Goal: Task Accomplishment & Management: Complete application form

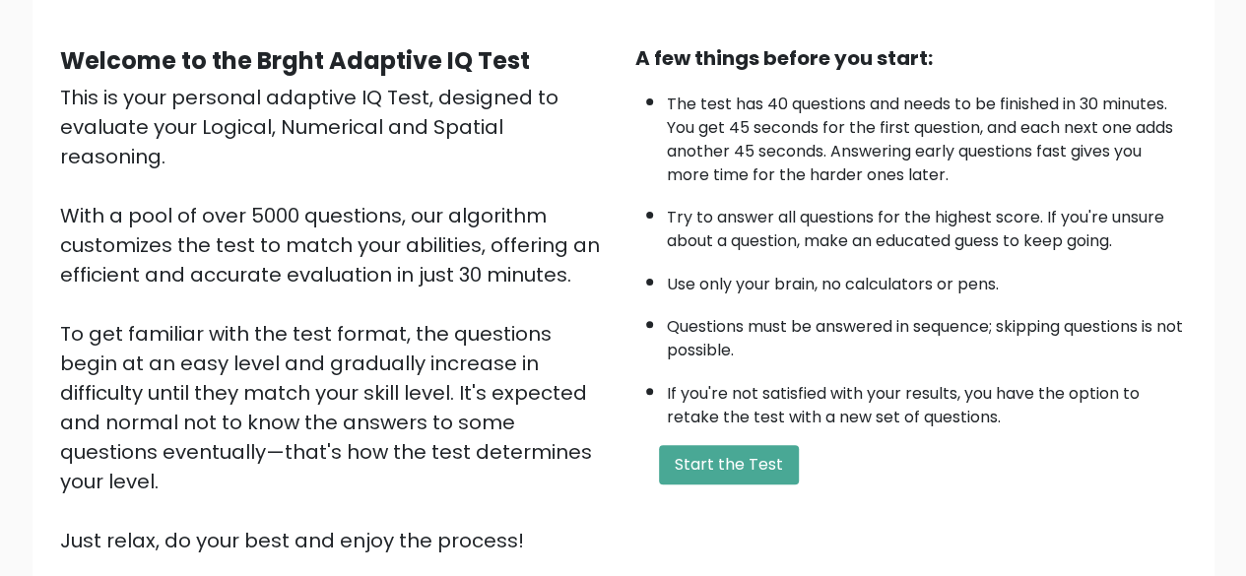
scroll to position [160, 0]
click at [750, 453] on button "Start the Test" at bounding box center [729, 463] width 140 height 39
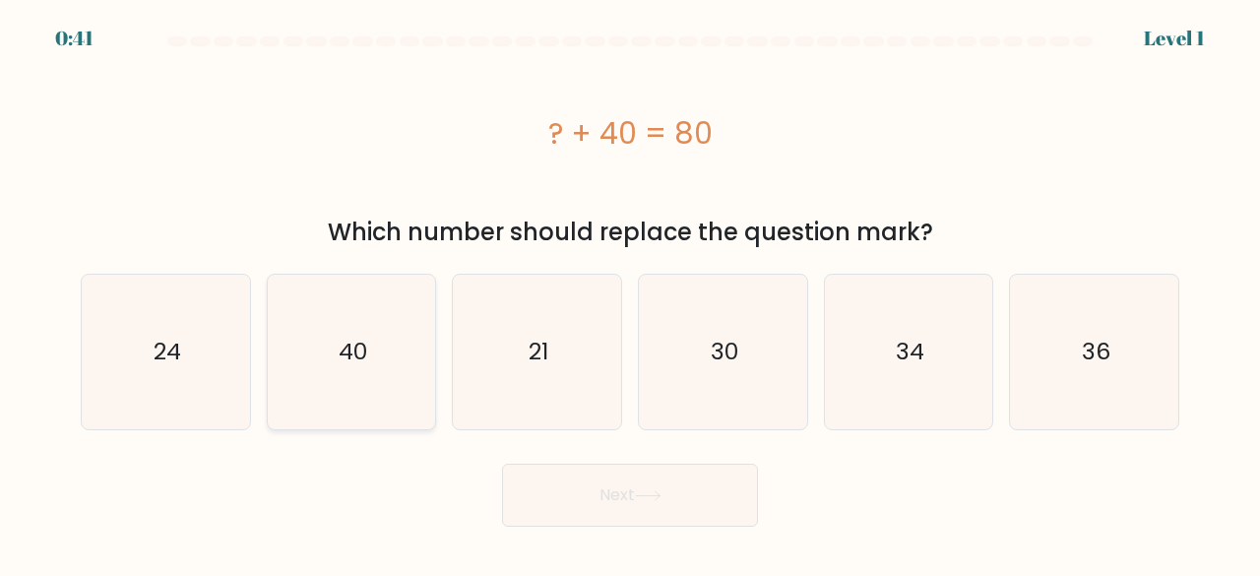
click at [364, 342] on text "40" at bounding box center [353, 352] width 29 height 32
click at [630, 293] on input "b. 40" at bounding box center [630, 291] width 1 height 5
radio input "true"
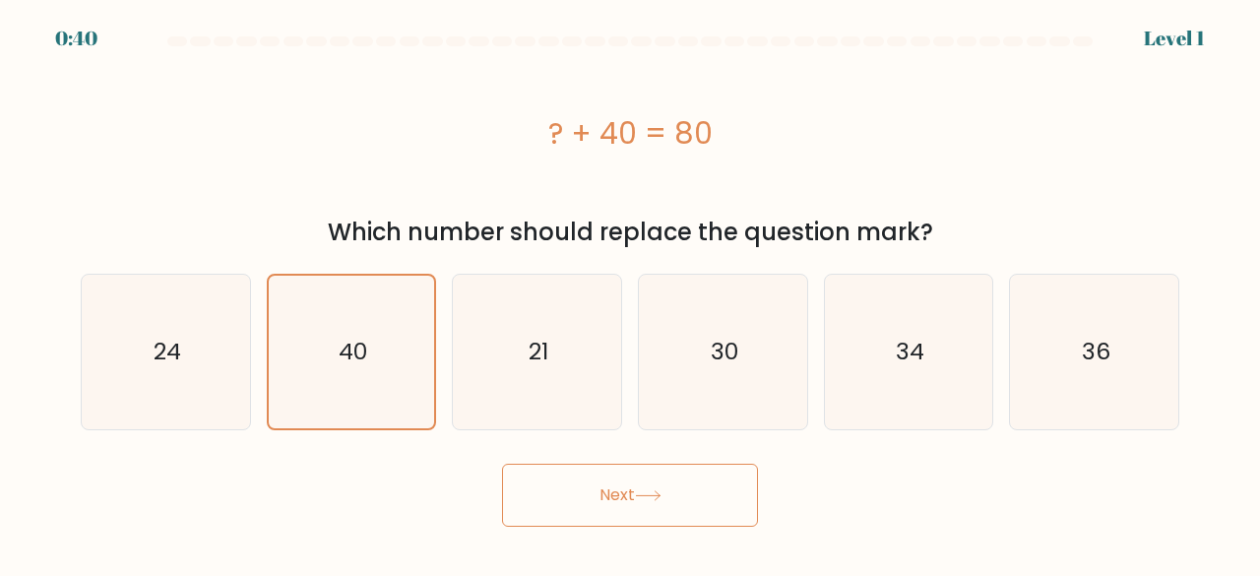
click at [661, 531] on body "0:40 Level 1 a." at bounding box center [630, 288] width 1260 height 576
click at [660, 503] on button "Next" at bounding box center [630, 495] width 256 height 63
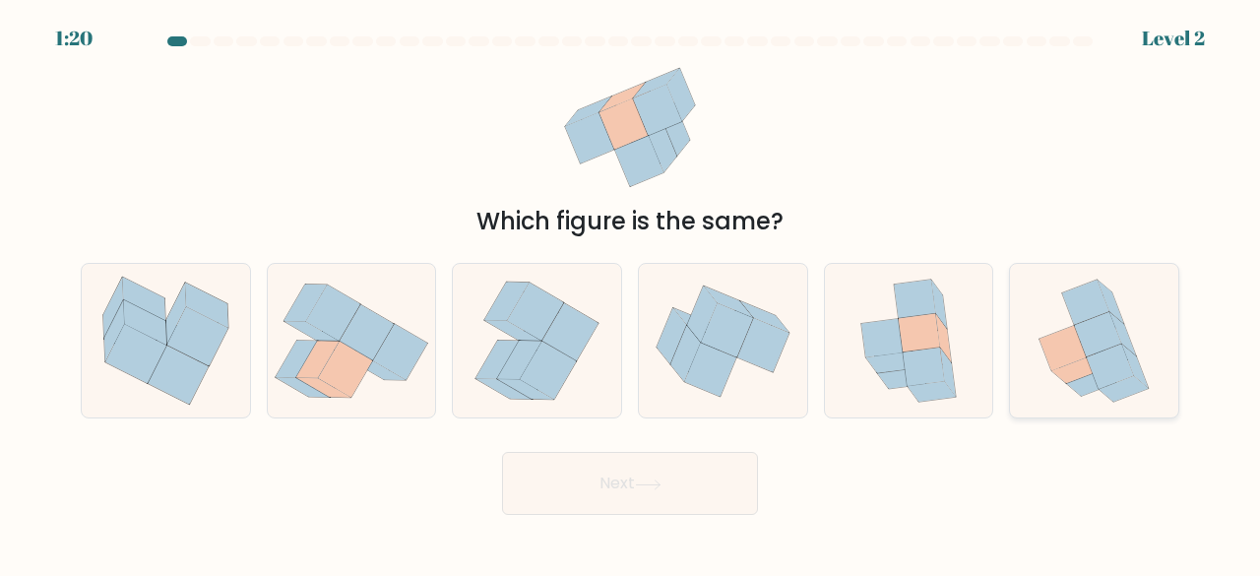
click at [1097, 391] on icon at bounding box center [1094, 341] width 137 height 155
click at [631, 293] on input "f." at bounding box center [630, 291] width 1 height 5
radio input "true"
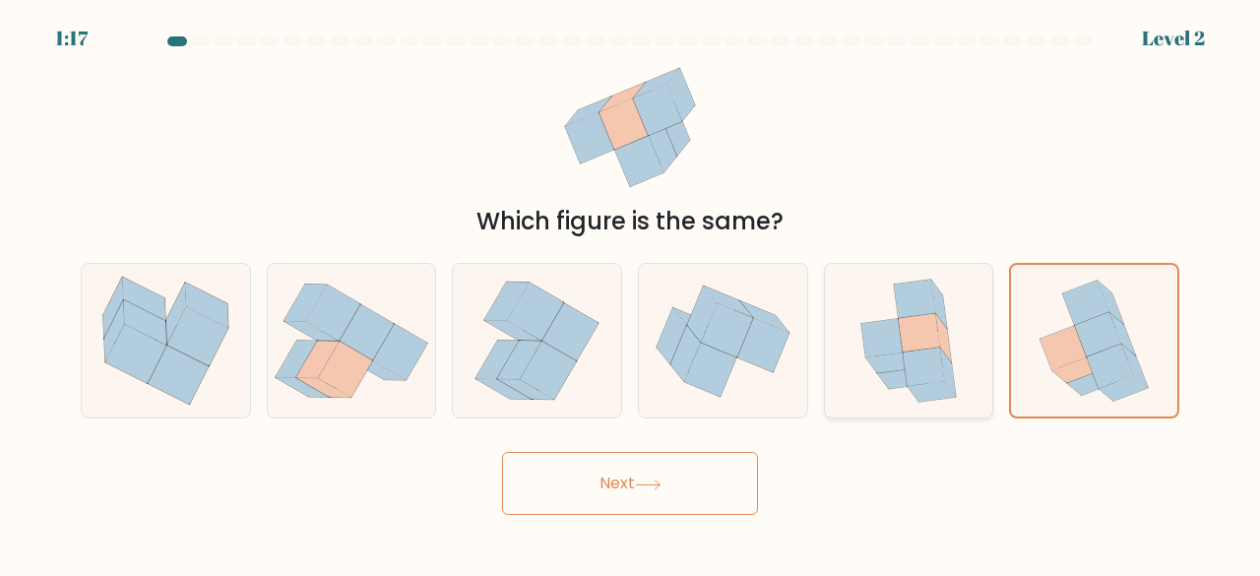
click at [927, 361] on icon at bounding box center [923, 367] width 41 height 38
click at [631, 293] on input "e." at bounding box center [630, 291] width 1 height 5
radio input "true"
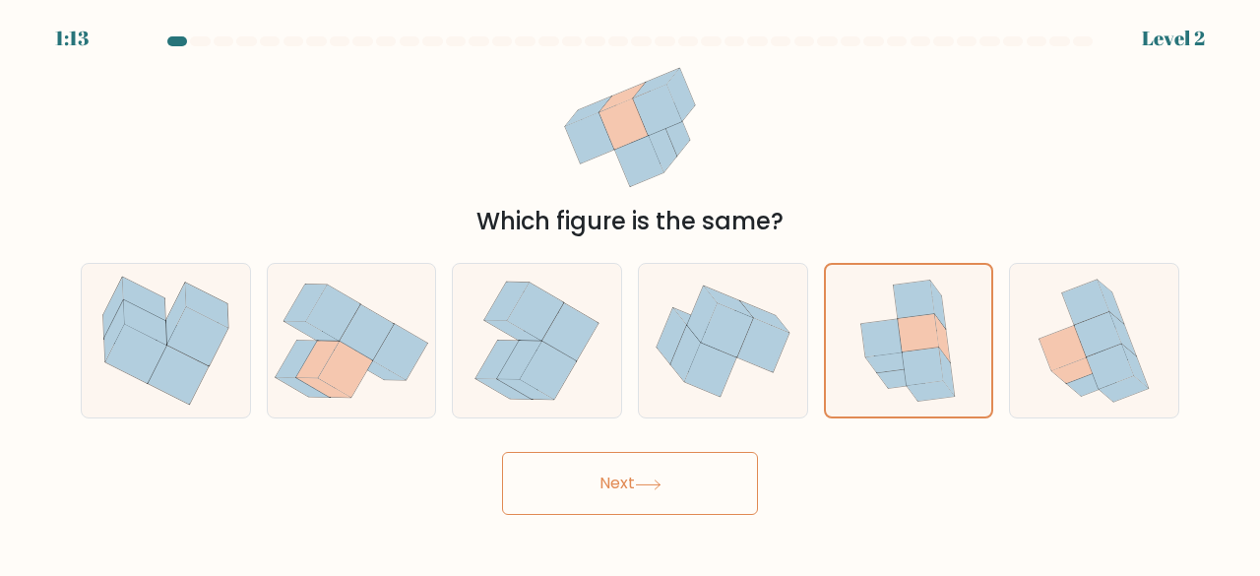
click at [674, 488] on button "Next" at bounding box center [630, 483] width 256 height 63
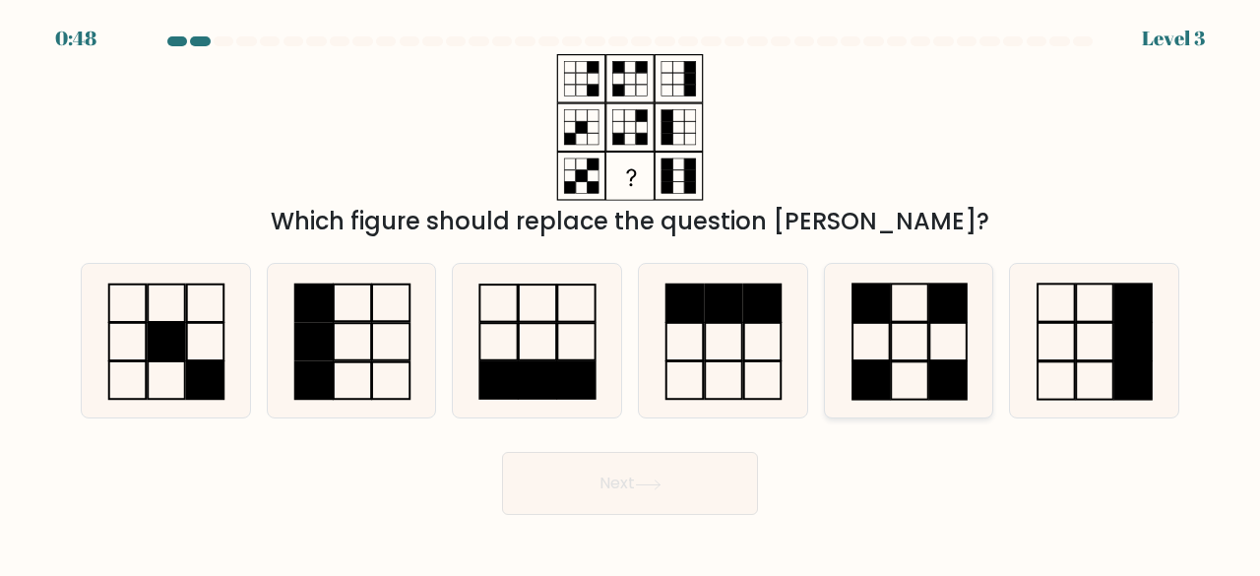
click at [896, 385] on icon at bounding box center [909, 341] width 155 height 155
click at [631, 293] on input "e." at bounding box center [630, 291] width 1 height 5
radio input "true"
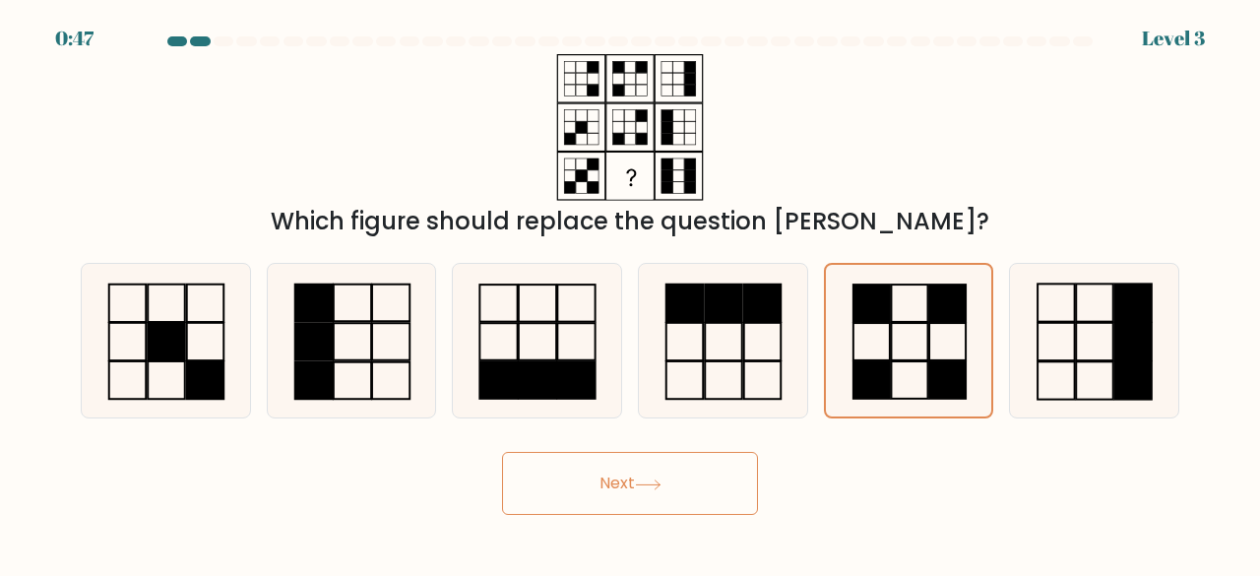
click at [699, 494] on button "Next" at bounding box center [630, 483] width 256 height 63
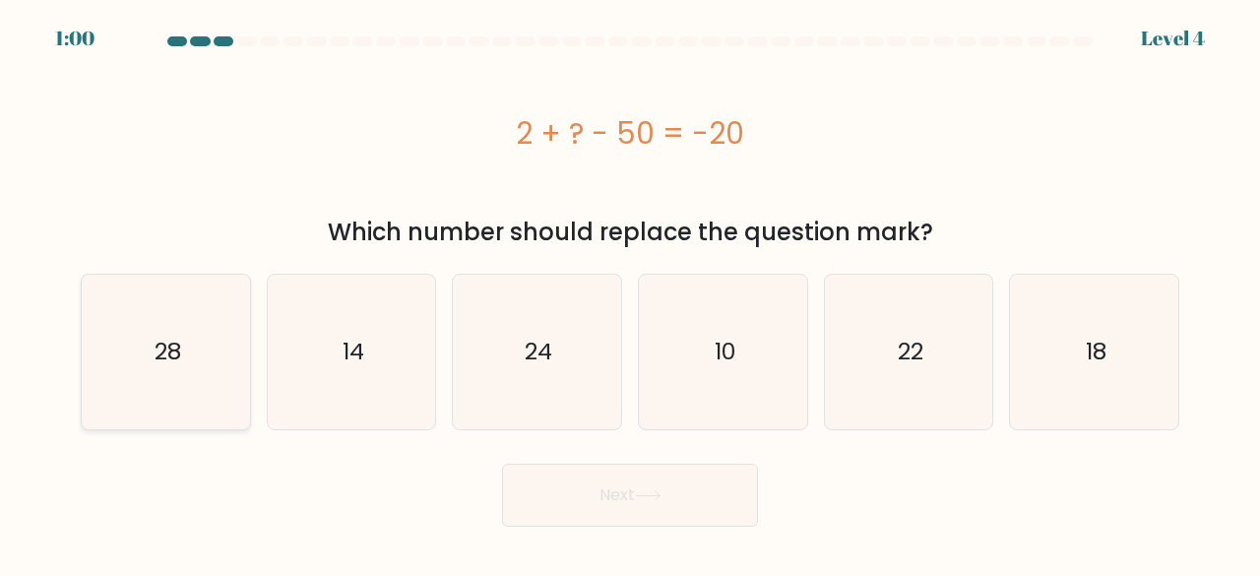
click at [160, 359] on text "28" at bounding box center [167, 352] width 27 height 32
click at [630, 293] on input "a. 28" at bounding box center [630, 291] width 1 height 5
radio input "true"
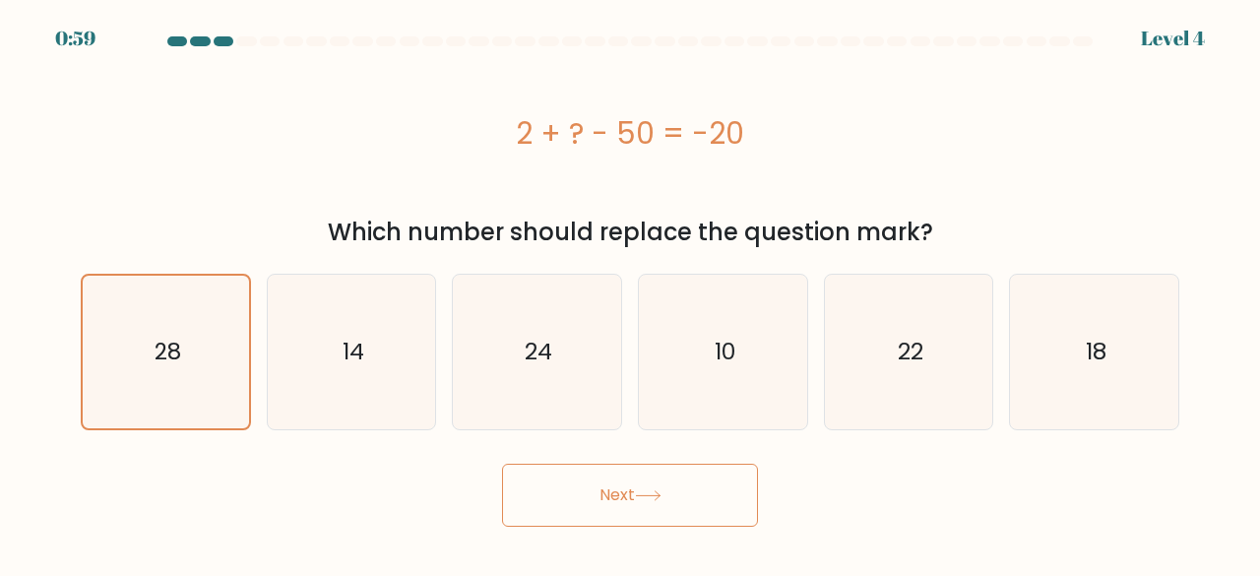
click at [627, 476] on button "Next" at bounding box center [630, 495] width 256 height 63
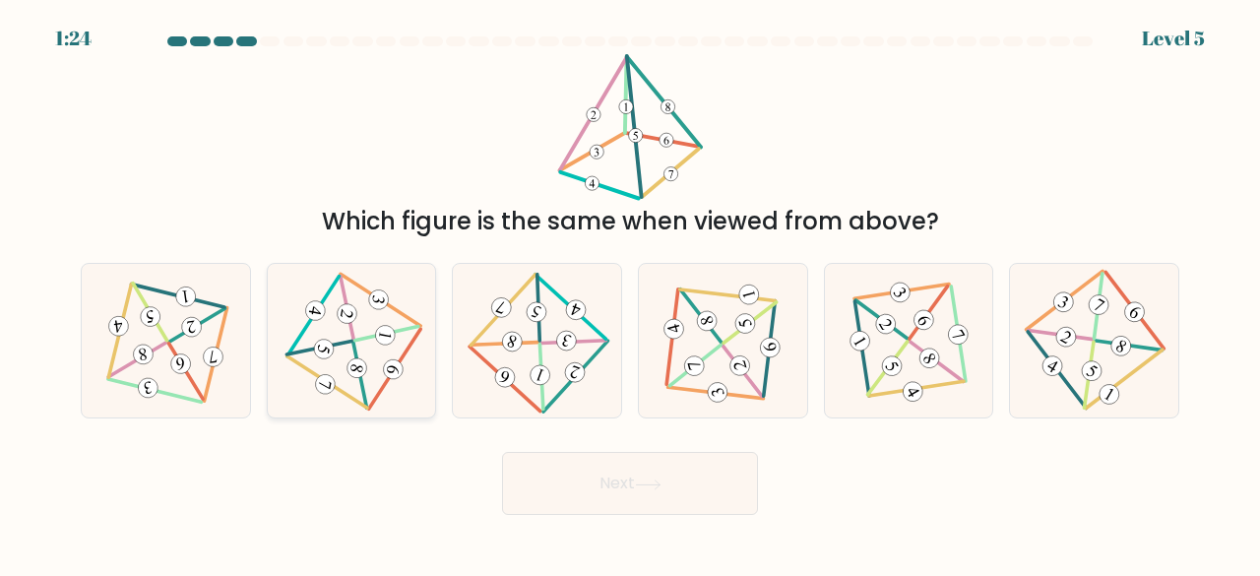
click at [374, 357] on icon at bounding box center [352, 340] width 126 height 123
click at [630, 293] on input "b." at bounding box center [630, 291] width 1 height 5
radio input "true"
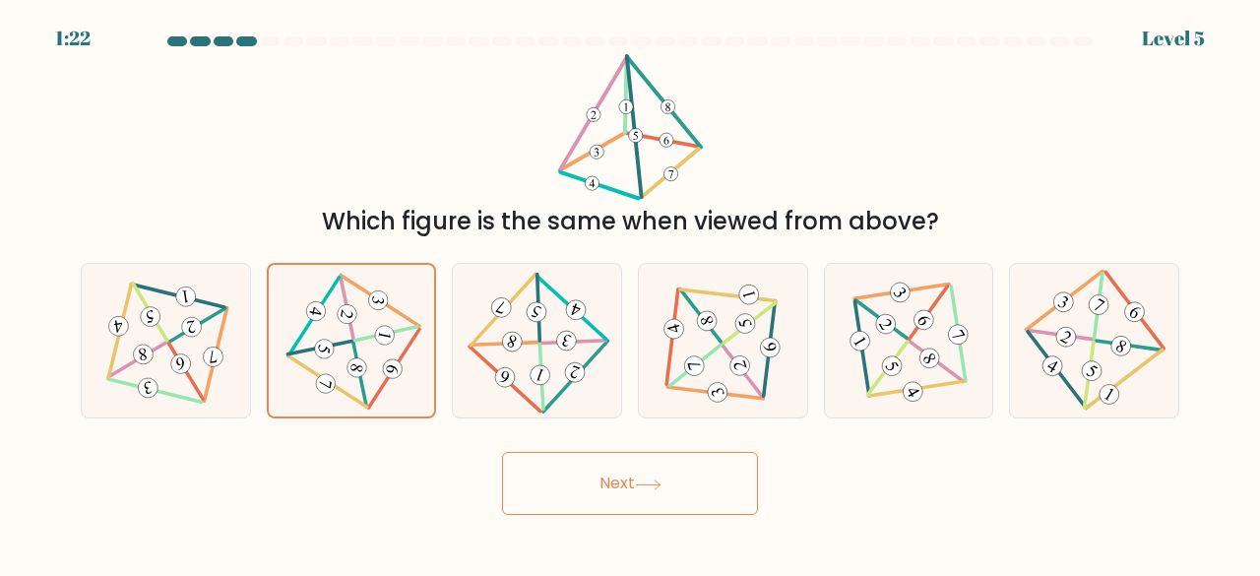
click at [627, 485] on button "Next" at bounding box center [630, 483] width 256 height 63
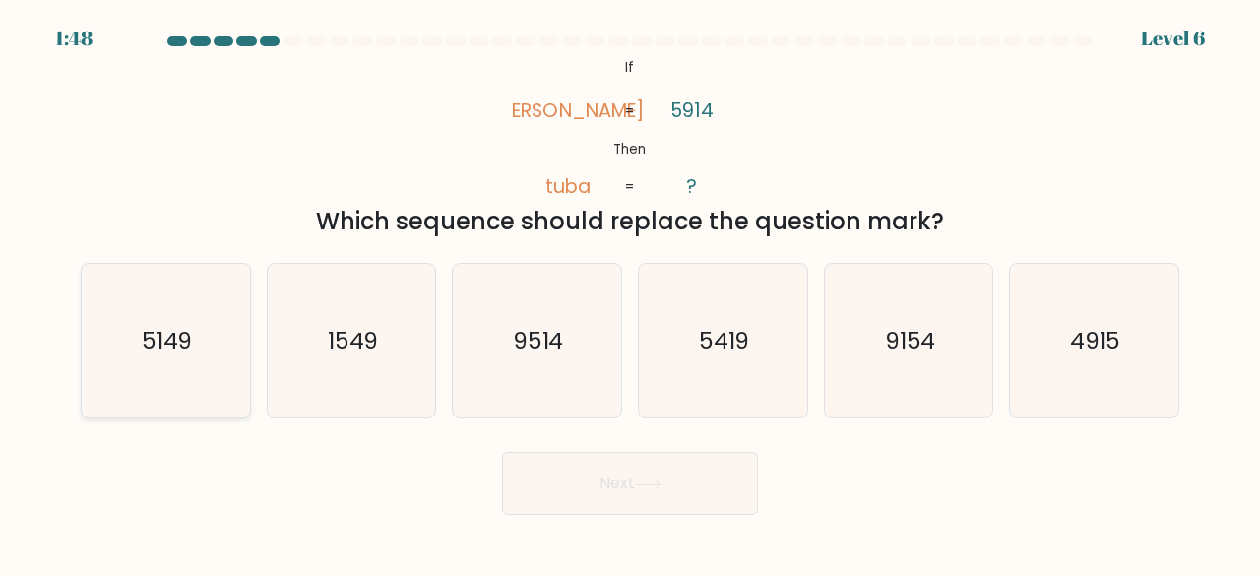
click at [195, 364] on icon "5149" at bounding box center [166, 341] width 155 height 155
click at [630, 293] on input "a. 5149" at bounding box center [630, 291] width 1 height 5
radio input "true"
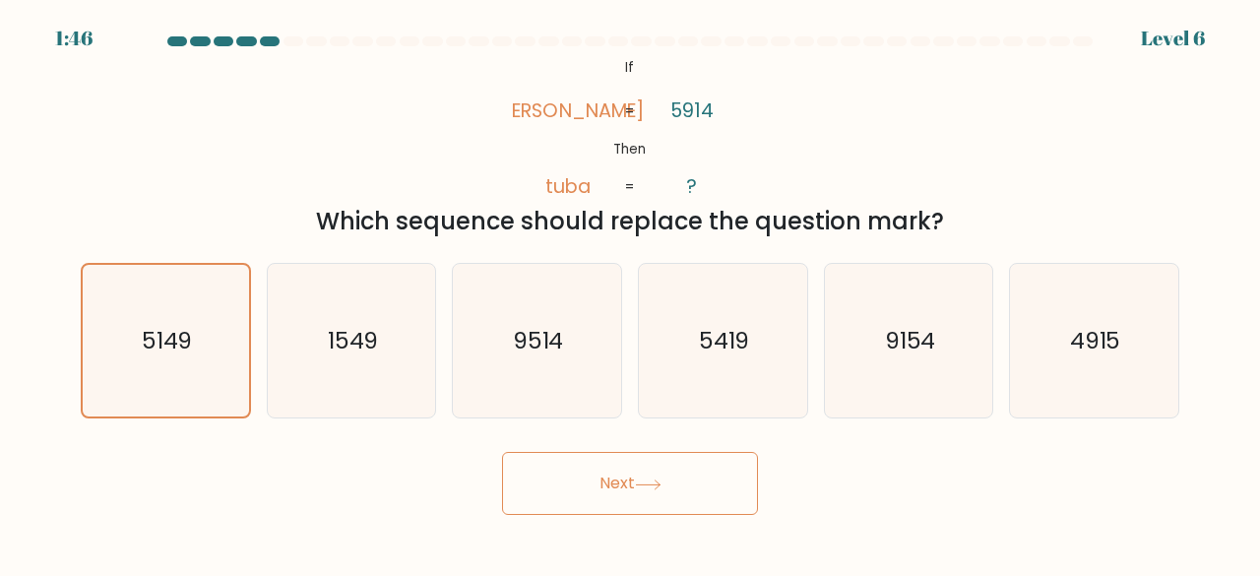
click at [640, 481] on icon at bounding box center [648, 485] width 27 height 11
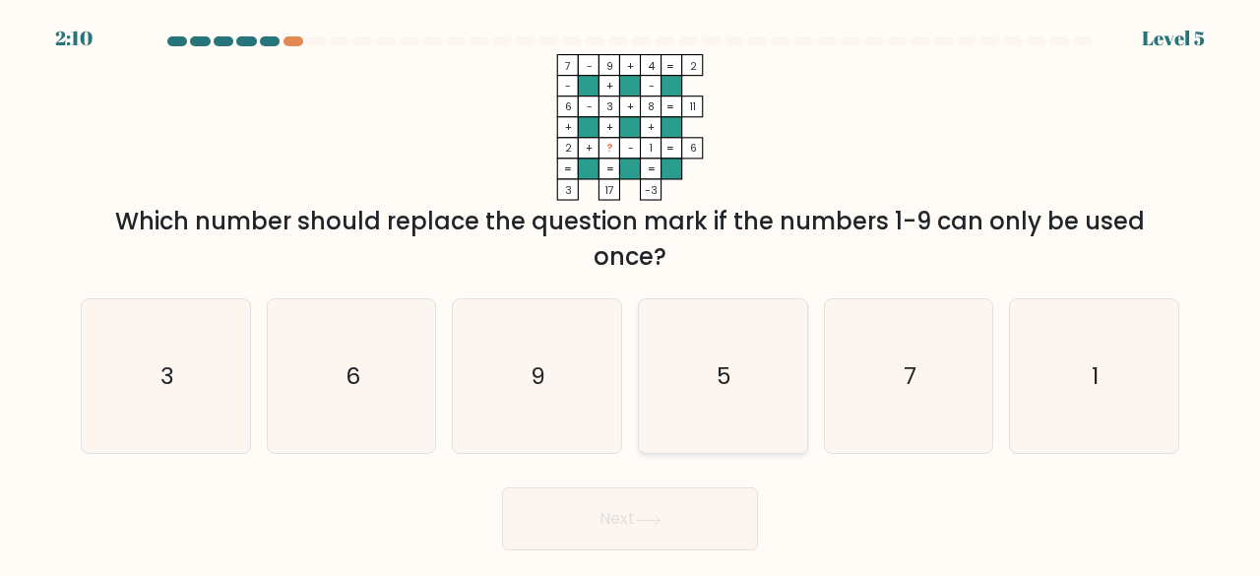
click at [696, 331] on icon "5" at bounding box center [723, 376] width 155 height 155
click at [631, 293] on input "d. 5" at bounding box center [630, 291] width 1 height 5
radio input "true"
click at [644, 497] on button "Next" at bounding box center [630, 518] width 256 height 63
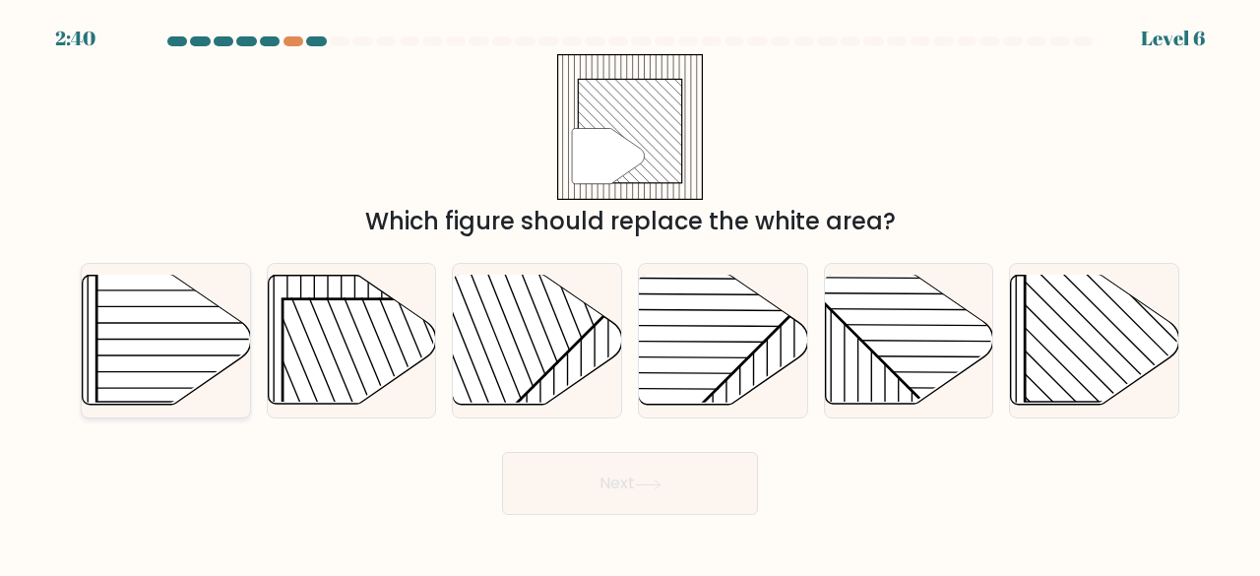
click at [167, 363] on rect at bounding box center [216, 281] width 241 height 241
click at [630, 293] on input "a." at bounding box center [630, 291] width 1 height 5
radio input "true"
click at [1054, 382] on rect at bounding box center [1145, 281] width 241 height 241
click at [631, 293] on input "f." at bounding box center [630, 291] width 1 height 5
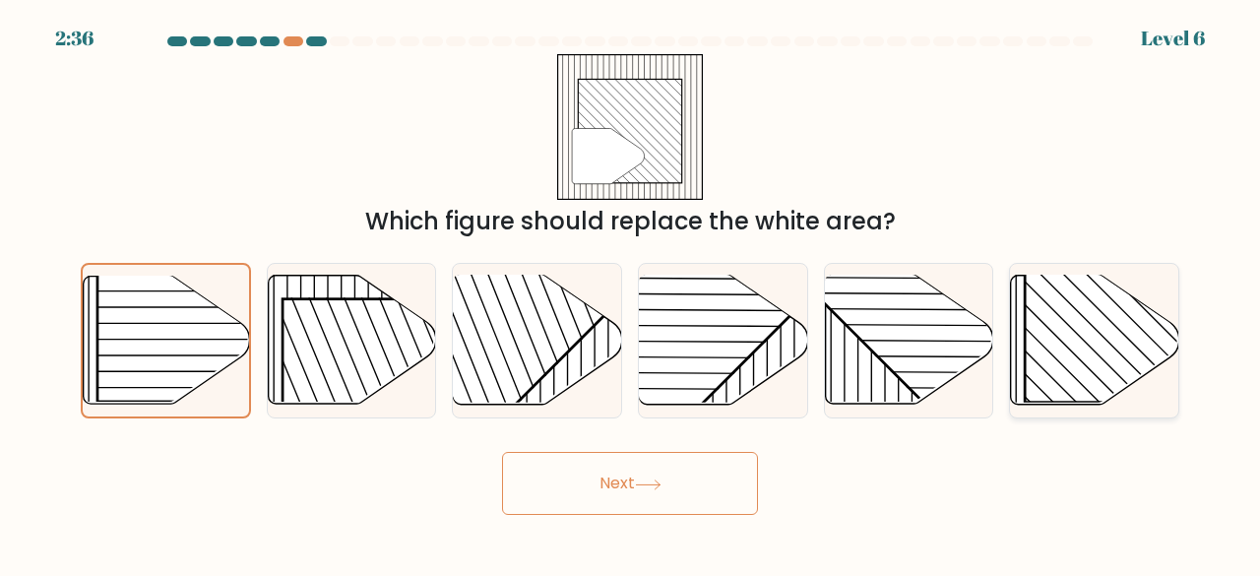
radio input "true"
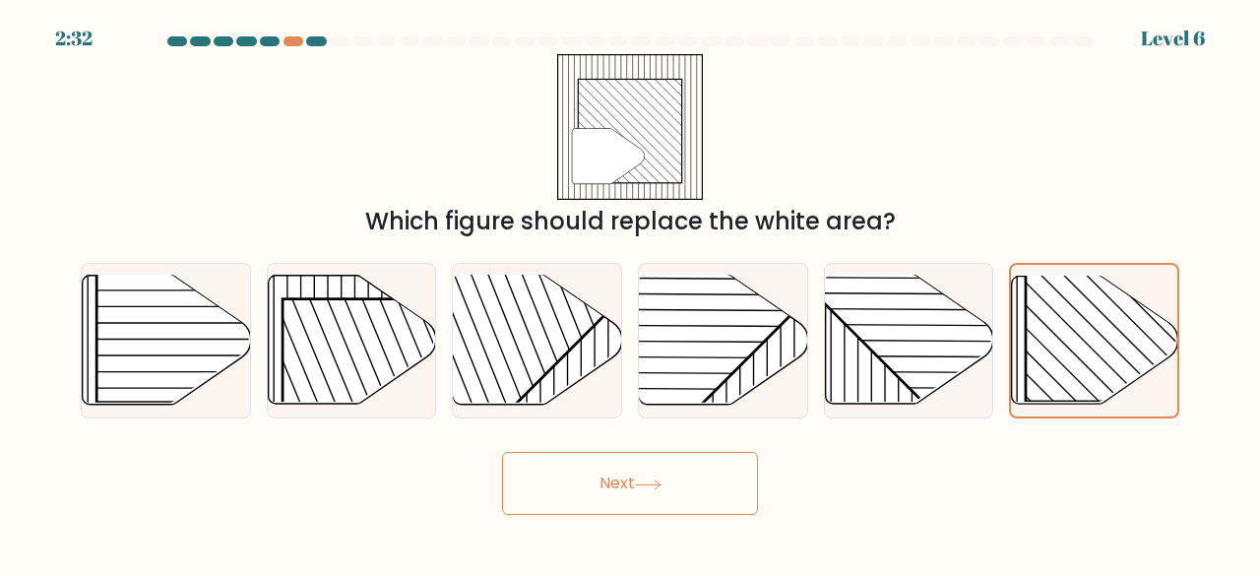
click at [677, 472] on button "Next" at bounding box center [630, 483] width 256 height 63
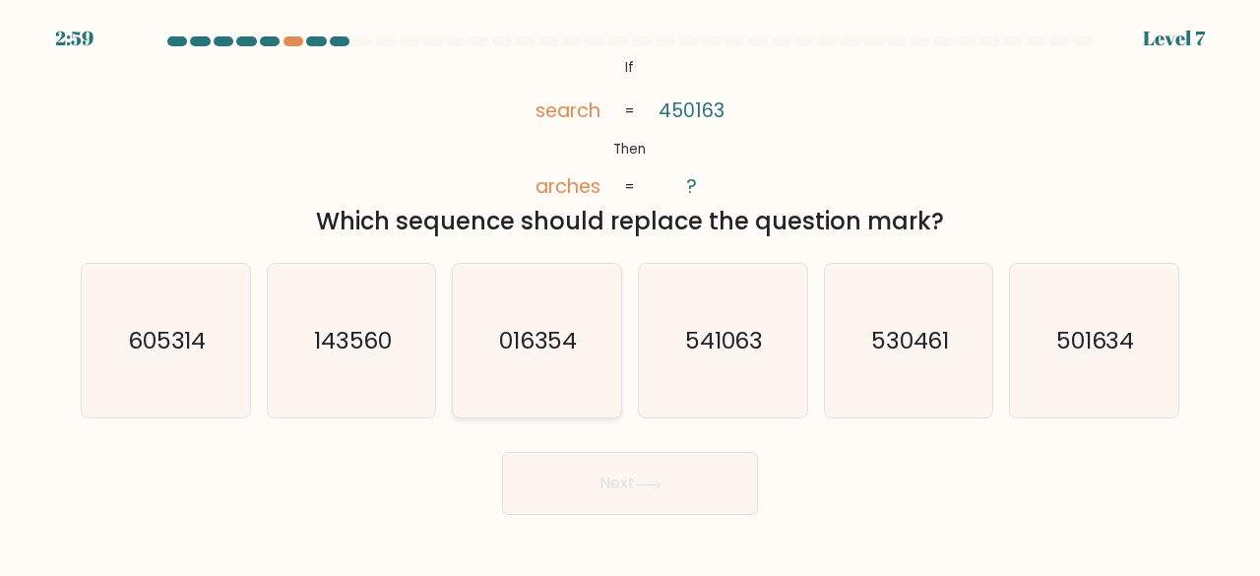
click at [550, 319] on icon "016354" at bounding box center [537, 341] width 155 height 155
click at [630, 293] on input "c. 016354" at bounding box center [630, 291] width 1 height 5
radio input "true"
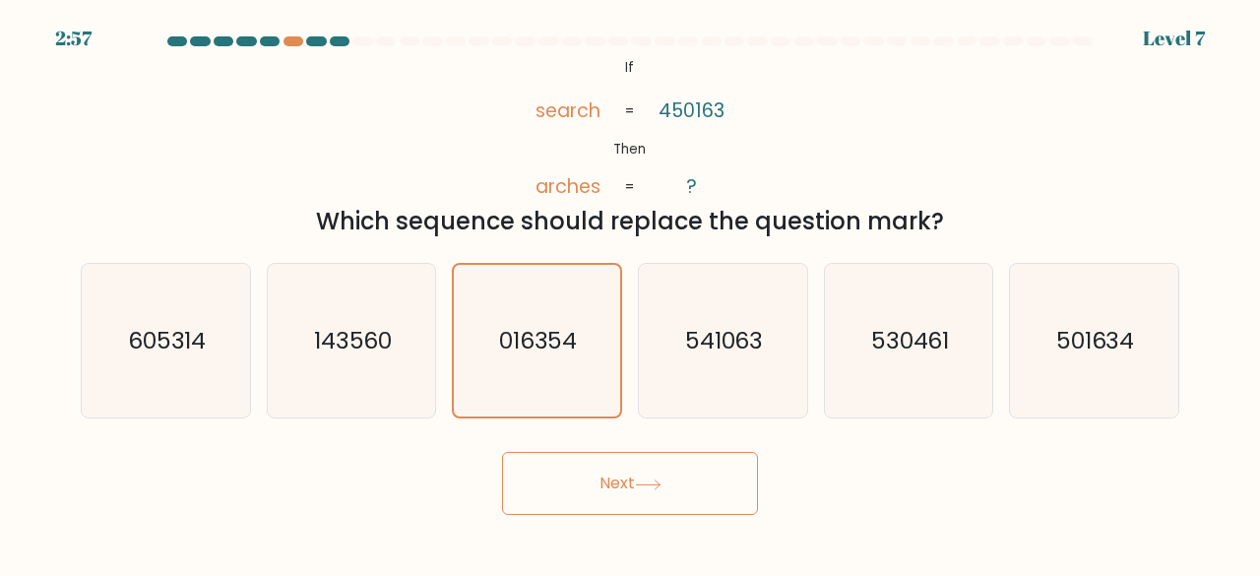
click at [668, 484] on button "Next" at bounding box center [630, 483] width 256 height 63
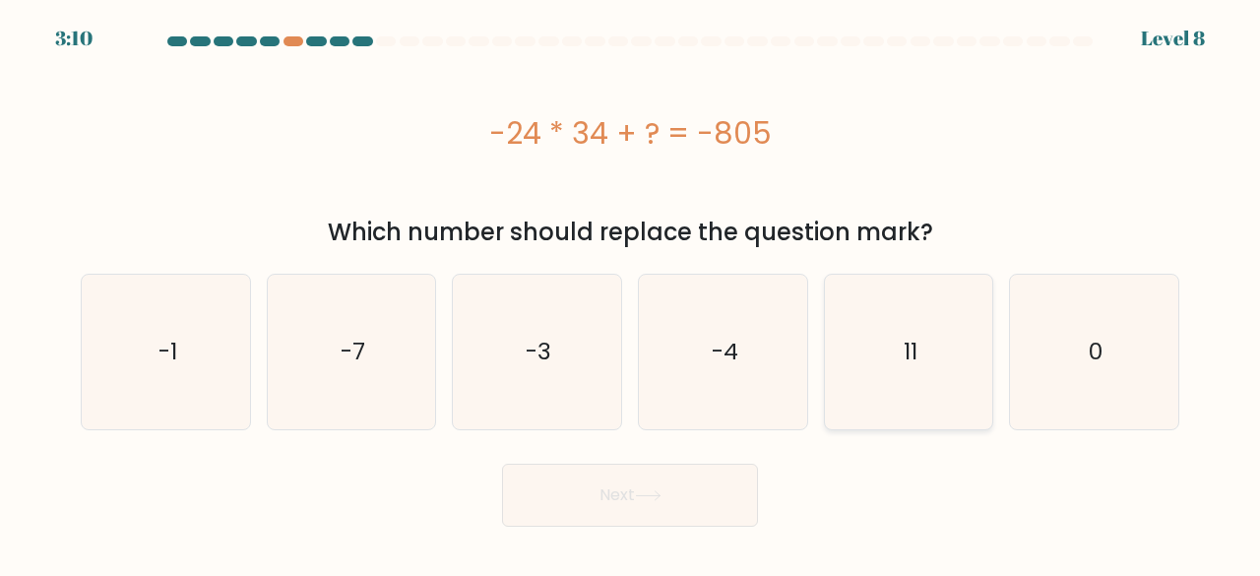
click at [849, 318] on icon "11" at bounding box center [909, 352] width 155 height 155
click at [631, 293] on input "e. 11" at bounding box center [630, 291] width 1 height 5
radio input "true"
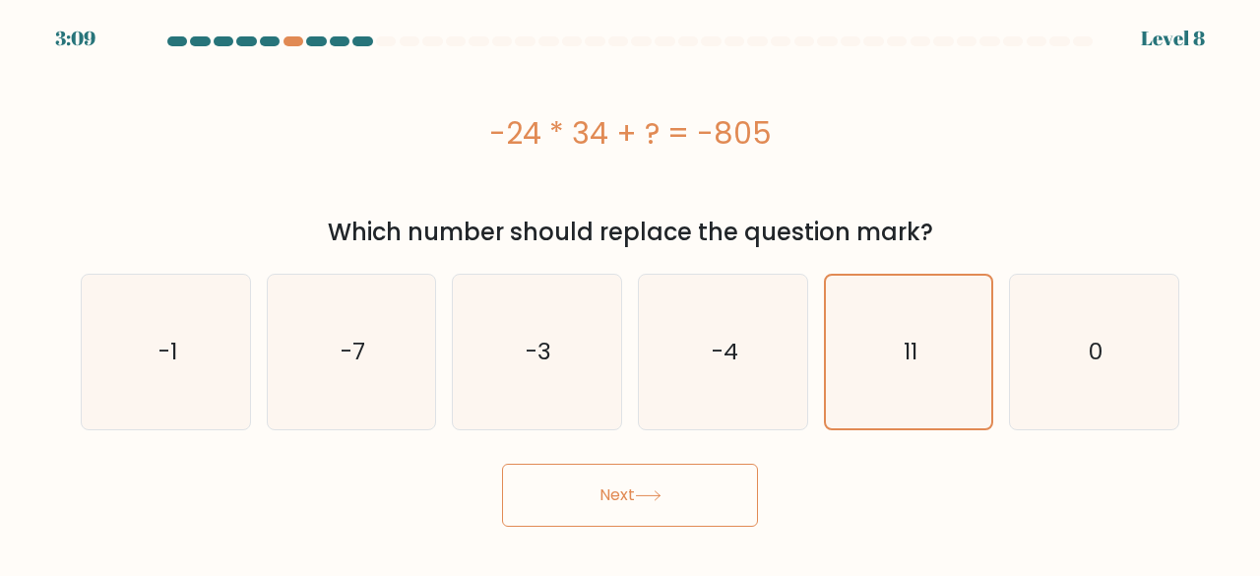
click at [670, 507] on button "Next" at bounding box center [630, 495] width 256 height 63
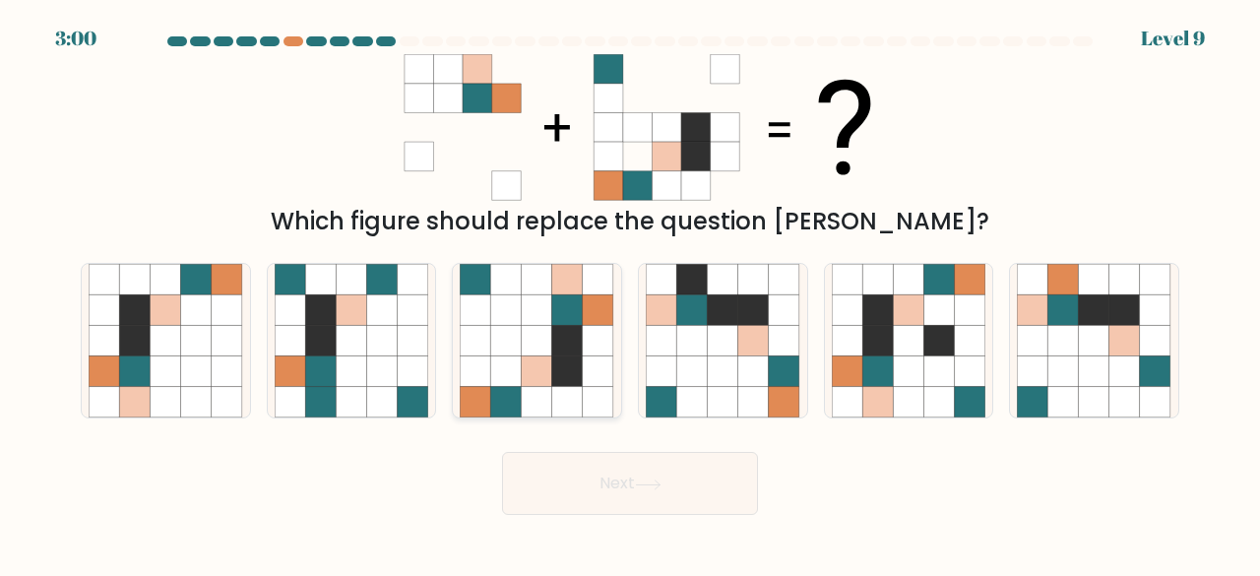
click at [586, 285] on icon at bounding box center [598, 279] width 31 height 31
click at [630, 289] on input "c." at bounding box center [630, 291] width 1 height 5
radio input "true"
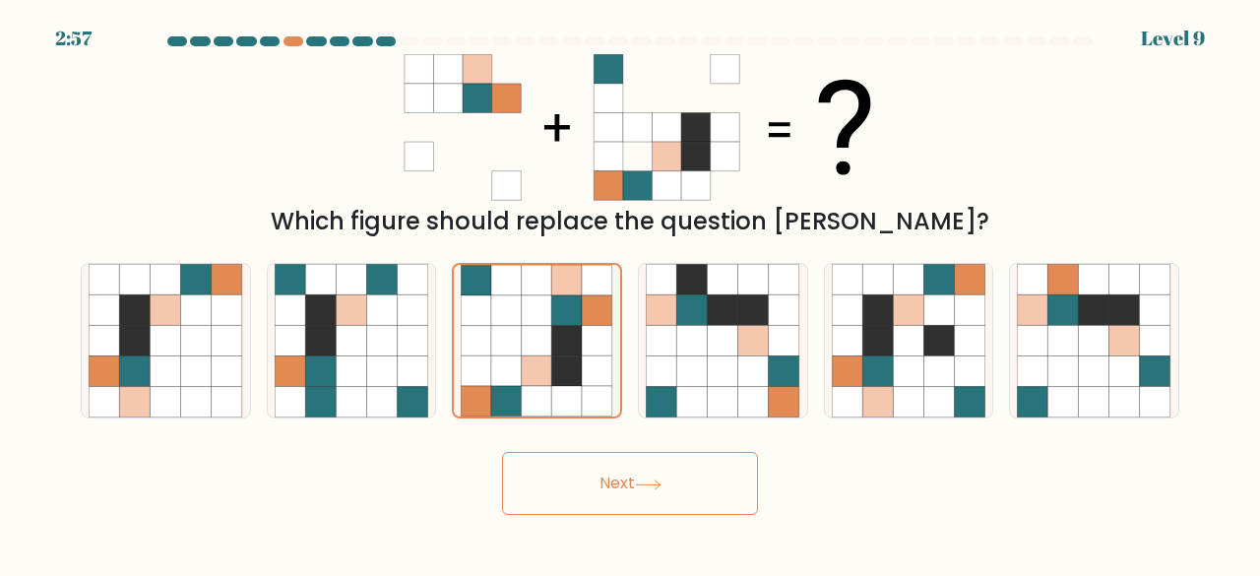
click at [668, 488] on button "Next" at bounding box center [630, 483] width 256 height 63
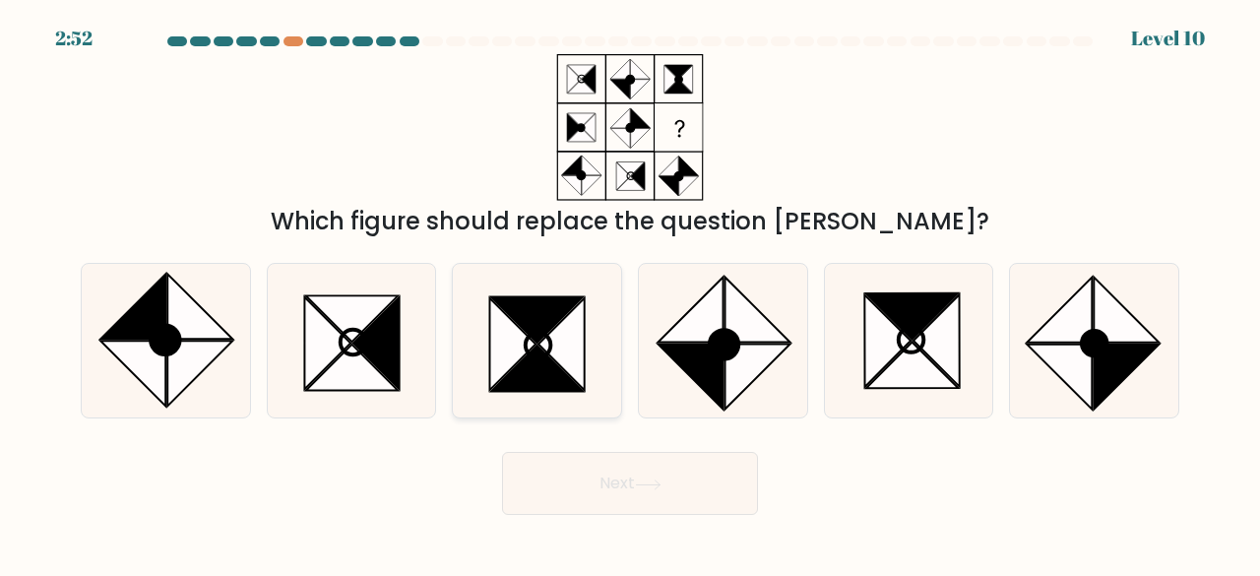
click at [581, 342] on icon at bounding box center [563, 344] width 46 height 93
click at [630, 293] on input "c." at bounding box center [630, 291] width 1 height 5
radio input "true"
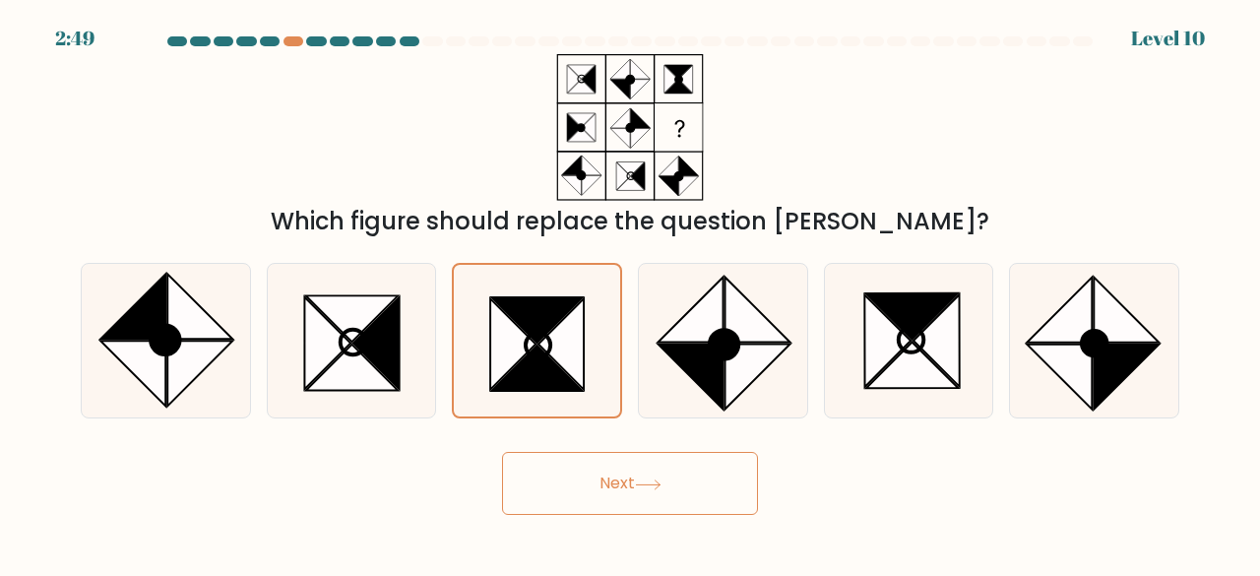
click at [674, 494] on button "Next" at bounding box center [630, 483] width 256 height 63
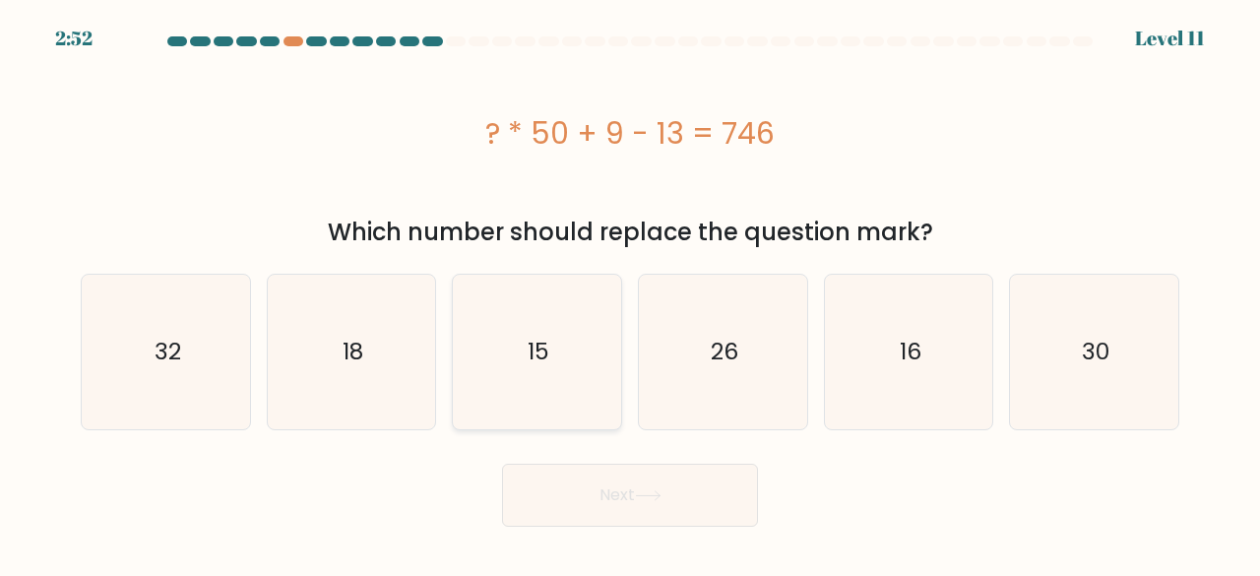
click at [576, 355] on icon "15" at bounding box center [537, 352] width 155 height 155
click at [630, 293] on input "c. 15" at bounding box center [630, 291] width 1 height 5
radio input "true"
click at [626, 489] on button "Next" at bounding box center [630, 495] width 256 height 63
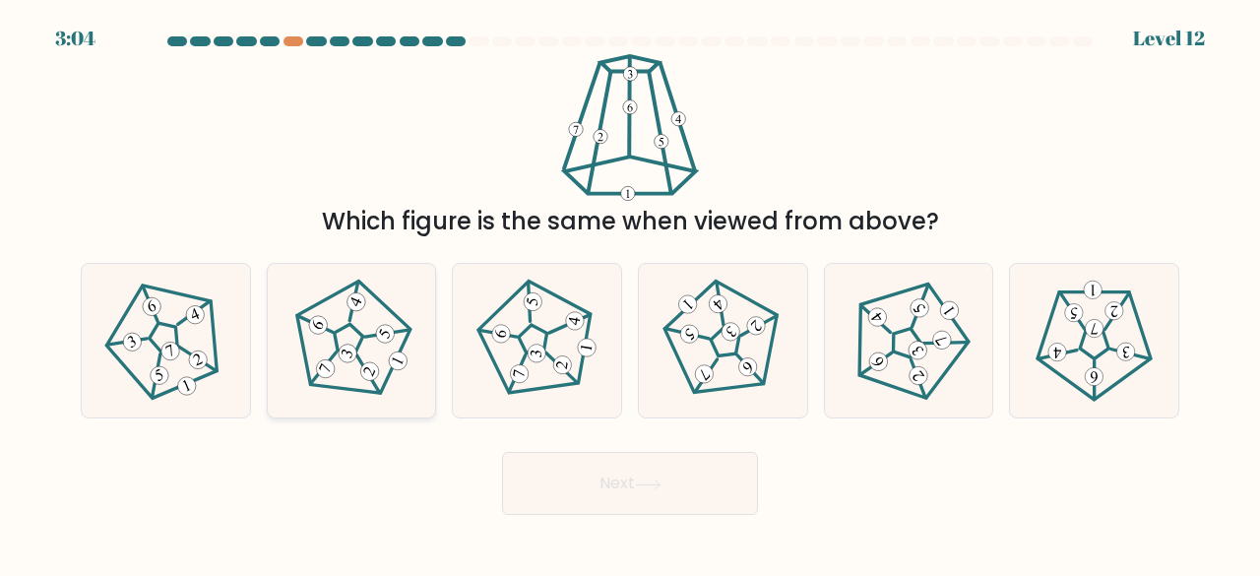
click at [408, 362] on icon at bounding box center [350, 340] width 123 height 123
click at [630, 293] on input "b." at bounding box center [630, 291] width 1 height 5
radio input "true"
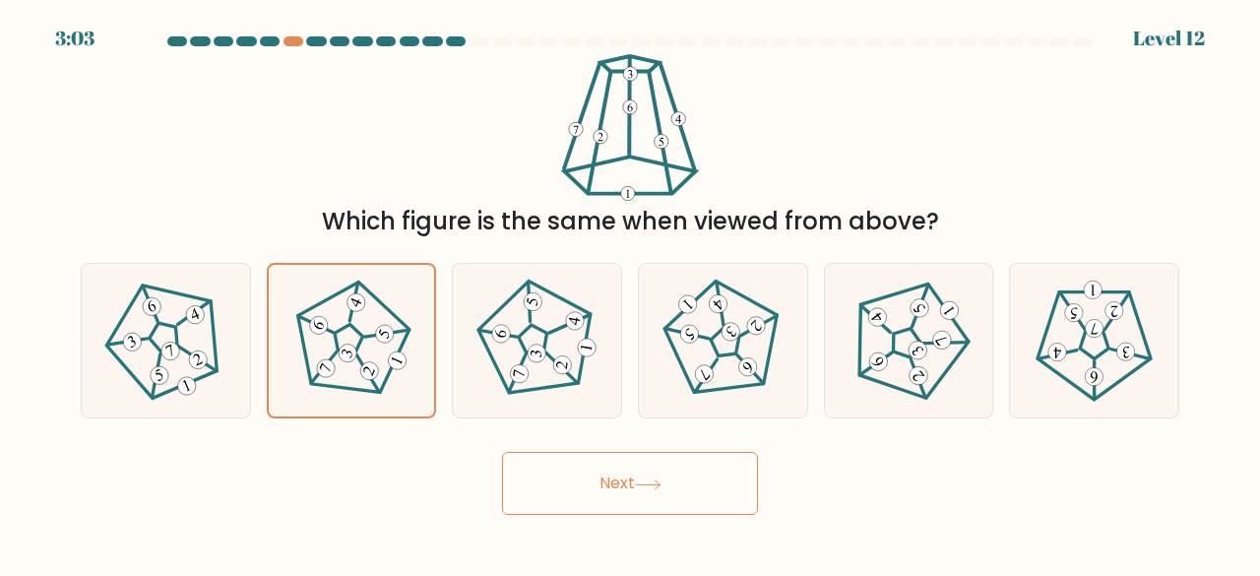
click at [588, 466] on button "Next" at bounding box center [630, 483] width 256 height 63
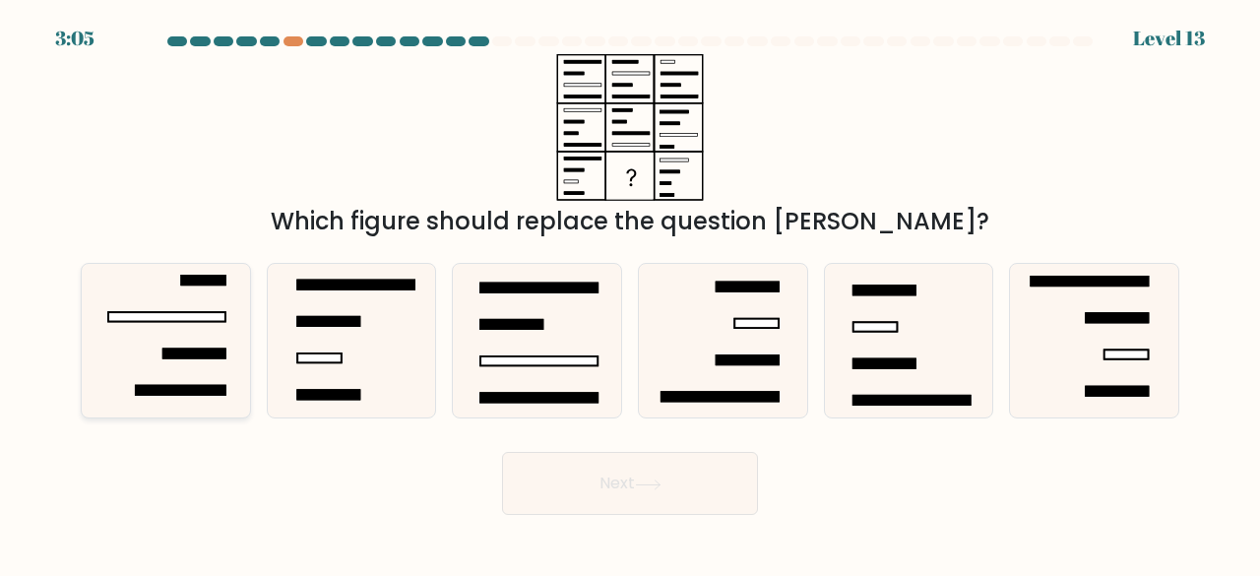
click at [175, 337] on icon at bounding box center [166, 341] width 155 height 155
click at [630, 293] on input "a." at bounding box center [630, 291] width 1 height 5
radio input "true"
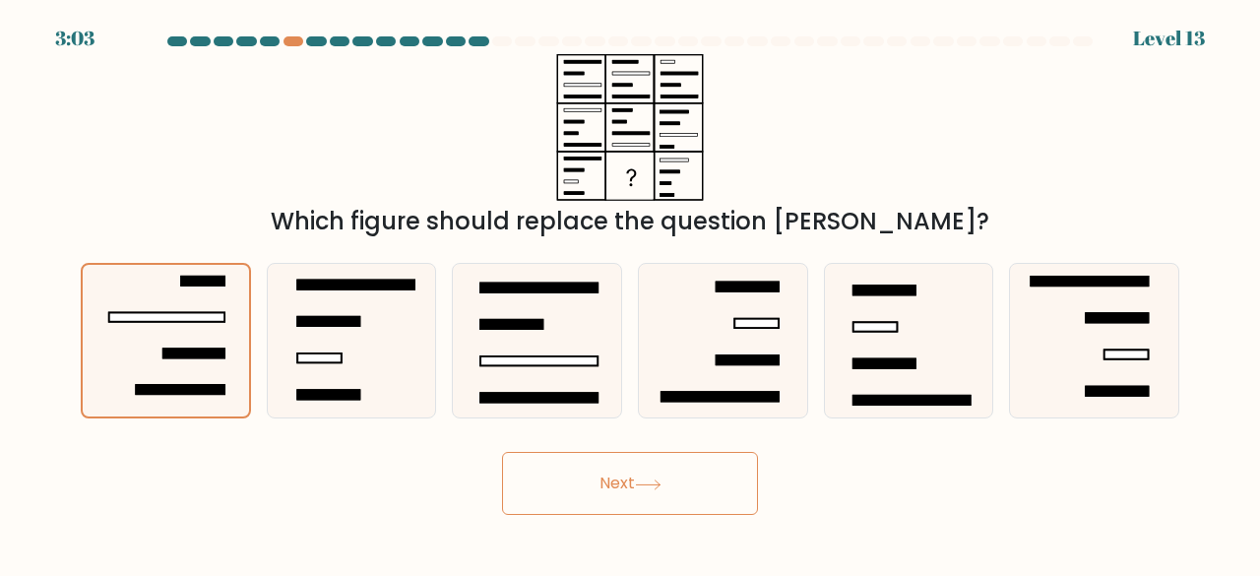
click at [689, 483] on button "Next" at bounding box center [630, 483] width 256 height 63
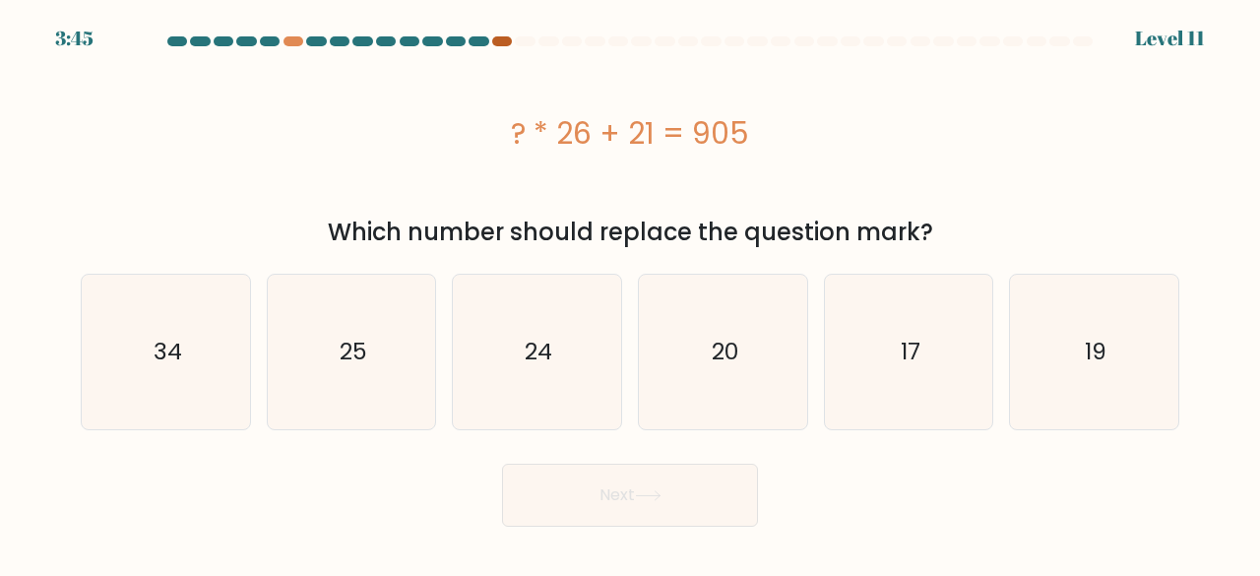
click at [506, 42] on div at bounding box center [502, 41] width 20 height 10
click at [188, 365] on icon "34" at bounding box center [166, 352] width 155 height 155
click at [630, 293] on input "a. 34" at bounding box center [630, 291] width 1 height 5
radio input "true"
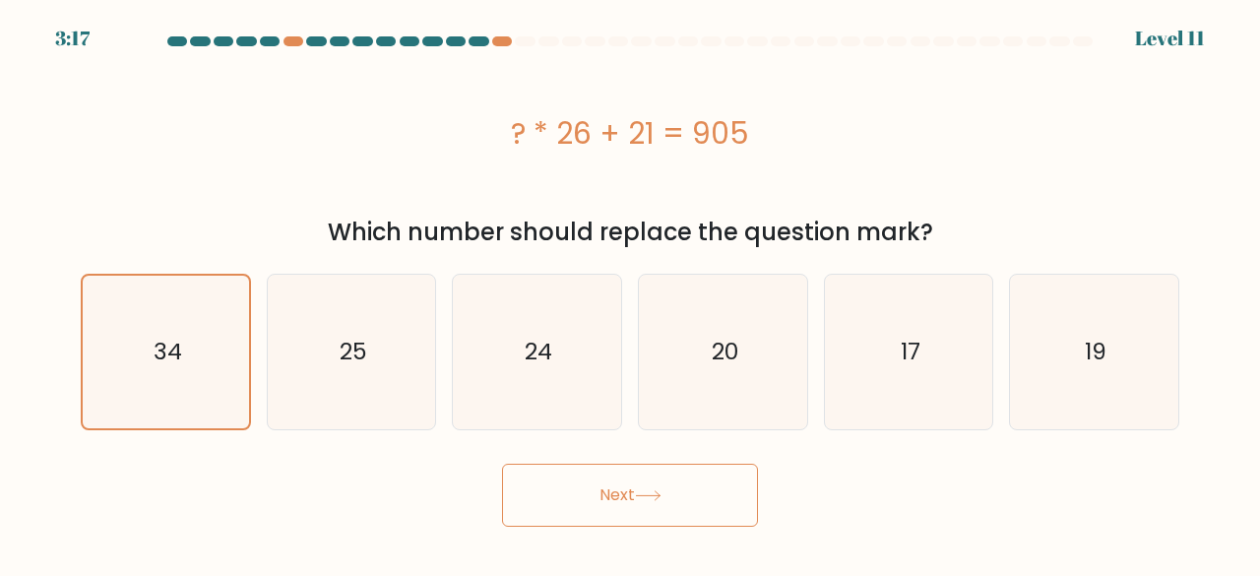
click at [652, 481] on button "Next" at bounding box center [630, 495] width 256 height 63
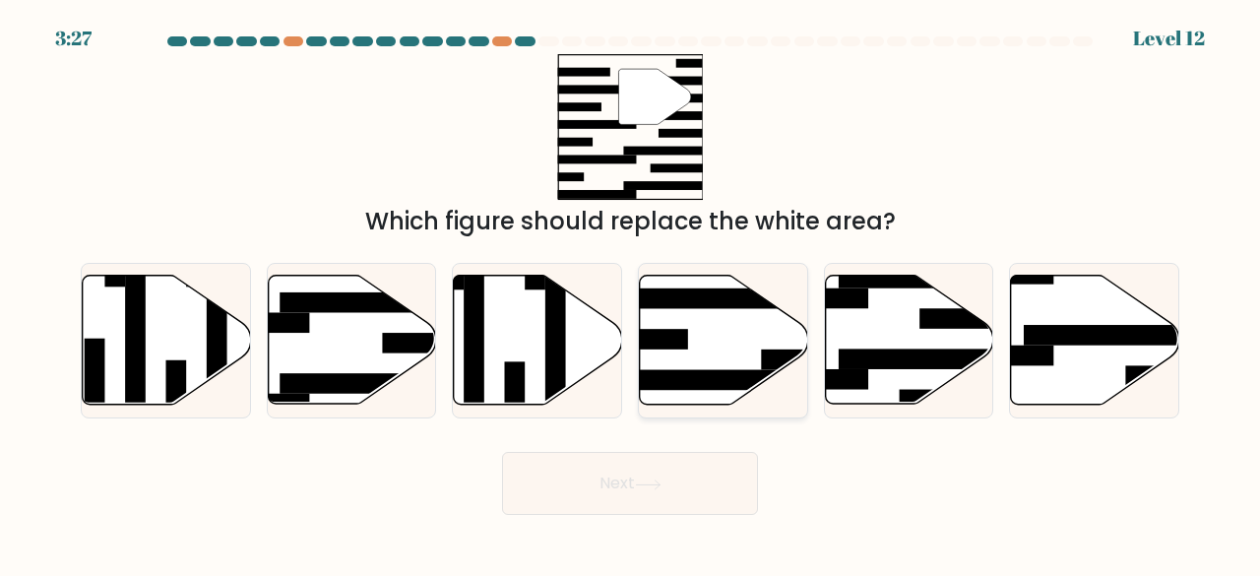
click at [733, 362] on icon at bounding box center [724, 340] width 168 height 129
click at [631, 293] on input "d." at bounding box center [630, 291] width 1 height 5
radio input "true"
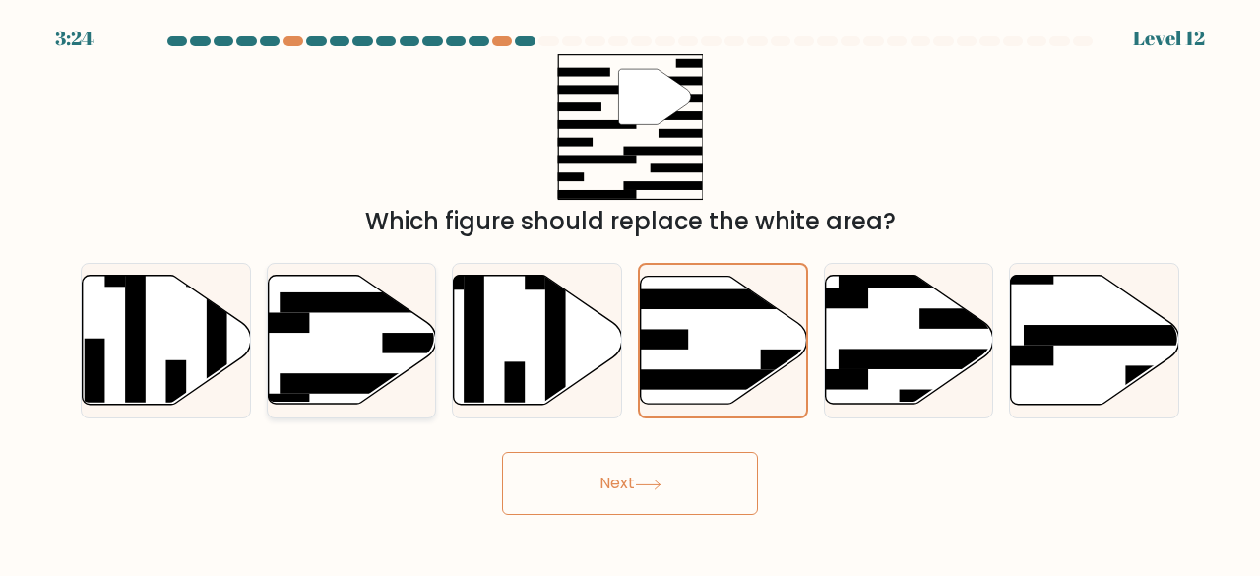
click at [325, 344] on icon at bounding box center [352, 340] width 168 height 129
click at [630, 293] on input "b." at bounding box center [630, 291] width 1 height 5
radio input "true"
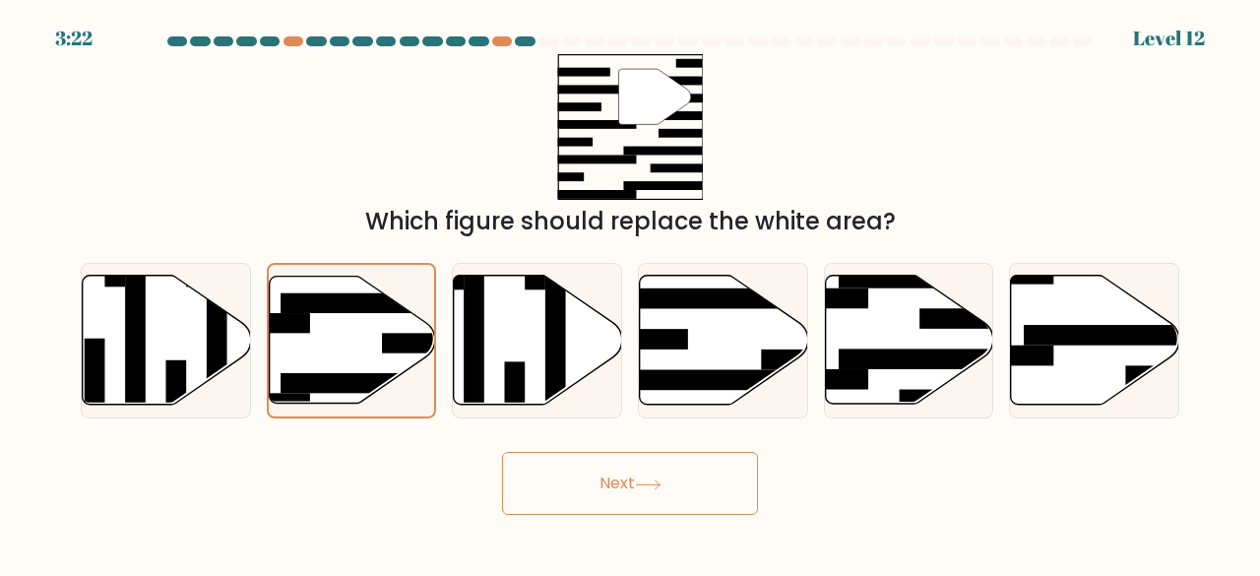
click at [601, 478] on button "Next" at bounding box center [630, 483] width 256 height 63
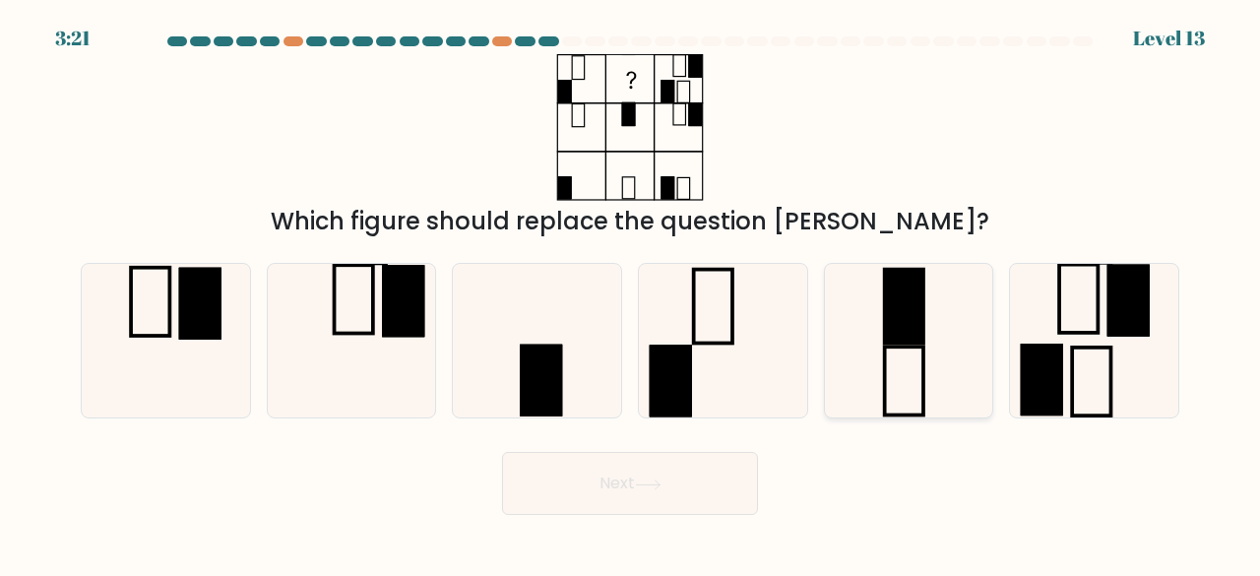
click at [862, 333] on icon at bounding box center [909, 341] width 155 height 155
click at [631, 293] on input "e." at bounding box center [630, 291] width 1 height 5
radio input "true"
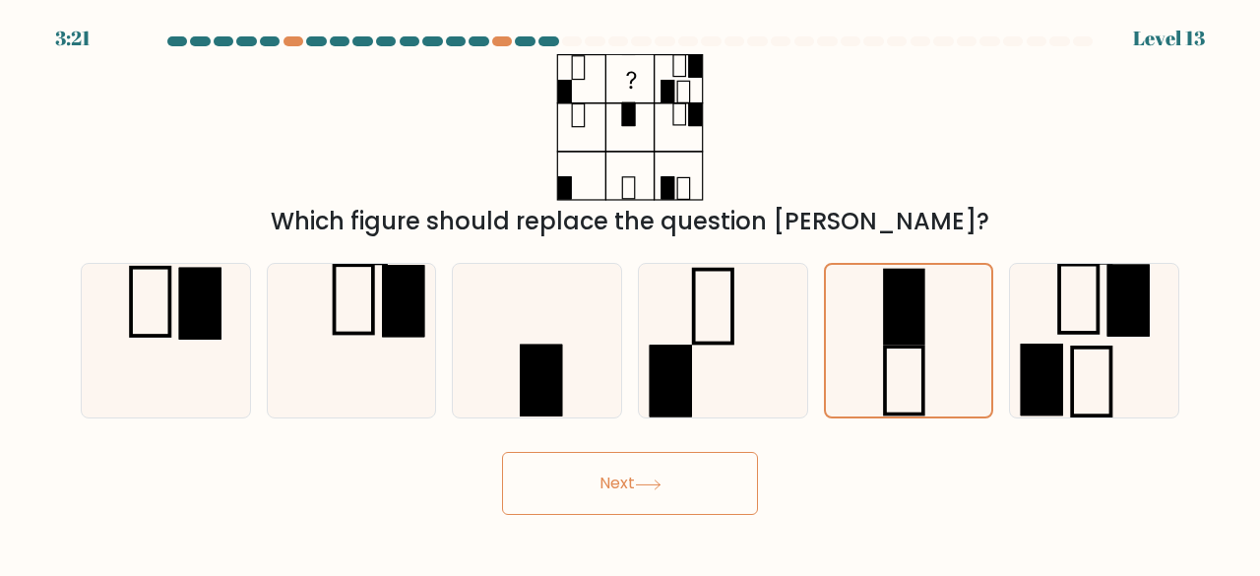
click at [655, 478] on button "Next" at bounding box center [630, 483] width 256 height 63
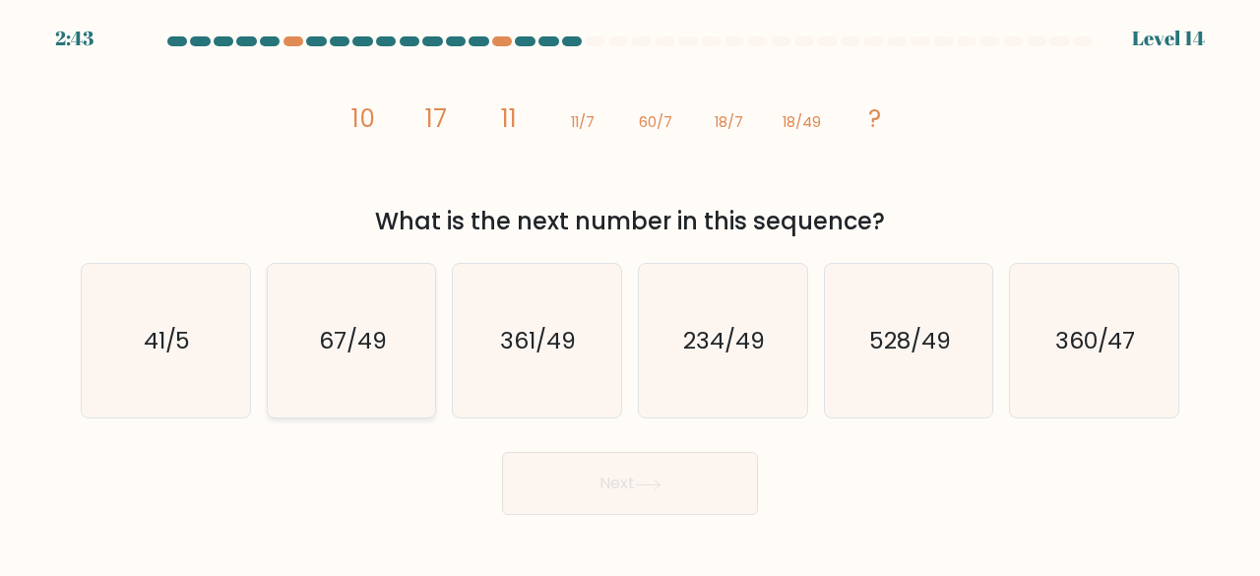
click at [281, 321] on icon "67/49" at bounding box center [352, 341] width 155 height 155
click at [630, 293] on input "b. 67/49" at bounding box center [630, 291] width 1 height 5
radio input "true"
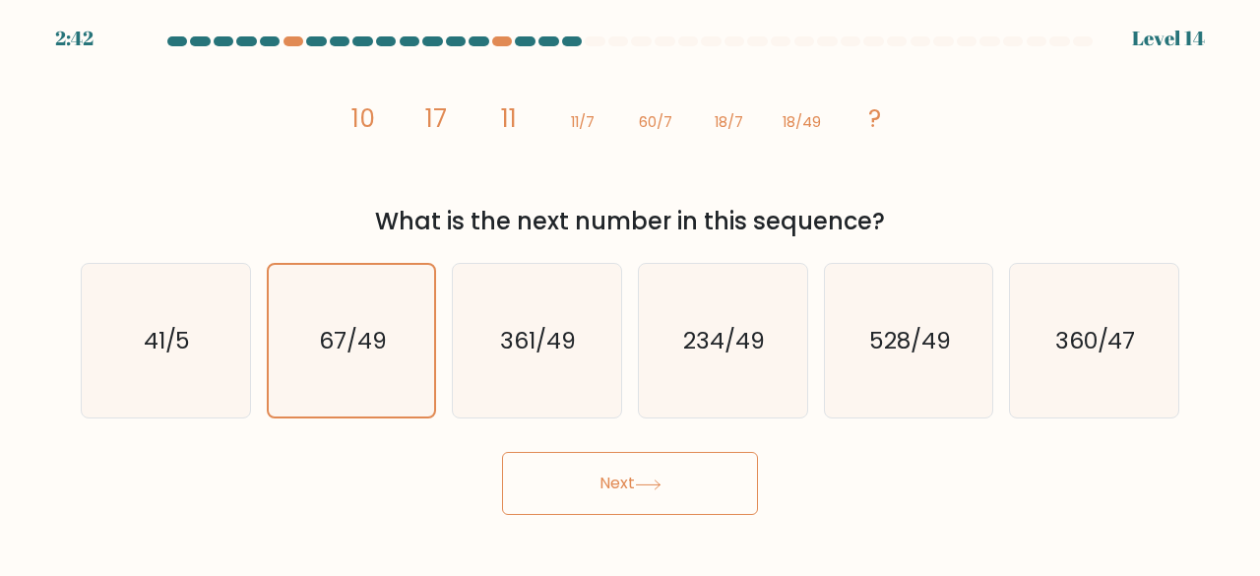
click at [603, 477] on button "Next" at bounding box center [630, 483] width 256 height 63
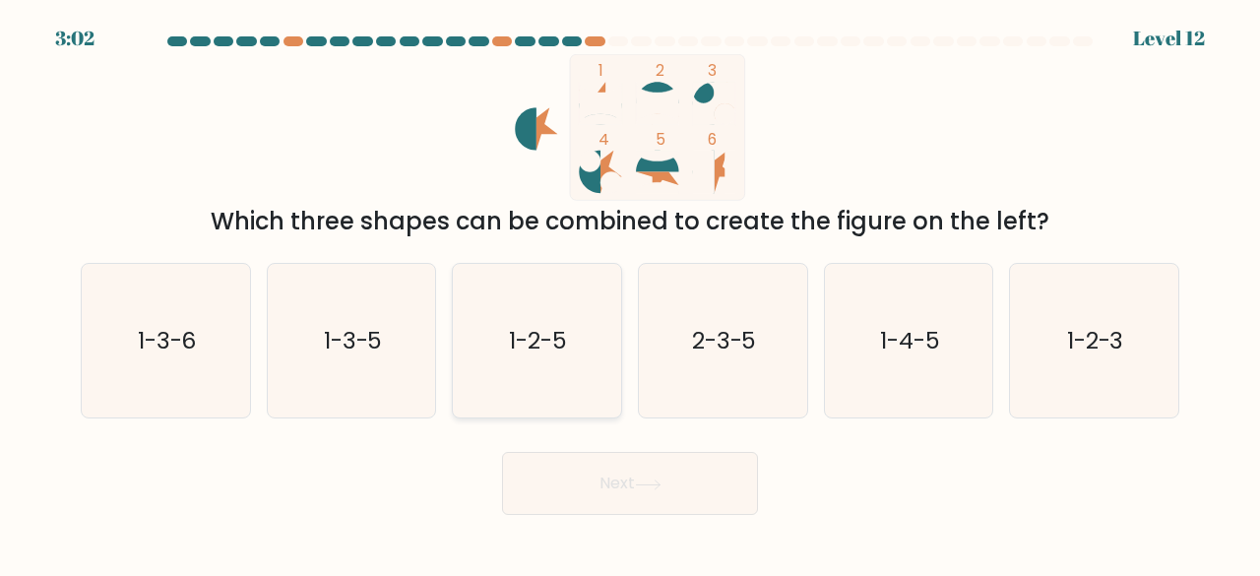
click at [551, 377] on icon "1-2-5" at bounding box center [537, 341] width 155 height 155
click at [630, 293] on input "c. 1-2-5" at bounding box center [630, 291] width 1 height 5
radio input "true"
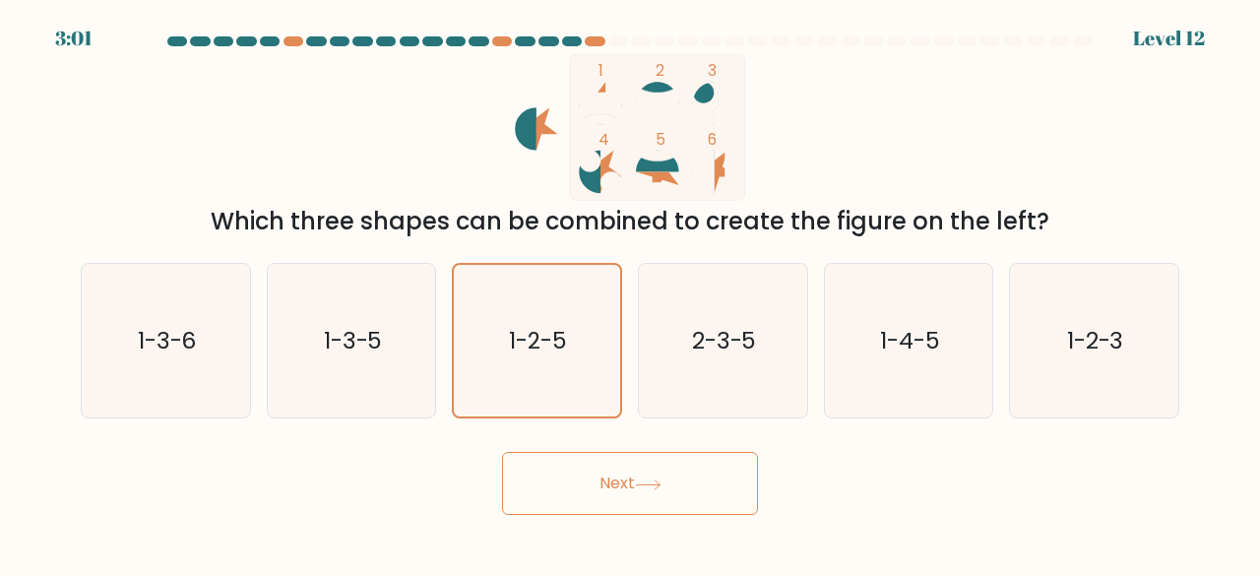
click at [637, 474] on button "Next" at bounding box center [630, 483] width 256 height 63
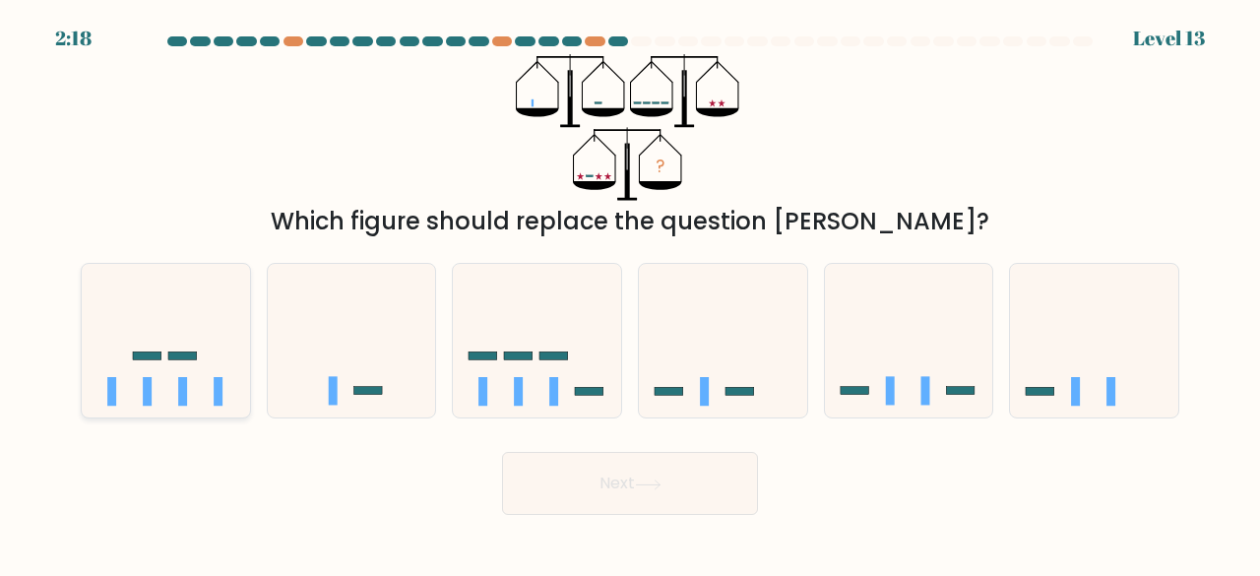
click at [221, 332] on icon at bounding box center [166, 340] width 168 height 139
click at [630, 293] on input "a." at bounding box center [630, 291] width 1 height 5
radio input "true"
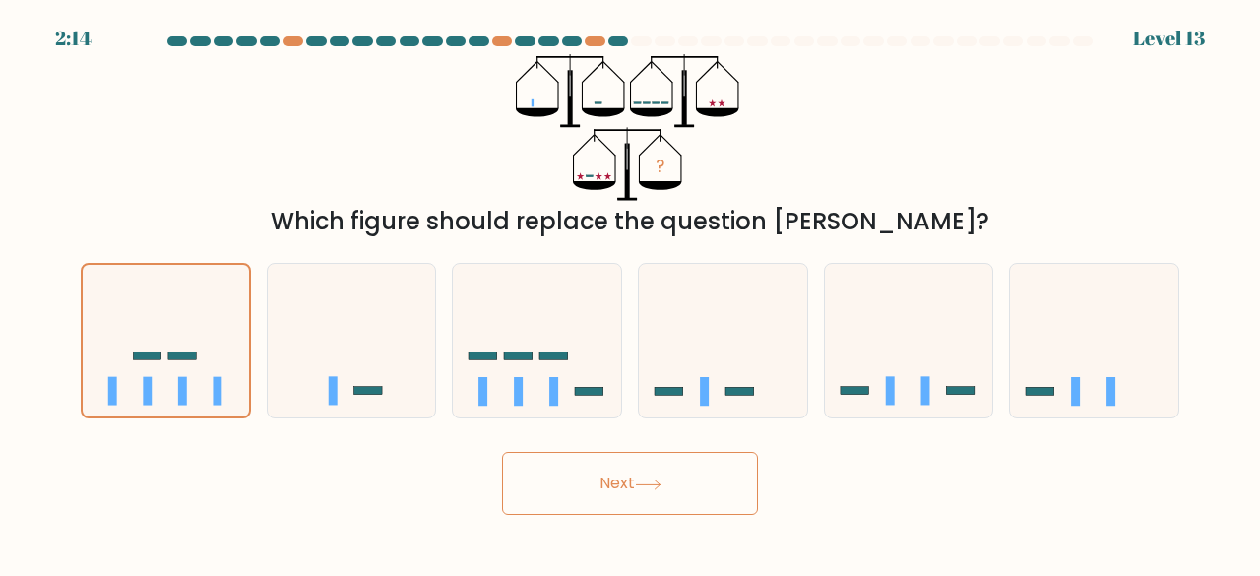
click at [600, 479] on button "Next" at bounding box center [630, 483] width 256 height 63
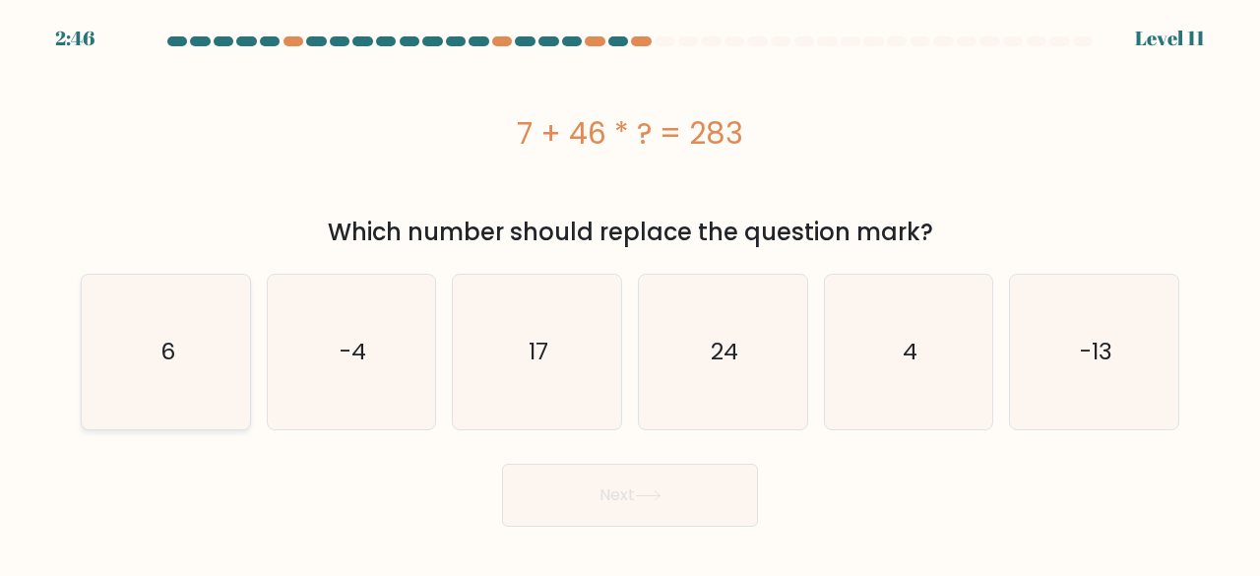
click at [177, 359] on icon "6" at bounding box center [166, 352] width 155 height 155
click at [630, 293] on input "a. 6" at bounding box center [630, 291] width 1 height 5
radio input "true"
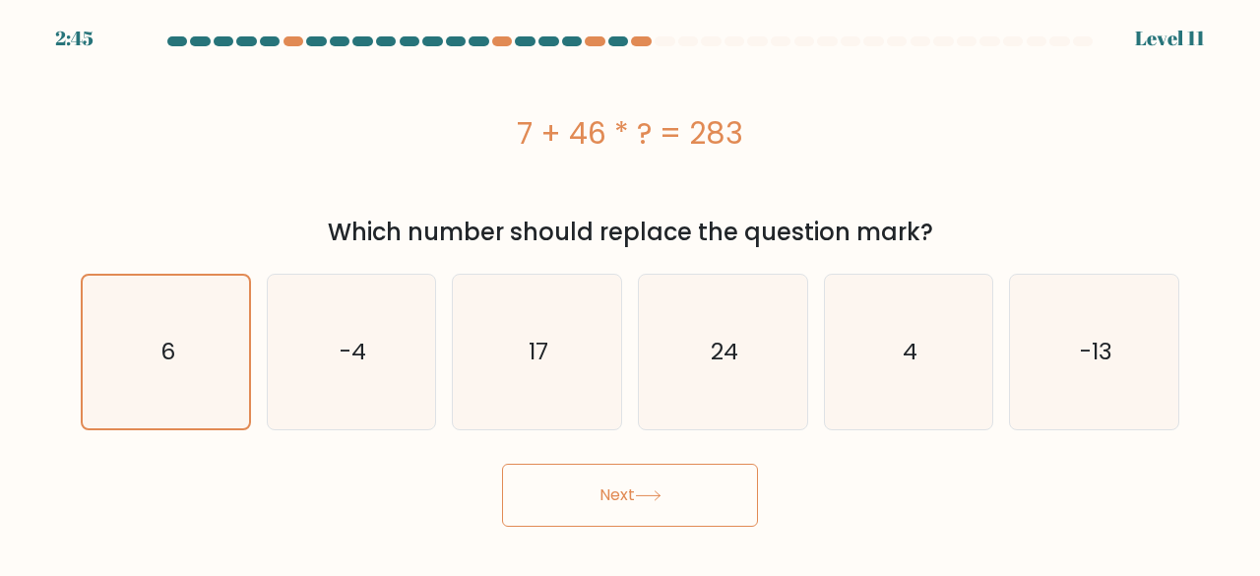
click at [652, 513] on button "Next" at bounding box center [630, 495] width 256 height 63
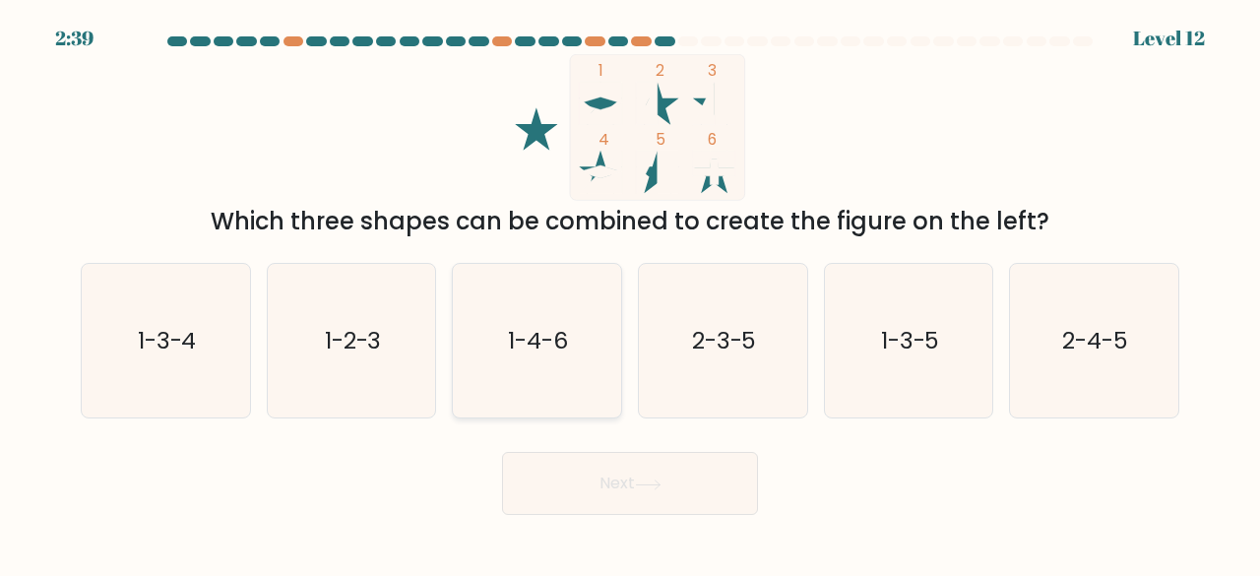
click at [549, 359] on icon "1-4-6" at bounding box center [537, 341] width 155 height 155
click at [630, 293] on input "c. 1-4-6" at bounding box center [630, 291] width 1 height 5
radio input "true"
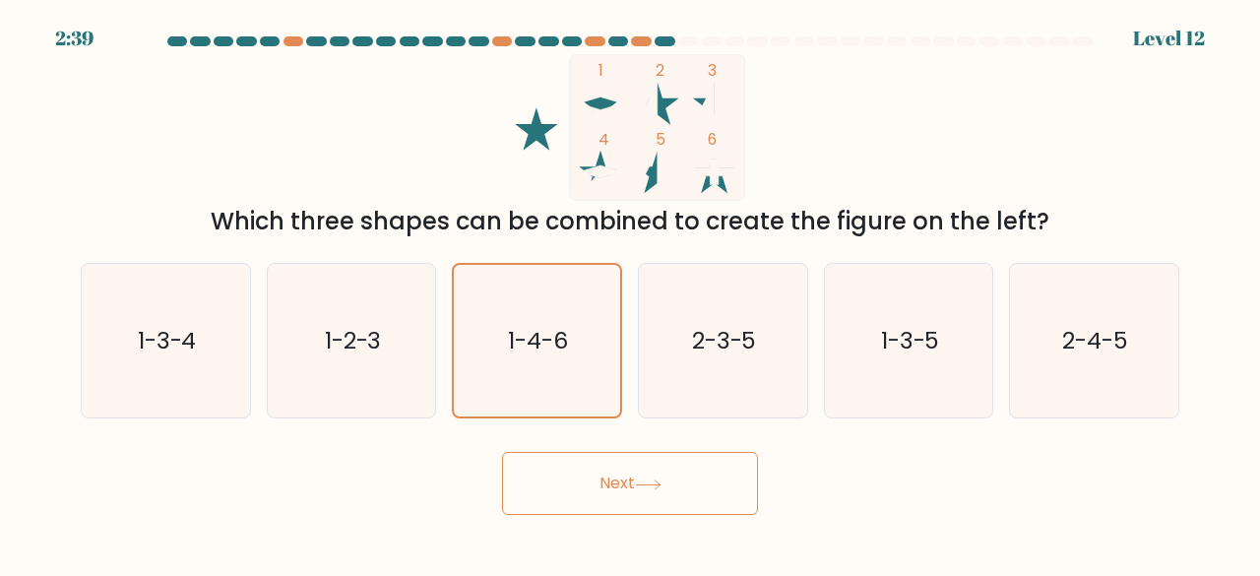
click at [600, 465] on button "Next" at bounding box center [630, 483] width 256 height 63
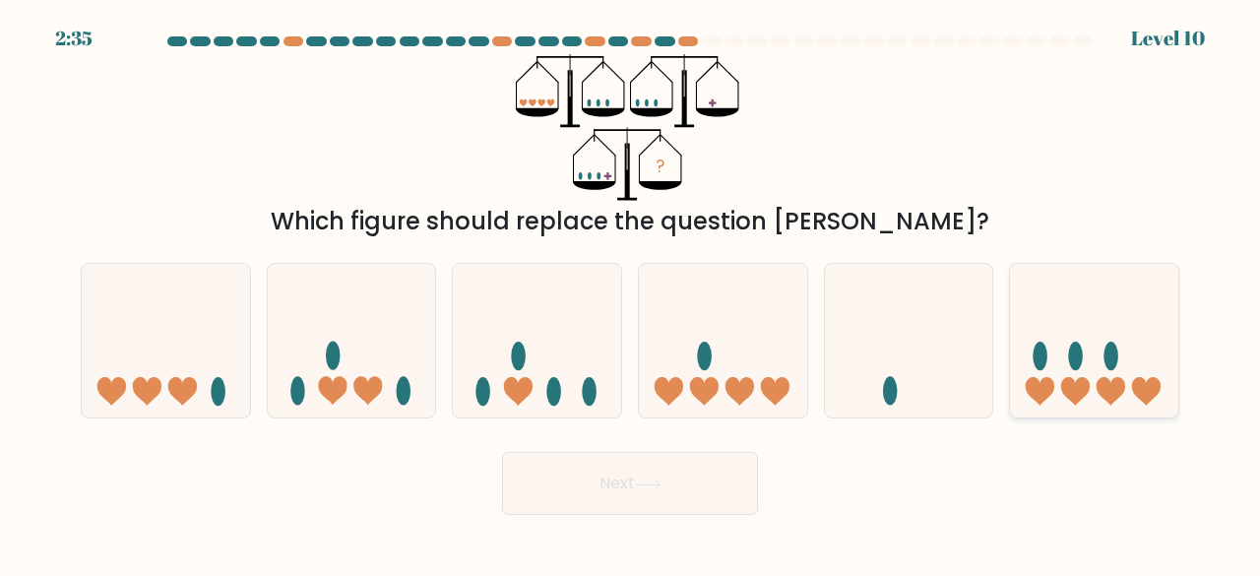
click at [1117, 352] on ellipse at bounding box center [1111, 356] width 15 height 29
click at [631, 293] on input "f." at bounding box center [630, 291] width 1 height 5
radio input "true"
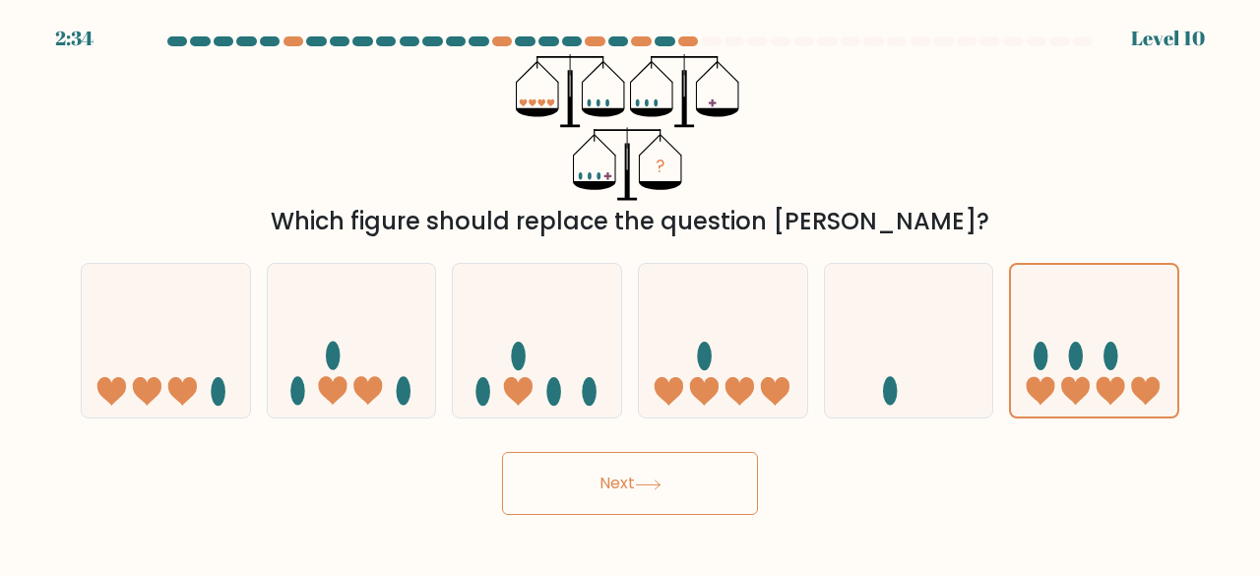
click at [735, 495] on button "Next" at bounding box center [630, 483] width 256 height 63
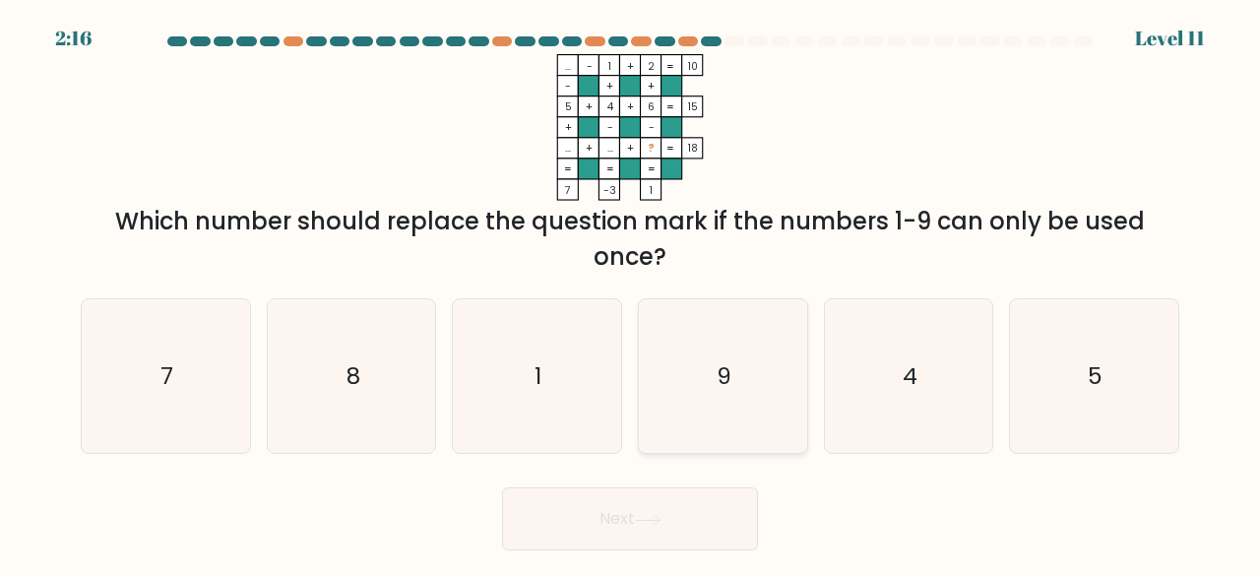
click at [681, 339] on icon "9" at bounding box center [723, 376] width 155 height 155
click at [631, 293] on input "d. 9" at bounding box center [630, 291] width 1 height 5
radio input "true"
click at [674, 503] on button "Next" at bounding box center [630, 518] width 256 height 63
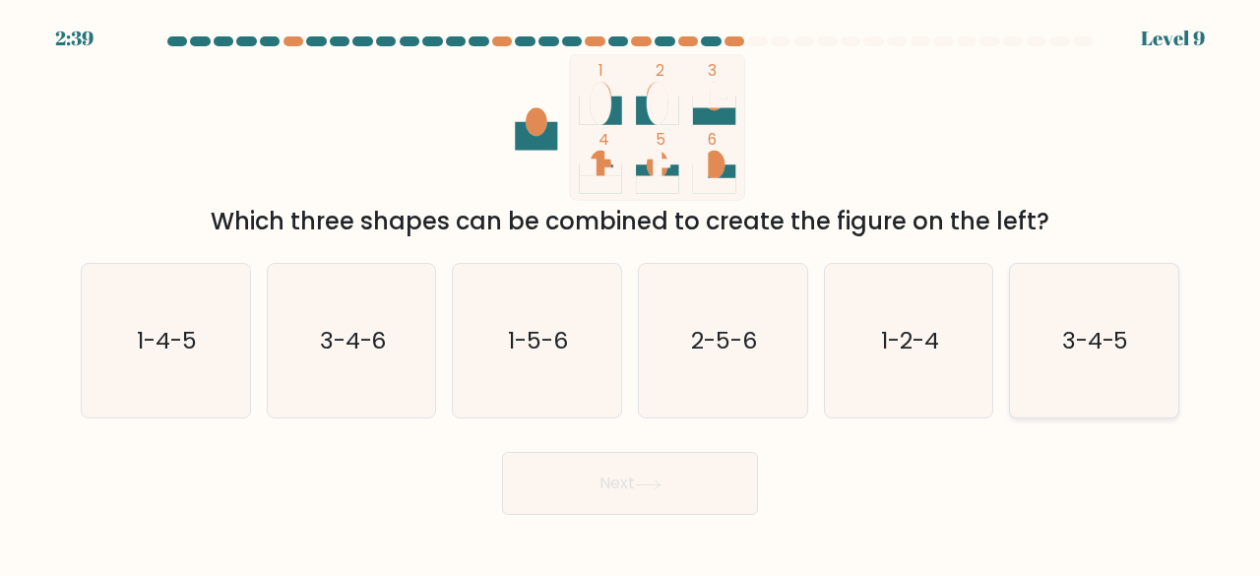
click at [1068, 319] on icon "3-4-5" at bounding box center [1094, 341] width 155 height 155
click at [631, 293] on input "f. 3-4-5" at bounding box center [630, 291] width 1 height 5
radio input "true"
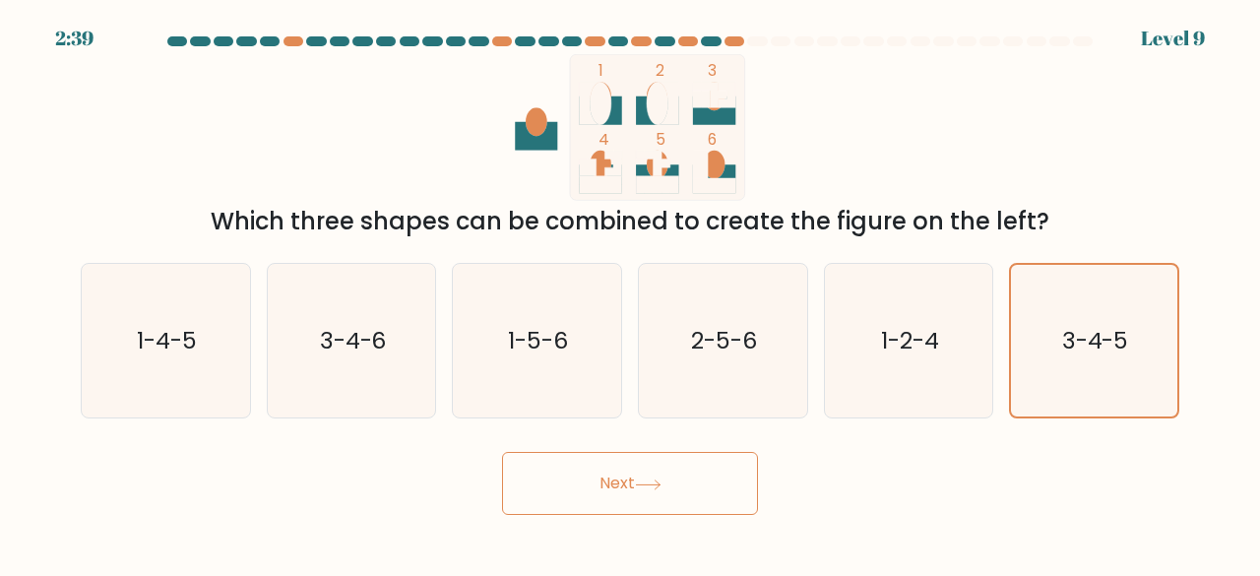
click at [690, 515] on body "2:39 Level 9" at bounding box center [630, 288] width 1260 height 576
click at [692, 505] on button "Next" at bounding box center [630, 483] width 256 height 63
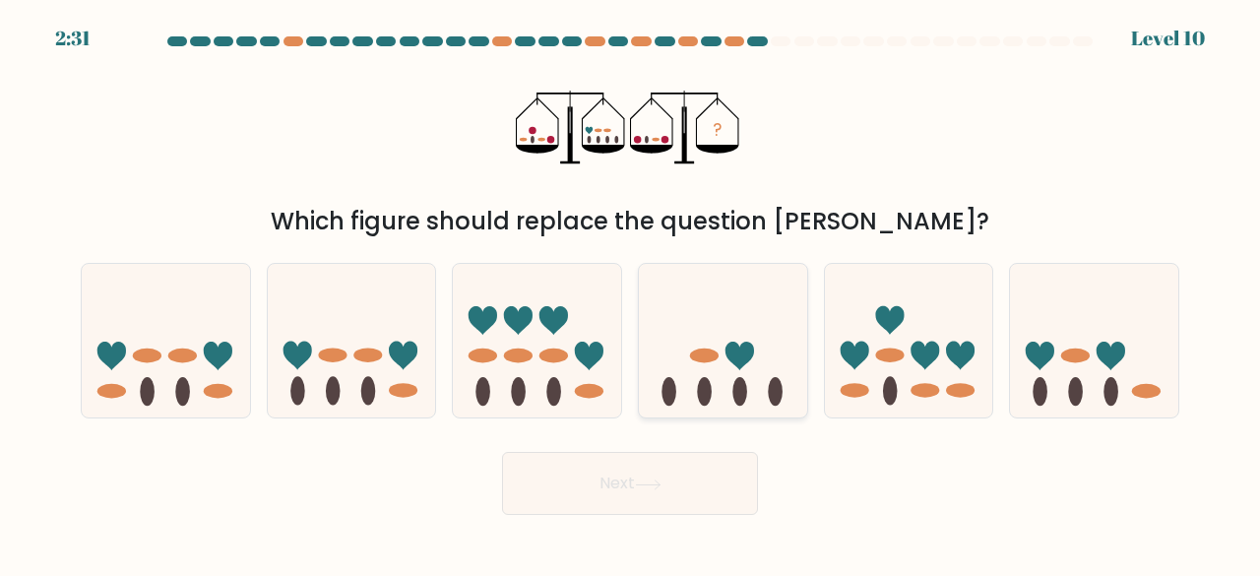
click at [717, 344] on icon at bounding box center [723, 340] width 168 height 139
click at [631, 293] on input "d." at bounding box center [630, 291] width 1 height 5
radio input "true"
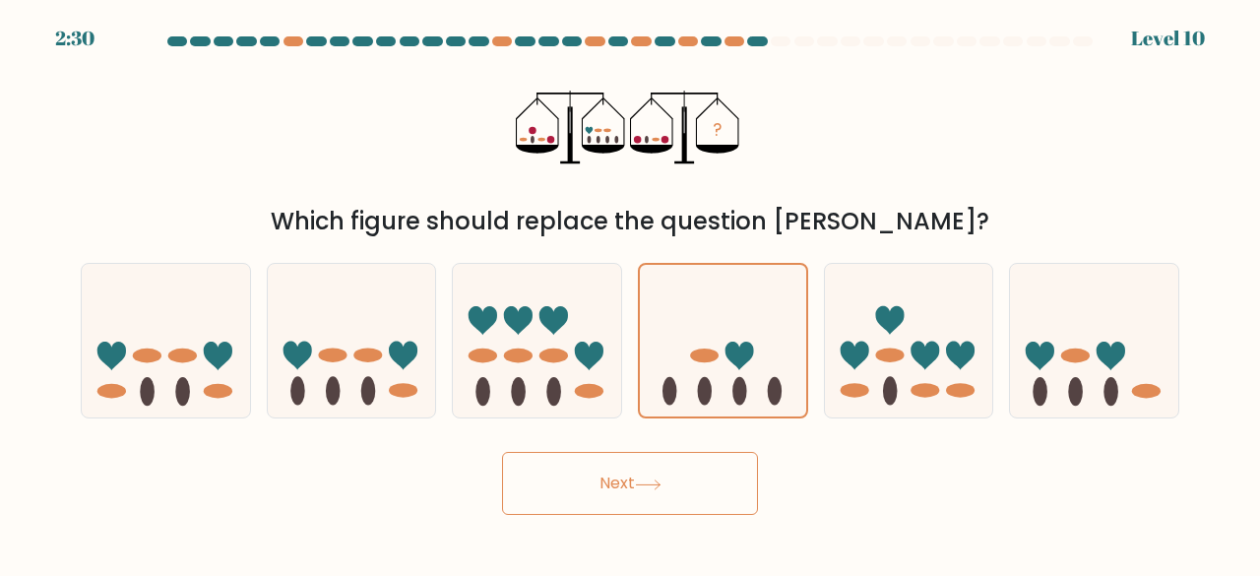
click at [671, 491] on button "Next" at bounding box center [630, 483] width 256 height 63
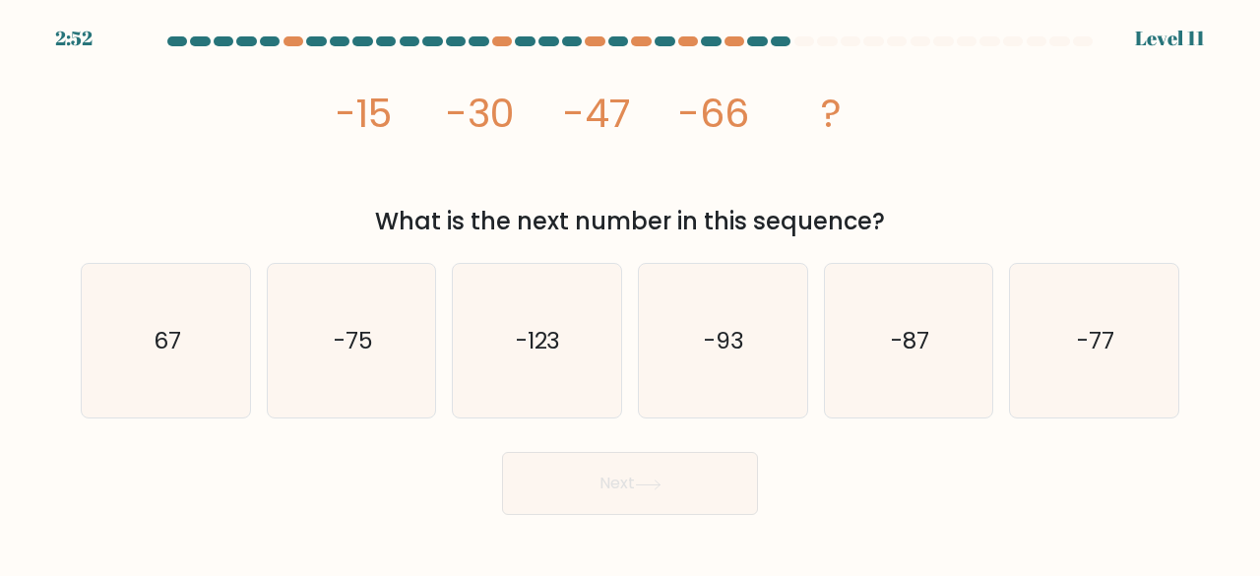
click at [854, 434] on form at bounding box center [630, 275] width 1260 height 479
click at [874, 367] on icon "-87" at bounding box center [909, 341] width 155 height 155
click at [631, 293] on input "e. -87" at bounding box center [630, 291] width 1 height 5
radio input "true"
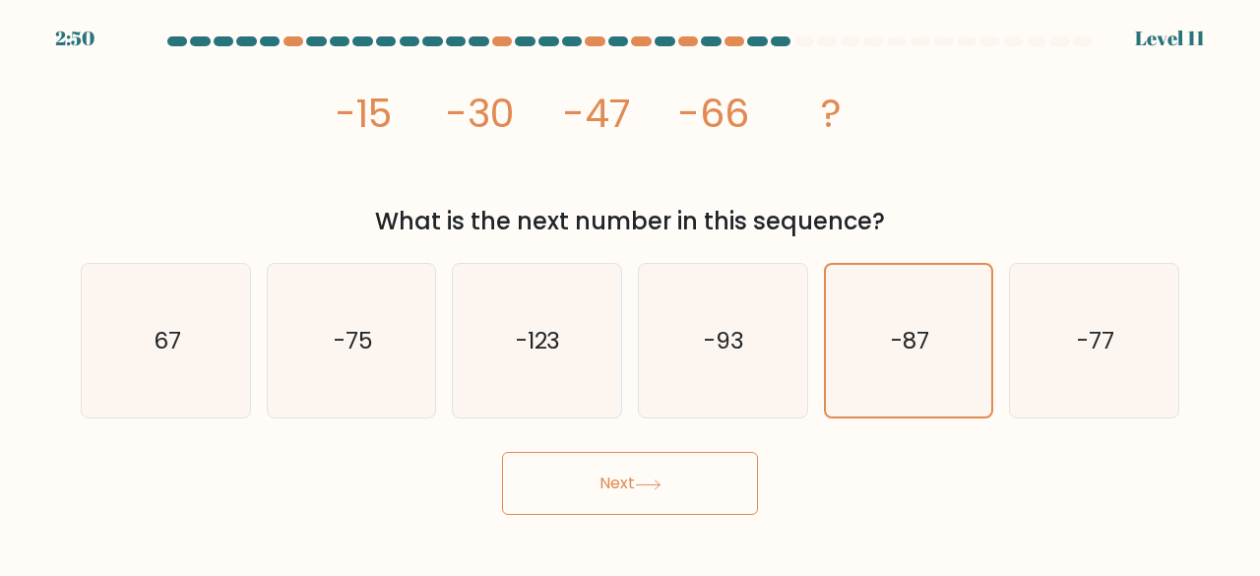
click at [681, 511] on button "Next" at bounding box center [630, 483] width 256 height 63
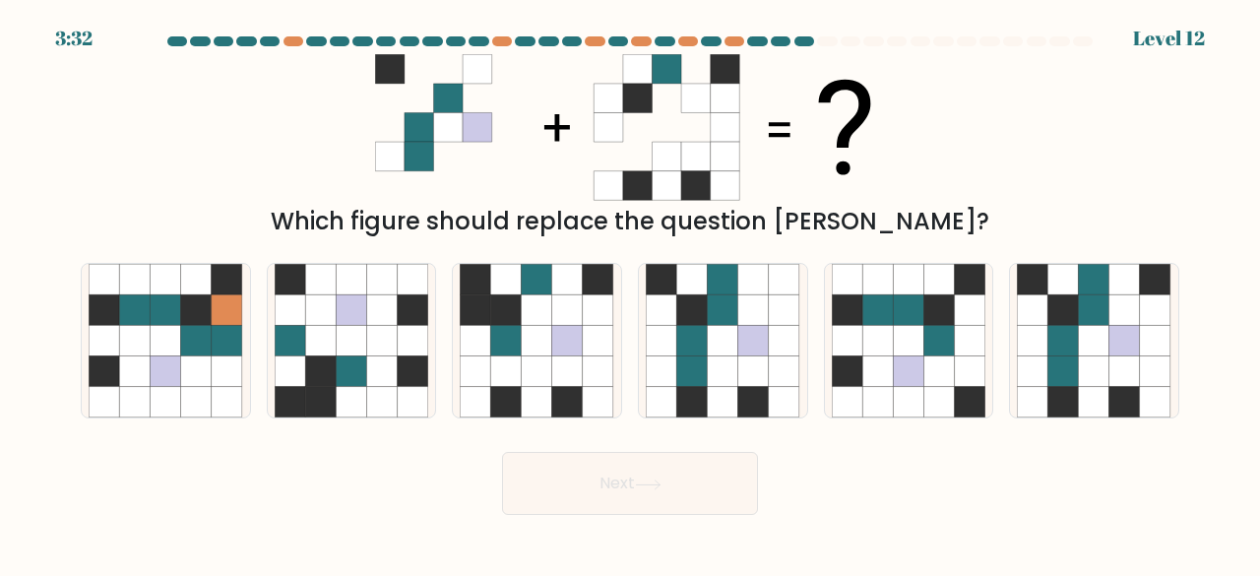
click at [995, 241] on form at bounding box center [630, 275] width 1260 height 479
click at [1048, 420] on form at bounding box center [630, 275] width 1260 height 479
click at [1065, 369] on icon at bounding box center [1064, 371] width 31 height 31
click at [631, 293] on input "f." at bounding box center [630, 291] width 1 height 5
radio input "true"
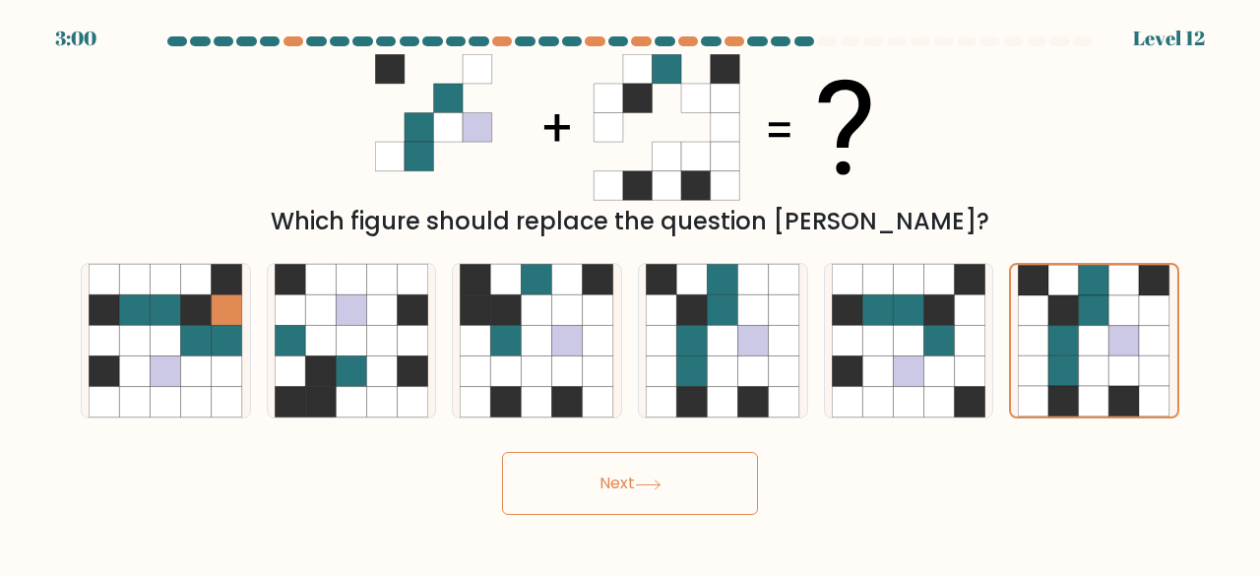
click at [682, 485] on button "Next" at bounding box center [630, 483] width 256 height 63
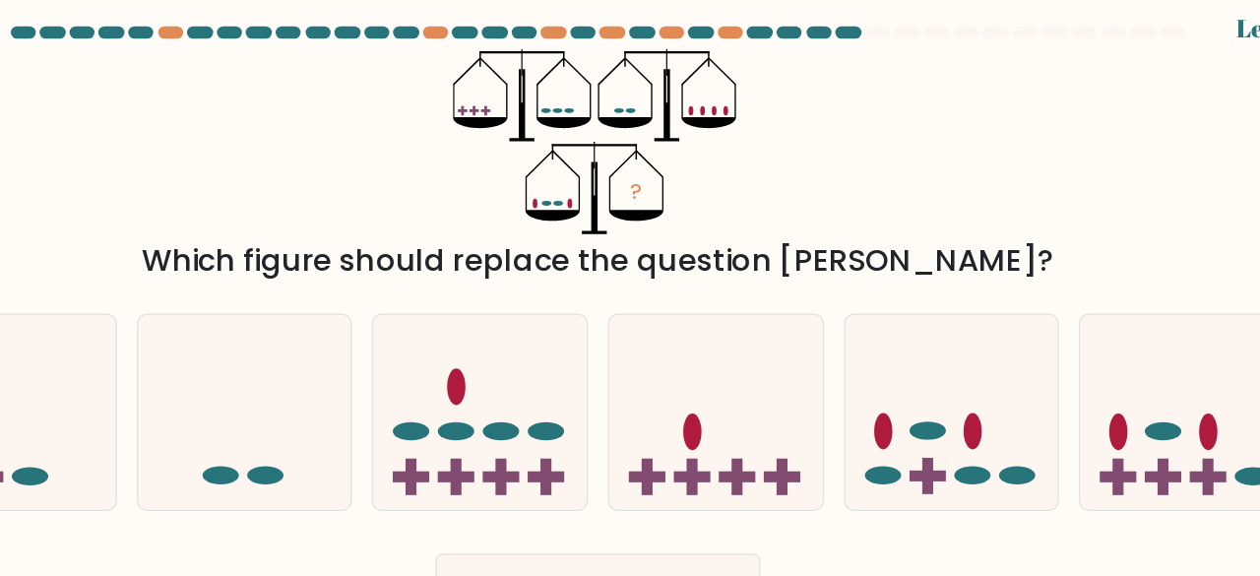
click at [804, 129] on div "? Which figure should replace the question mark?" at bounding box center [630, 146] width 1123 height 185
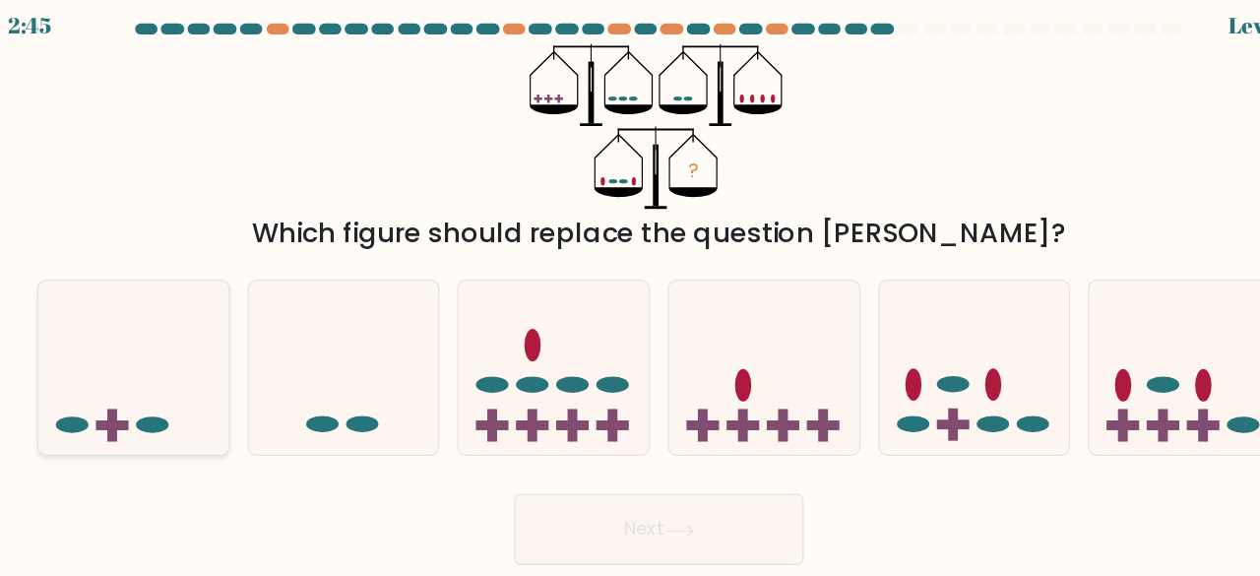
click at [187, 332] on icon at bounding box center [166, 340] width 168 height 139
click at [630, 293] on input "a." at bounding box center [630, 291] width 1 height 5
radio input "true"
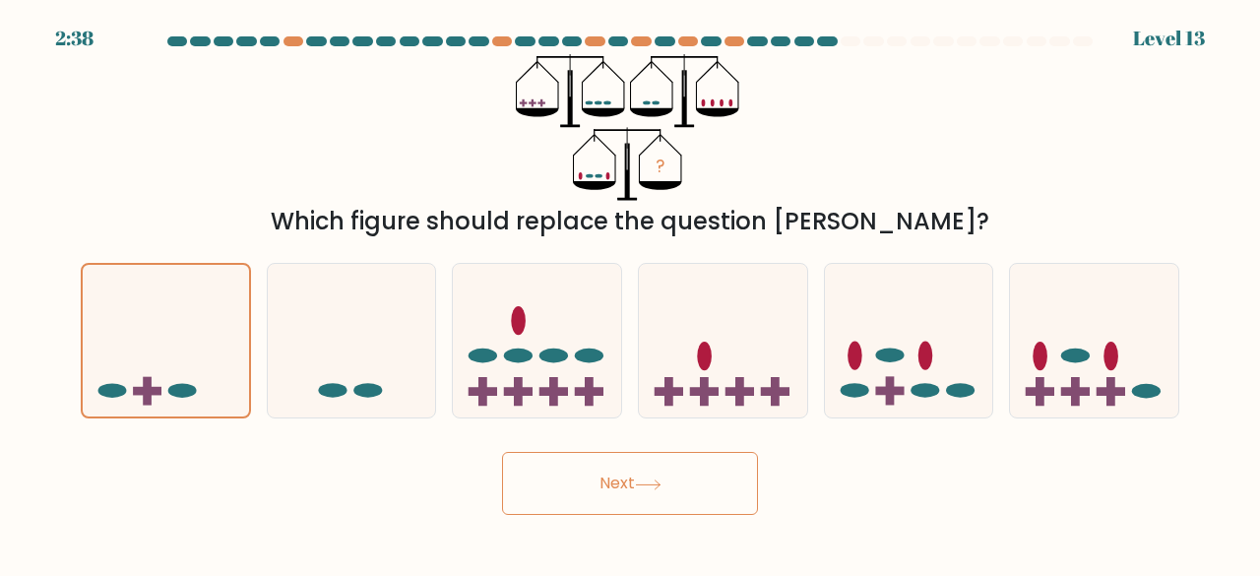
click at [661, 492] on button "Next" at bounding box center [630, 483] width 256 height 63
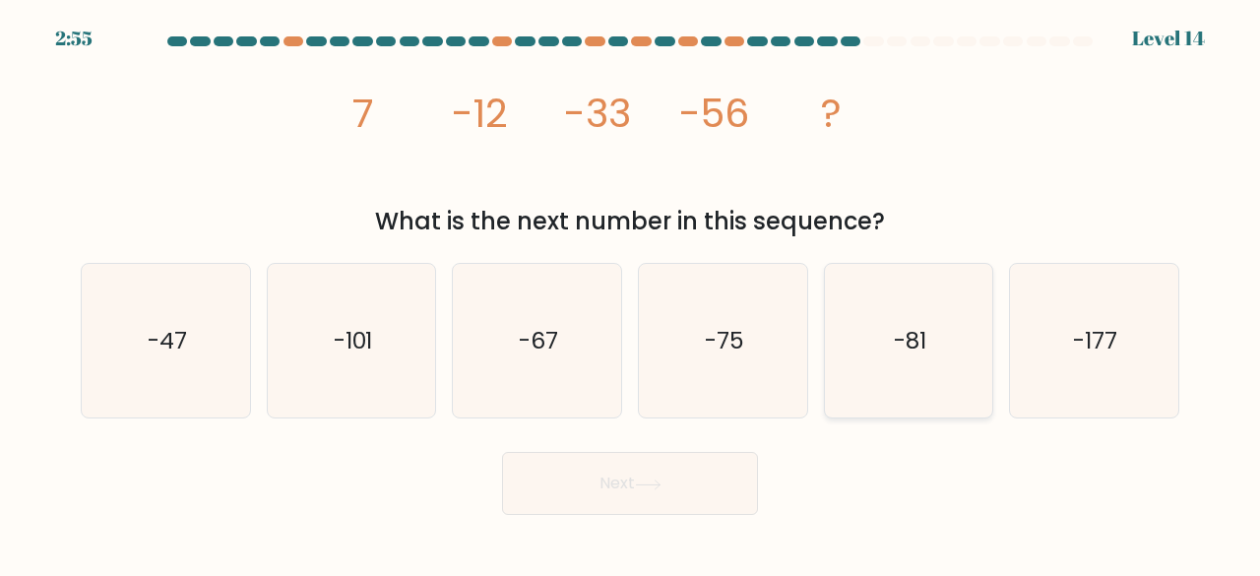
click at [847, 290] on icon "-81" at bounding box center [909, 341] width 155 height 155
click at [631, 290] on input "e. -81" at bounding box center [630, 291] width 1 height 5
radio input "true"
click at [687, 464] on button "Next" at bounding box center [630, 483] width 256 height 63
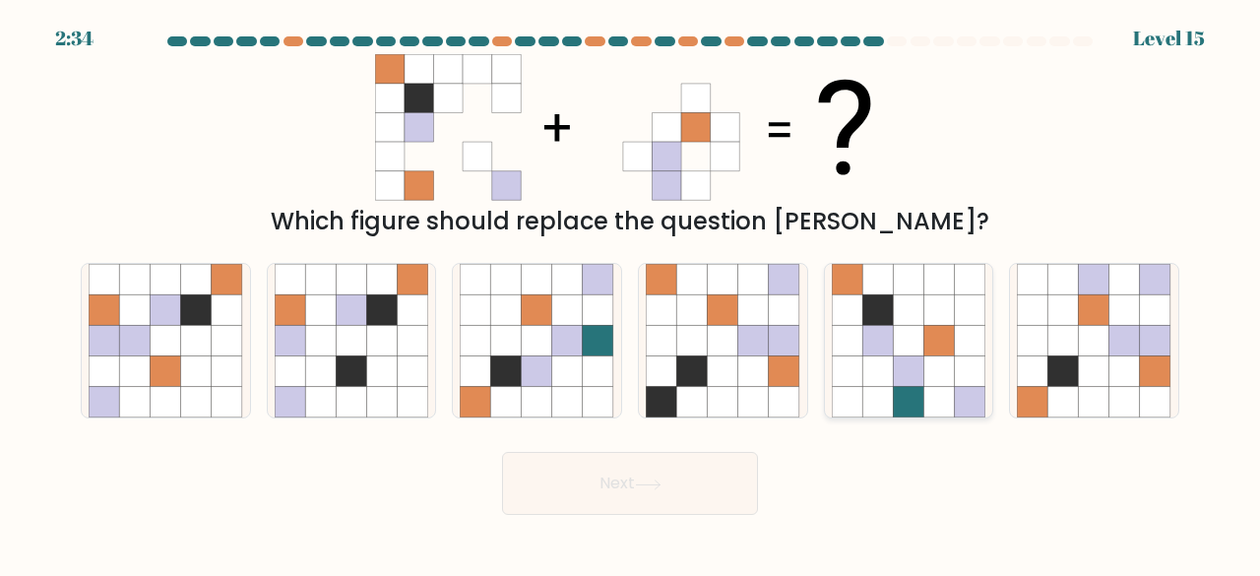
click at [887, 328] on icon at bounding box center [878, 341] width 31 height 31
click at [631, 293] on input "e." at bounding box center [630, 291] width 1 height 5
radio input "true"
click at [681, 489] on button "Next" at bounding box center [630, 483] width 256 height 63
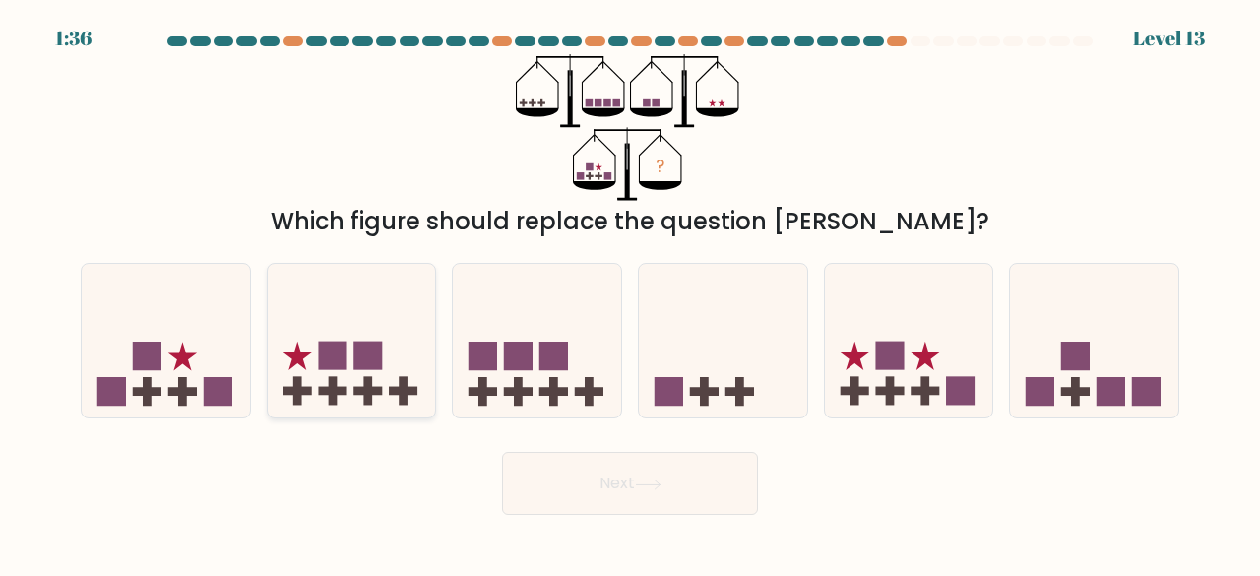
click at [391, 384] on icon at bounding box center [352, 340] width 168 height 139
click at [630, 293] on input "b." at bounding box center [630, 291] width 1 height 5
radio input "true"
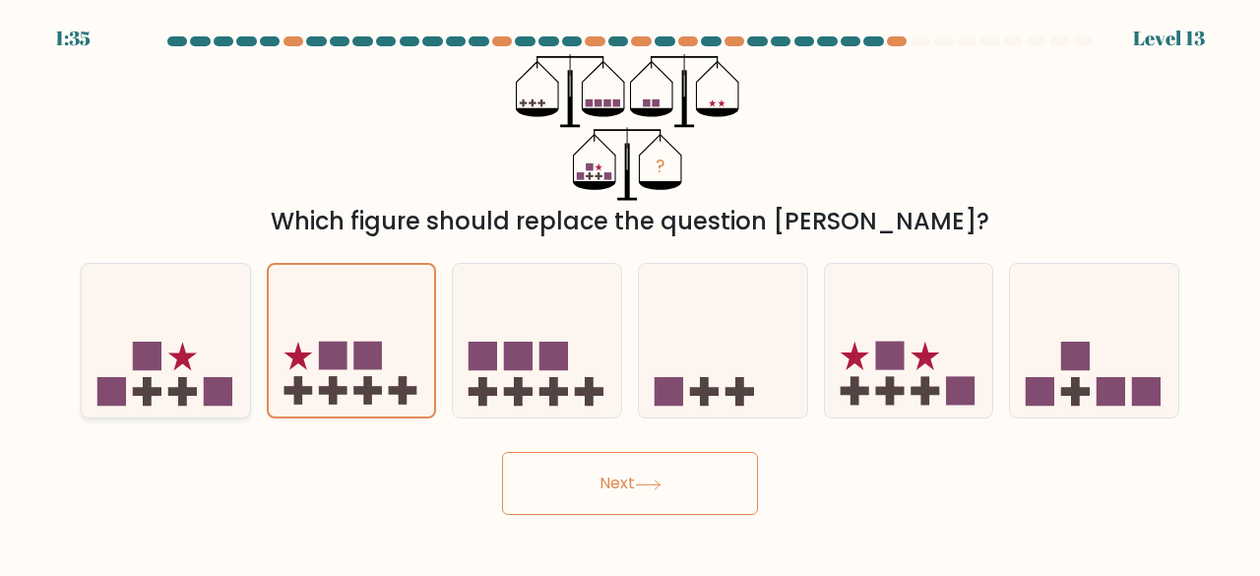
click at [199, 402] on icon at bounding box center [166, 340] width 168 height 139
click at [630, 293] on input "a." at bounding box center [630, 291] width 1 height 5
radio input "true"
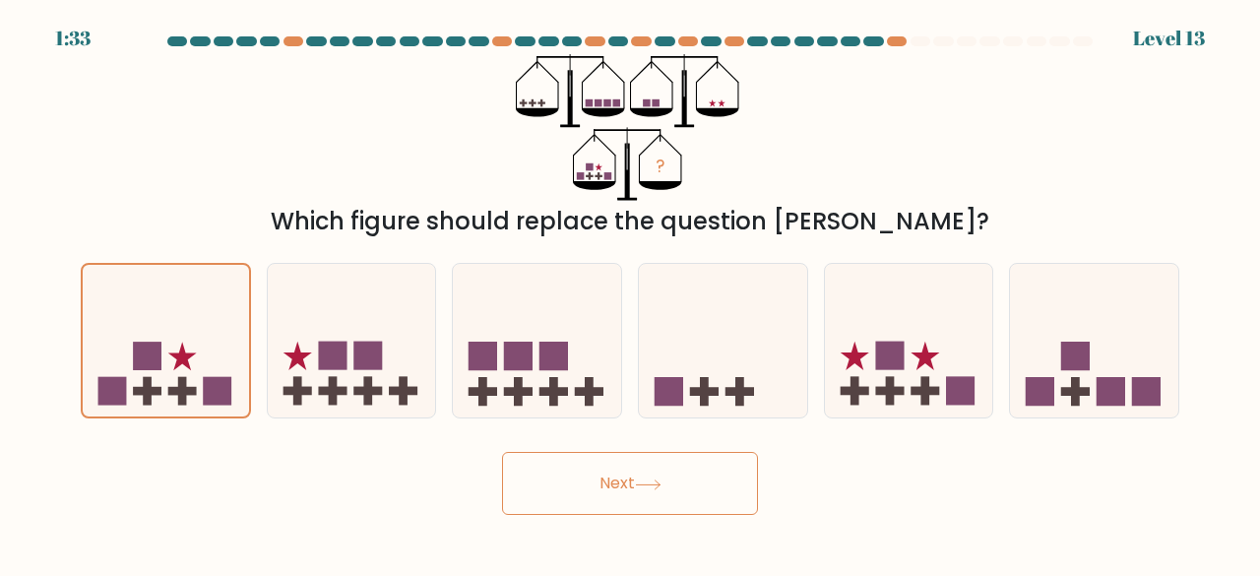
click at [608, 483] on button "Next" at bounding box center [630, 483] width 256 height 63
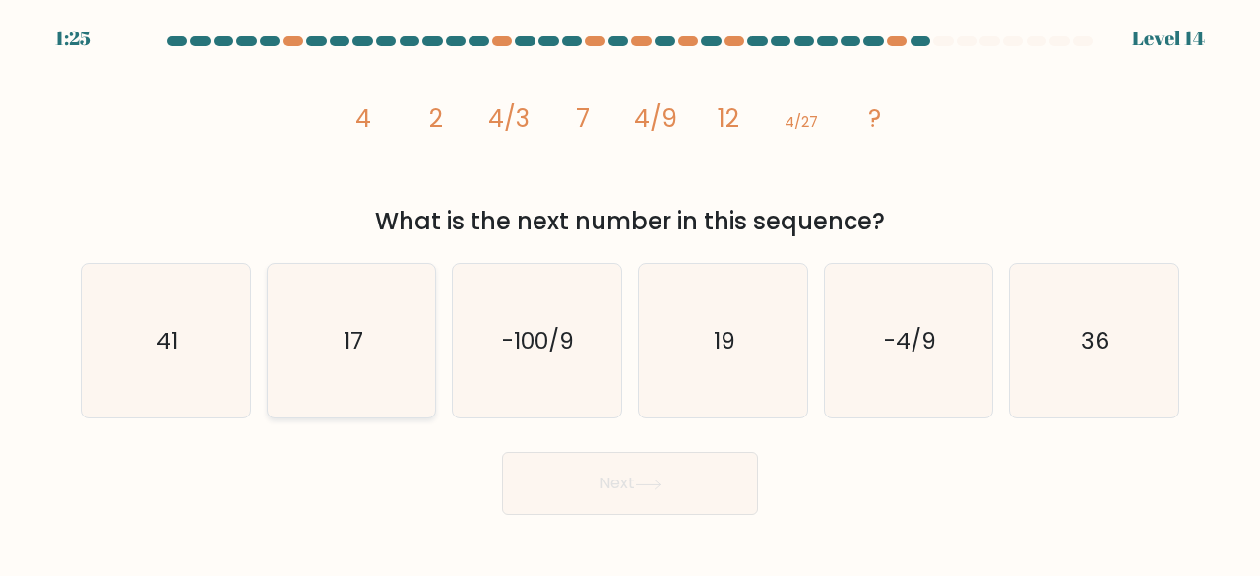
click at [368, 350] on icon "17" at bounding box center [352, 341] width 155 height 155
click at [630, 293] on input "b. 17" at bounding box center [630, 291] width 1 height 5
radio input "true"
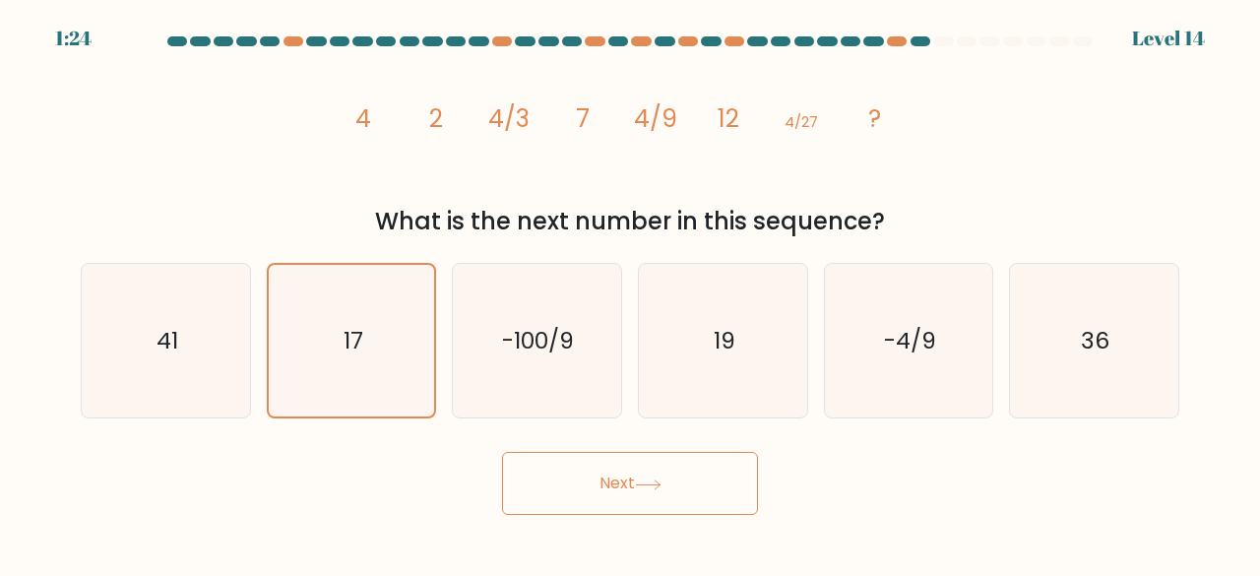
click at [689, 474] on button "Next" at bounding box center [630, 483] width 256 height 63
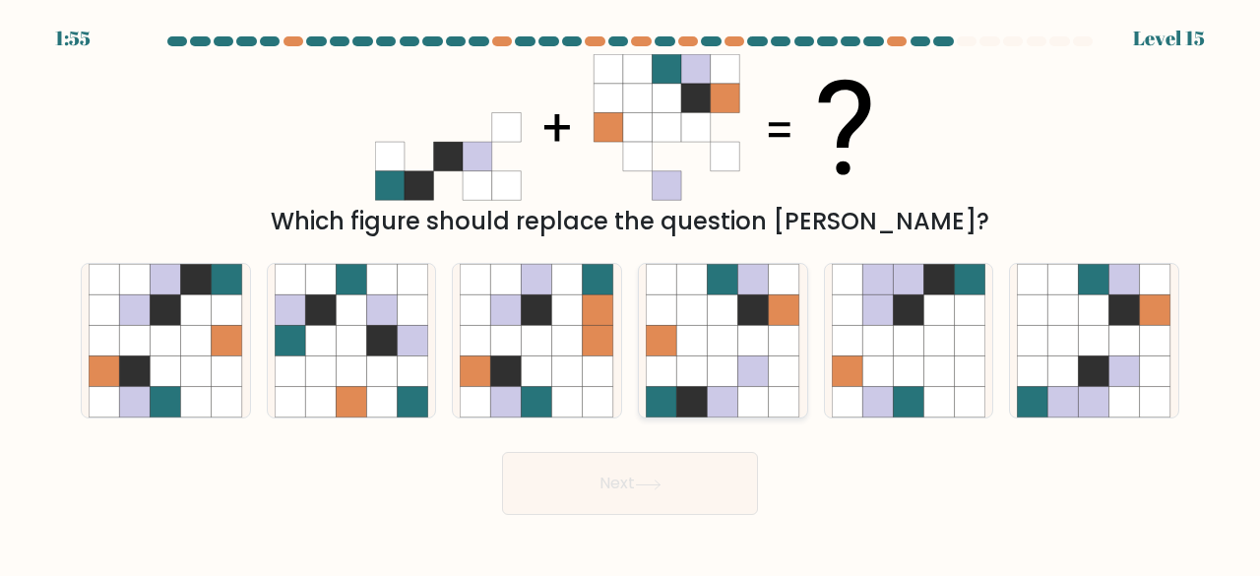
click at [721, 392] on icon at bounding box center [723, 402] width 31 height 31
click at [631, 293] on input "d." at bounding box center [630, 291] width 1 height 5
radio input "true"
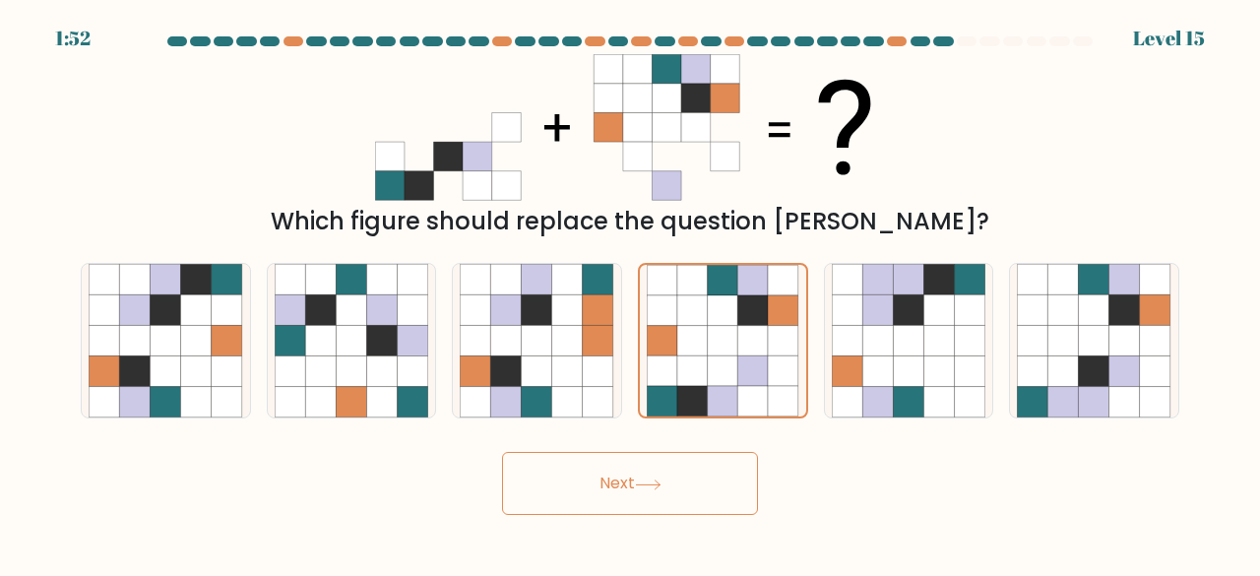
click at [664, 502] on button "Next" at bounding box center [630, 483] width 256 height 63
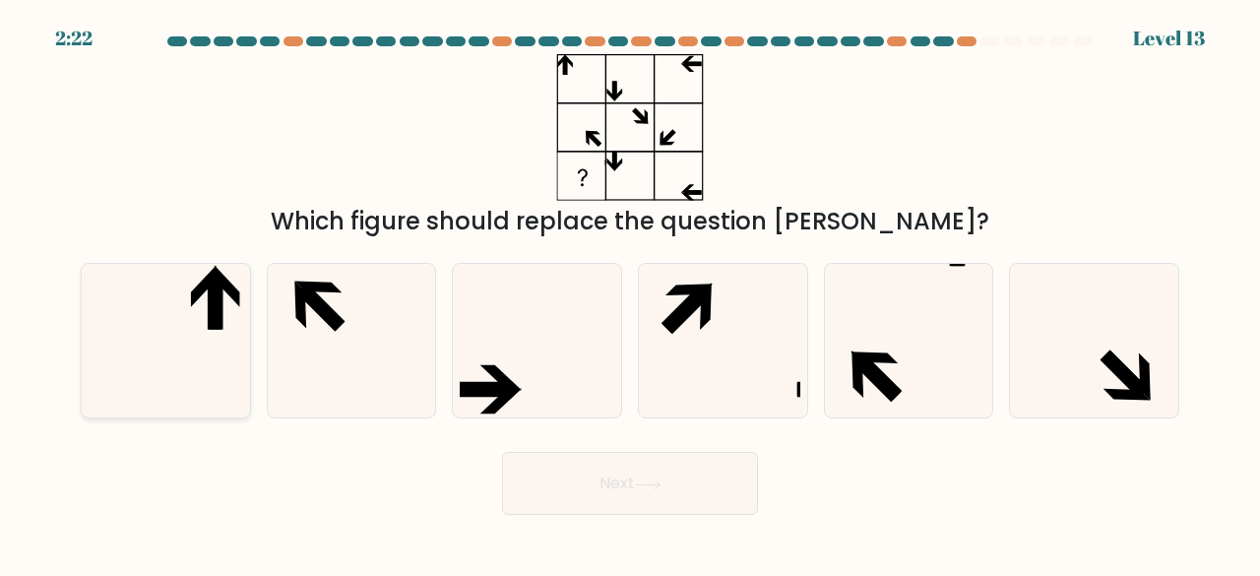
click at [230, 328] on icon at bounding box center [166, 341] width 155 height 155
click at [630, 293] on input "a." at bounding box center [630, 291] width 1 height 5
radio input "true"
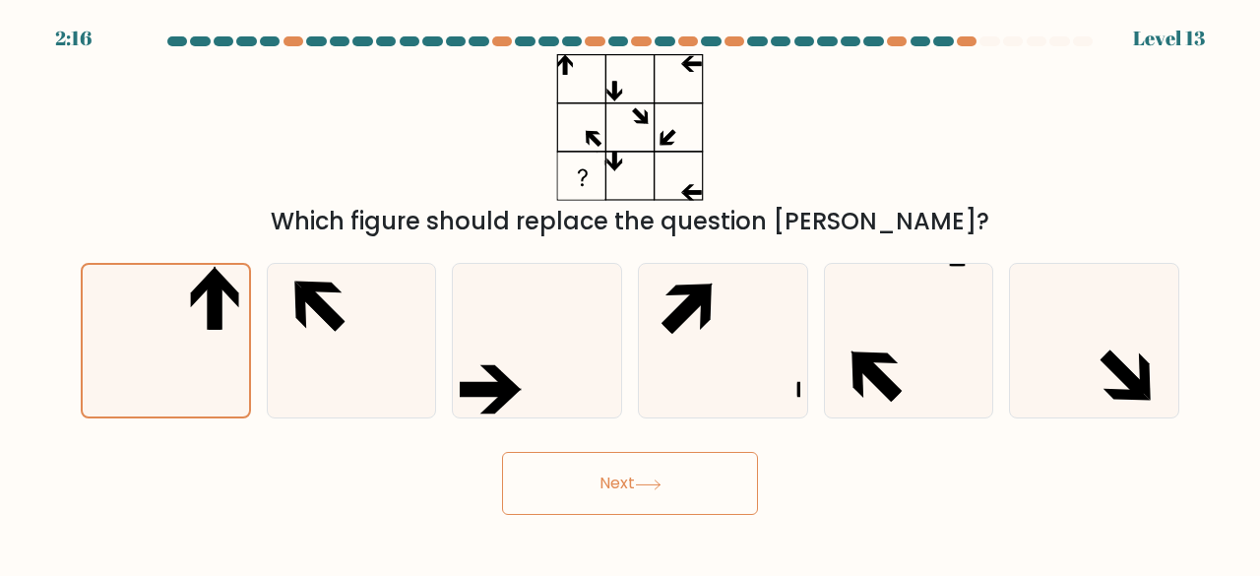
click at [668, 494] on button "Next" at bounding box center [630, 483] width 256 height 63
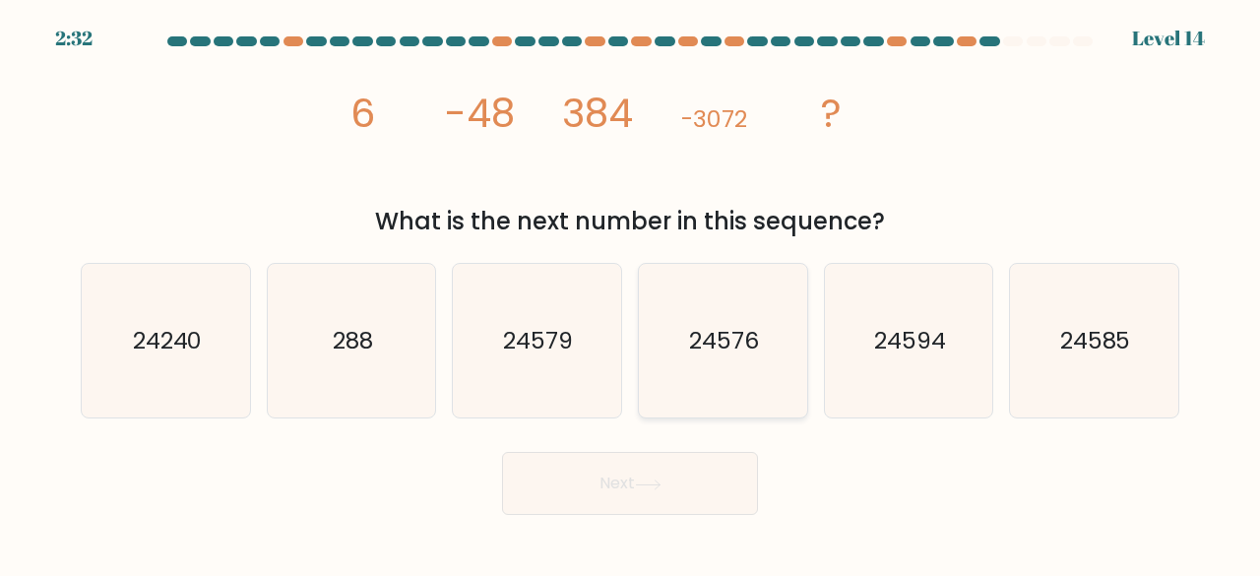
click at [717, 354] on text "24576" at bounding box center [724, 340] width 70 height 32
click at [631, 293] on input "d. 24576" at bounding box center [630, 291] width 1 height 5
radio input "true"
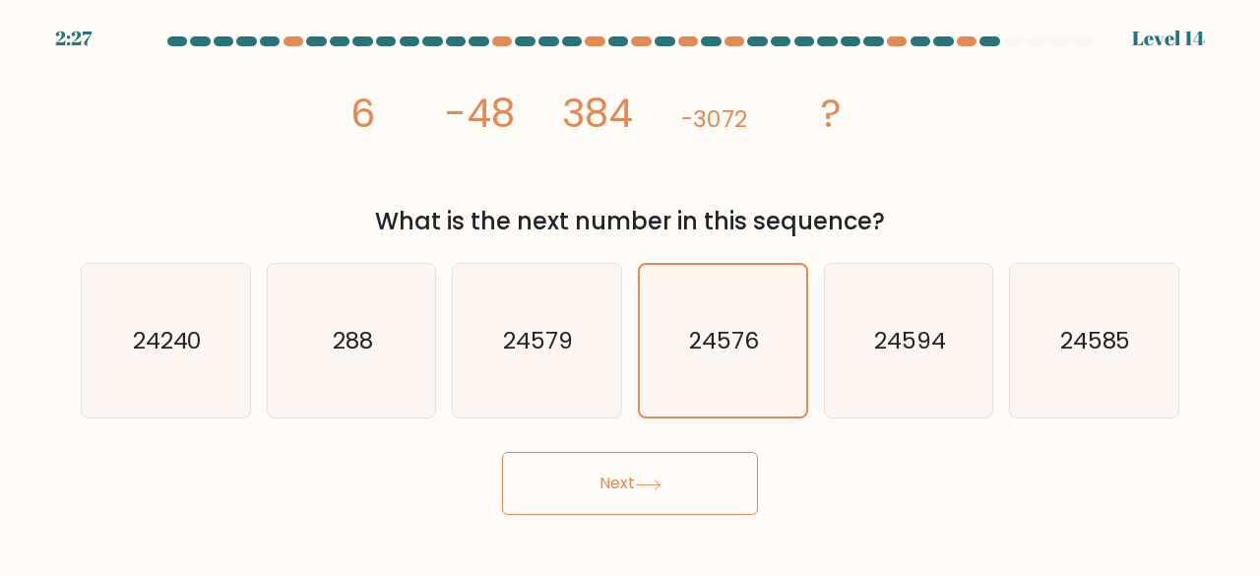
click at [693, 487] on button "Next" at bounding box center [630, 483] width 256 height 63
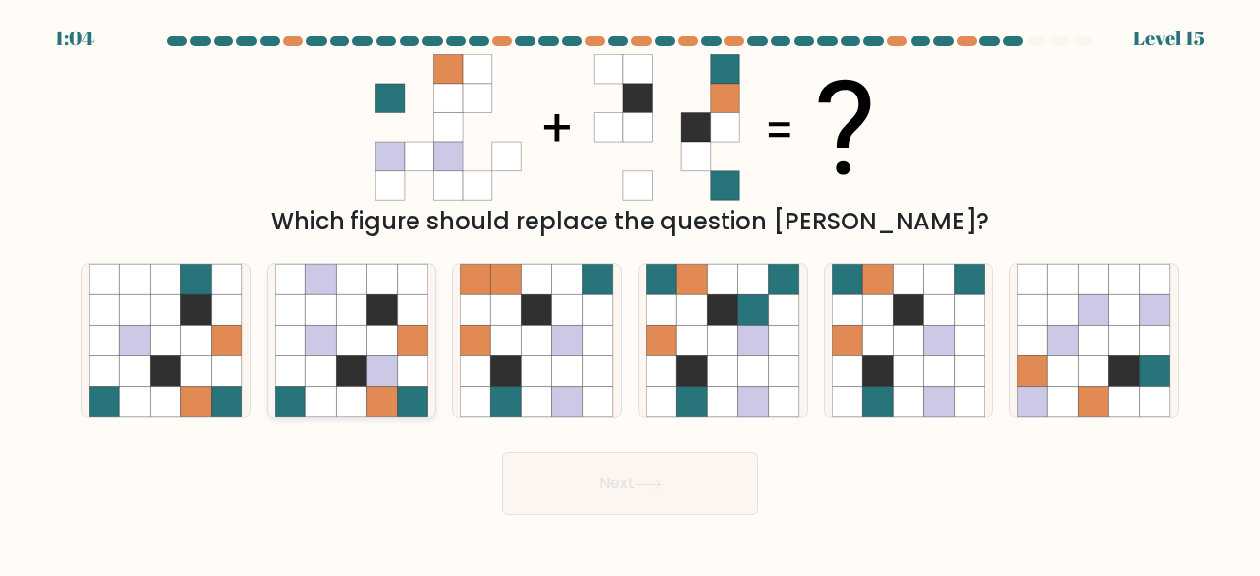
click at [349, 346] on icon at bounding box center [351, 341] width 31 height 31
click at [630, 293] on input "b." at bounding box center [630, 291] width 1 height 5
radio input "true"
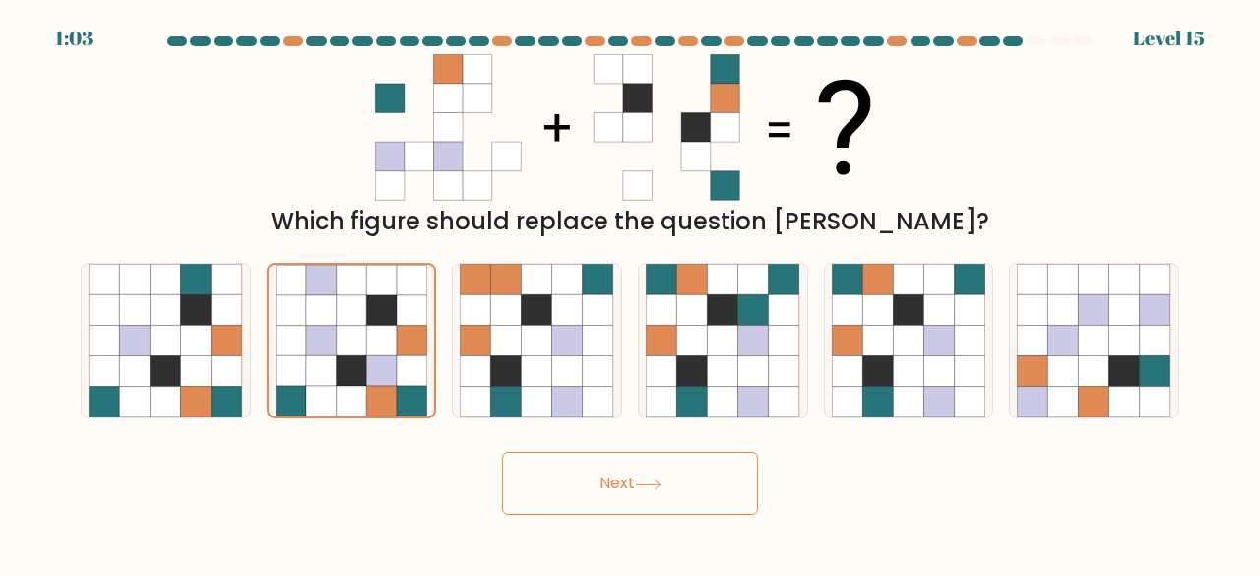
click at [652, 484] on icon at bounding box center [648, 485] width 24 height 9
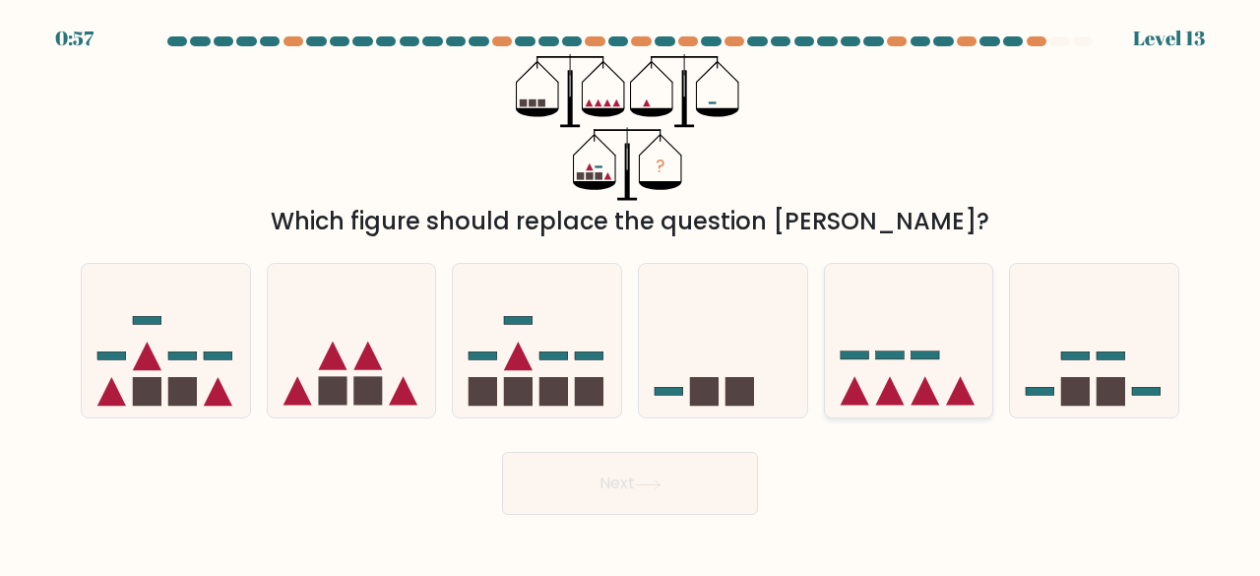
click at [881, 369] on icon at bounding box center [909, 340] width 168 height 139
click at [631, 293] on input "e." at bounding box center [630, 291] width 1 height 5
radio input "true"
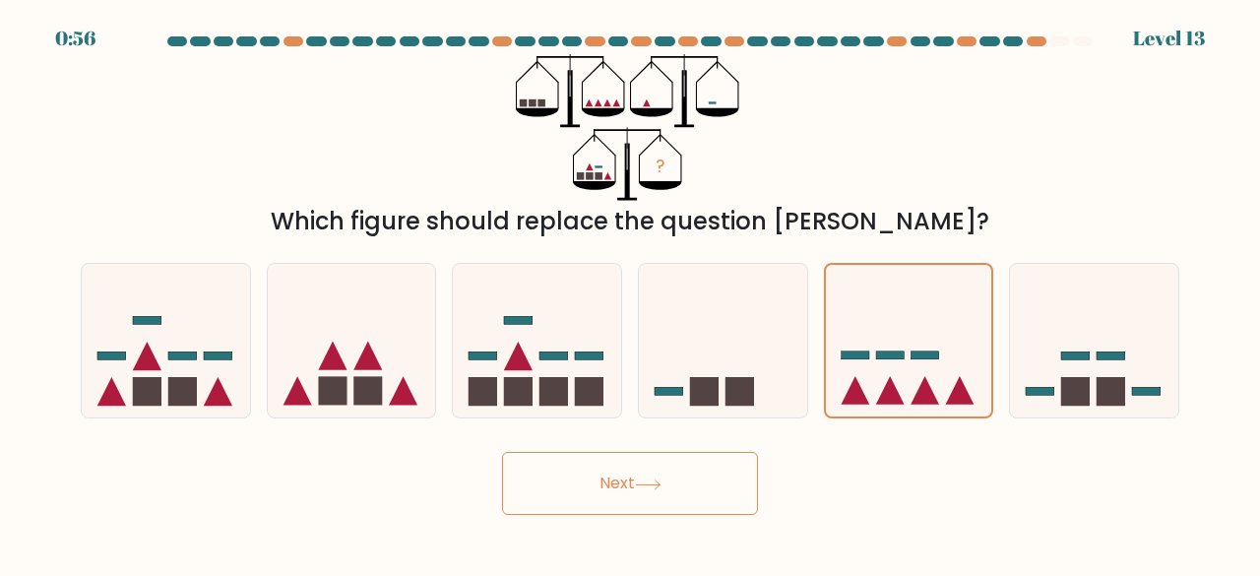
click at [667, 457] on button "Next" at bounding box center [630, 483] width 256 height 63
click at [668, 502] on button "Next" at bounding box center [630, 483] width 256 height 63
click at [406, 483] on div "Next" at bounding box center [630, 478] width 1123 height 73
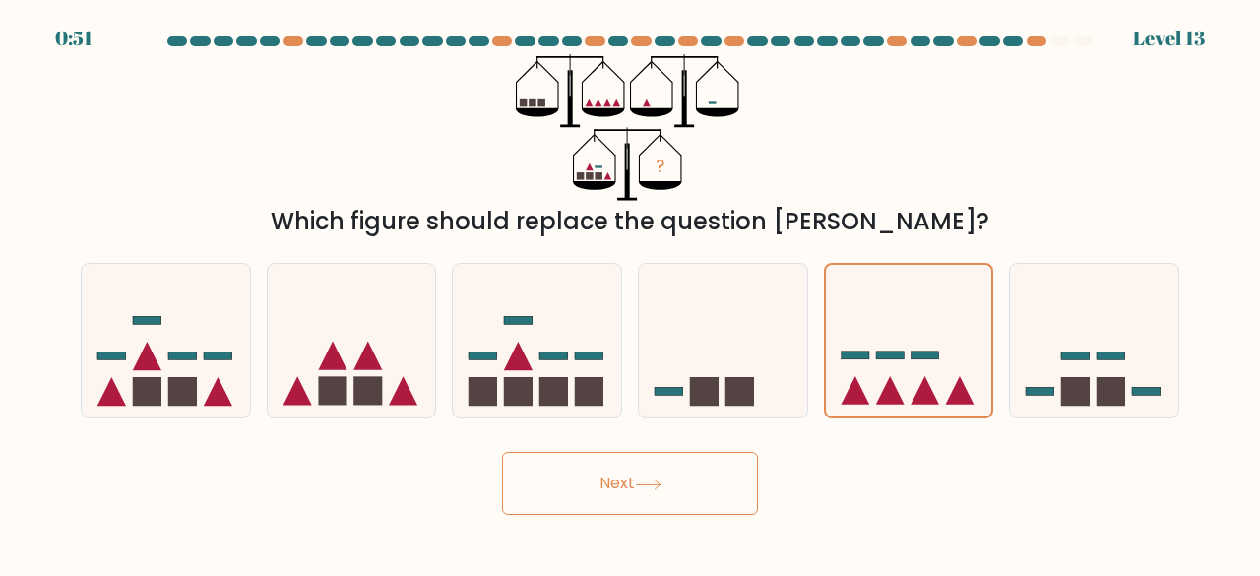
click at [672, 510] on button "Next" at bounding box center [630, 483] width 256 height 63
click at [735, 371] on icon at bounding box center [723, 340] width 168 height 139
click at [631, 293] on input "d." at bounding box center [630, 291] width 1 height 5
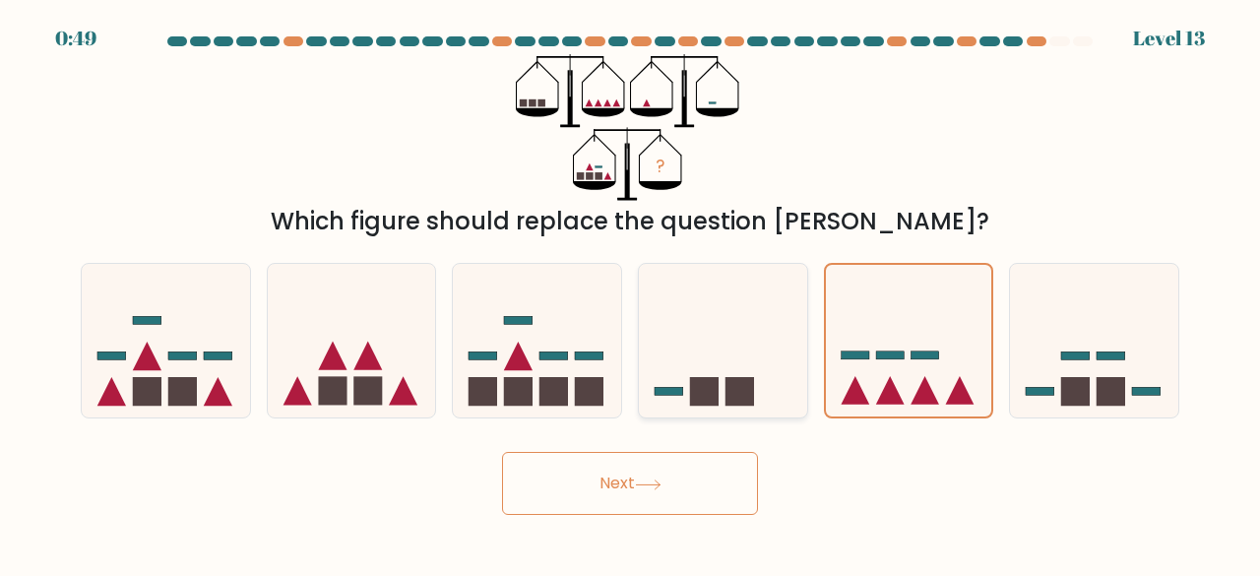
radio input "true"
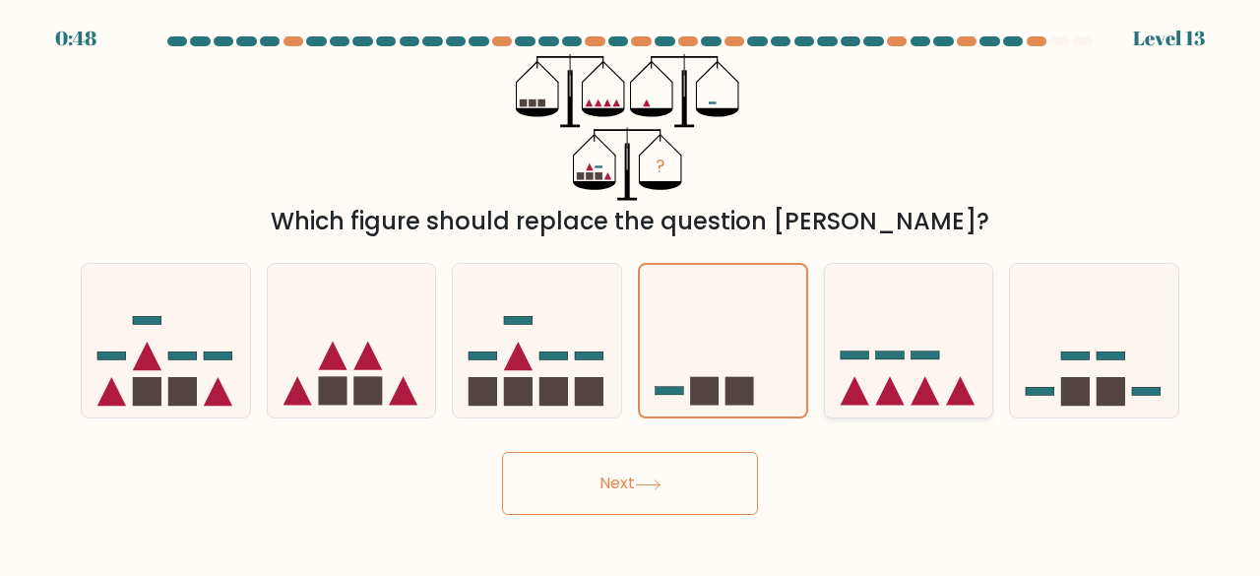
click at [926, 357] on rect at bounding box center [925, 356] width 29 height 8
click at [631, 293] on input "e." at bounding box center [630, 291] width 1 height 5
radio input "true"
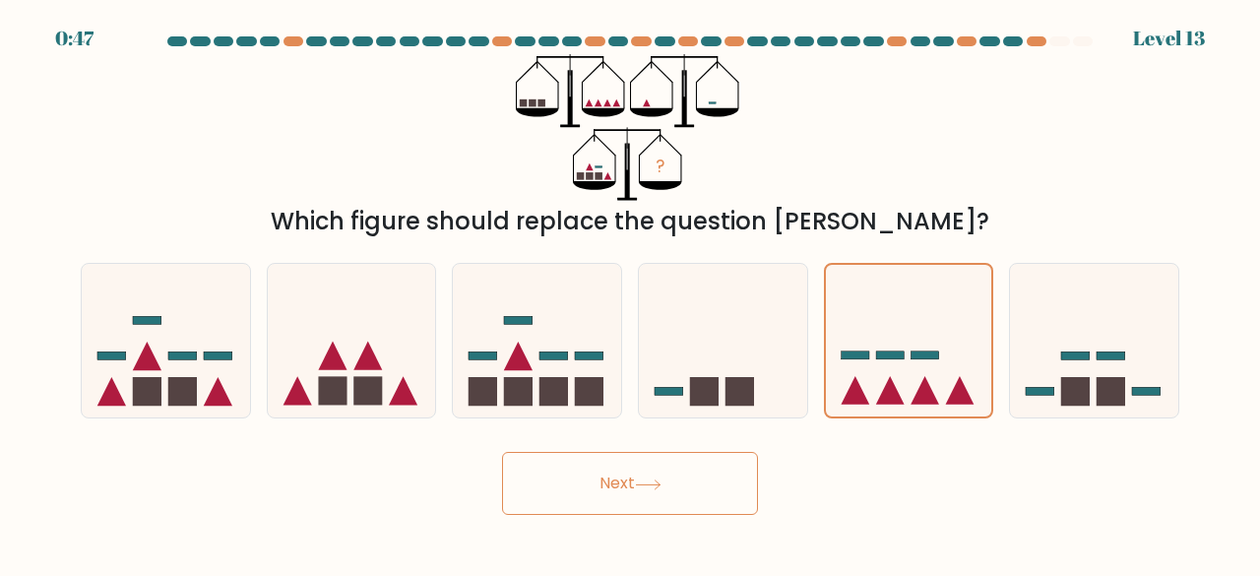
click at [593, 505] on button "Next" at bounding box center [630, 483] width 256 height 63
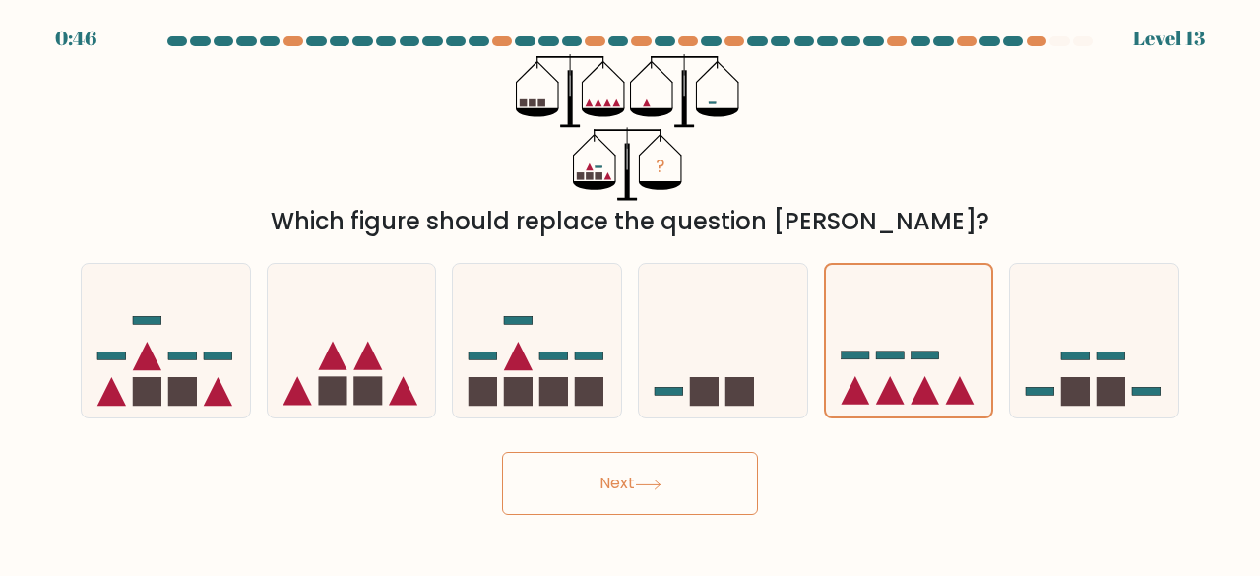
click at [593, 505] on button "Next" at bounding box center [630, 483] width 256 height 63
click at [656, 468] on button "Next" at bounding box center [630, 483] width 256 height 63
click at [374, 354] on icon at bounding box center [352, 340] width 168 height 139
click at [630, 293] on input "b." at bounding box center [630, 291] width 1 height 5
radio input "true"
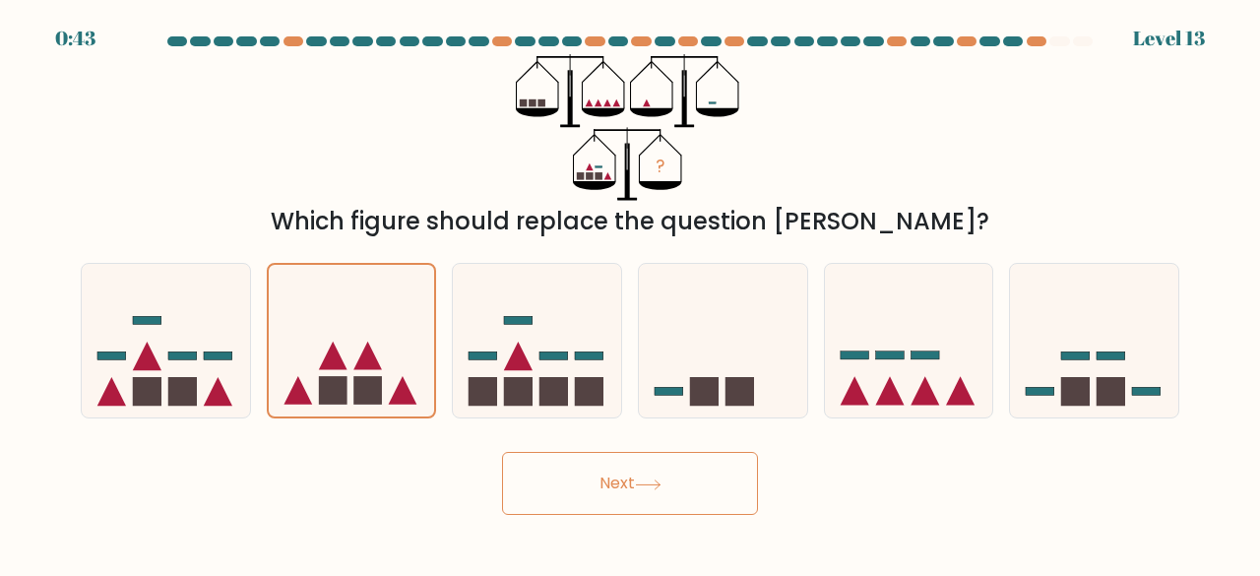
click at [612, 499] on button "Next" at bounding box center [630, 483] width 256 height 63
click at [544, 322] on icon at bounding box center [537, 340] width 168 height 139
click at [630, 293] on input "c." at bounding box center [630, 291] width 1 height 5
radio input "true"
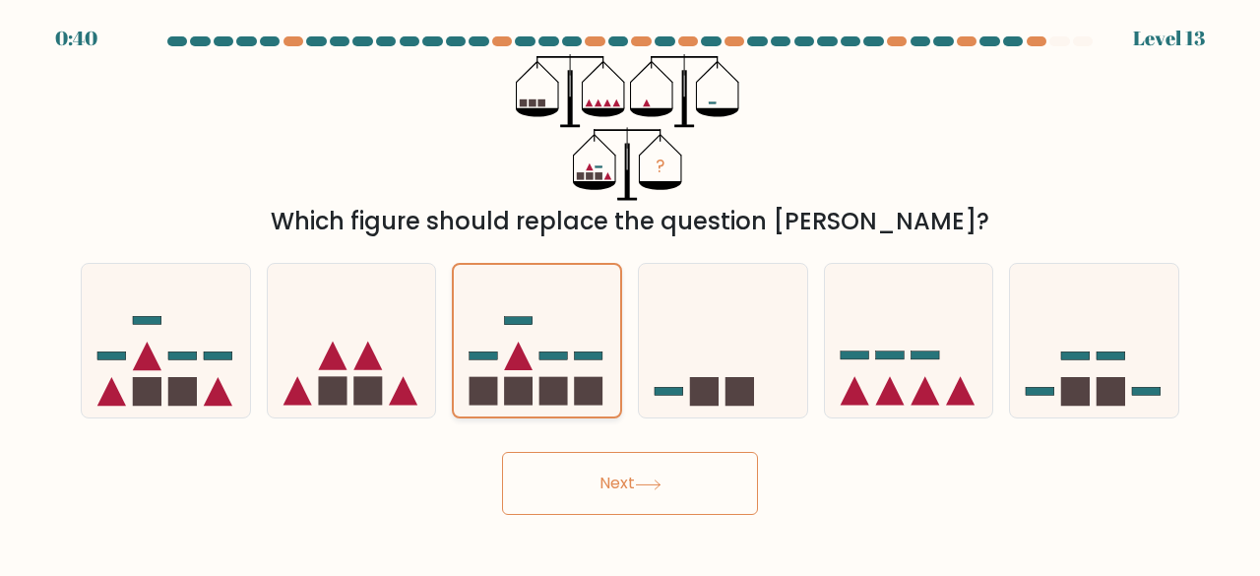
click at [630, 289] on input "d." at bounding box center [630, 291] width 1 height 5
radio input "true"
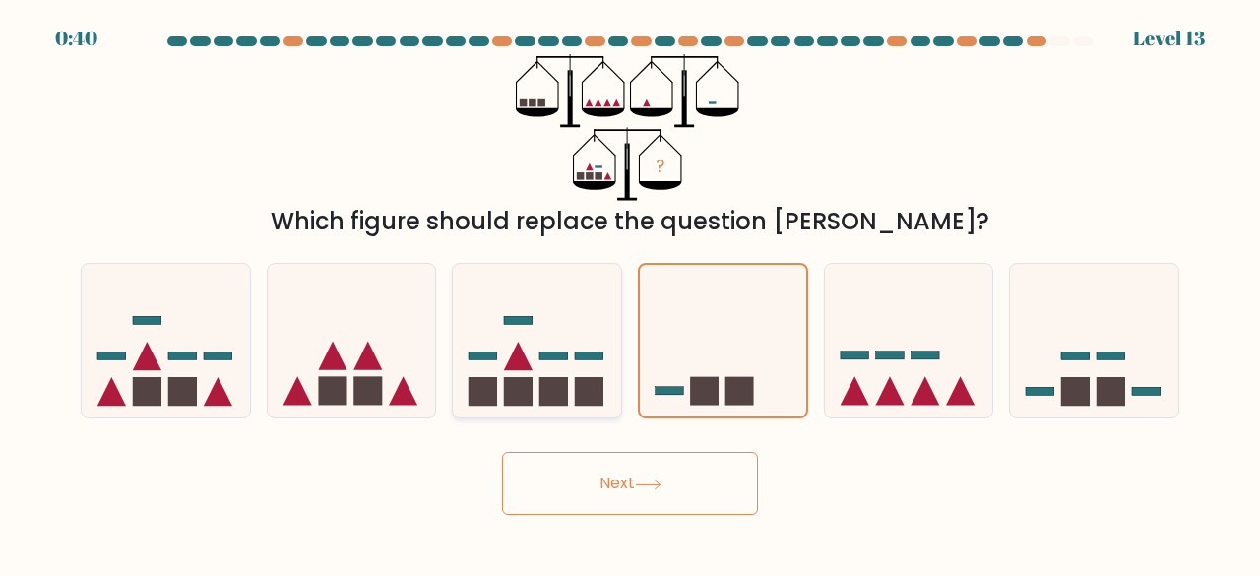
click at [630, 289] on input "e." at bounding box center [630, 291] width 1 height 5
radio input "true"
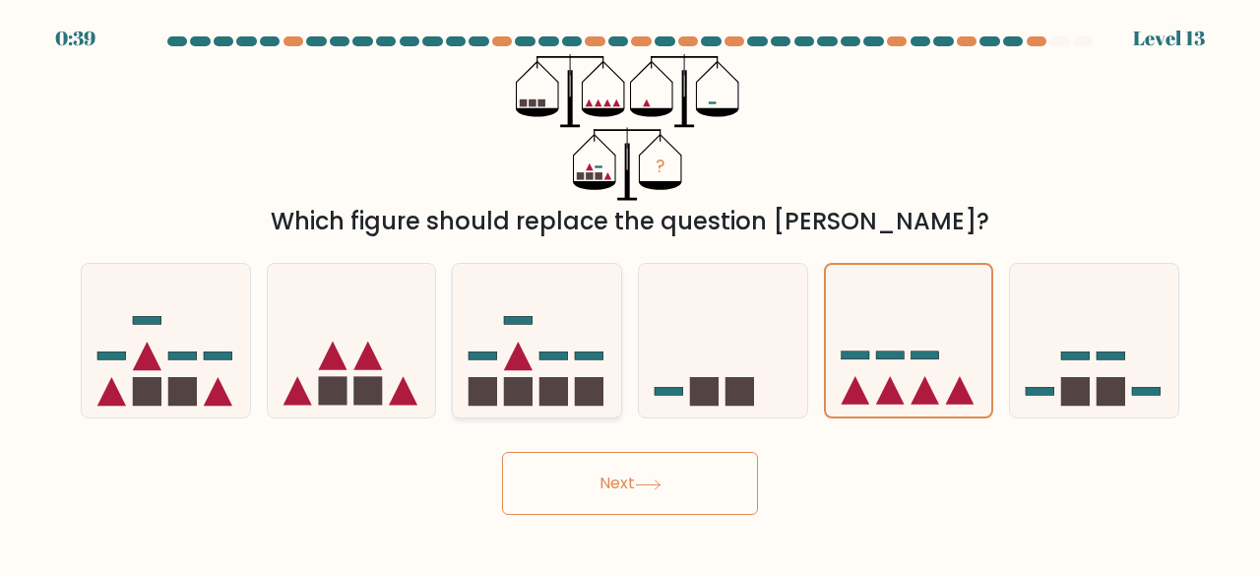
click at [502, 452] on button "Next" at bounding box center [630, 483] width 256 height 63
click at [902, 363] on icon at bounding box center [909, 341] width 166 height 138
click at [631, 293] on input "e." at bounding box center [630, 291] width 1 height 5
click at [902, 363] on icon at bounding box center [909, 341] width 166 height 138
click at [631, 293] on input "e." at bounding box center [630, 291] width 1 height 5
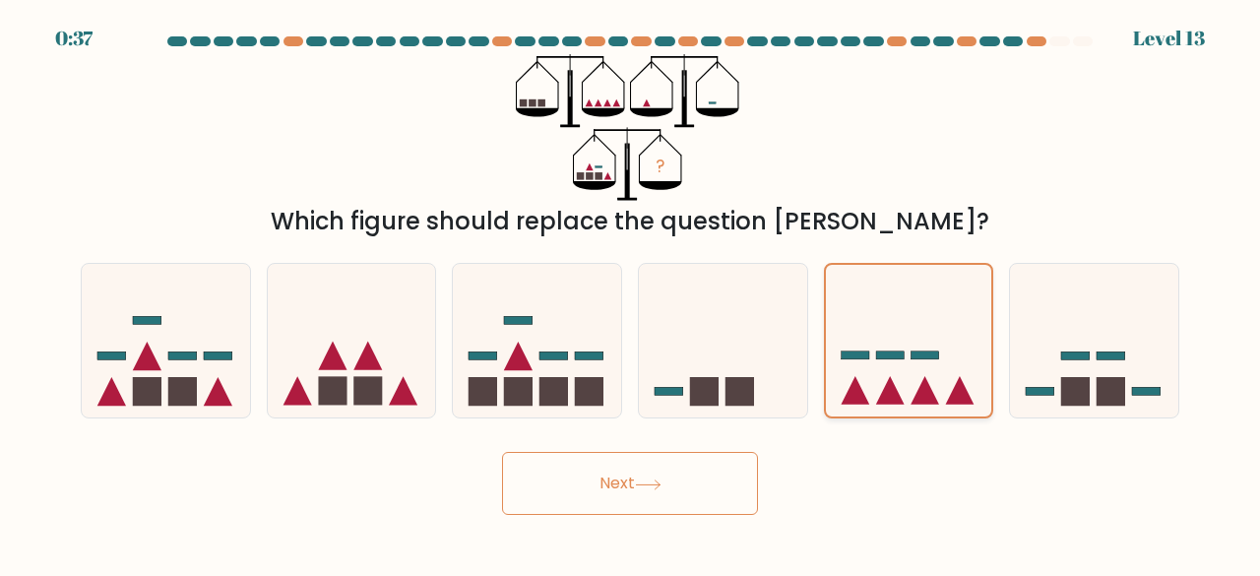
click at [902, 363] on icon at bounding box center [909, 341] width 166 height 138
click at [631, 293] on input "e." at bounding box center [630, 291] width 1 height 5
click at [710, 490] on button "Next" at bounding box center [630, 483] width 256 height 63
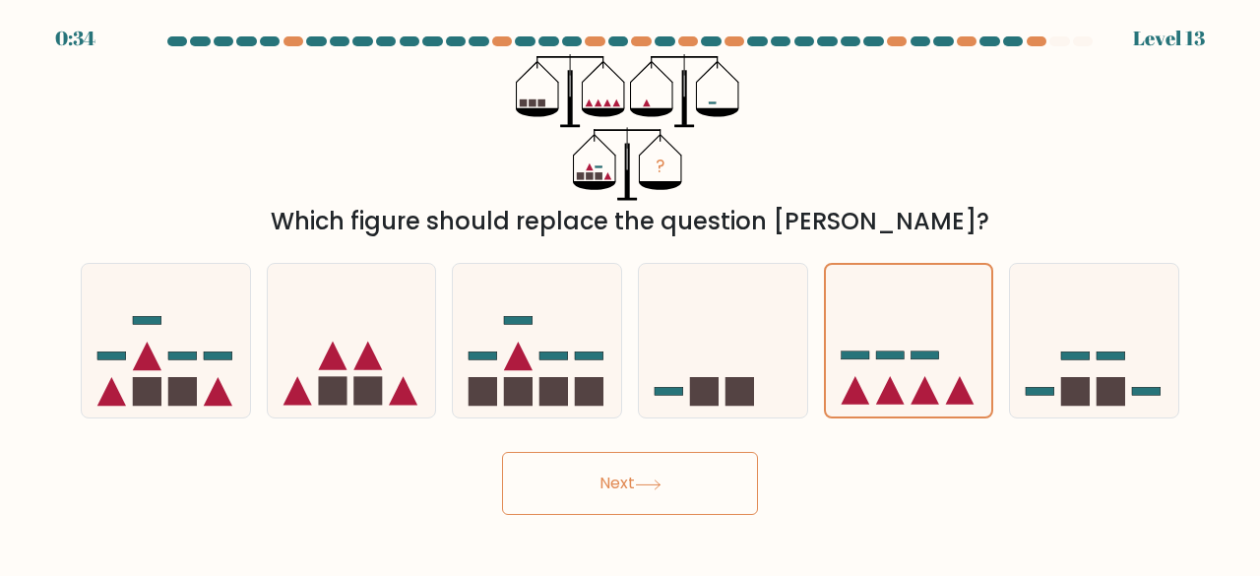
click at [710, 490] on button "Next" at bounding box center [630, 483] width 256 height 63
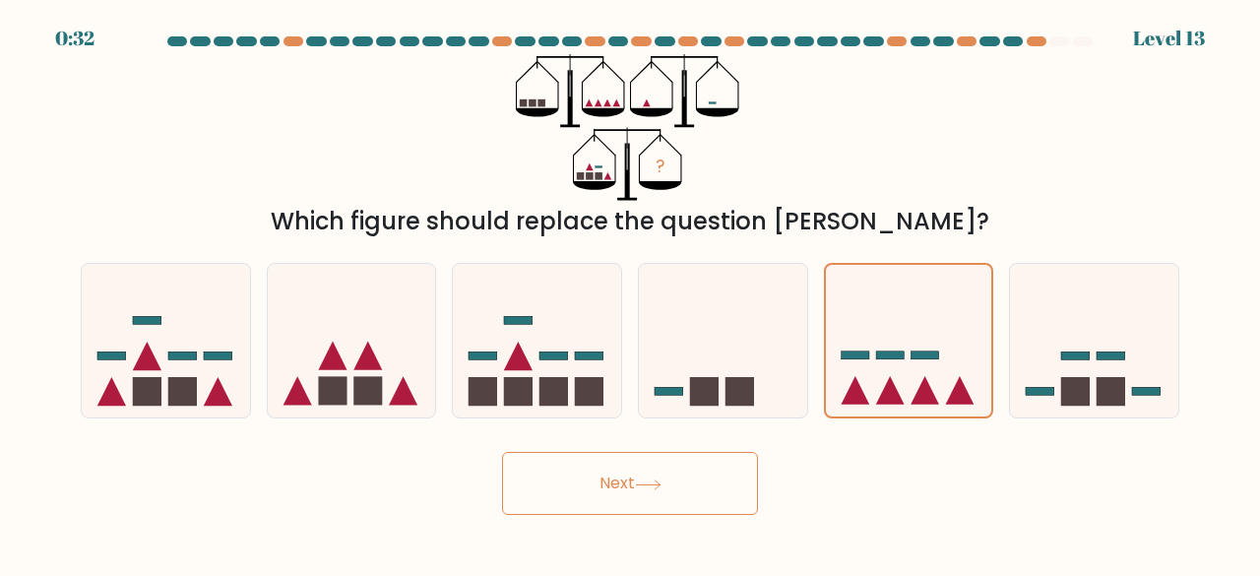
click at [681, 465] on button "Next" at bounding box center [630, 483] width 256 height 63
click at [680, 488] on button "Next" at bounding box center [630, 483] width 256 height 63
click at [679, 500] on button "Next" at bounding box center [630, 483] width 256 height 63
click at [662, 458] on button "Next" at bounding box center [630, 483] width 256 height 63
click at [1096, 349] on icon at bounding box center [1094, 340] width 168 height 139
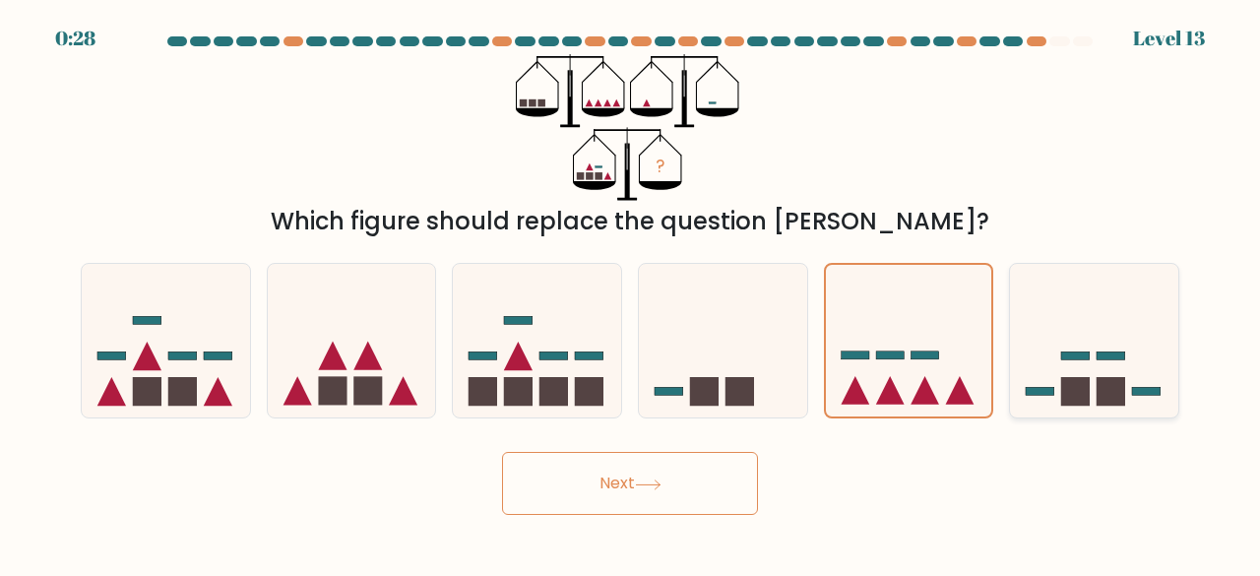
click at [631, 293] on input "f." at bounding box center [630, 291] width 1 height 5
radio input "true"
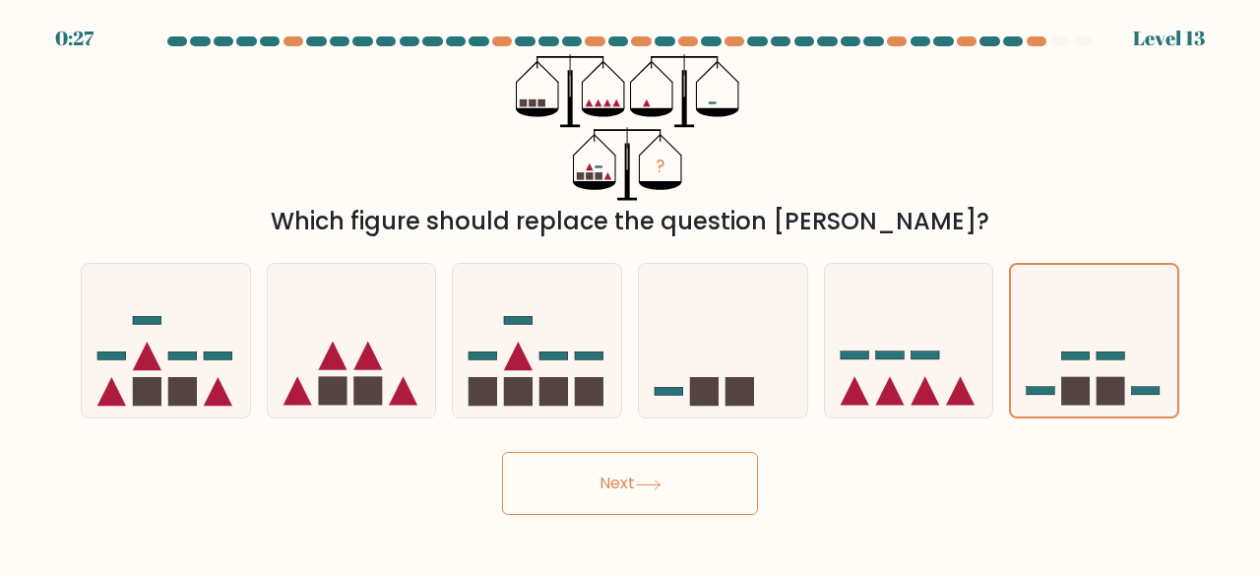
click at [623, 505] on button "Next" at bounding box center [630, 483] width 256 height 63
click at [588, 373] on icon at bounding box center [537, 340] width 168 height 139
click at [630, 293] on input "c." at bounding box center [630, 291] width 1 height 5
radio input "true"
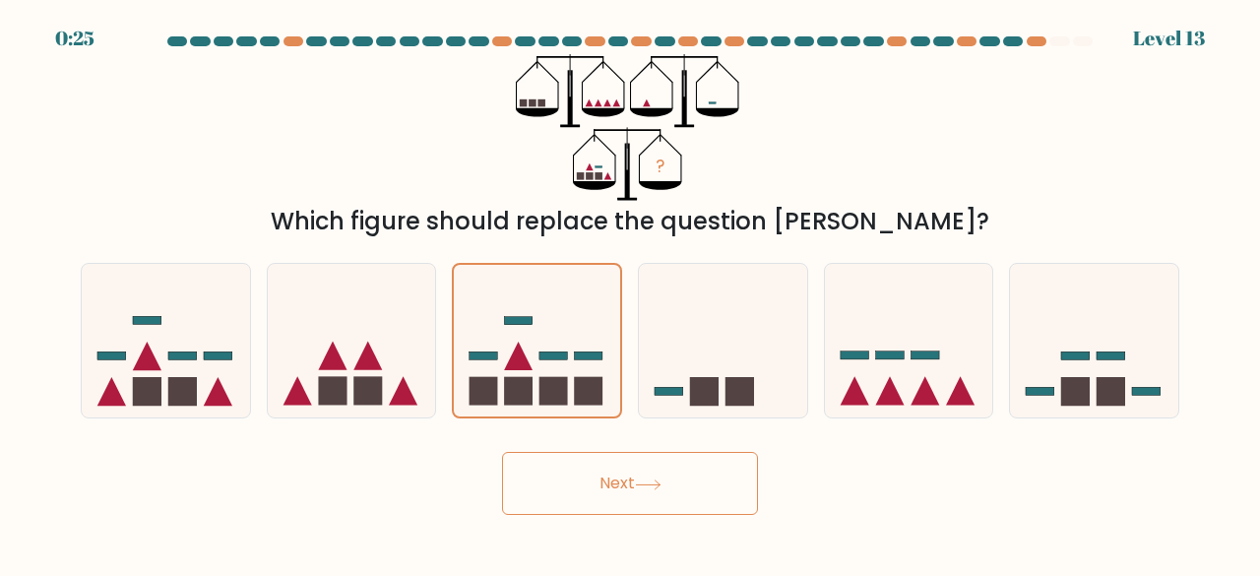
click at [646, 493] on button "Next" at bounding box center [630, 483] width 256 height 63
click at [405, 379] on icon at bounding box center [352, 340] width 168 height 139
click at [630, 293] on input "b." at bounding box center [630, 291] width 1 height 5
radio input "true"
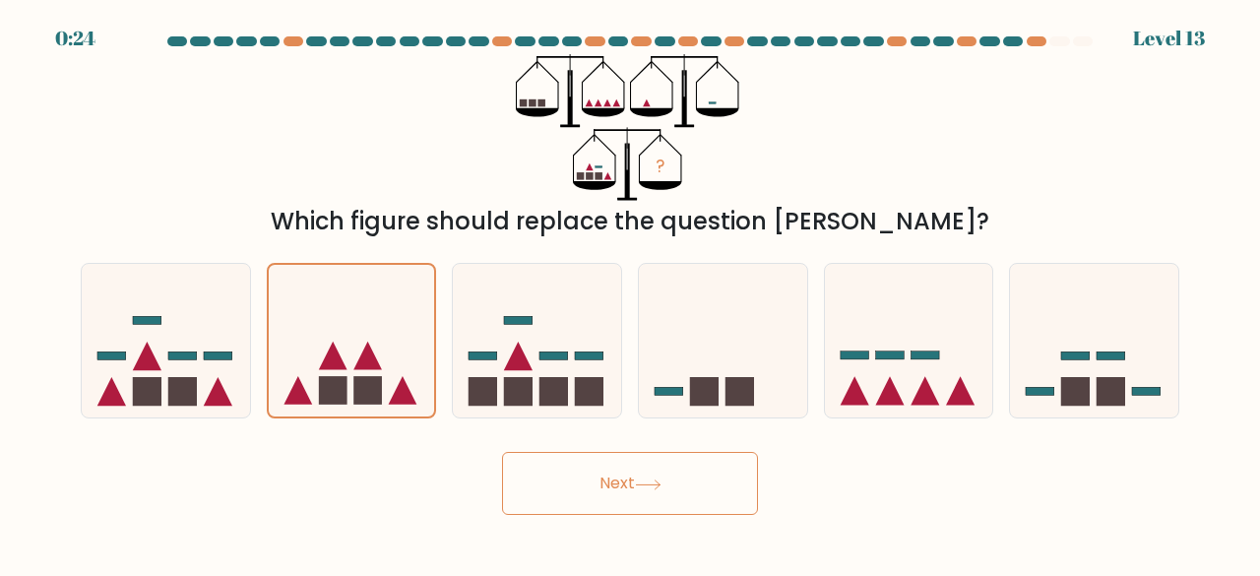
click at [606, 501] on button "Next" at bounding box center [630, 483] width 256 height 63
click at [707, 346] on icon at bounding box center [723, 340] width 168 height 139
click at [631, 293] on input "d." at bounding box center [630, 291] width 1 height 5
radio input "true"
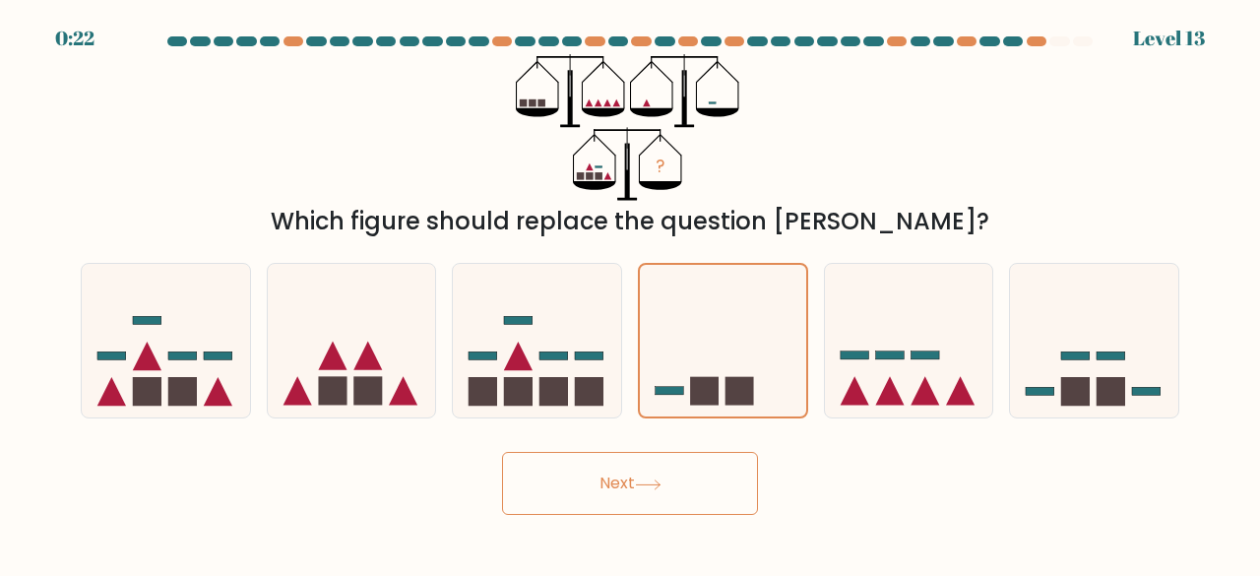
click at [648, 486] on icon at bounding box center [648, 485] width 27 height 11
click at [206, 357] on rect at bounding box center [218, 356] width 29 height 8
click at [630, 293] on input "a." at bounding box center [630, 291] width 1 height 5
radio input "true"
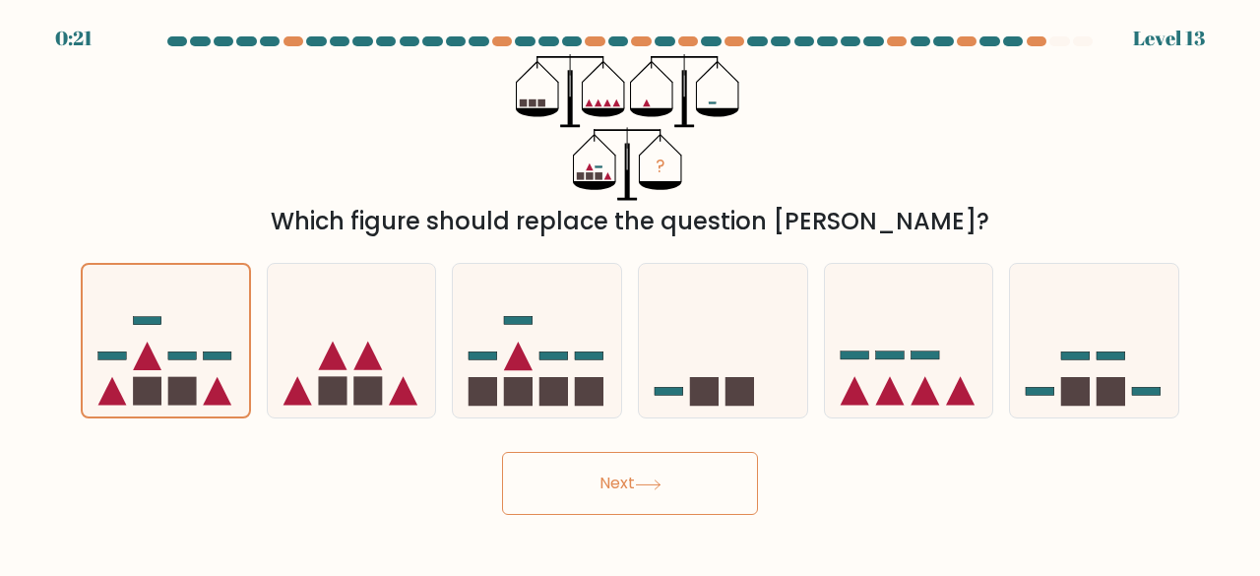
click at [613, 489] on button "Next" at bounding box center [630, 483] width 256 height 63
drag, startPoint x: 1017, startPoint y: 271, endPoint x: 846, endPoint y: 371, distance: 198.6
click at [846, 371] on div "a. b. c." at bounding box center [630, 333] width 1115 height 172
click at [846, 371] on icon at bounding box center [909, 340] width 168 height 139
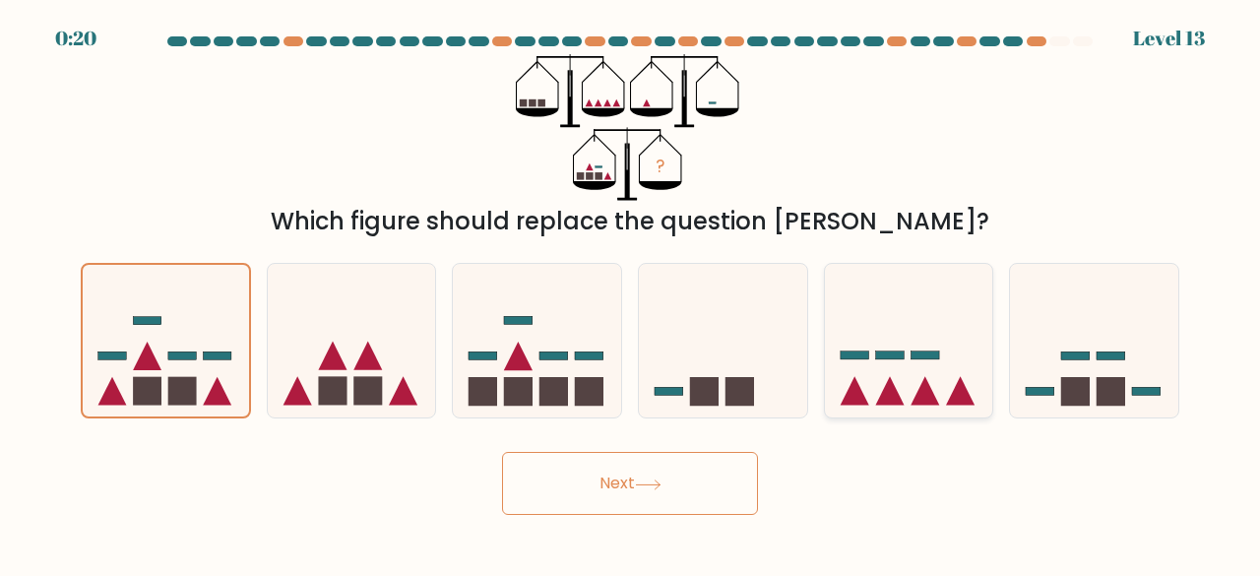
click at [631, 293] on input "e." at bounding box center [630, 291] width 1 height 5
radio input "true"
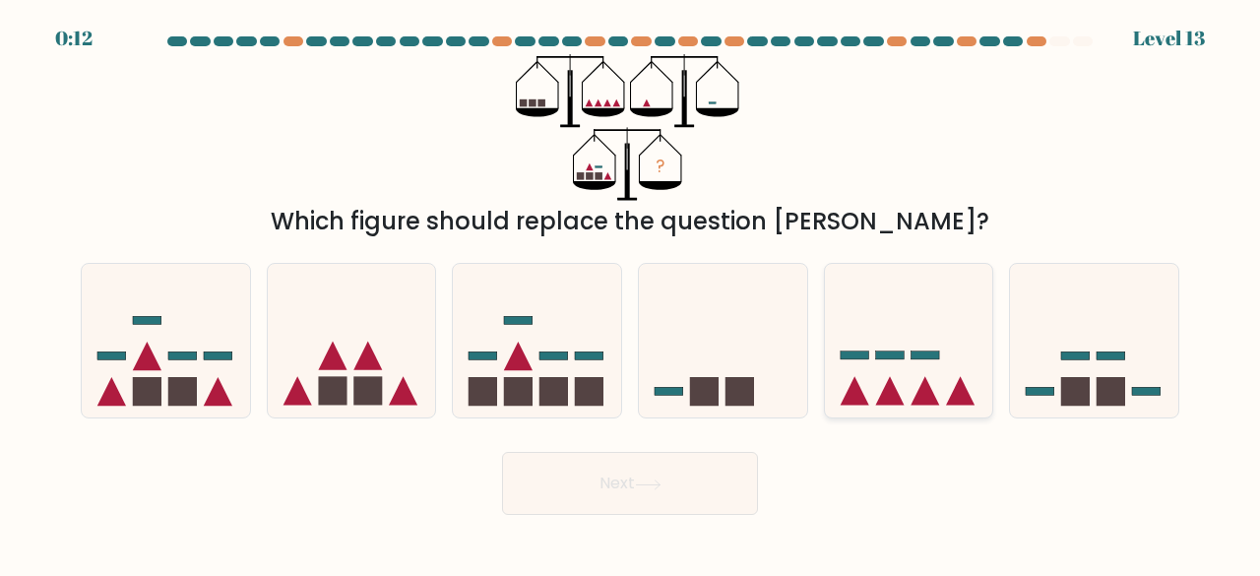
click at [940, 352] on icon at bounding box center [909, 340] width 168 height 139
click at [631, 293] on input "e." at bounding box center [630, 291] width 1 height 5
radio input "true"
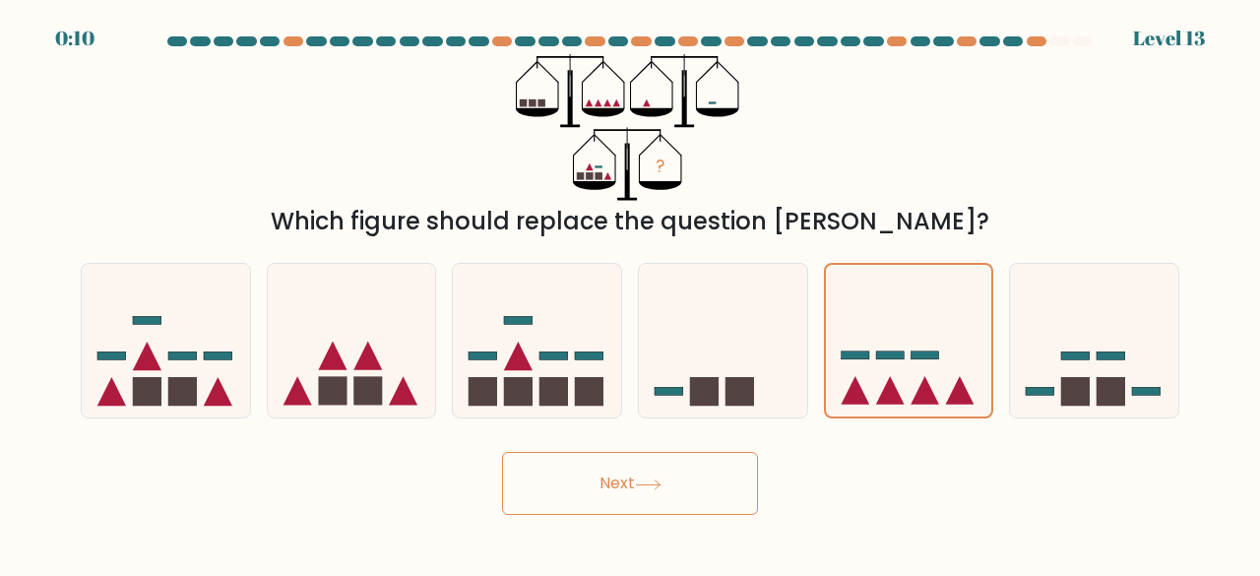
click at [691, 481] on button "Next" at bounding box center [630, 483] width 256 height 63
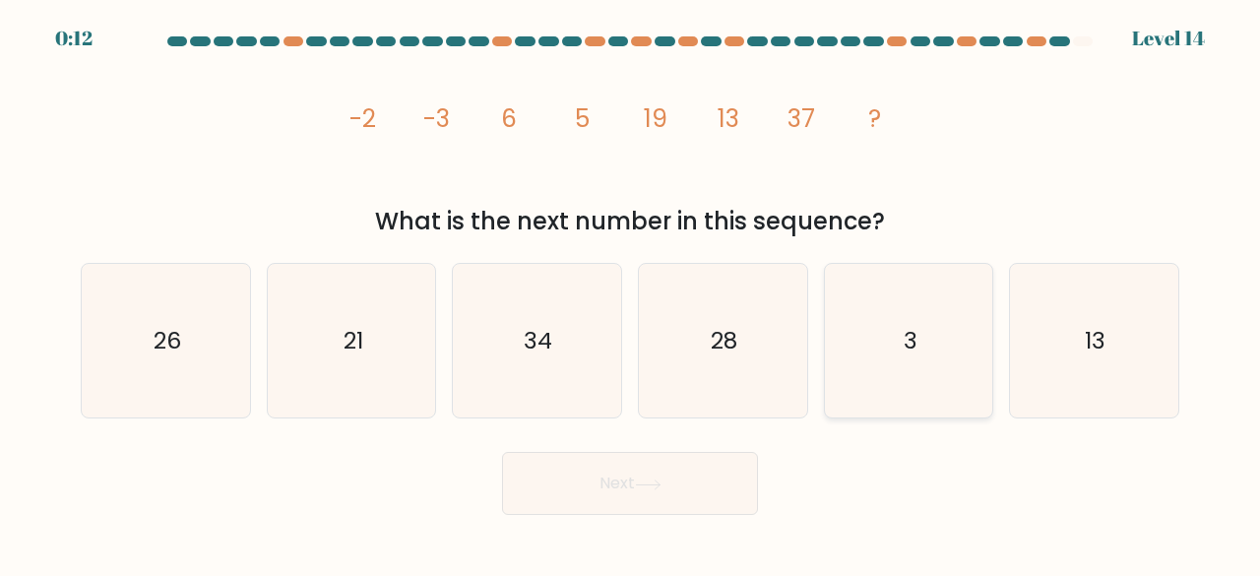
click at [843, 317] on icon "3" at bounding box center [909, 341] width 155 height 155
click at [631, 293] on input "e. 3" at bounding box center [630, 291] width 1 height 5
radio input "true"
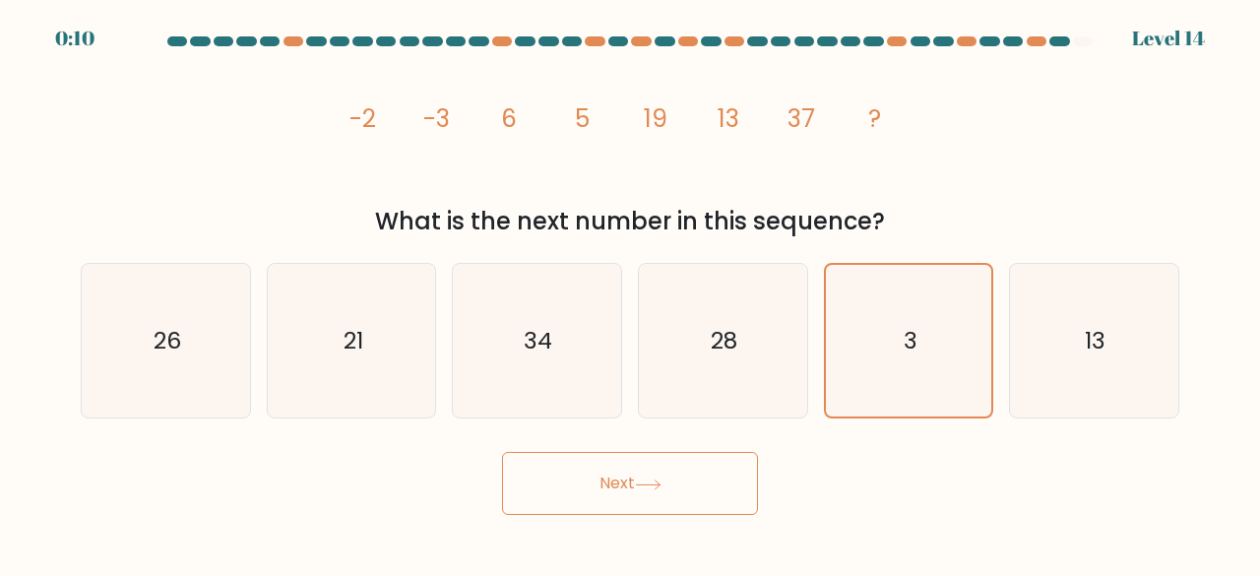
click at [640, 480] on icon at bounding box center [648, 485] width 27 height 11
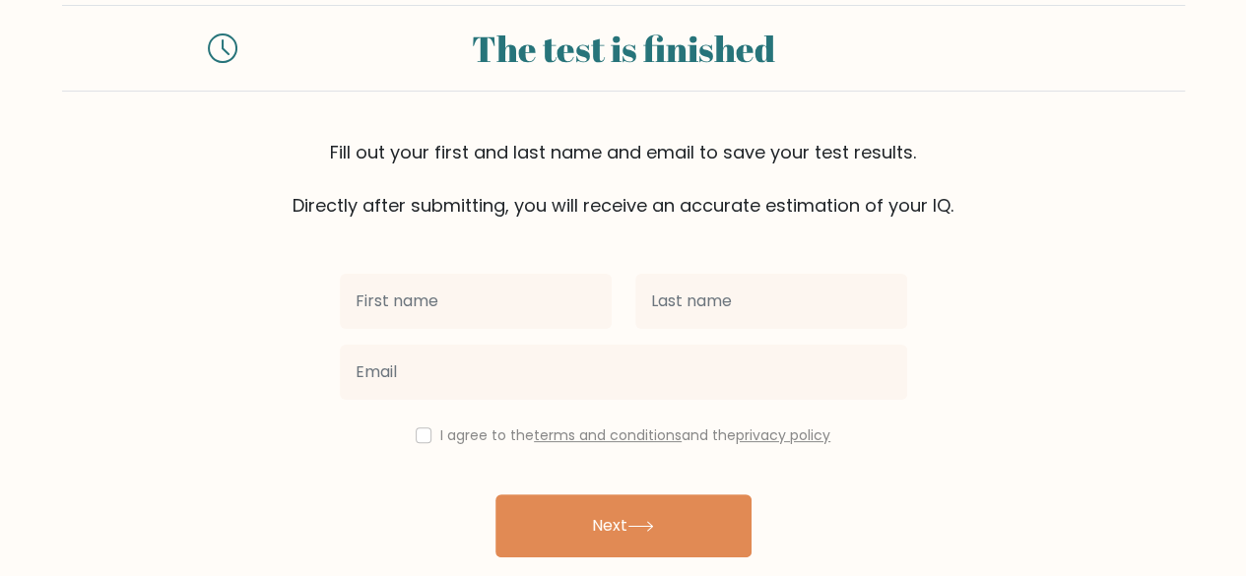
scroll to position [43, 0]
click at [648, 431] on link "terms and conditions" at bounding box center [608, 434] width 148 height 20
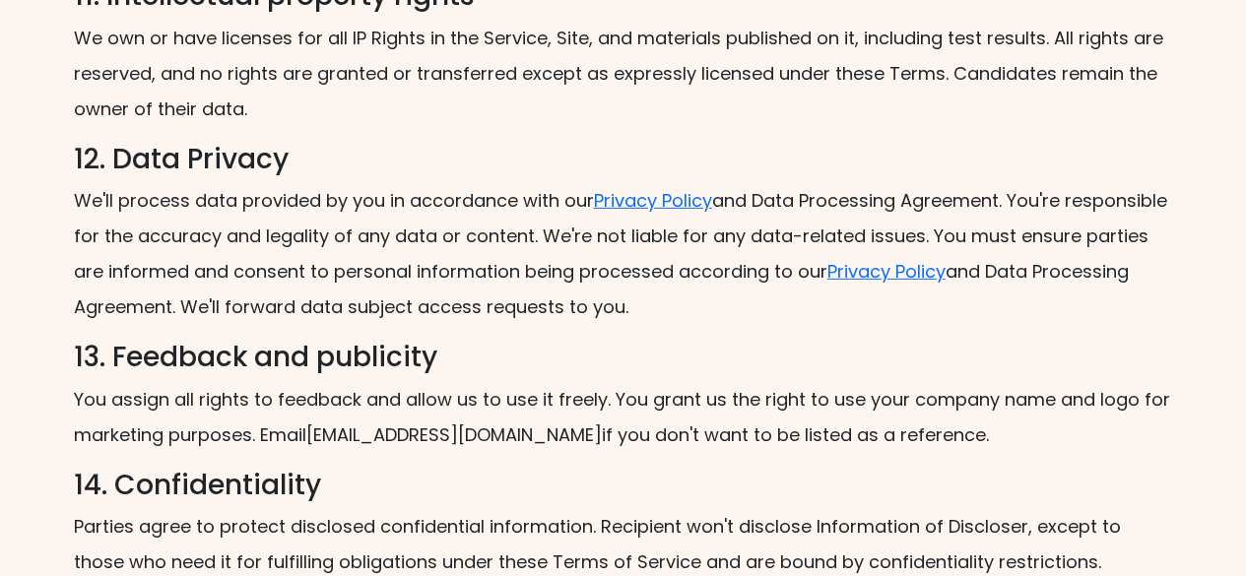
scroll to position [3350, 0]
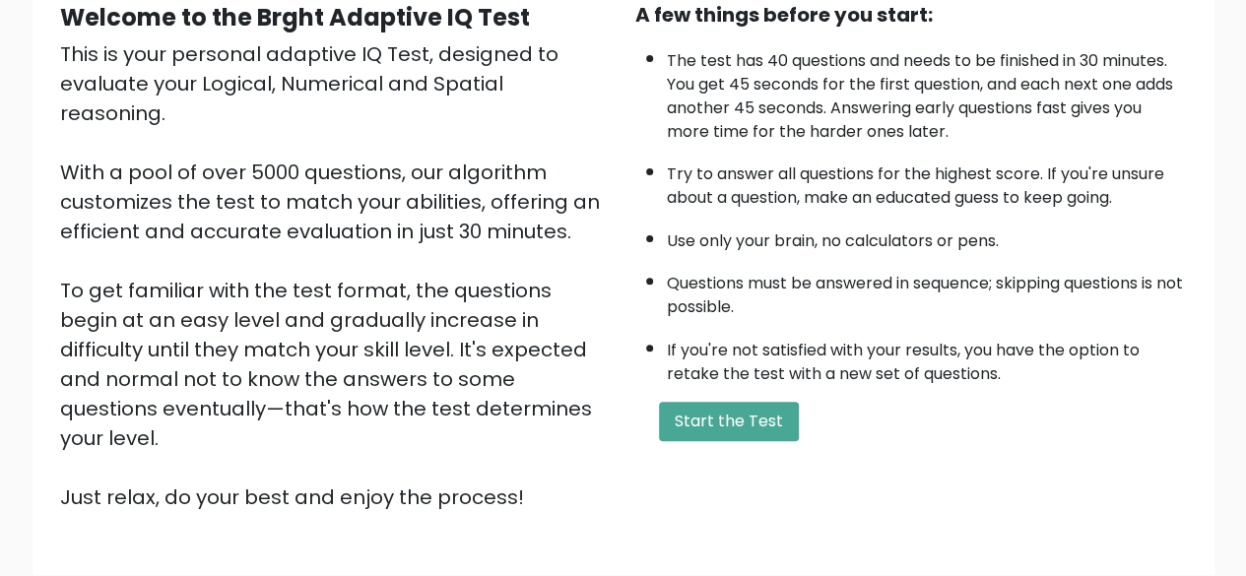
scroll to position [206, 0]
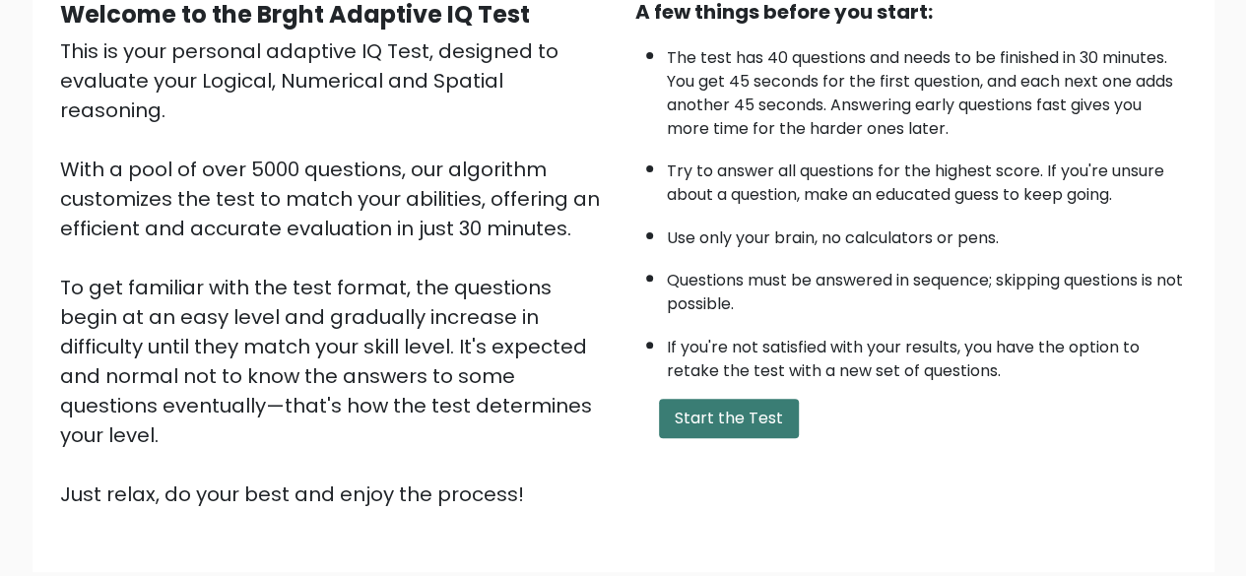
click at [750, 417] on button "Start the Test" at bounding box center [729, 418] width 140 height 39
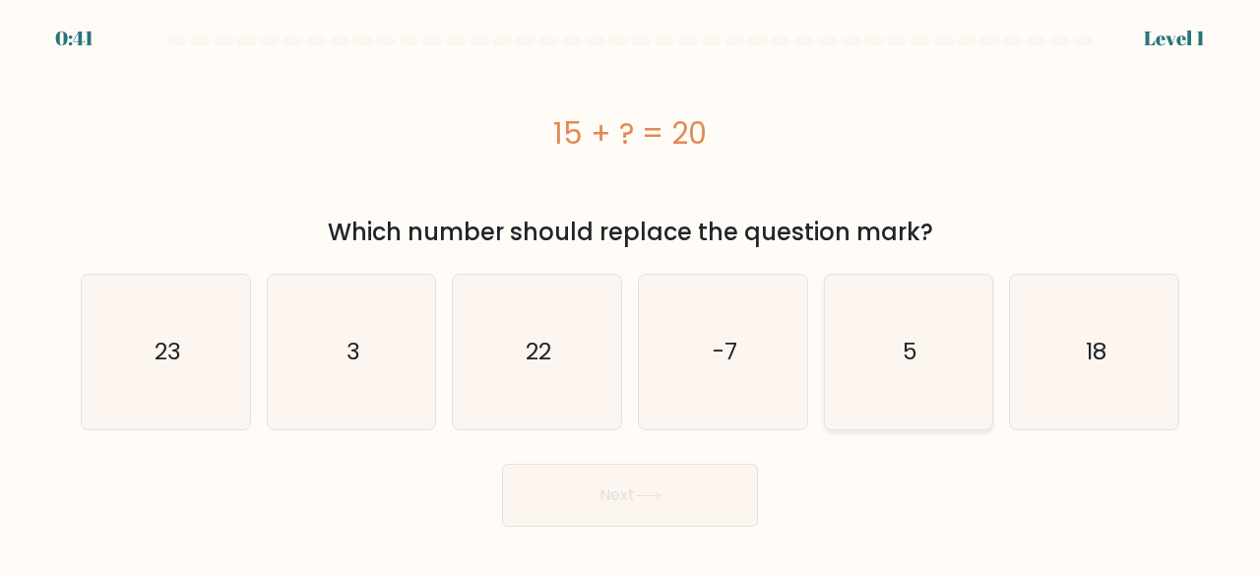
click at [931, 303] on icon "5" at bounding box center [909, 352] width 155 height 155
click at [631, 293] on input "e. 5" at bounding box center [630, 291] width 1 height 5
radio input "true"
click at [677, 492] on button "Next" at bounding box center [630, 495] width 256 height 63
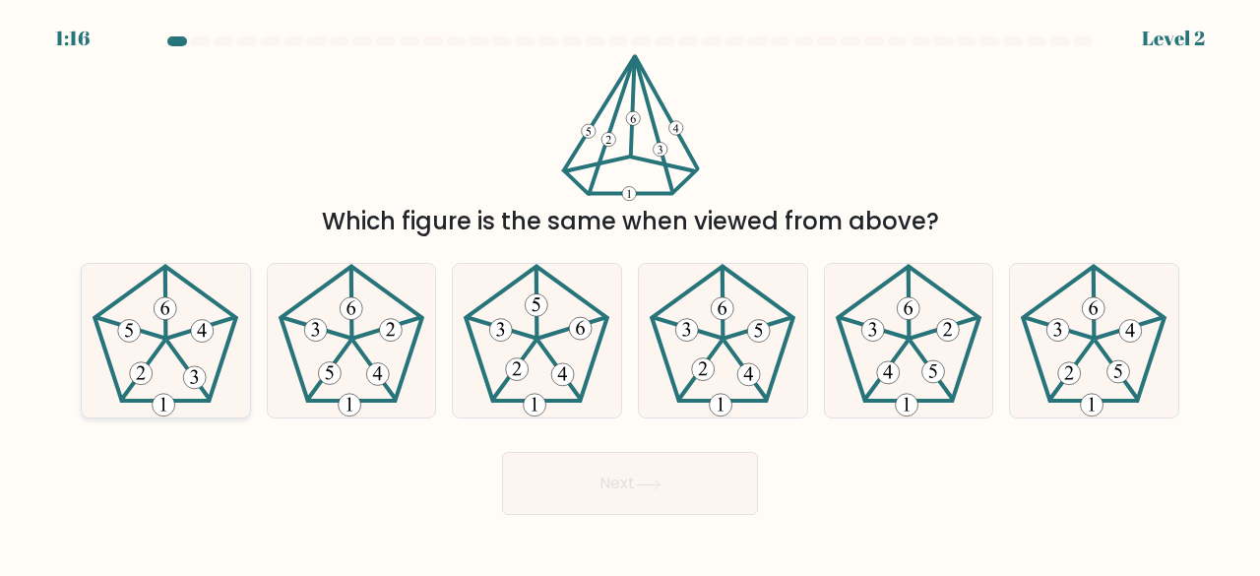
click at [200, 356] on icon at bounding box center [166, 341] width 155 height 155
click at [630, 293] on input "a." at bounding box center [630, 291] width 1 height 5
radio input "true"
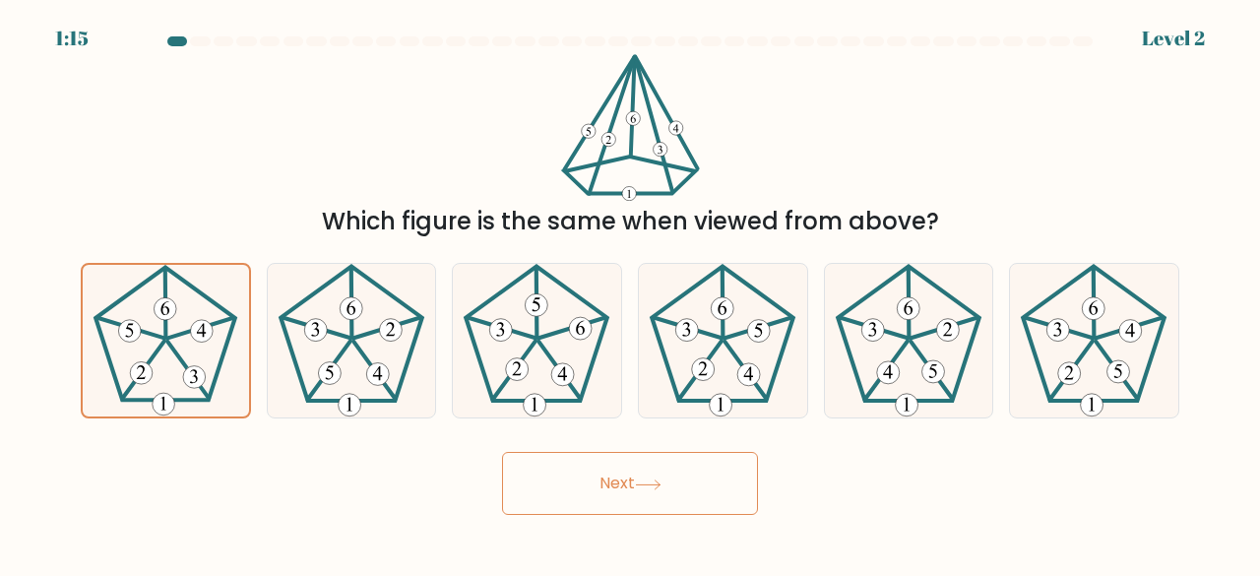
click at [645, 495] on button "Next" at bounding box center [630, 483] width 256 height 63
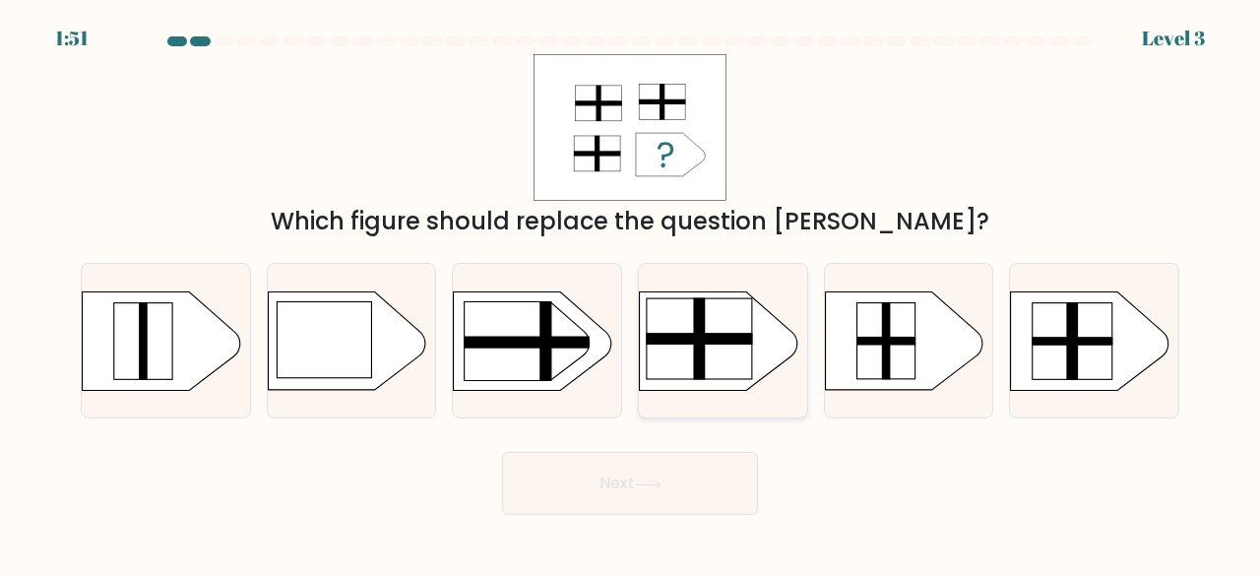
click at [707, 336] on rect at bounding box center [699, 339] width 106 height 12
click at [631, 293] on input "d." at bounding box center [630, 291] width 1 height 5
radio input "true"
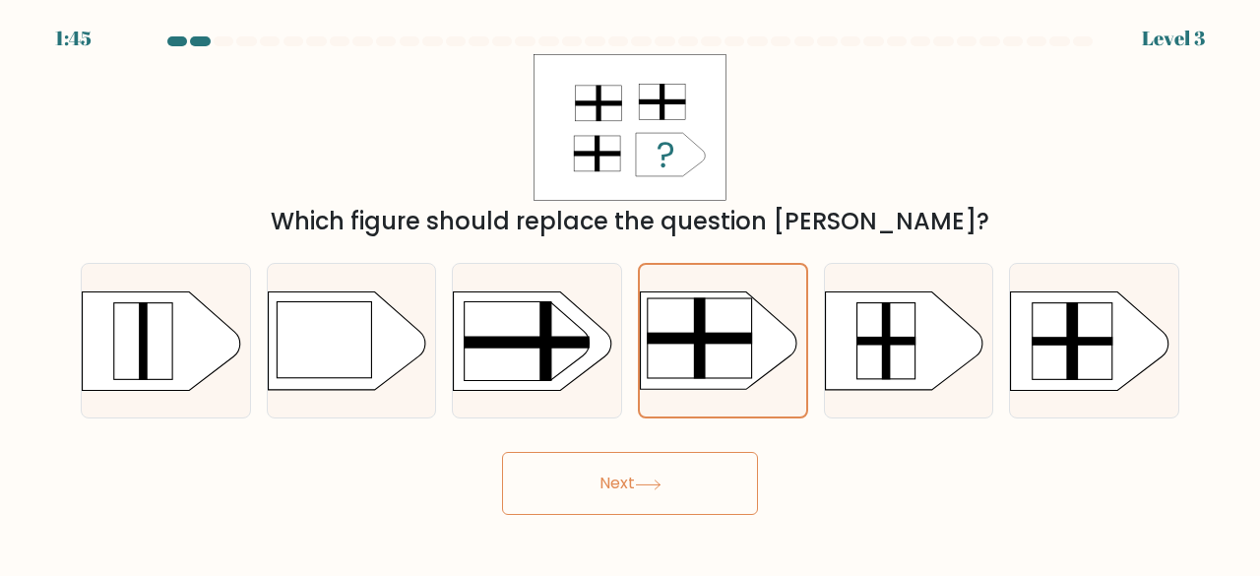
click at [723, 481] on button "Next" at bounding box center [630, 483] width 256 height 63
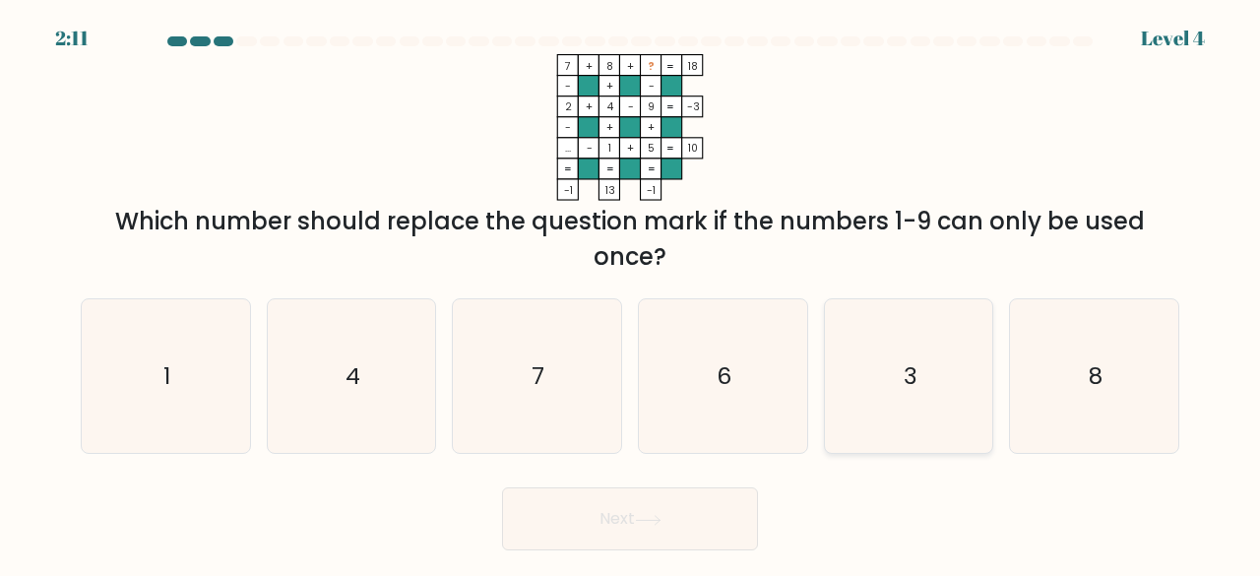
click at [930, 350] on icon "3" at bounding box center [909, 376] width 155 height 155
click at [631, 293] on input "e. 3" at bounding box center [630, 291] width 1 height 5
radio input "true"
click at [674, 529] on button "Next" at bounding box center [630, 518] width 256 height 63
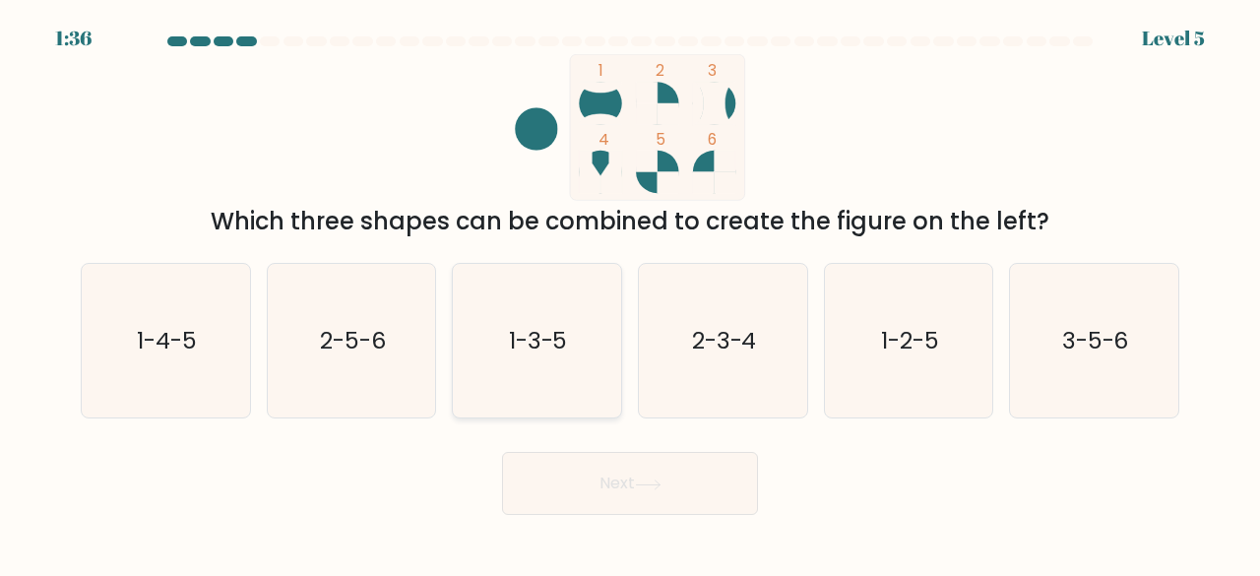
click at [563, 282] on icon "1-3-5" at bounding box center [537, 341] width 155 height 155
click at [630, 289] on input "c. 1-3-5" at bounding box center [630, 291] width 1 height 5
radio input "true"
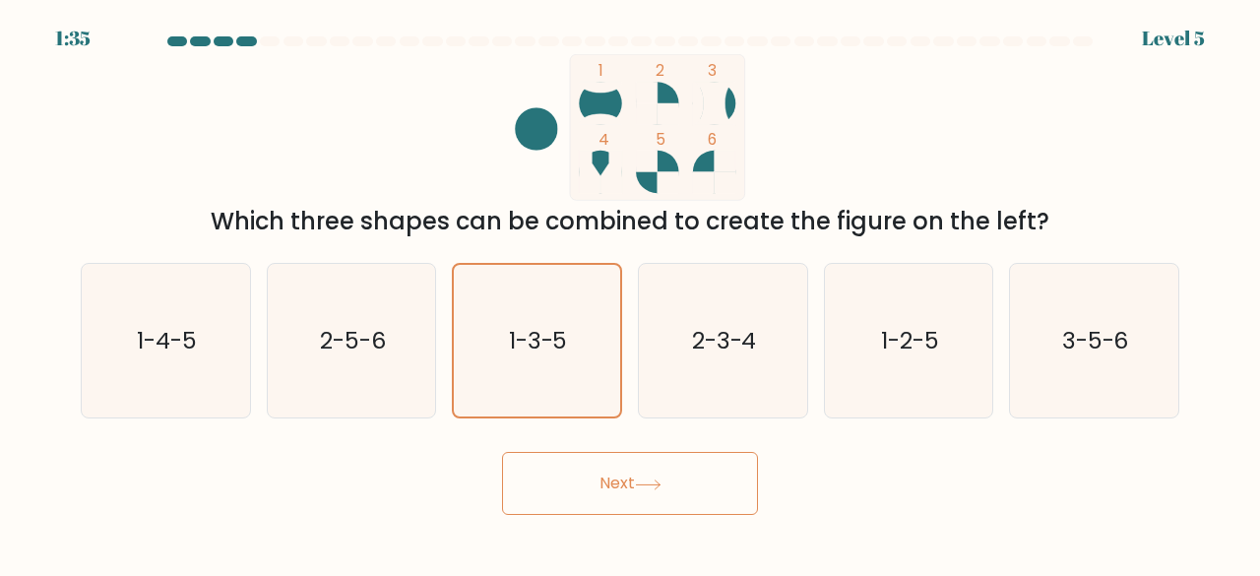
click at [687, 506] on button "Next" at bounding box center [630, 483] width 256 height 63
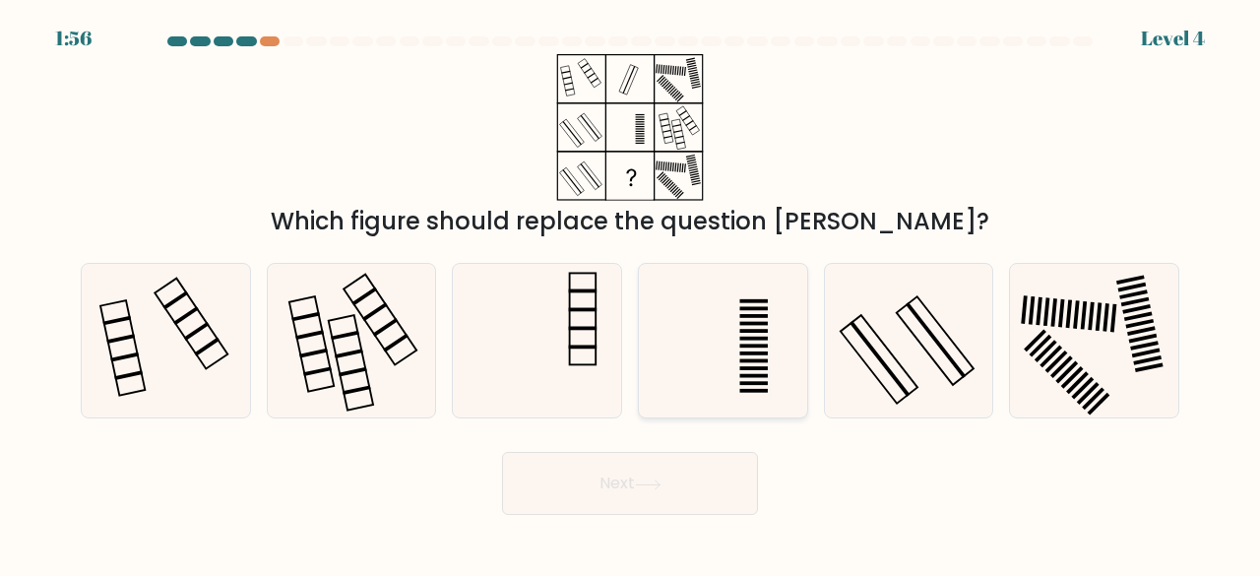
click at [776, 375] on icon at bounding box center [723, 341] width 155 height 155
click at [631, 293] on input "d." at bounding box center [630, 291] width 1 height 5
radio input "true"
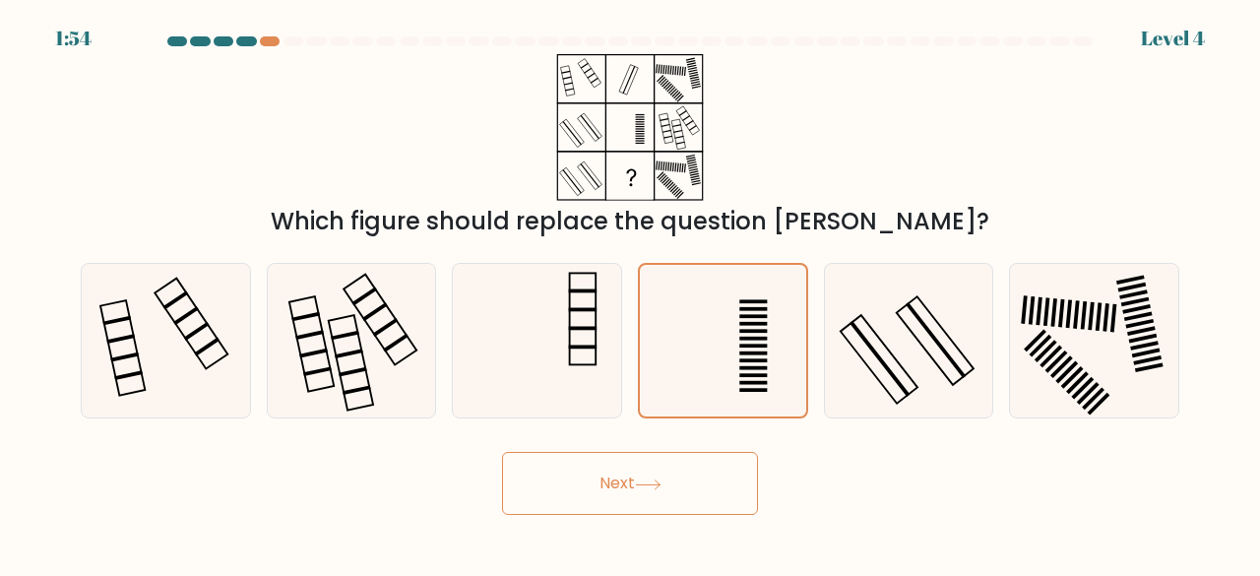
click at [697, 485] on button "Next" at bounding box center [630, 483] width 256 height 63
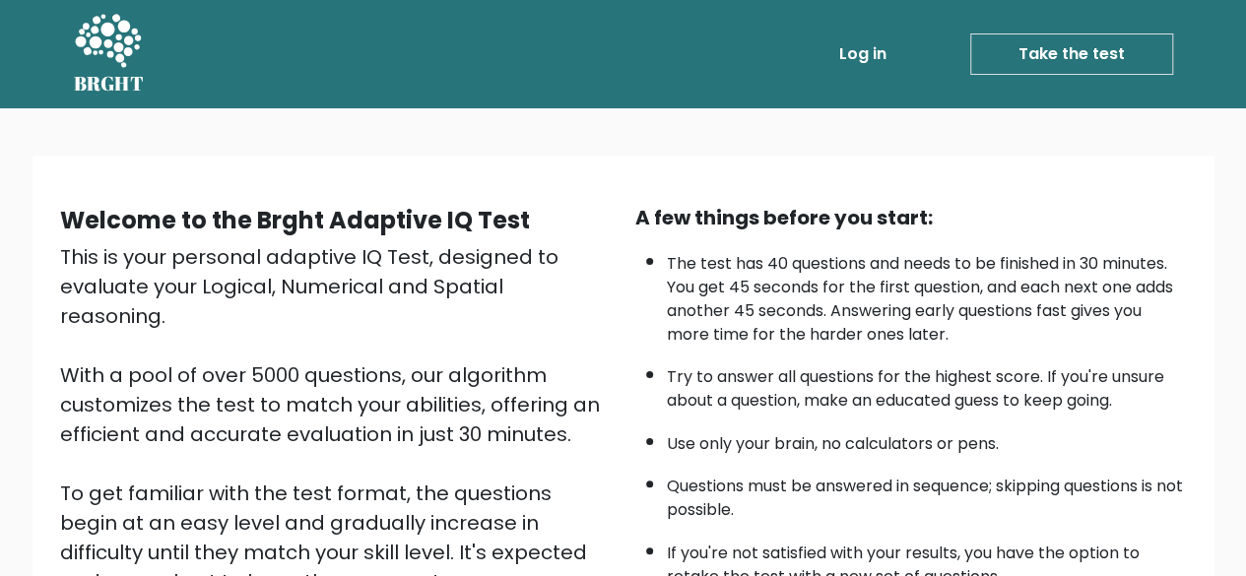
click at [1093, 66] on link "Take the test" at bounding box center [1071, 53] width 203 height 41
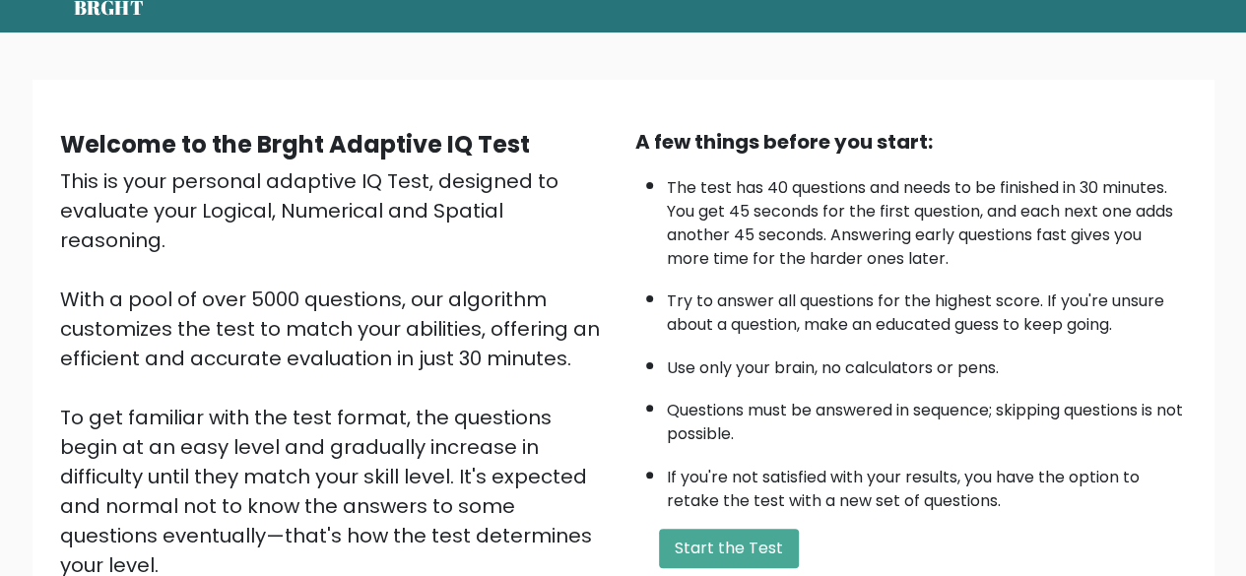
scroll to position [77, 0]
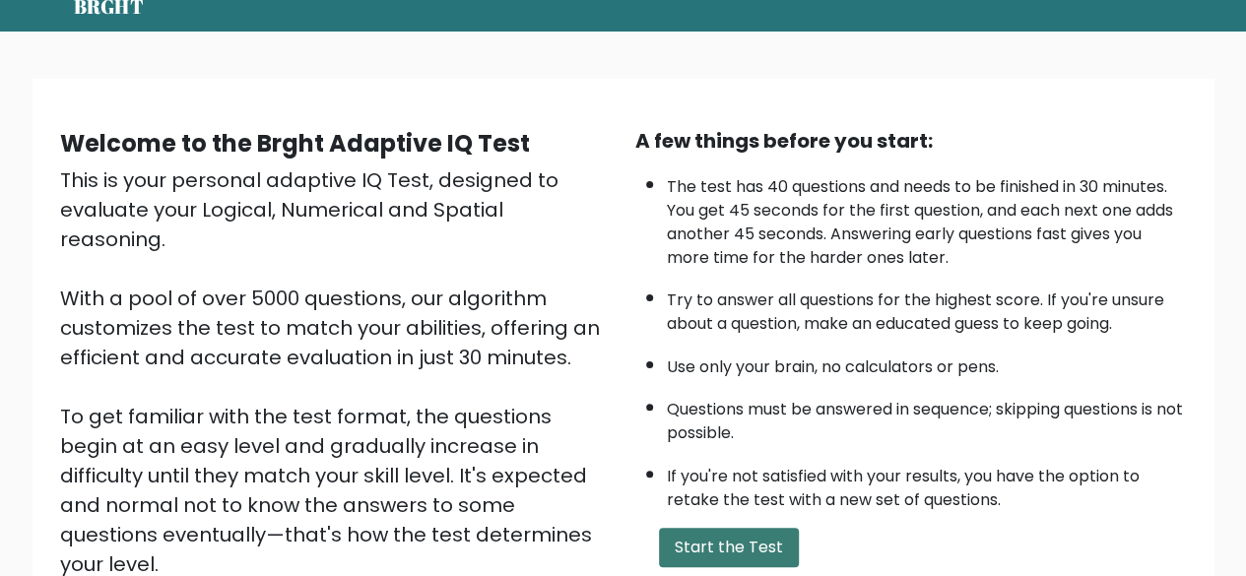
click at [752, 537] on button "Start the Test" at bounding box center [729, 547] width 140 height 39
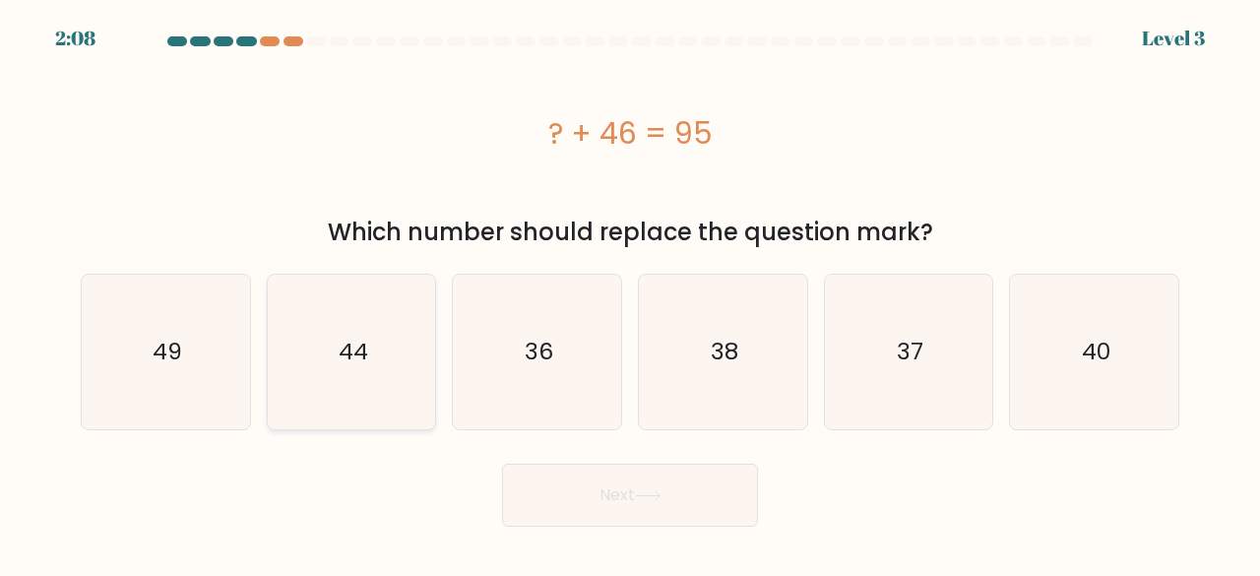
click at [353, 382] on icon "44" at bounding box center [352, 352] width 155 height 155
click at [630, 293] on input "b. 44" at bounding box center [630, 291] width 1 height 5
radio input "true"
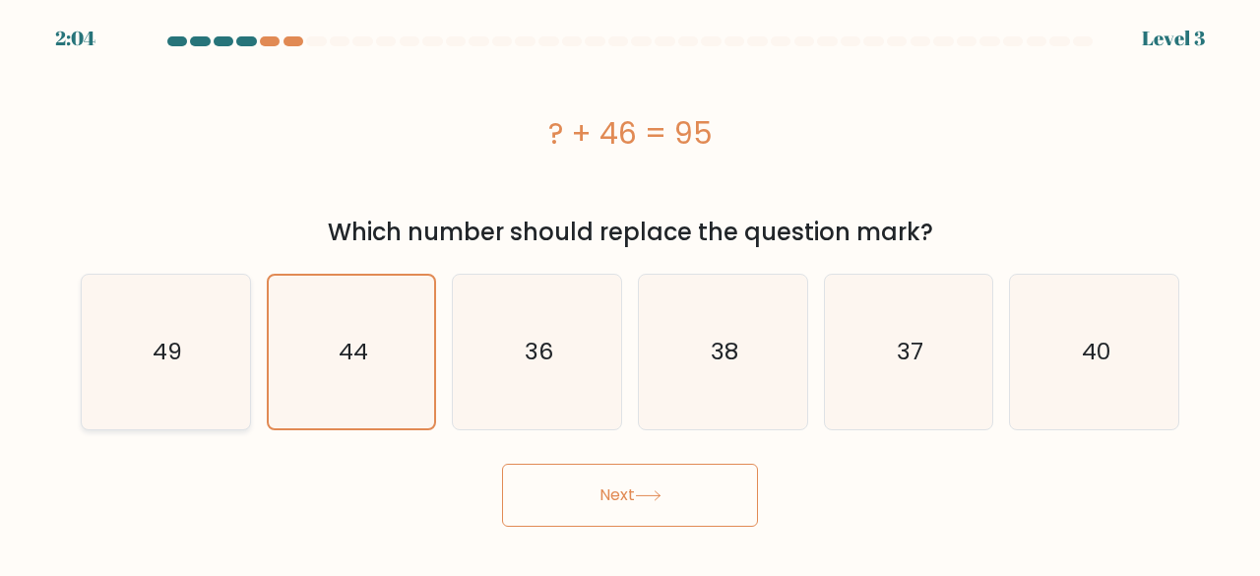
click at [201, 367] on icon "49" at bounding box center [166, 352] width 155 height 155
click at [630, 293] on input "a. 49" at bounding box center [630, 291] width 1 height 5
radio input "true"
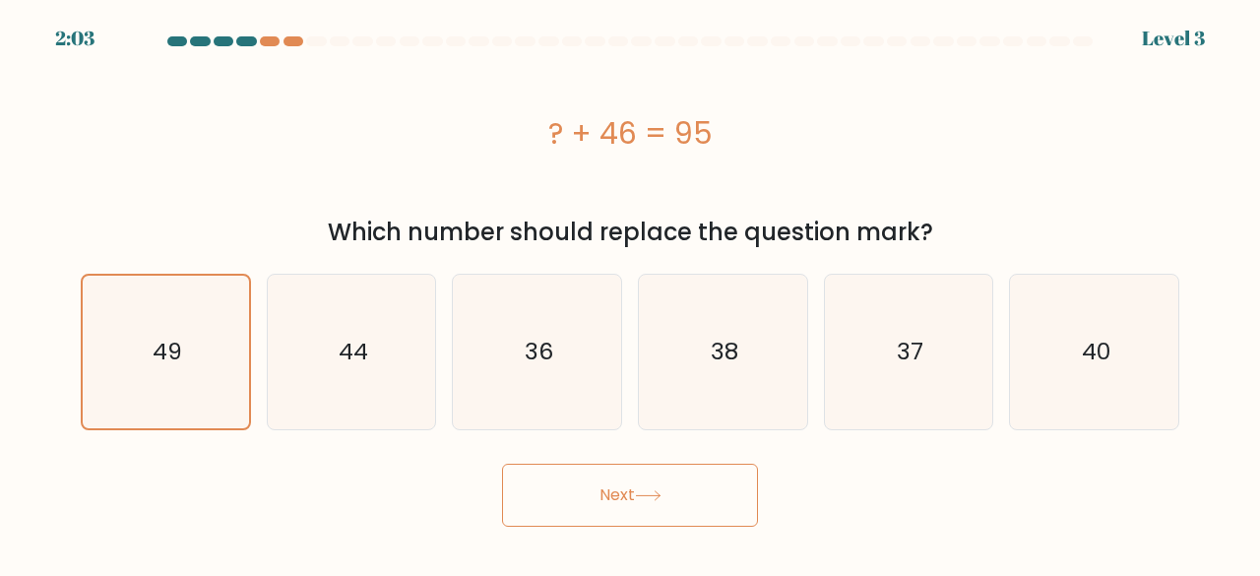
click at [660, 490] on icon at bounding box center [648, 495] width 27 height 11
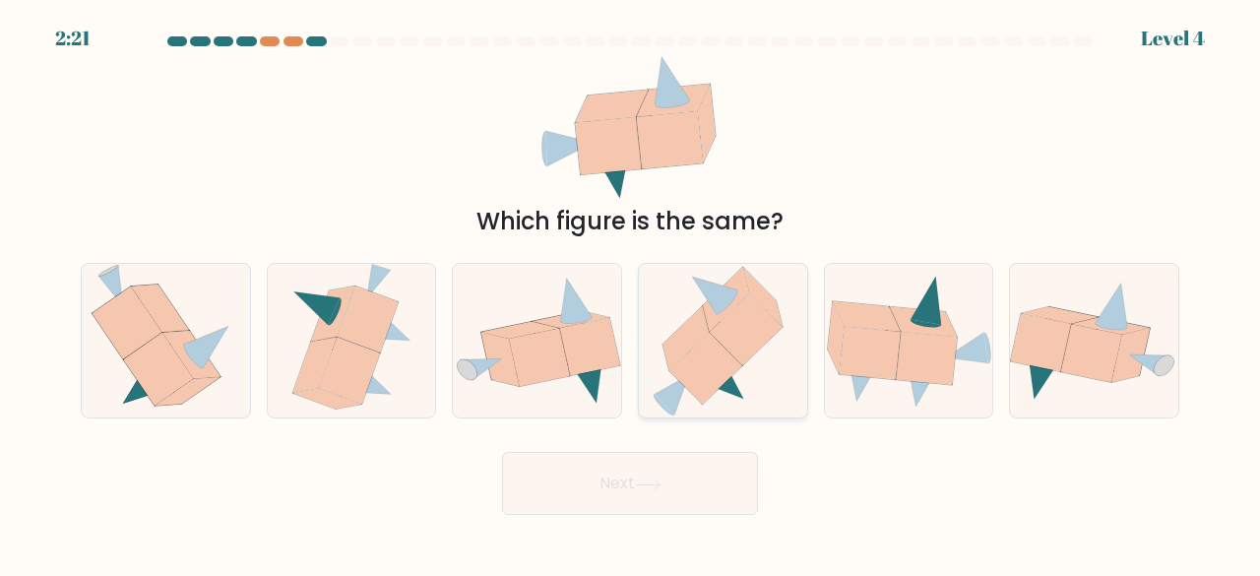
click at [740, 385] on icon at bounding box center [723, 341] width 142 height 155
click at [631, 293] on input "d." at bounding box center [630, 291] width 1 height 5
radio input "true"
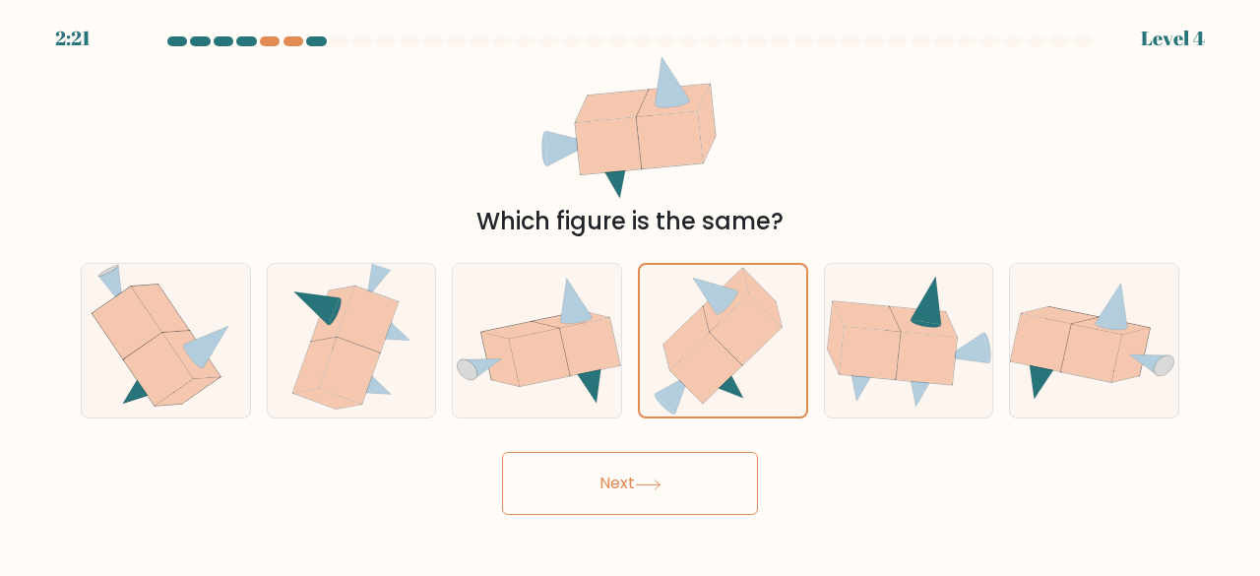
click at [649, 494] on button "Next" at bounding box center [630, 483] width 256 height 63
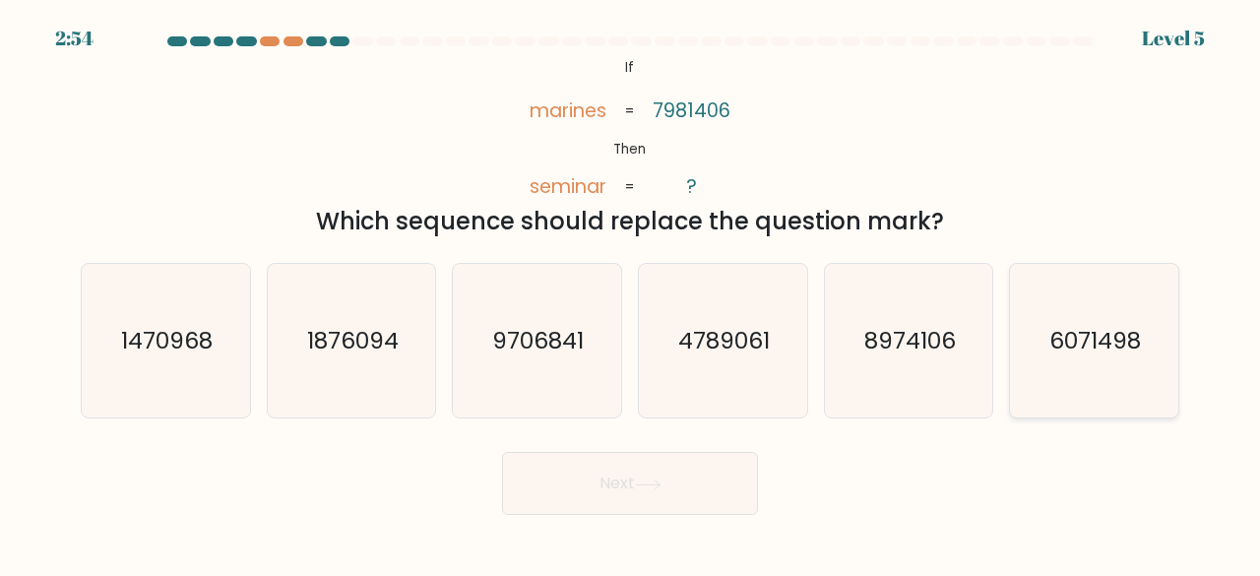
click at [1085, 376] on icon "6071498" at bounding box center [1094, 341] width 155 height 155
click at [631, 293] on input "f. 6071498" at bounding box center [630, 291] width 1 height 5
radio input "true"
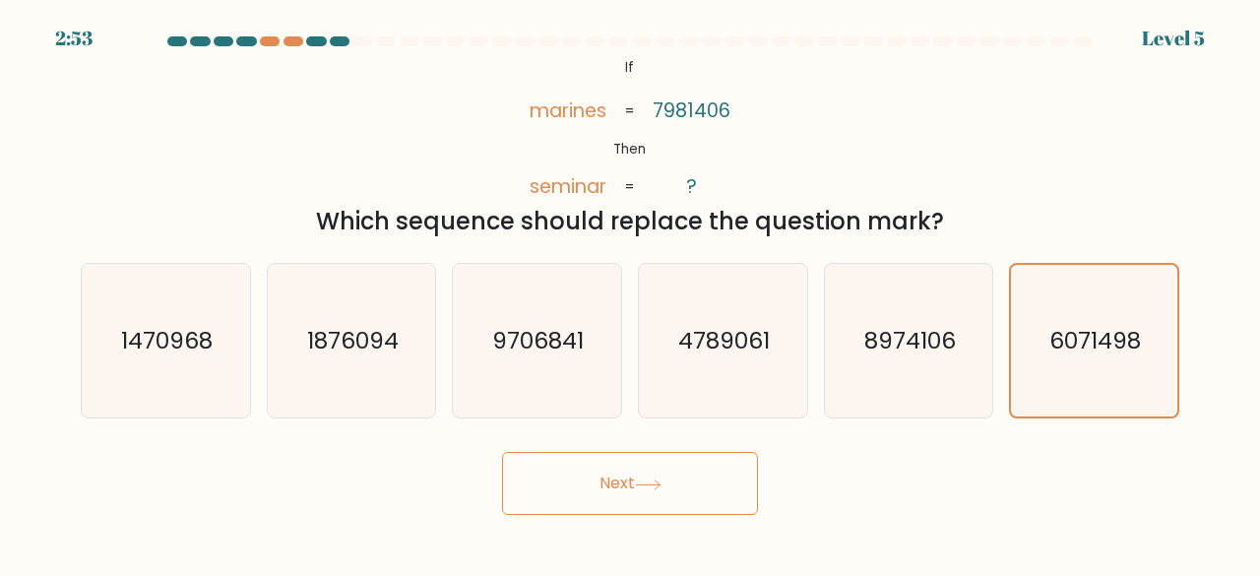
click at [623, 509] on button "Next" at bounding box center [630, 483] width 256 height 63
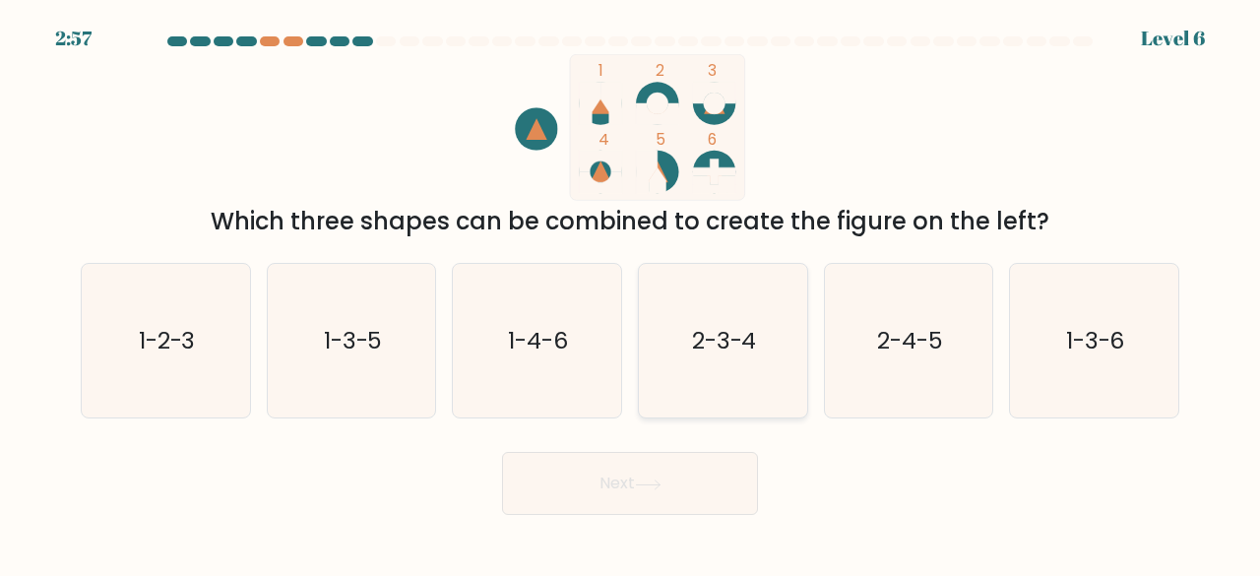
click at [713, 283] on icon "2-3-4" at bounding box center [723, 341] width 155 height 155
click at [631, 289] on input "d. 2-3-4" at bounding box center [630, 291] width 1 height 5
radio input "true"
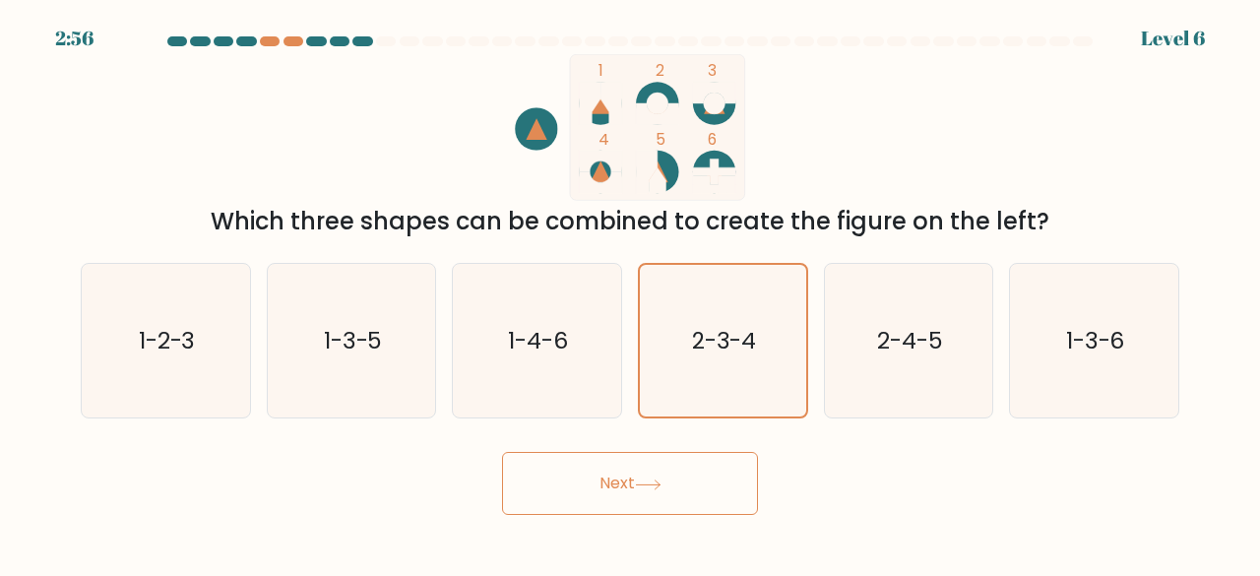
click at [677, 506] on button "Next" at bounding box center [630, 483] width 256 height 63
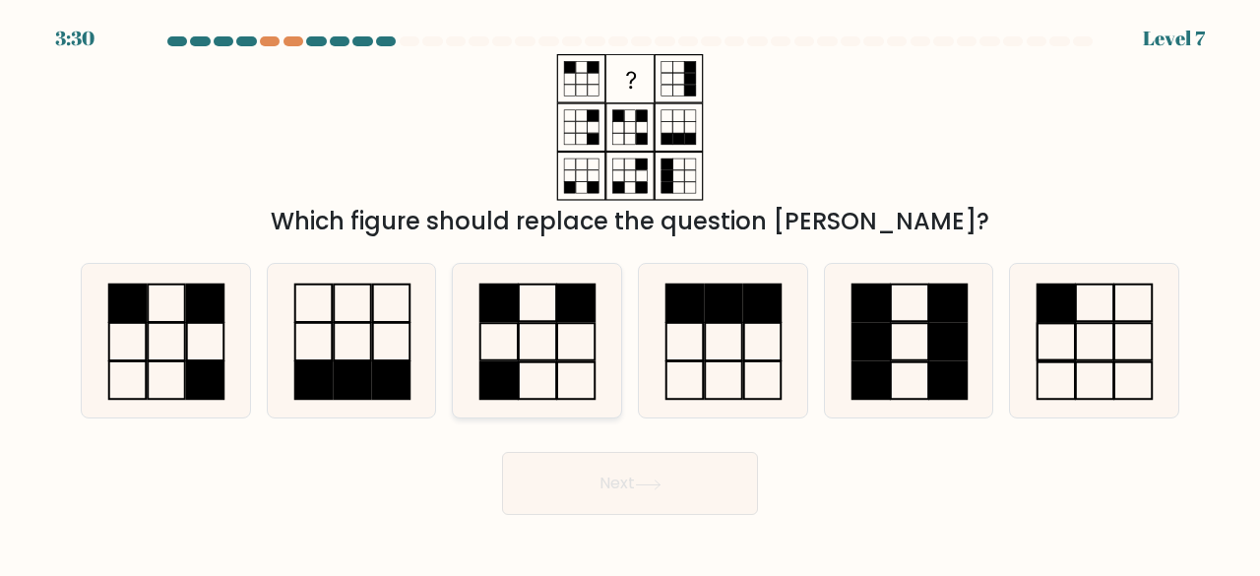
click at [572, 346] on icon at bounding box center [537, 341] width 155 height 155
click at [630, 293] on input "c." at bounding box center [630, 291] width 1 height 5
radio input "true"
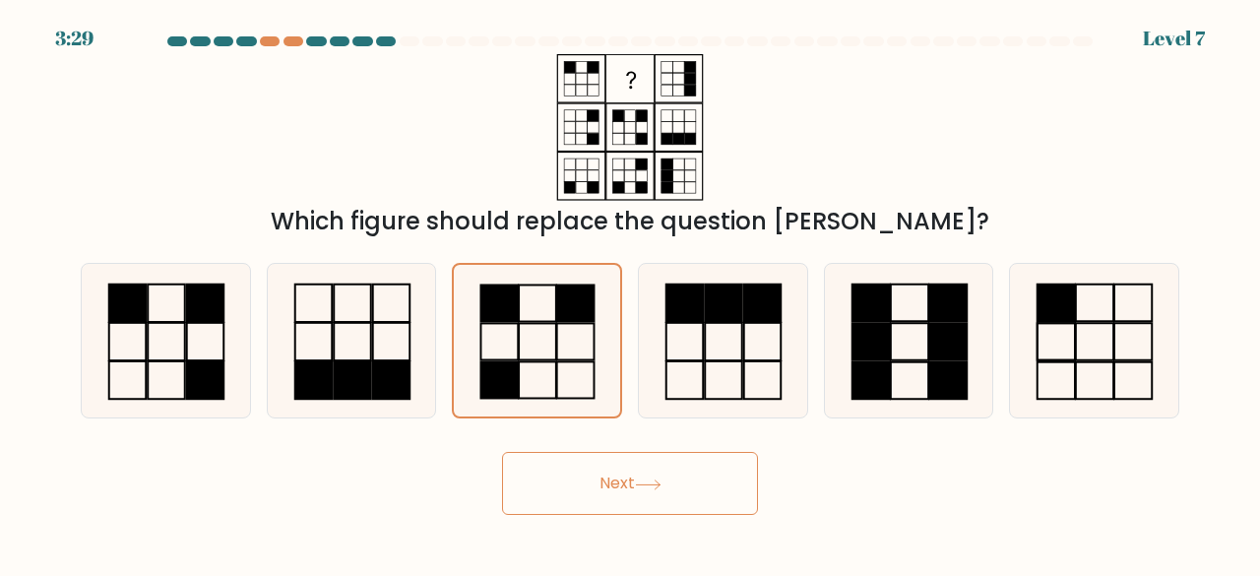
click at [656, 478] on button "Next" at bounding box center [630, 483] width 256 height 63
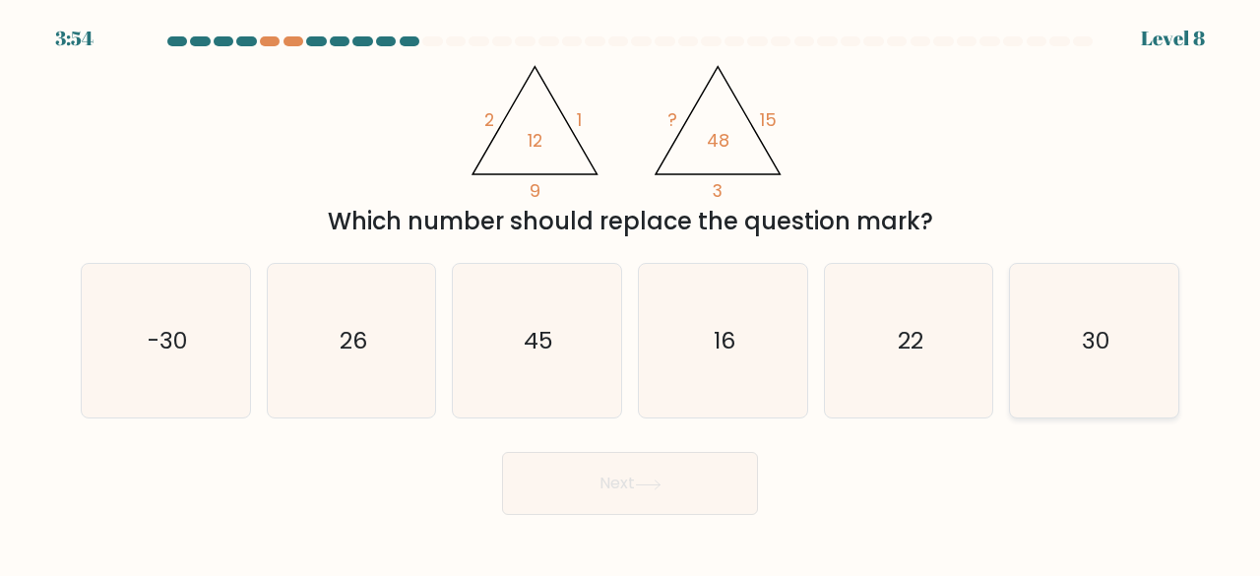
click at [1052, 336] on icon "30" at bounding box center [1094, 341] width 155 height 155
click at [631, 293] on input "f. 30" at bounding box center [630, 291] width 1 height 5
radio input "true"
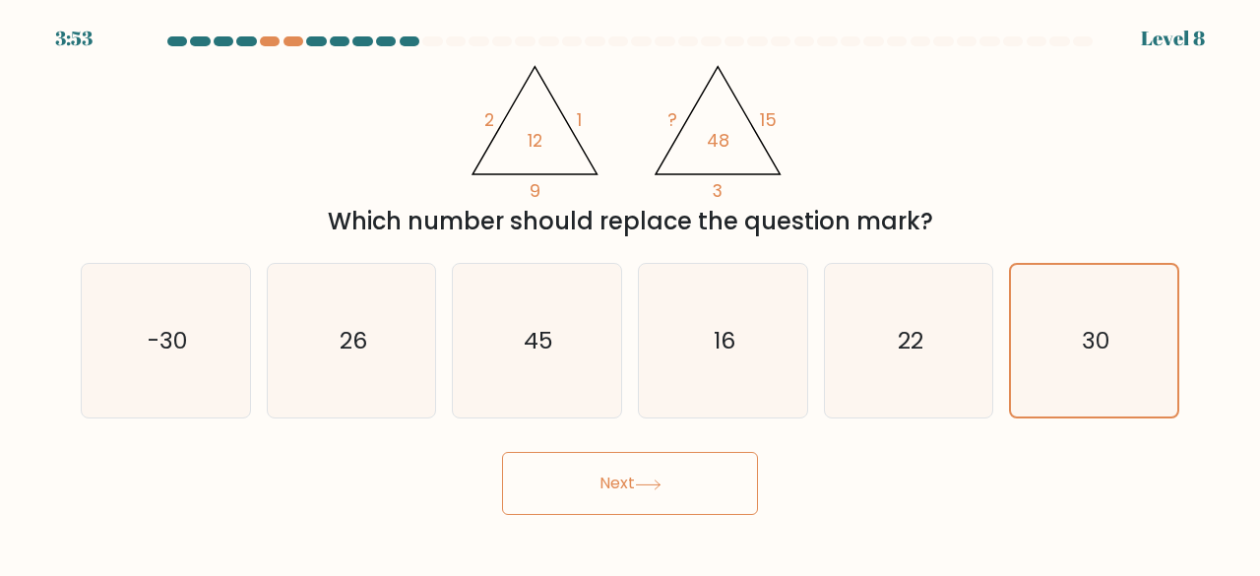
click at [650, 504] on button "Next" at bounding box center [630, 483] width 256 height 63
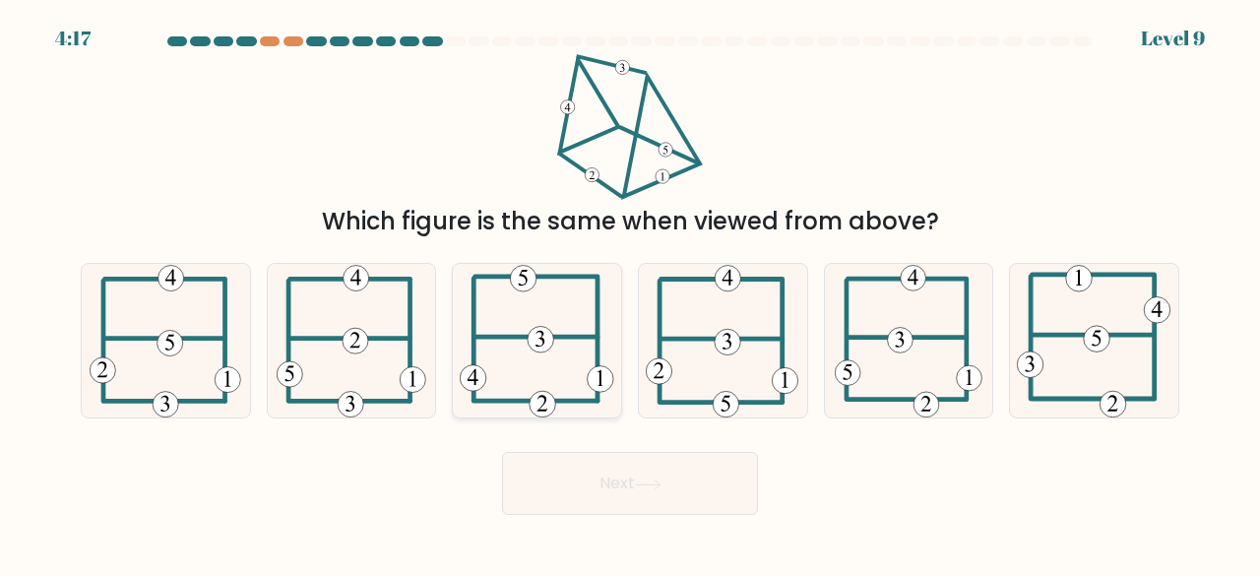
click at [525, 374] on icon at bounding box center [537, 341] width 155 height 155
click at [630, 293] on input "c." at bounding box center [630, 291] width 1 height 5
radio input "true"
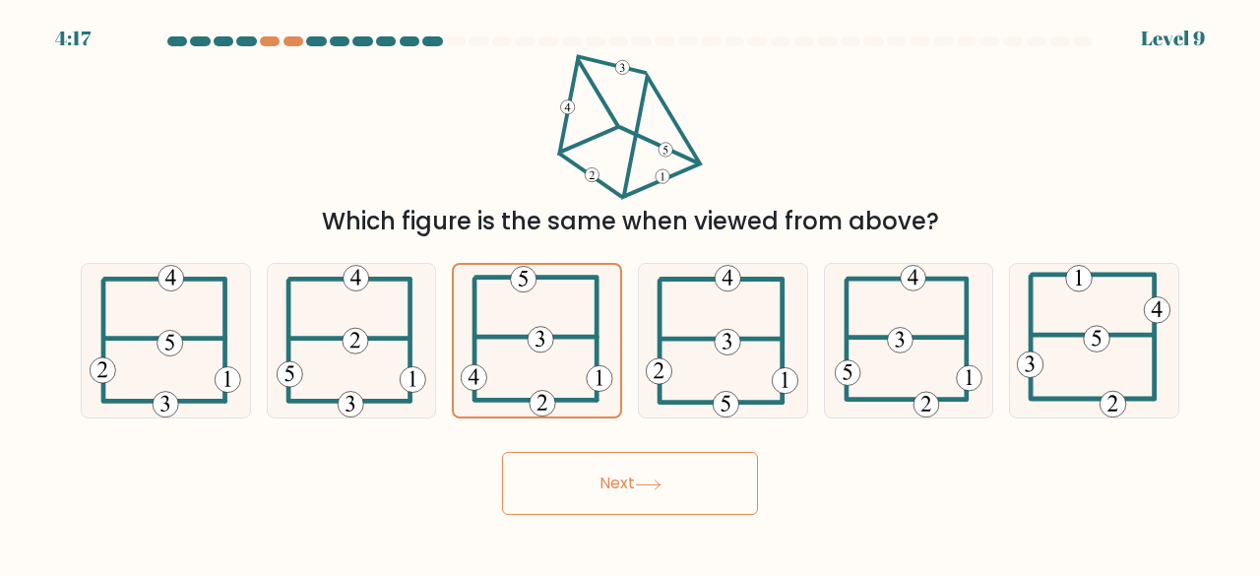
click at [614, 467] on button "Next" at bounding box center [630, 483] width 256 height 63
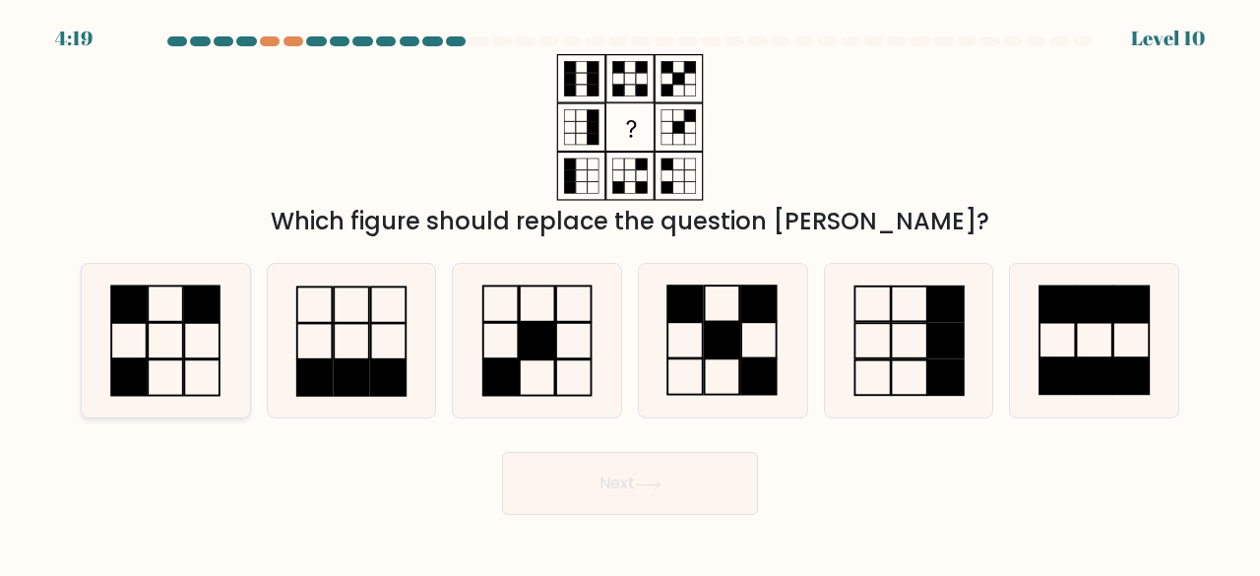
click at [207, 339] on icon at bounding box center [166, 341] width 155 height 155
click at [630, 293] on input "a." at bounding box center [630, 291] width 1 height 5
radio input "true"
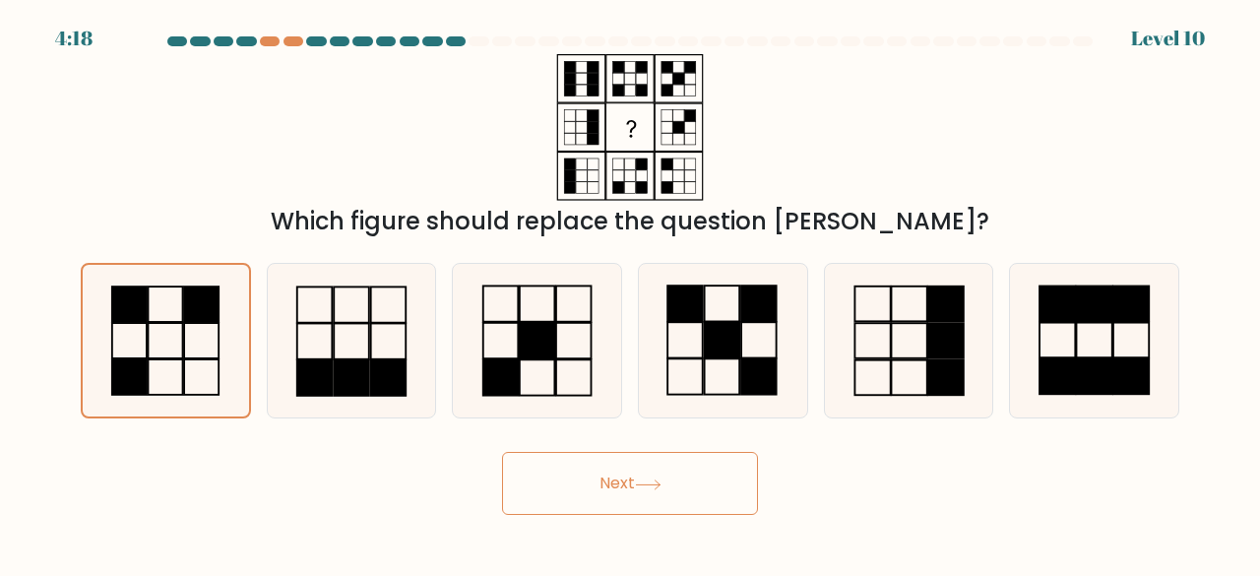
click at [597, 485] on button "Next" at bounding box center [630, 483] width 256 height 63
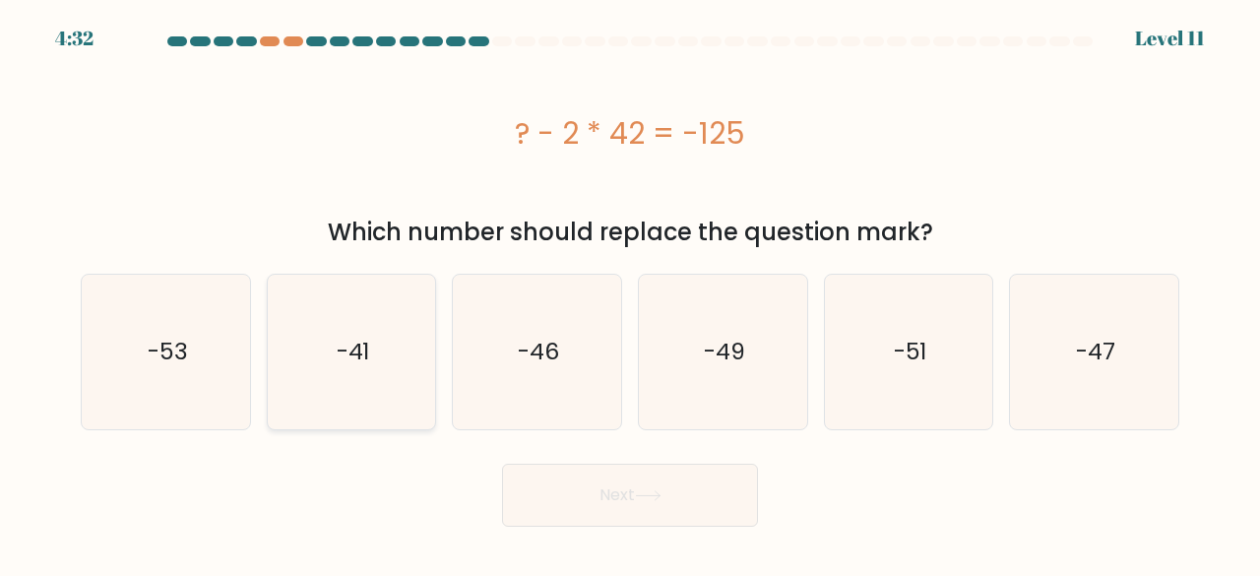
click at [360, 381] on icon "-41" at bounding box center [352, 352] width 155 height 155
click at [630, 293] on input "b. -41" at bounding box center [630, 291] width 1 height 5
radio input "true"
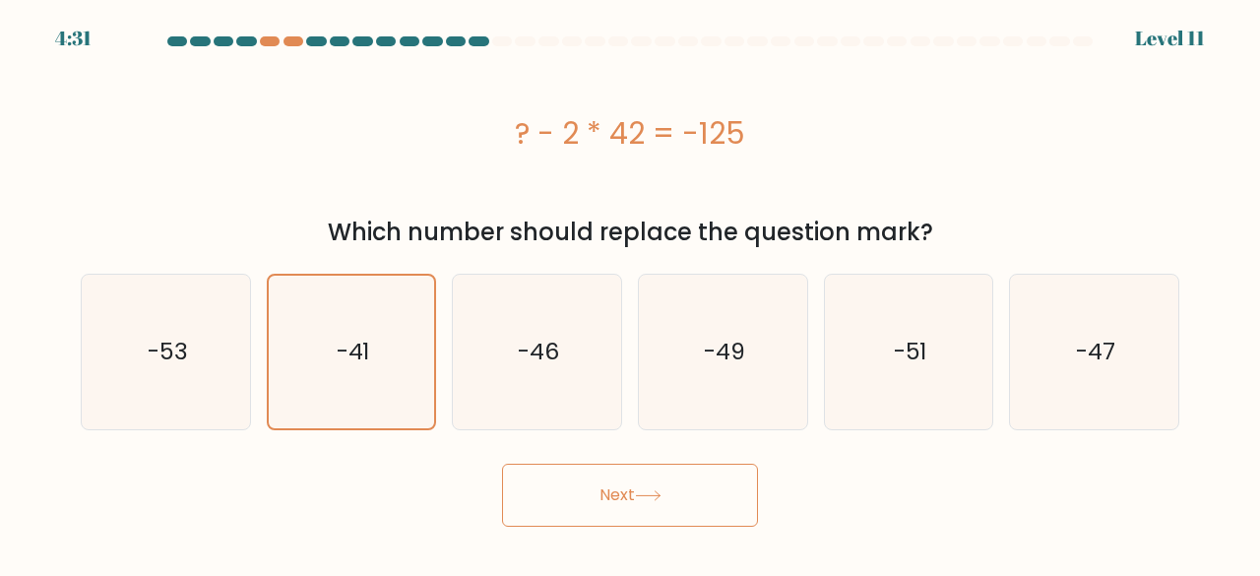
click at [622, 487] on button "Next" at bounding box center [630, 495] width 256 height 63
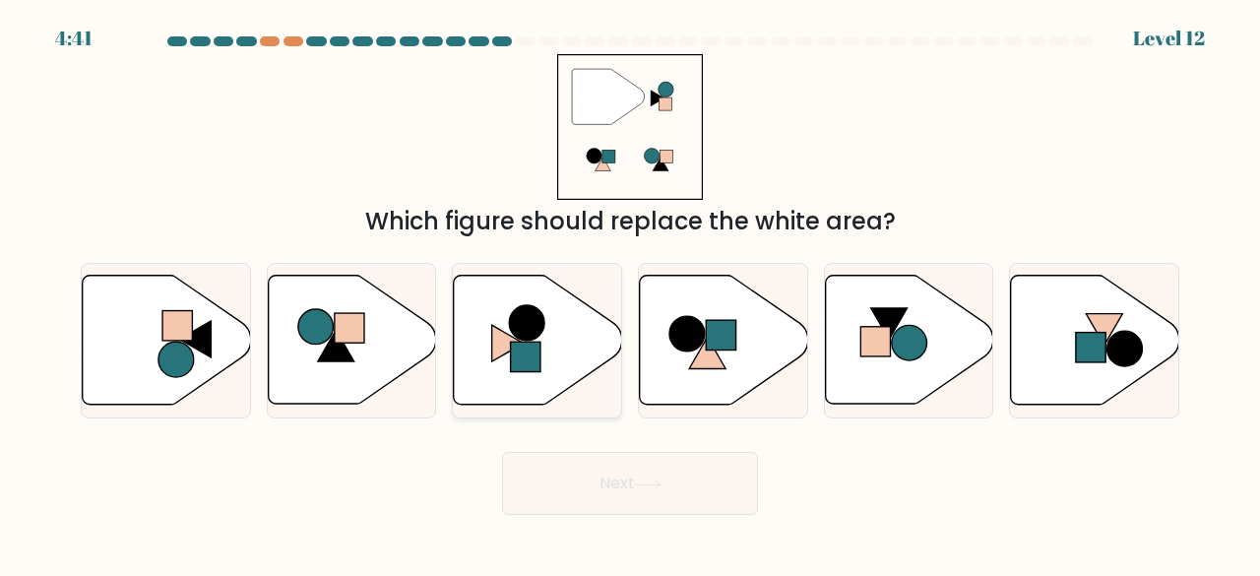
click at [544, 372] on icon at bounding box center [538, 340] width 168 height 129
click at [630, 293] on input "c." at bounding box center [630, 291] width 1 height 5
radio input "true"
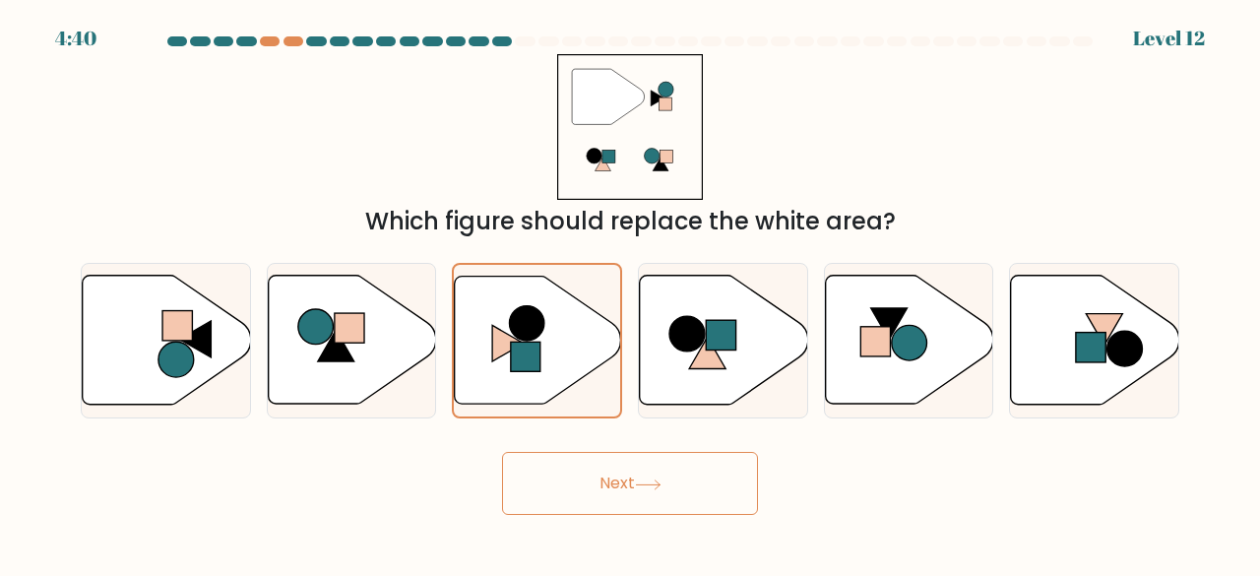
click at [657, 509] on button "Next" at bounding box center [630, 483] width 256 height 63
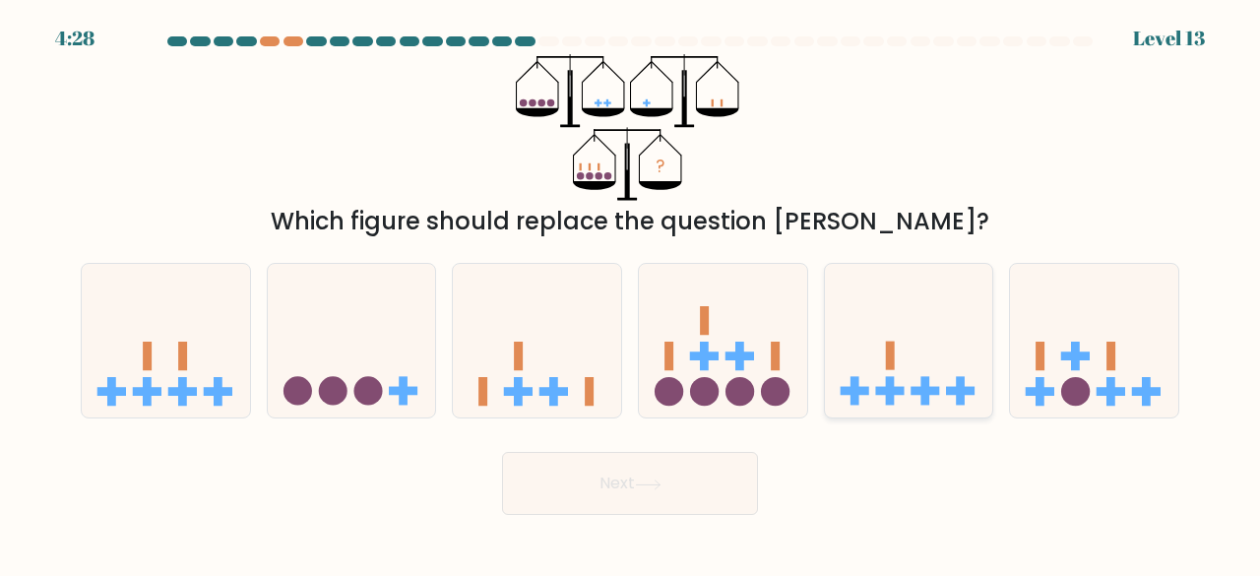
click at [905, 297] on icon at bounding box center [909, 340] width 168 height 139
click at [631, 293] on input "e." at bounding box center [630, 291] width 1 height 5
radio input "true"
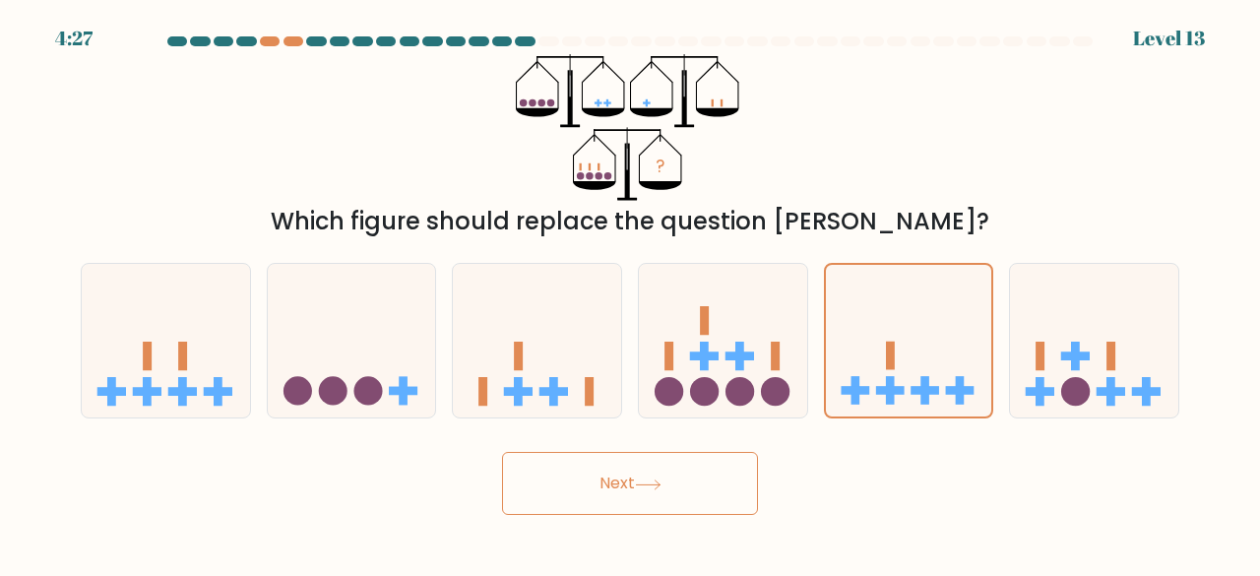
click at [685, 509] on button "Next" at bounding box center [630, 483] width 256 height 63
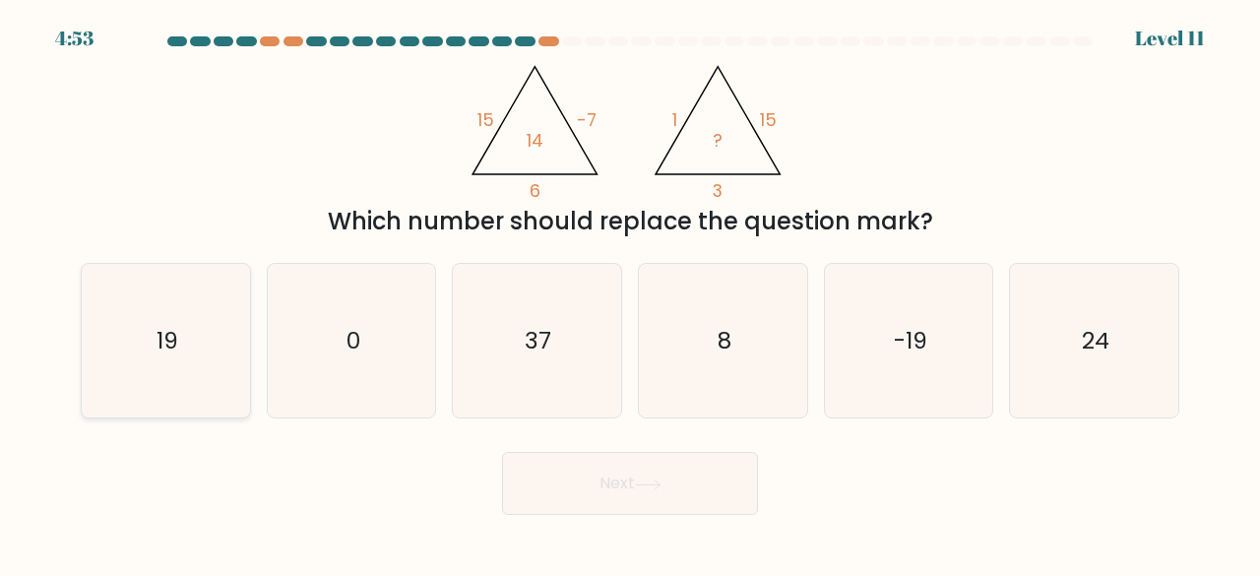
click at [205, 369] on icon "19" at bounding box center [166, 341] width 155 height 155
click at [630, 293] on input "a. 19" at bounding box center [630, 291] width 1 height 5
radio input "true"
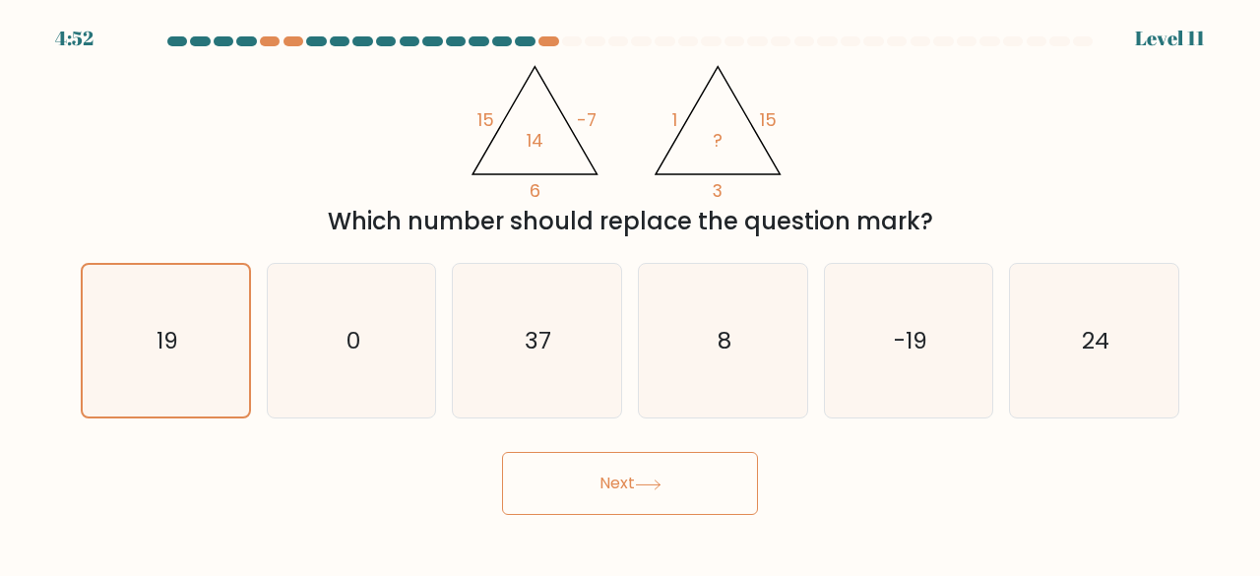
click at [557, 505] on button "Next" at bounding box center [630, 483] width 256 height 63
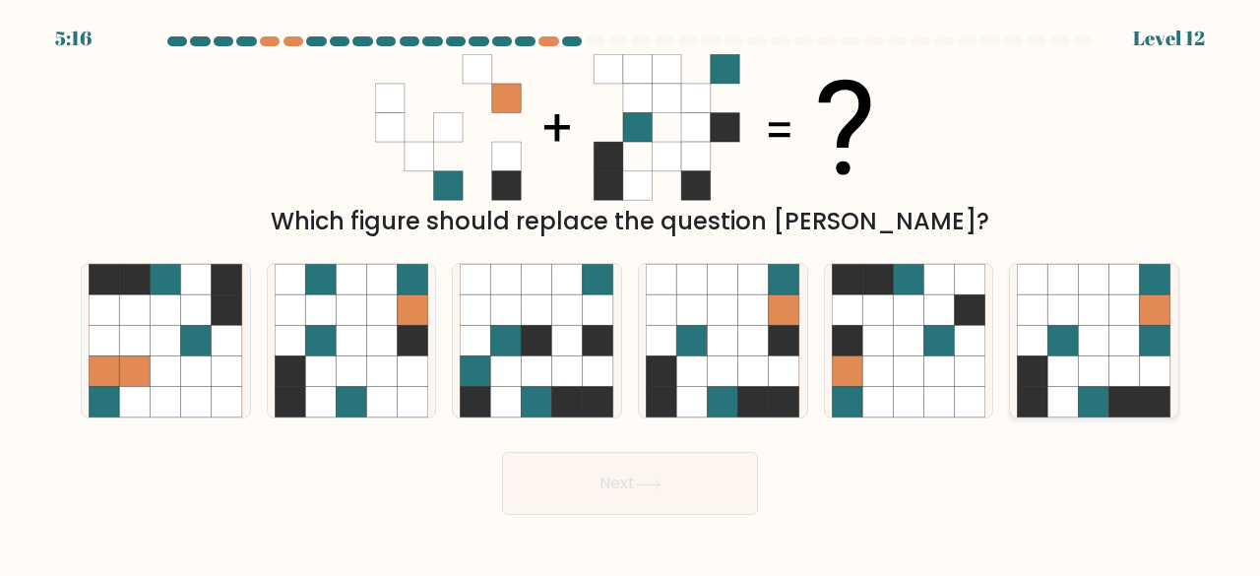
click at [1087, 344] on icon at bounding box center [1094, 341] width 31 height 31
click at [631, 293] on input "f." at bounding box center [630, 291] width 1 height 5
radio input "true"
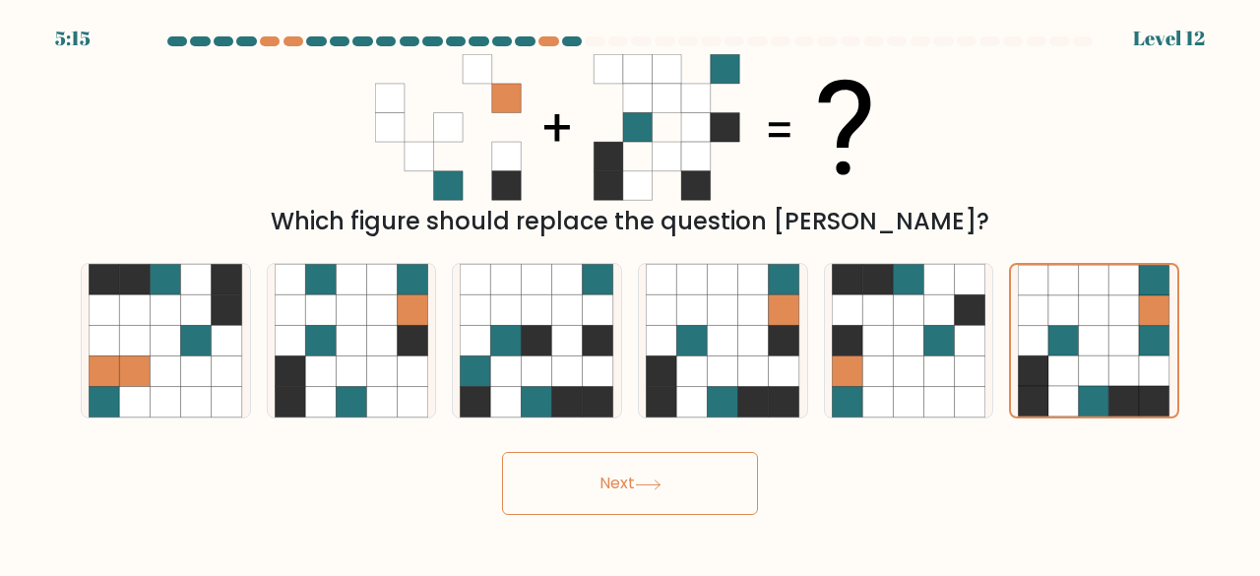
click at [691, 472] on button "Next" at bounding box center [630, 483] width 256 height 63
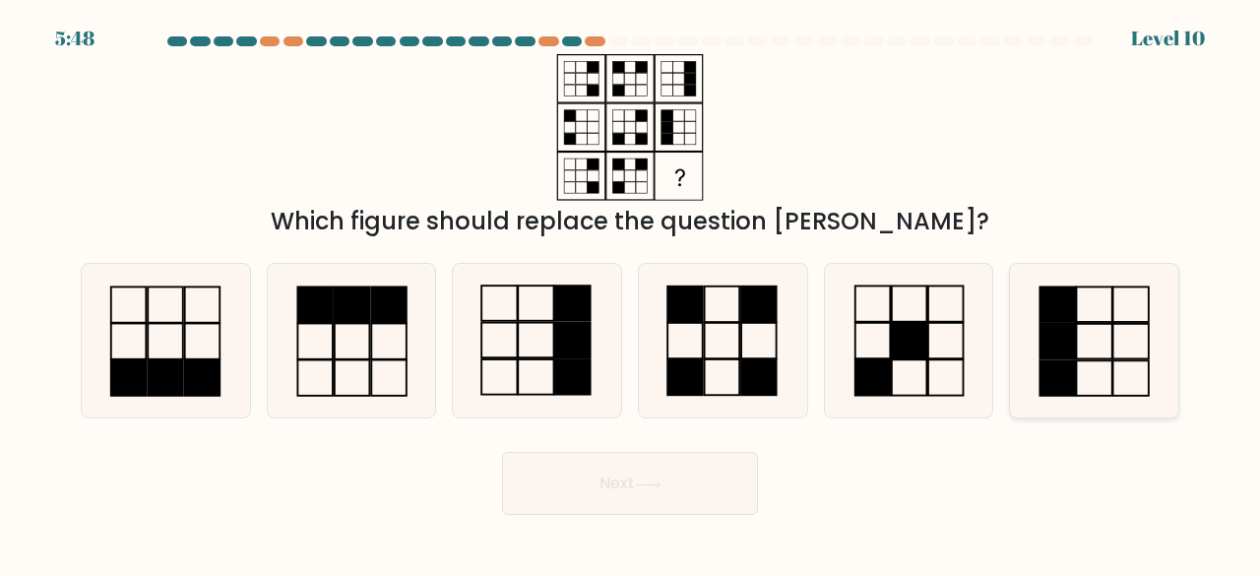
click at [1022, 314] on icon at bounding box center [1094, 341] width 155 height 155
click at [631, 293] on input "f." at bounding box center [630, 291] width 1 height 5
radio input "true"
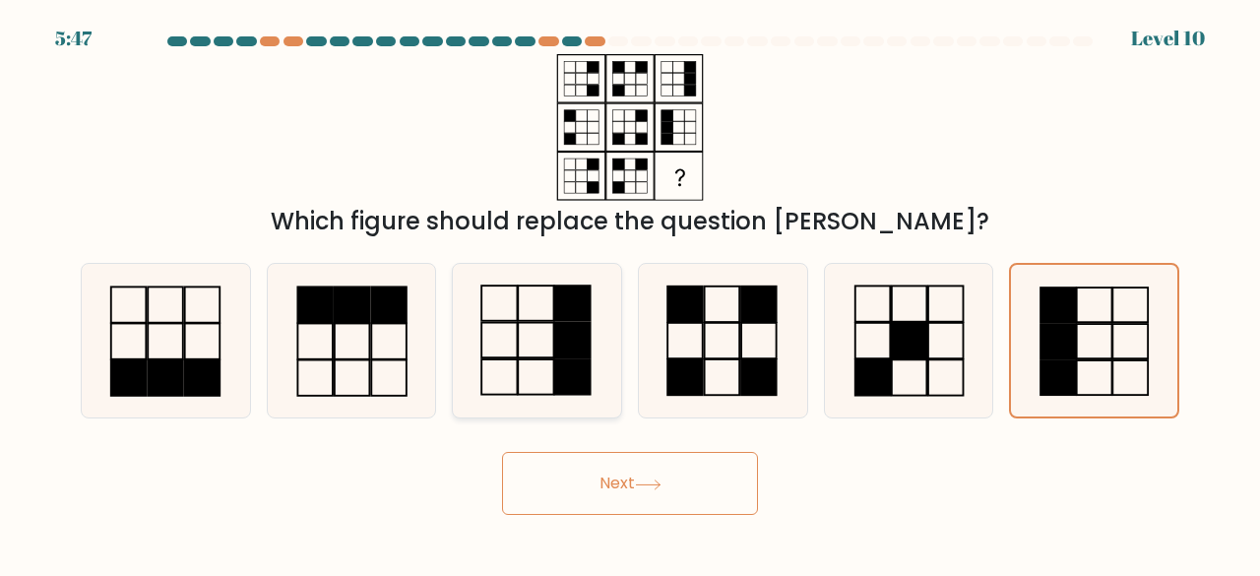
click at [566, 334] on rect at bounding box center [572, 340] width 35 height 35
click at [630, 293] on input "c." at bounding box center [630, 291] width 1 height 5
radio input "true"
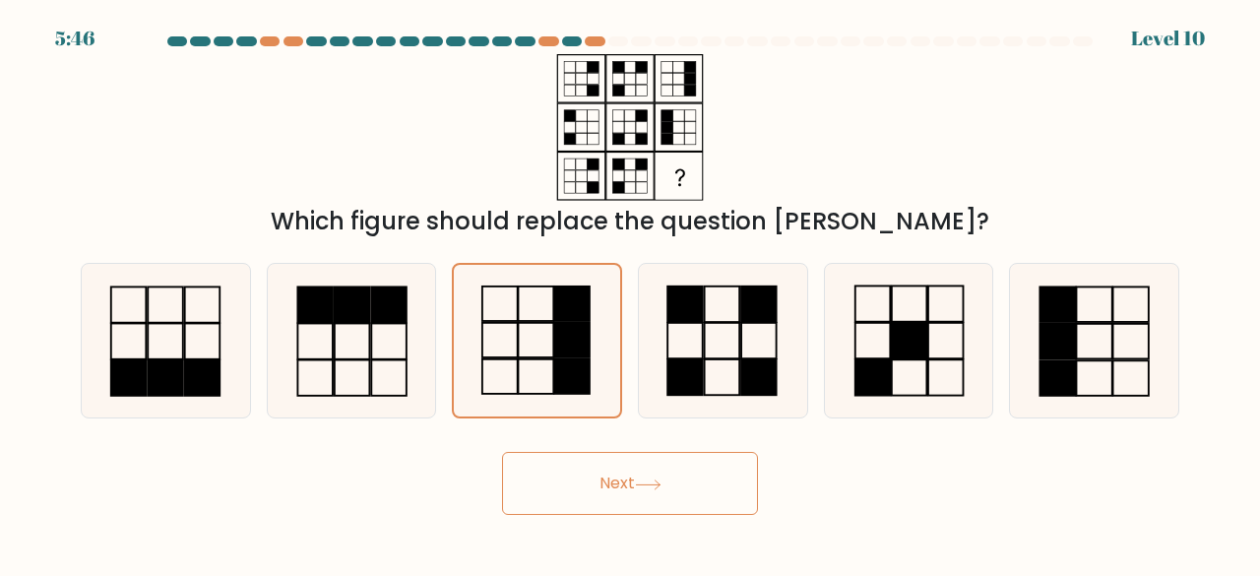
click at [668, 498] on button "Next" at bounding box center [630, 483] width 256 height 63
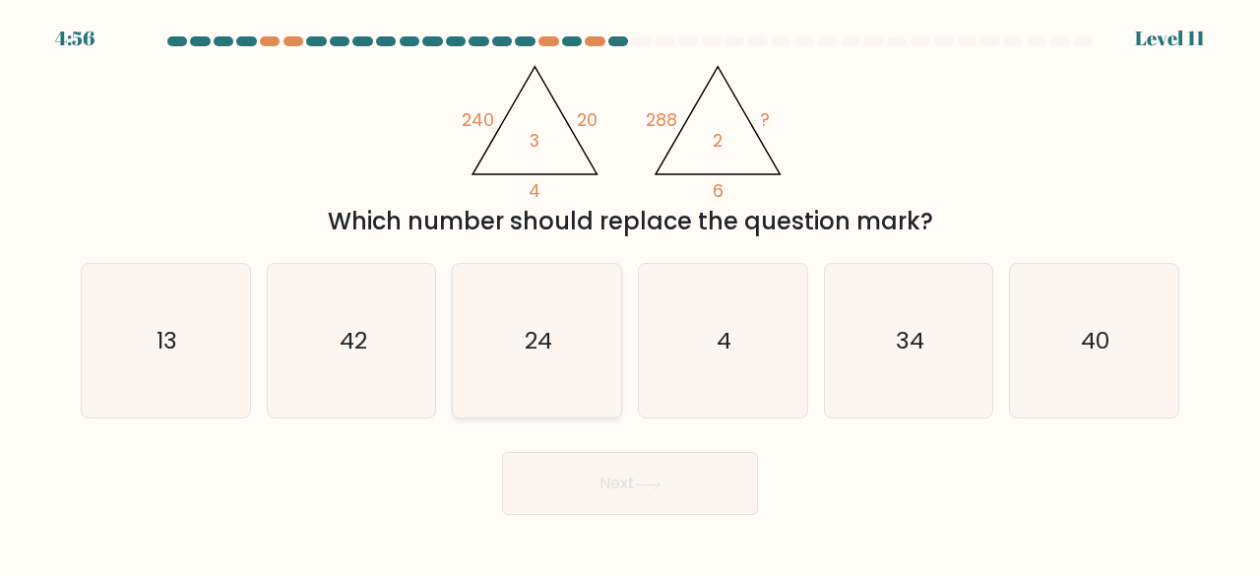
click at [545, 343] on text "24" at bounding box center [539, 340] width 28 height 32
click at [630, 293] on input "c. 24" at bounding box center [630, 291] width 1 height 5
radio input "true"
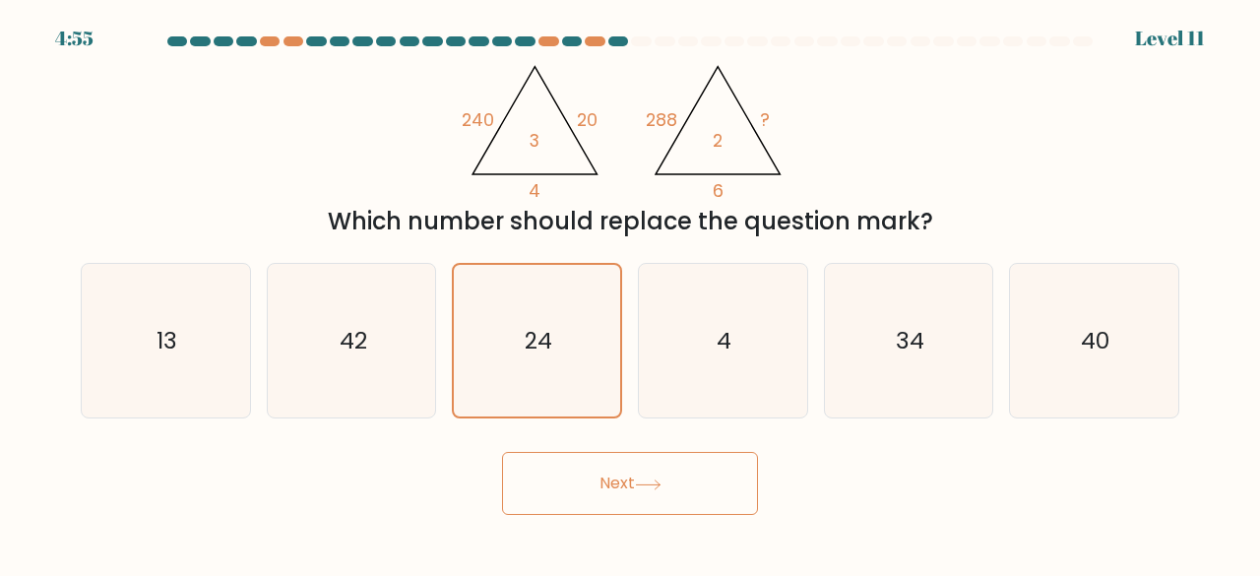
click at [660, 486] on icon at bounding box center [648, 485] width 27 height 11
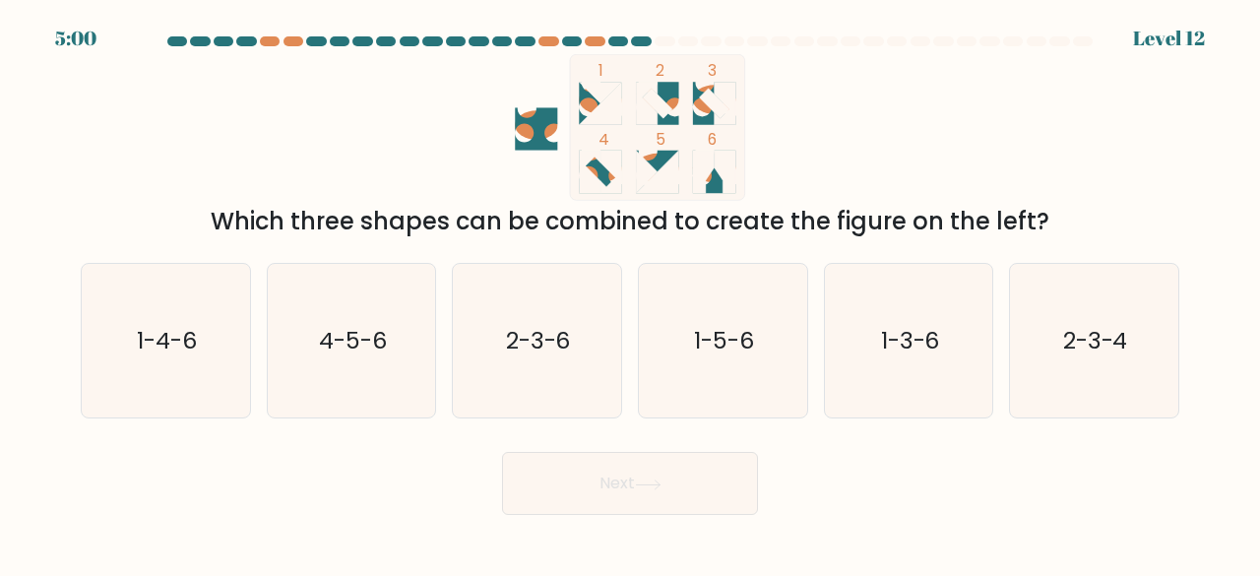
click at [502, 137] on icon "1 2 3 4 5 6" at bounding box center [630, 127] width 530 height 147
click at [1055, 330] on icon "2-3-4" at bounding box center [1094, 341] width 155 height 155
click at [631, 293] on input "f. 2-3-4" at bounding box center [630, 291] width 1 height 5
radio input "true"
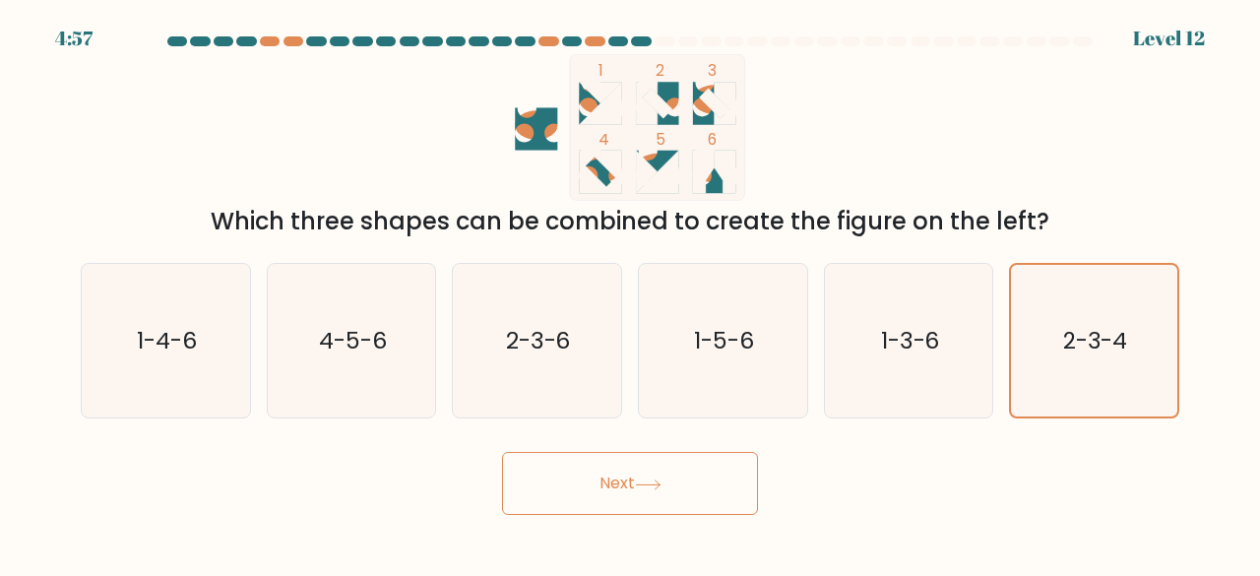
click at [700, 494] on button "Next" at bounding box center [630, 483] width 256 height 63
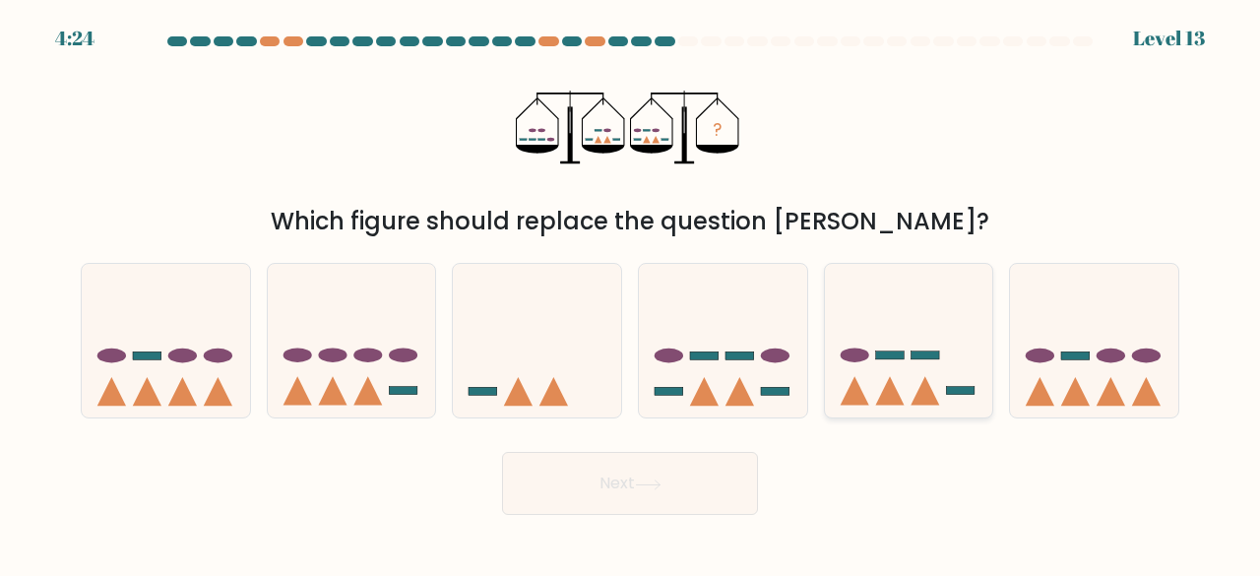
click at [934, 354] on rect at bounding box center [925, 356] width 29 height 8
click at [631, 293] on input "e." at bounding box center [630, 291] width 1 height 5
radio input "true"
click at [721, 484] on button "Next" at bounding box center [630, 483] width 256 height 63
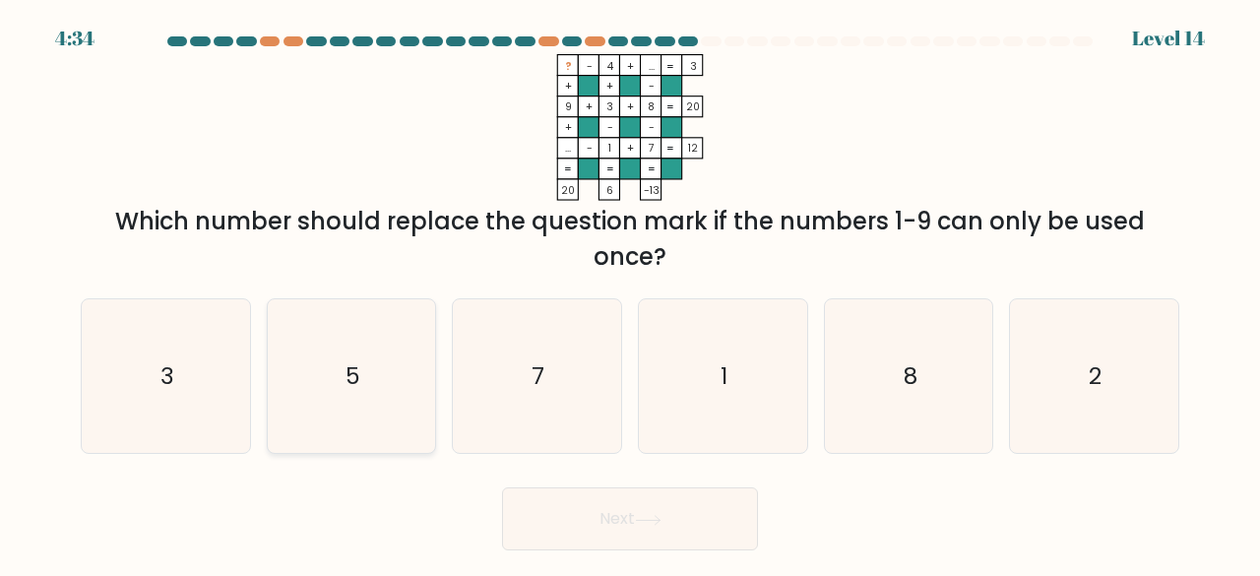
click at [388, 357] on icon "5" at bounding box center [352, 376] width 155 height 155
click at [630, 293] on input "b. 5" at bounding box center [630, 291] width 1 height 5
radio input "true"
click at [605, 513] on button "Next" at bounding box center [630, 518] width 256 height 63
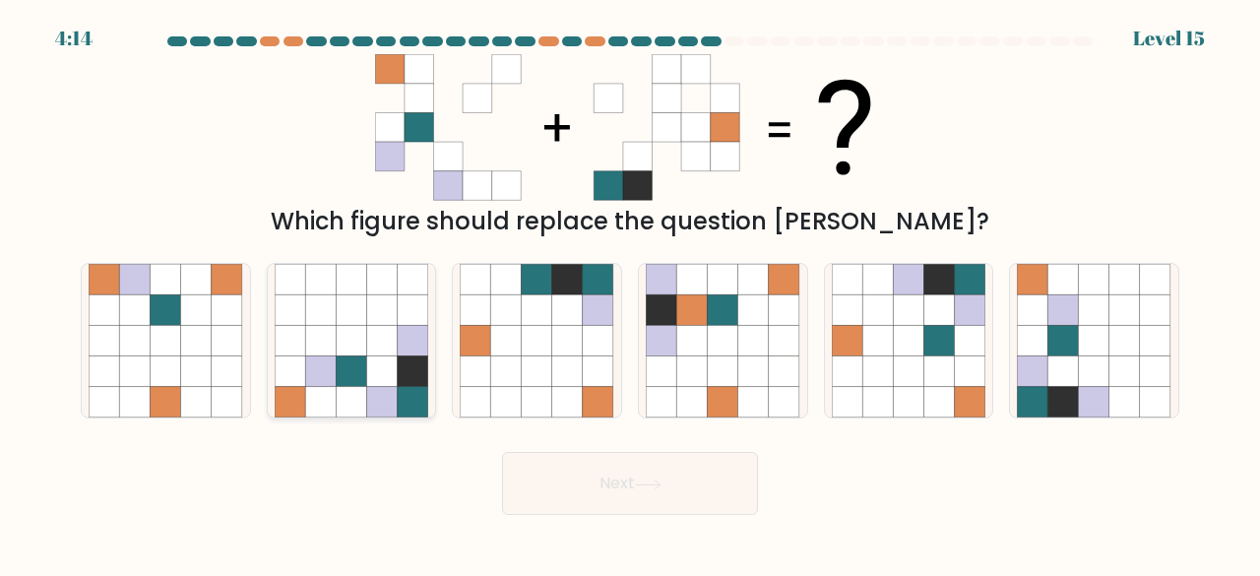
click at [399, 391] on icon at bounding box center [413, 402] width 31 height 31
click at [630, 293] on input "b." at bounding box center [630, 291] width 1 height 5
radio input "true"
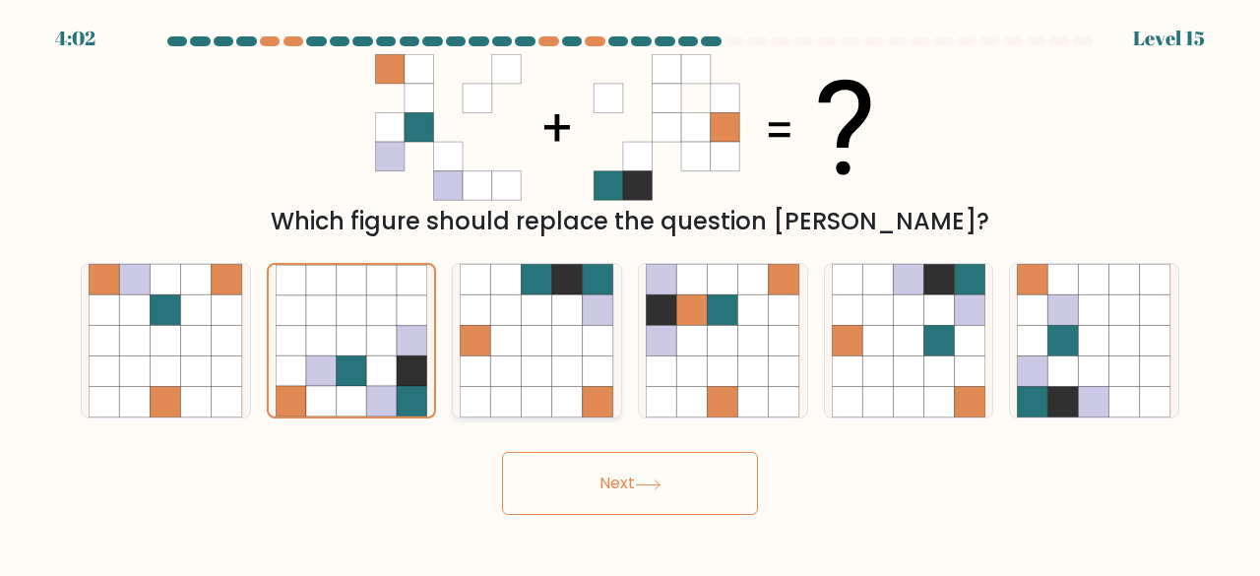
click at [570, 379] on icon at bounding box center [567, 371] width 31 height 31
click at [630, 293] on input "c." at bounding box center [630, 291] width 1 height 5
radio input "true"
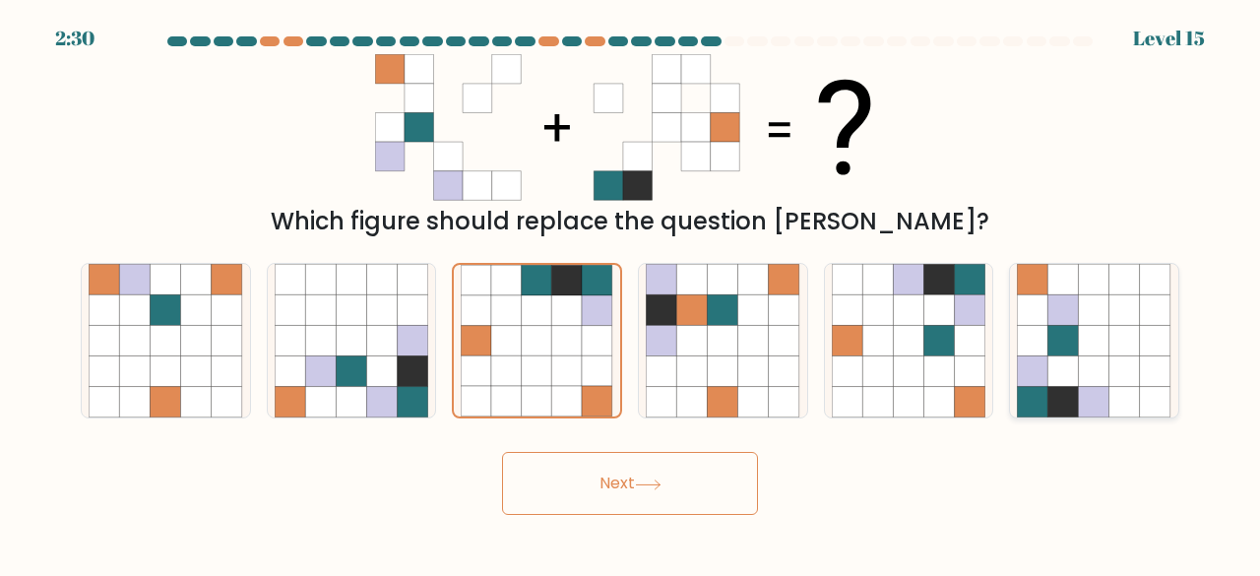
click at [1149, 329] on icon at bounding box center [1155, 341] width 31 height 31
click at [631, 293] on input "f." at bounding box center [630, 291] width 1 height 5
radio input "true"
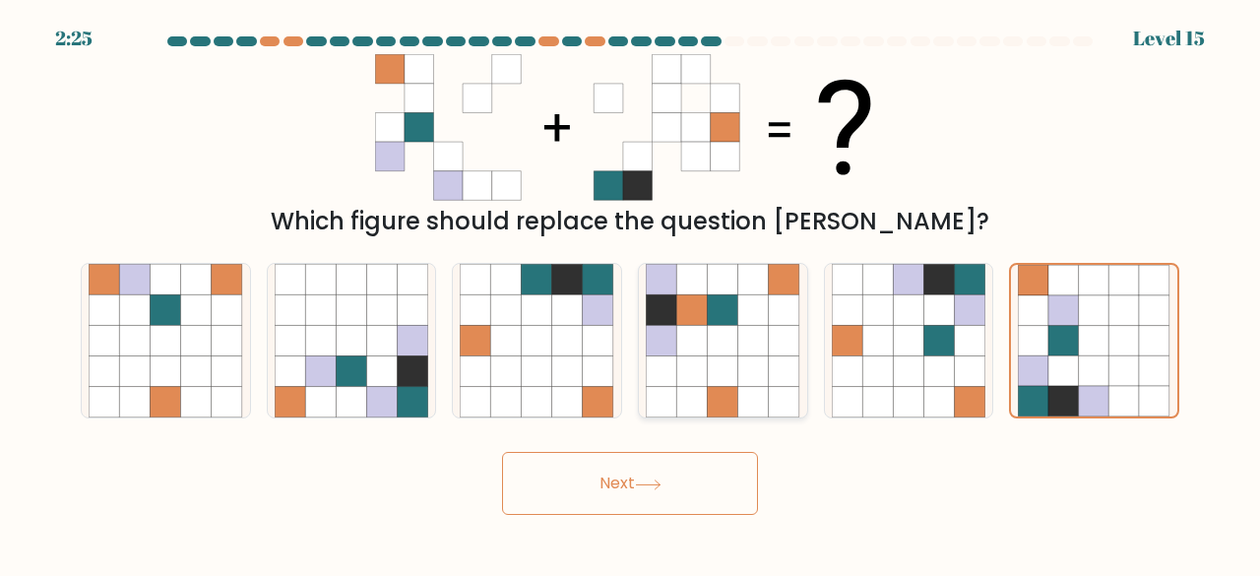
click at [762, 359] on icon at bounding box center [753, 371] width 31 height 31
click at [631, 293] on input "d." at bounding box center [630, 291] width 1 height 5
radio input "true"
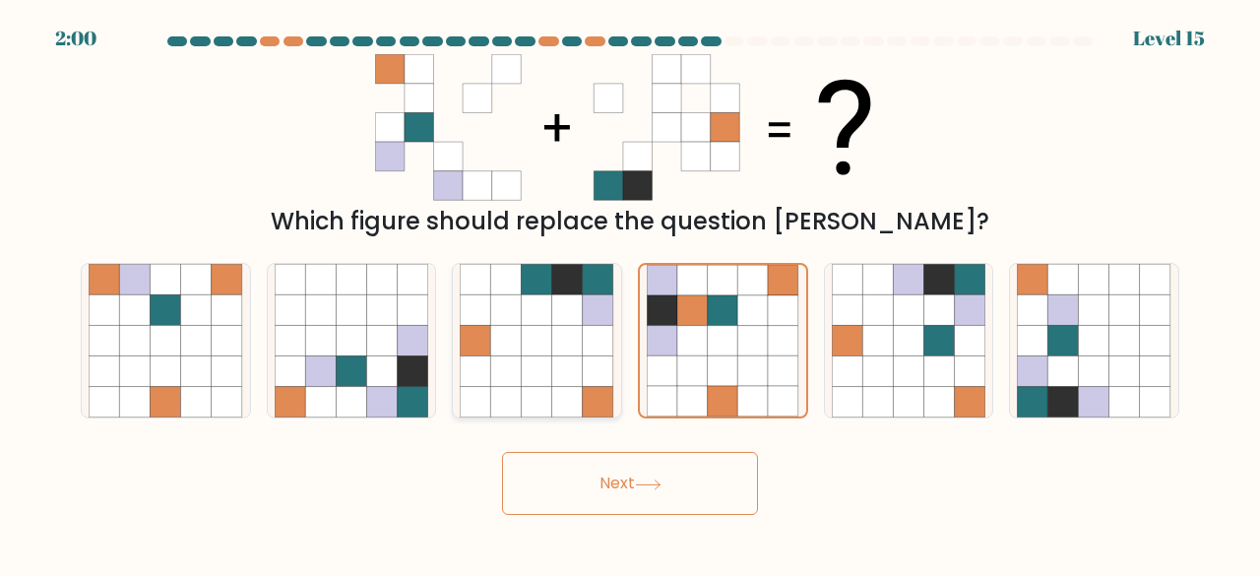
click at [589, 379] on icon at bounding box center [598, 371] width 31 height 31
click at [630, 293] on input "c." at bounding box center [630, 291] width 1 height 5
radio input "true"
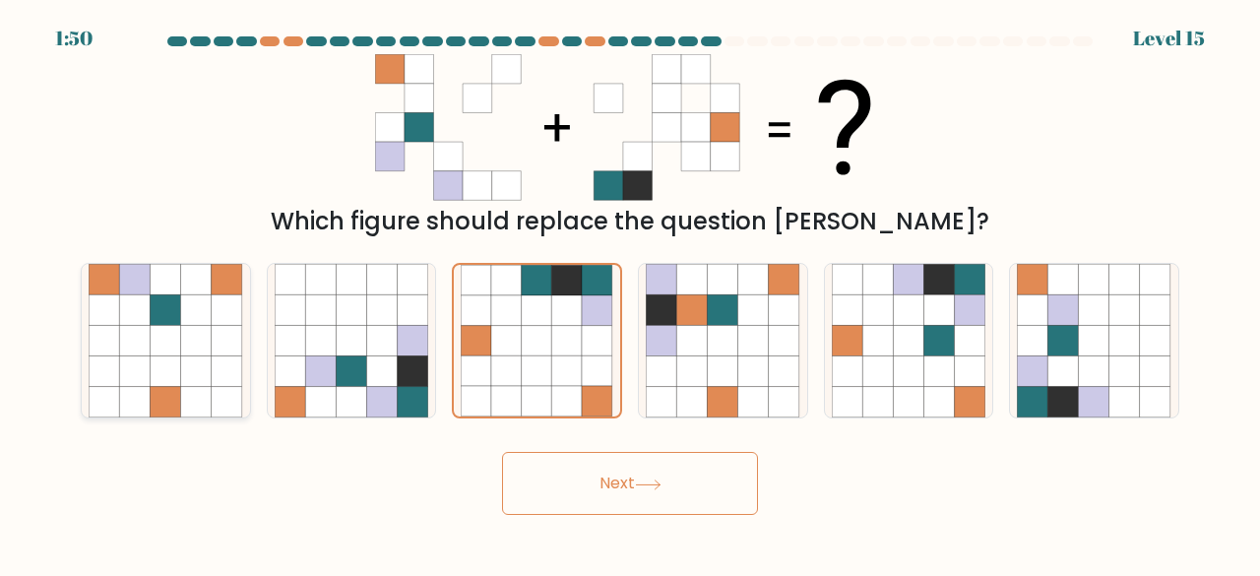
click at [181, 373] on icon at bounding box center [196, 371] width 31 height 31
click at [630, 293] on input "a." at bounding box center [630, 291] width 1 height 5
radio input "true"
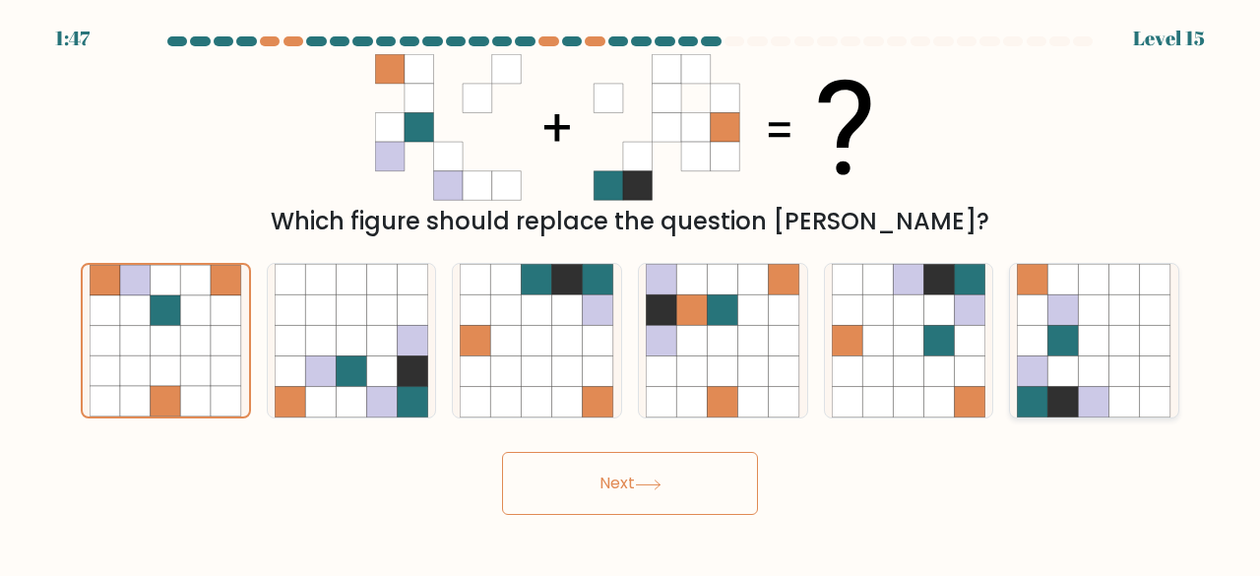
click at [1125, 371] on icon at bounding box center [1125, 371] width 31 height 31
click at [631, 293] on input "f." at bounding box center [630, 291] width 1 height 5
radio input "true"
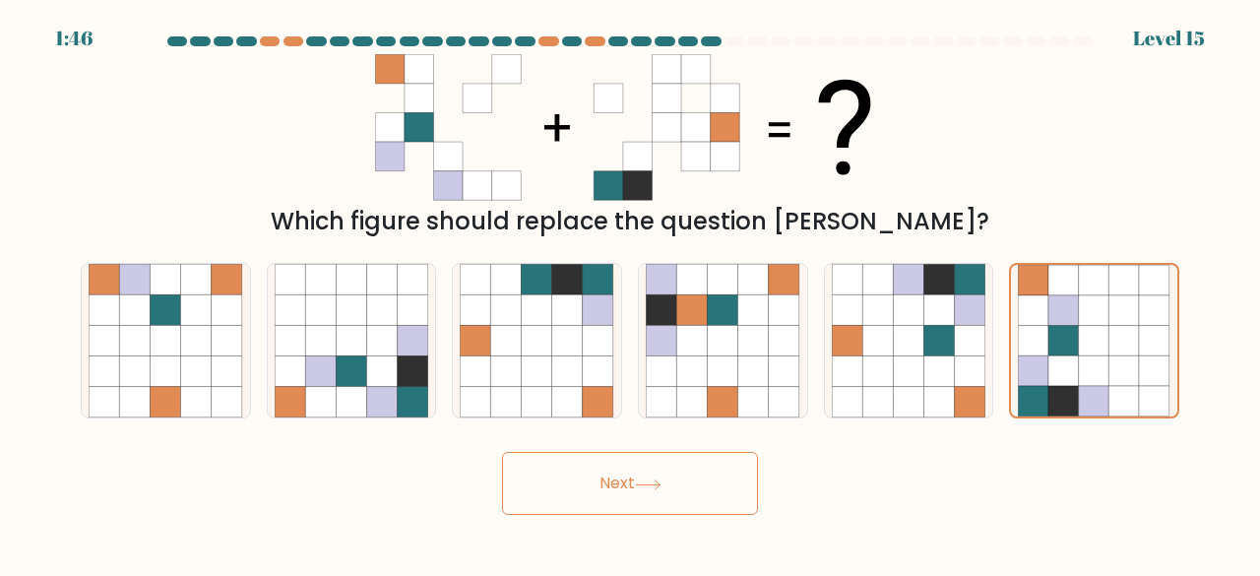
click at [601, 499] on button "Next" at bounding box center [630, 483] width 256 height 63
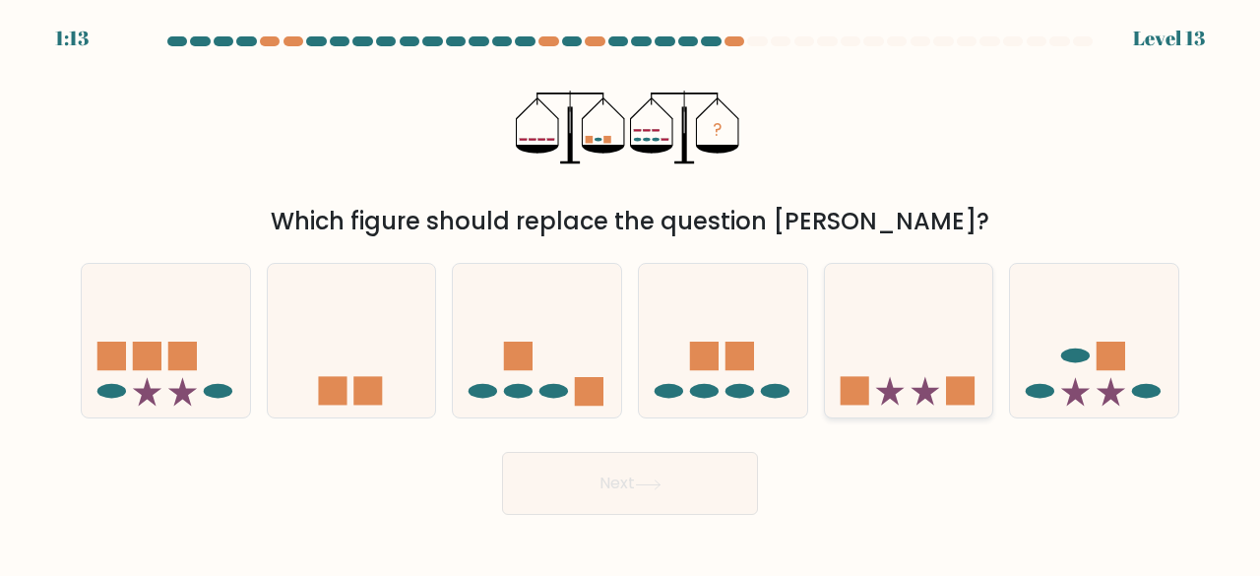
click at [890, 373] on icon at bounding box center [909, 340] width 168 height 139
click at [631, 293] on input "e." at bounding box center [630, 291] width 1 height 5
radio input "true"
click at [701, 485] on button "Next" at bounding box center [630, 483] width 256 height 63
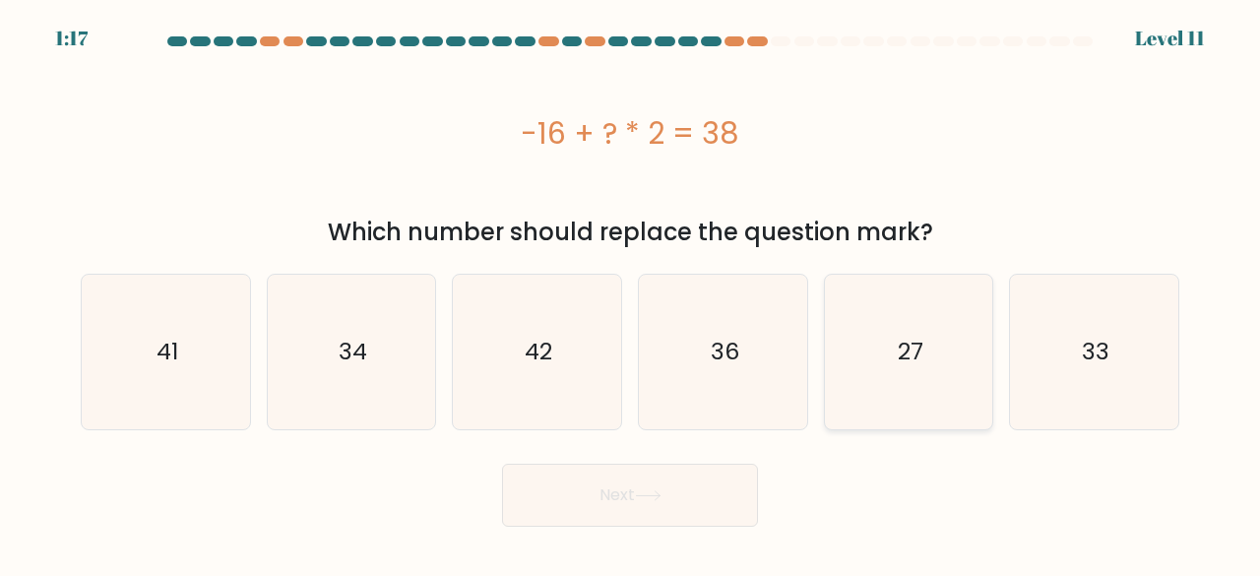
click at [887, 340] on icon "27" at bounding box center [909, 352] width 155 height 155
click at [631, 293] on input "e. 27" at bounding box center [630, 291] width 1 height 5
radio input "true"
click at [701, 493] on button "Next" at bounding box center [630, 495] width 256 height 63
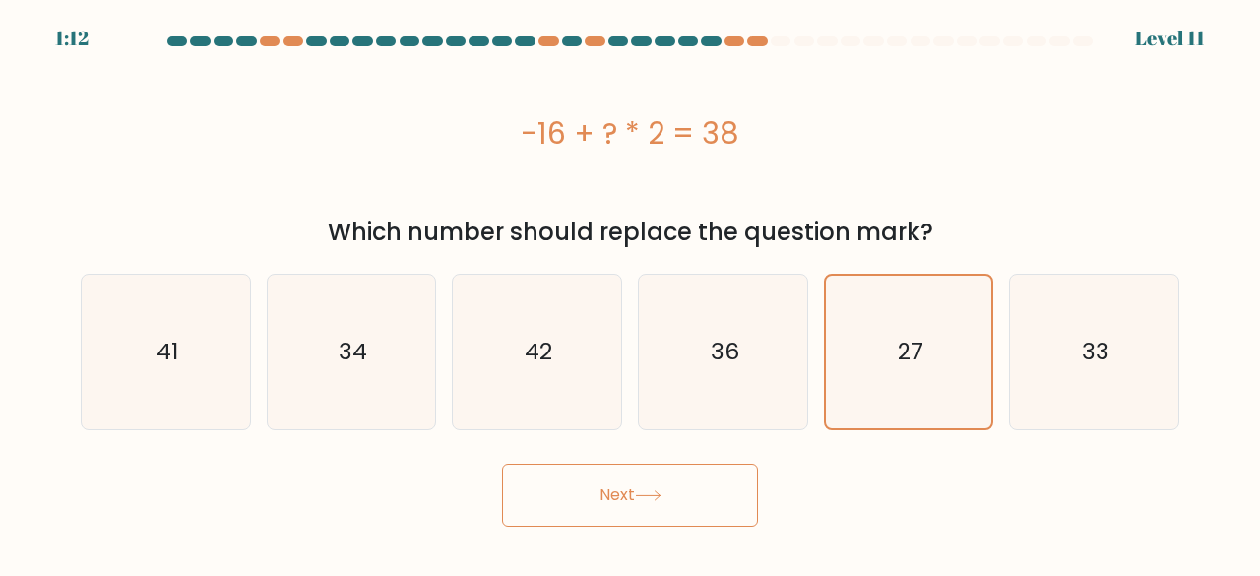
click at [670, 493] on button "Next" at bounding box center [630, 495] width 256 height 63
click at [926, 361] on icon "27" at bounding box center [909, 352] width 155 height 155
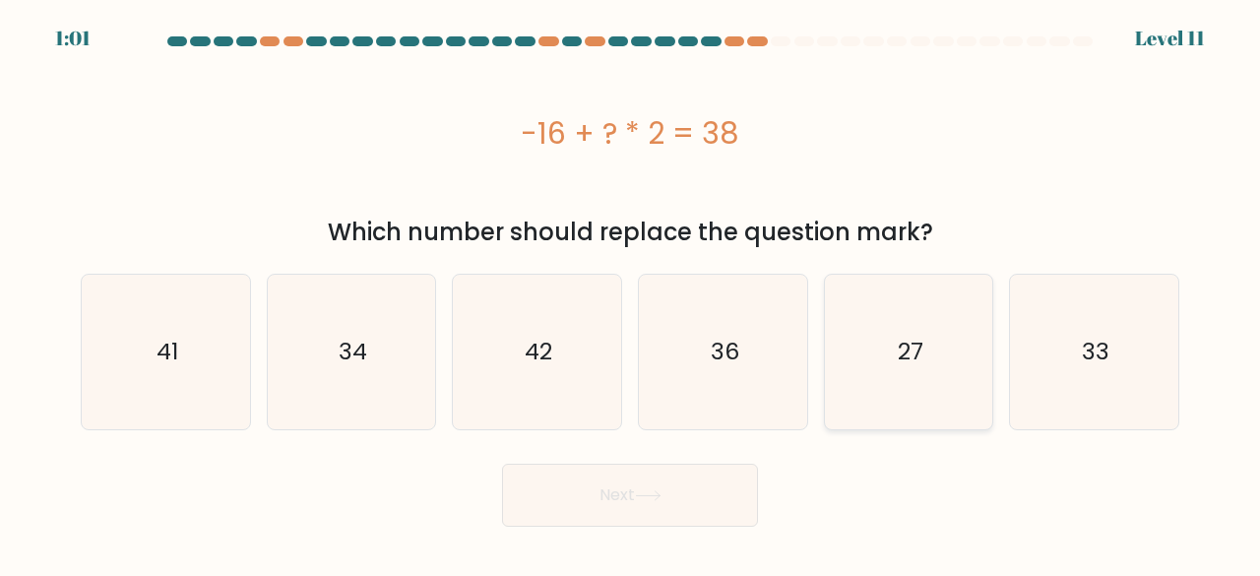
click at [631, 293] on input "e. 27" at bounding box center [630, 291] width 1 height 5
radio input "true"
click at [670, 493] on button "Next" at bounding box center [630, 495] width 256 height 63
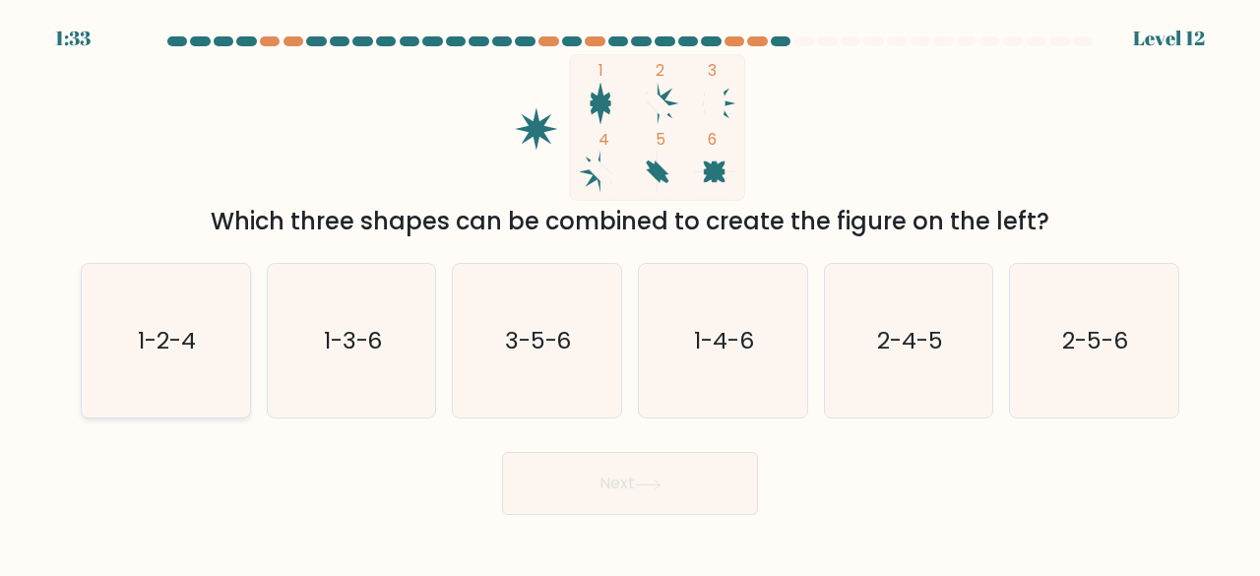
click at [225, 326] on icon "1-2-4" at bounding box center [166, 341] width 155 height 155
click at [630, 293] on input "a. 1-2-4" at bounding box center [630, 291] width 1 height 5
radio input "true"
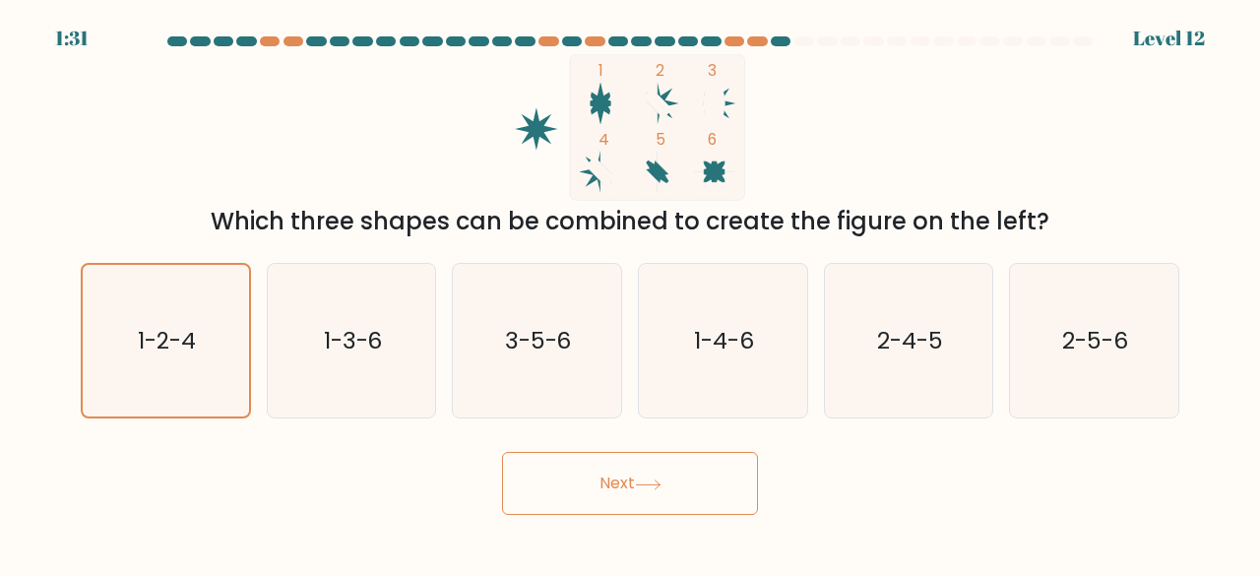
click at [693, 485] on button "Next" at bounding box center [630, 483] width 256 height 63
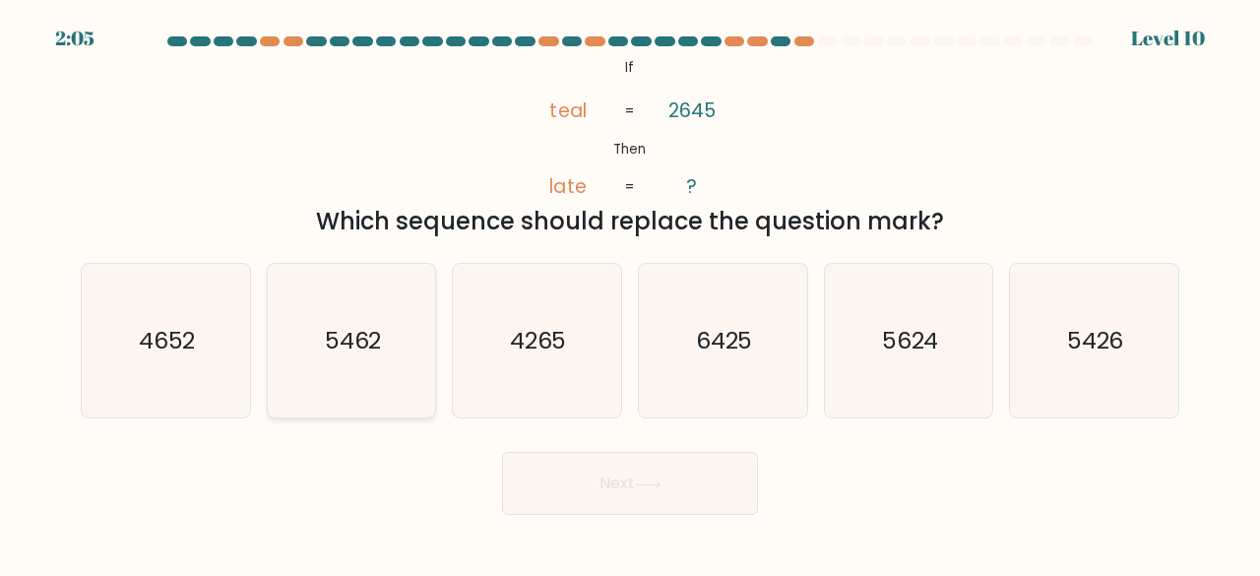
click at [357, 366] on icon "5462" at bounding box center [352, 341] width 155 height 155
click at [630, 293] on input "b. 5462" at bounding box center [630, 291] width 1 height 5
radio input "true"
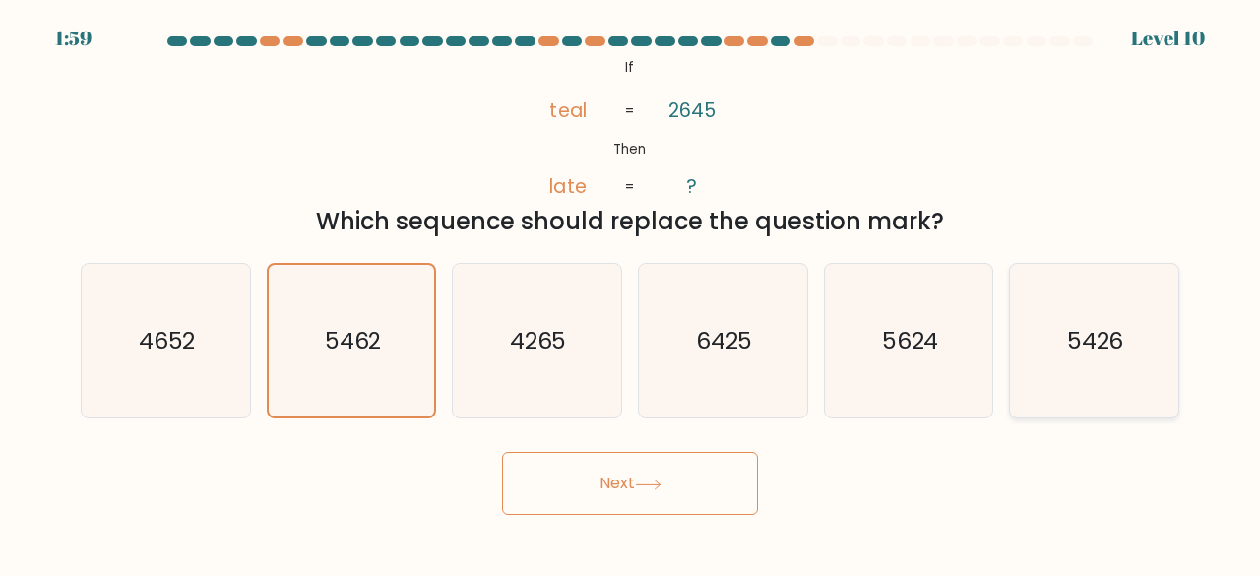
click at [1093, 350] on text "5426" at bounding box center [1095, 340] width 57 height 32
click at [631, 293] on input "f. 5426" at bounding box center [630, 291] width 1 height 5
radio input "true"
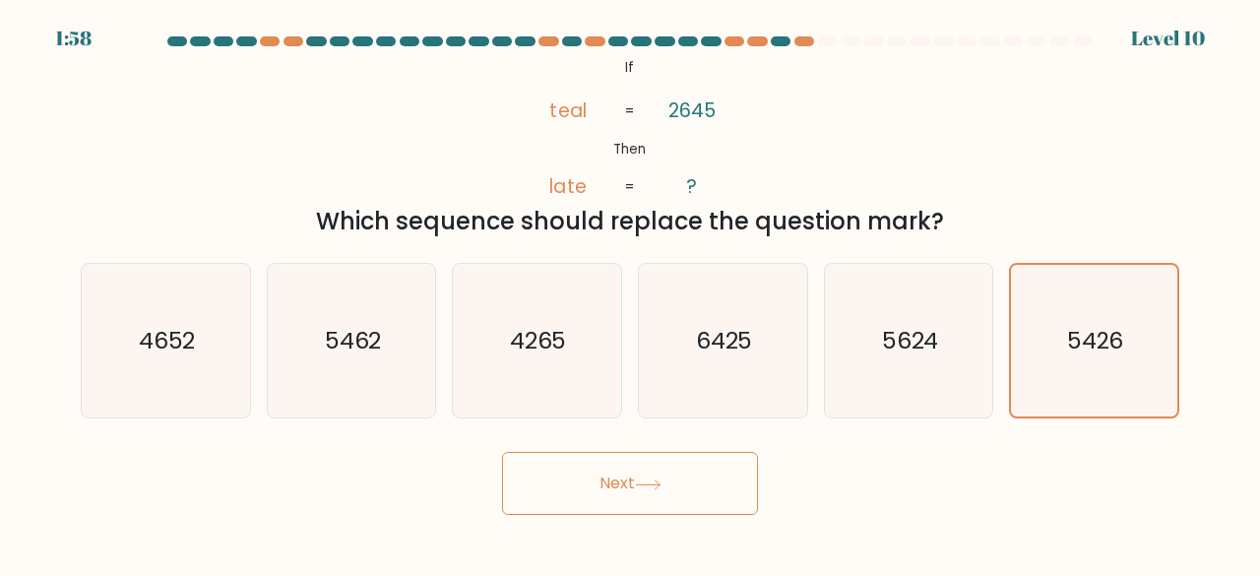
click at [689, 493] on button "Next" at bounding box center [630, 483] width 256 height 63
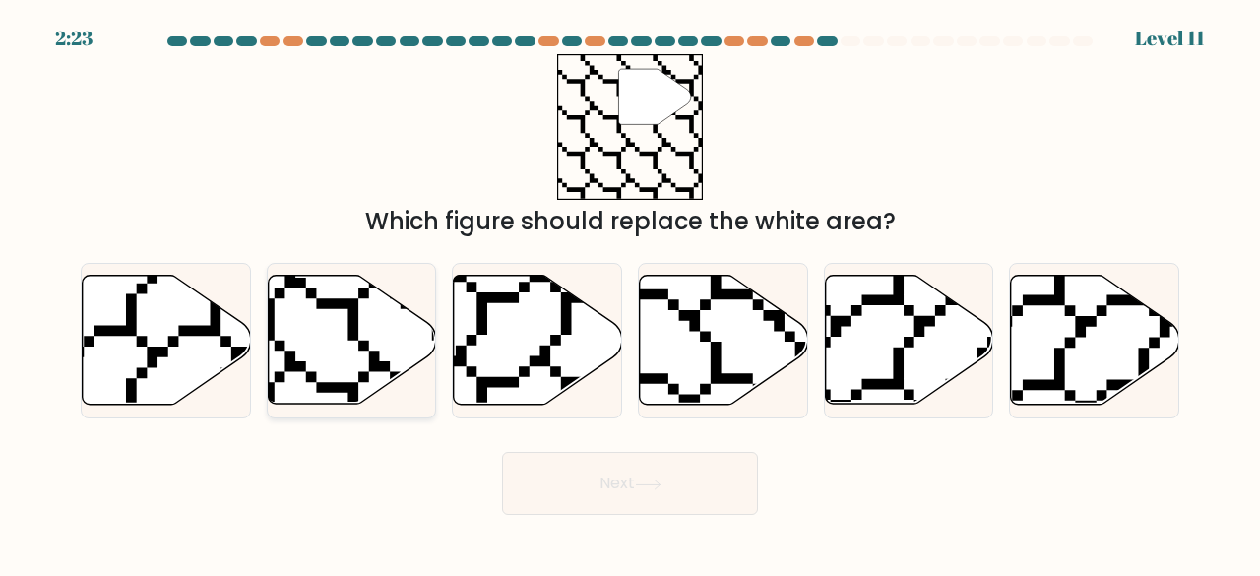
click at [344, 365] on icon at bounding box center [352, 340] width 168 height 129
click at [630, 293] on input "b." at bounding box center [630, 291] width 1 height 5
radio input "true"
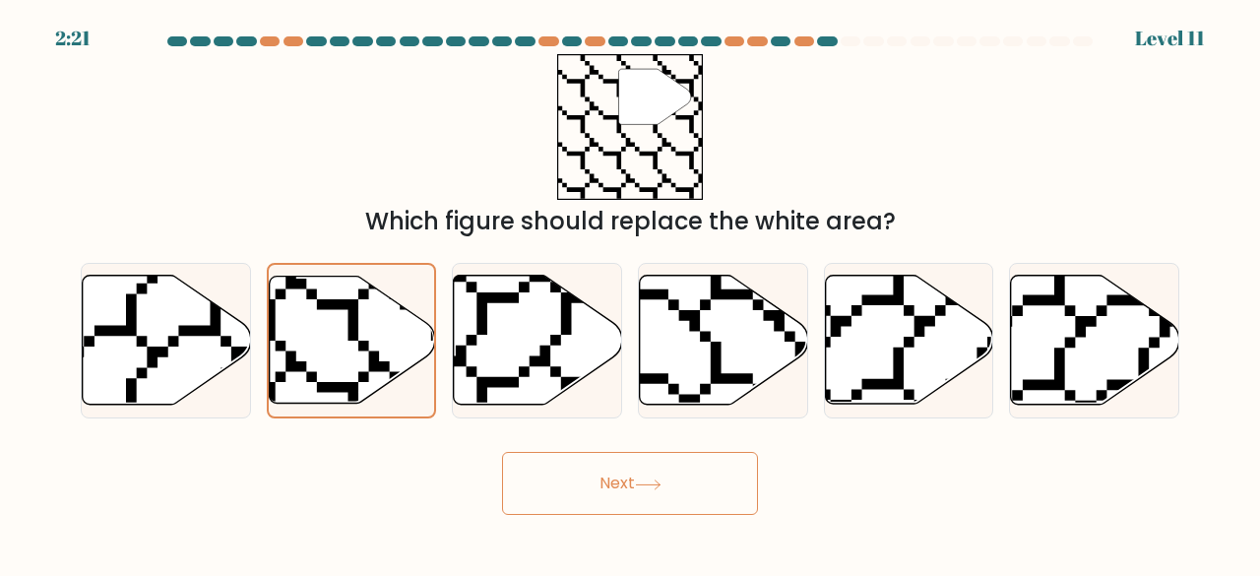
click at [631, 474] on button "Next" at bounding box center [630, 483] width 256 height 63
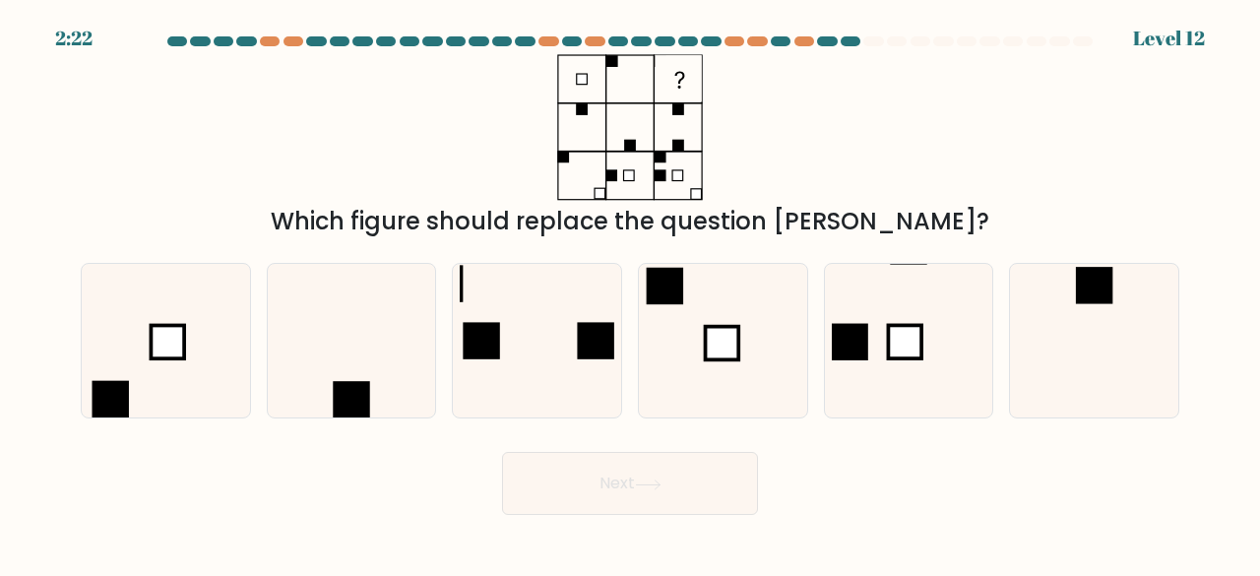
click at [688, 162] on icon at bounding box center [630, 127] width 246 height 147
click at [551, 385] on icon at bounding box center [537, 341] width 155 height 155
click at [630, 293] on input "c." at bounding box center [630, 291] width 1 height 5
radio input "true"
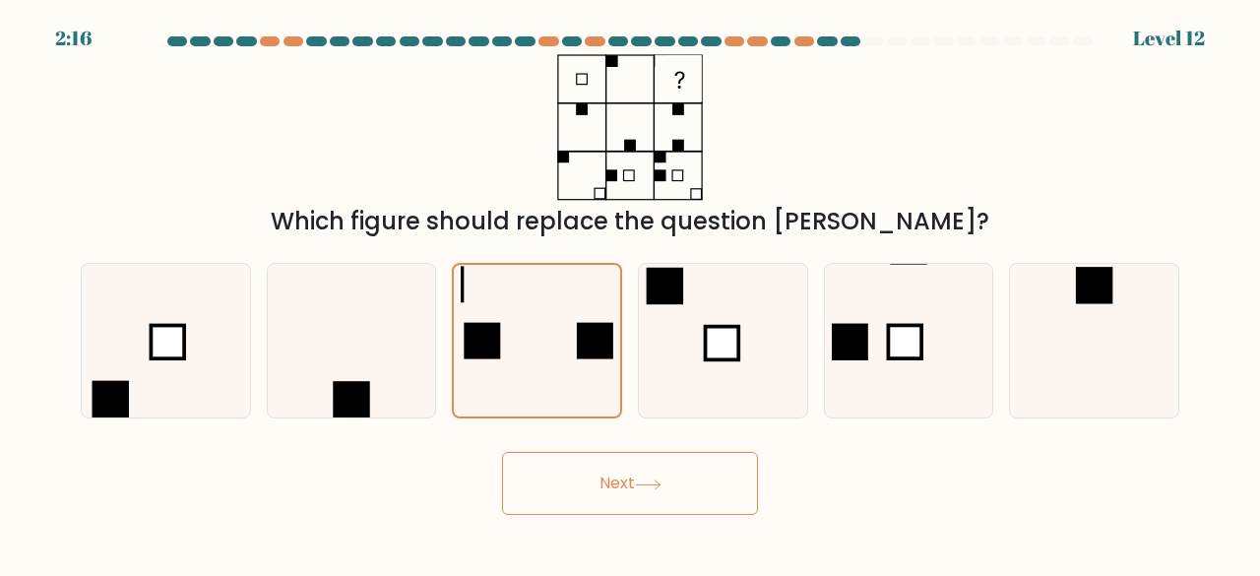
click at [637, 474] on button "Next" at bounding box center [630, 483] width 256 height 63
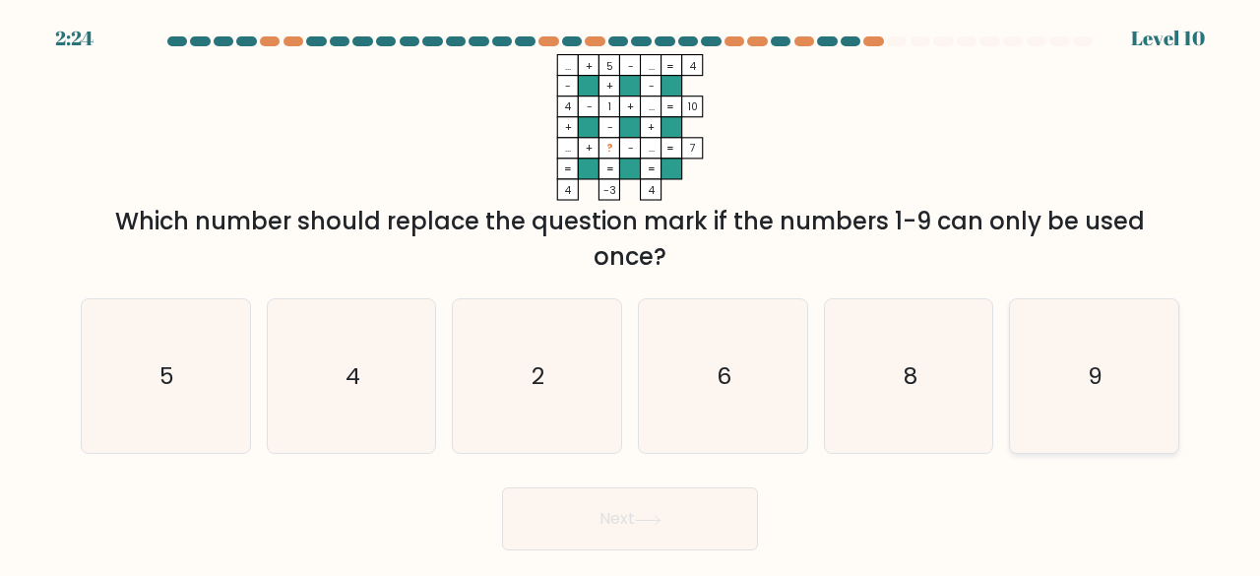
click at [1144, 365] on icon "9" at bounding box center [1094, 376] width 155 height 155
click at [631, 293] on input "f. 9" at bounding box center [630, 291] width 1 height 5
radio input "true"
click at [685, 533] on button "Next" at bounding box center [630, 518] width 256 height 63
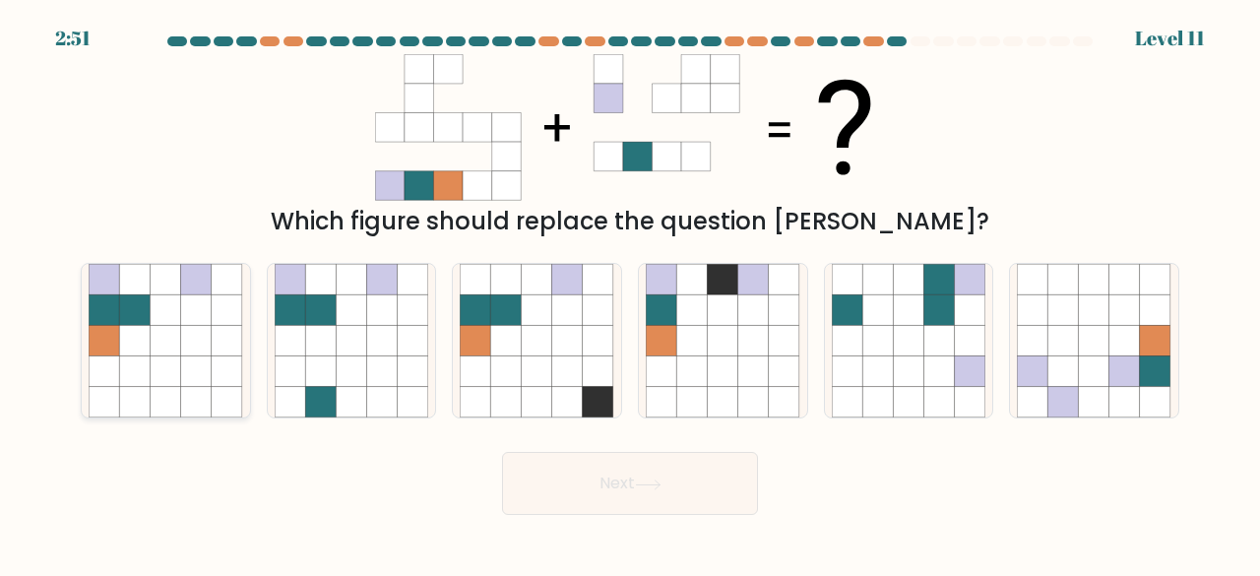
click at [120, 333] on icon at bounding box center [134, 341] width 31 height 31
click at [630, 293] on input "a." at bounding box center [630, 291] width 1 height 5
radio input "true"
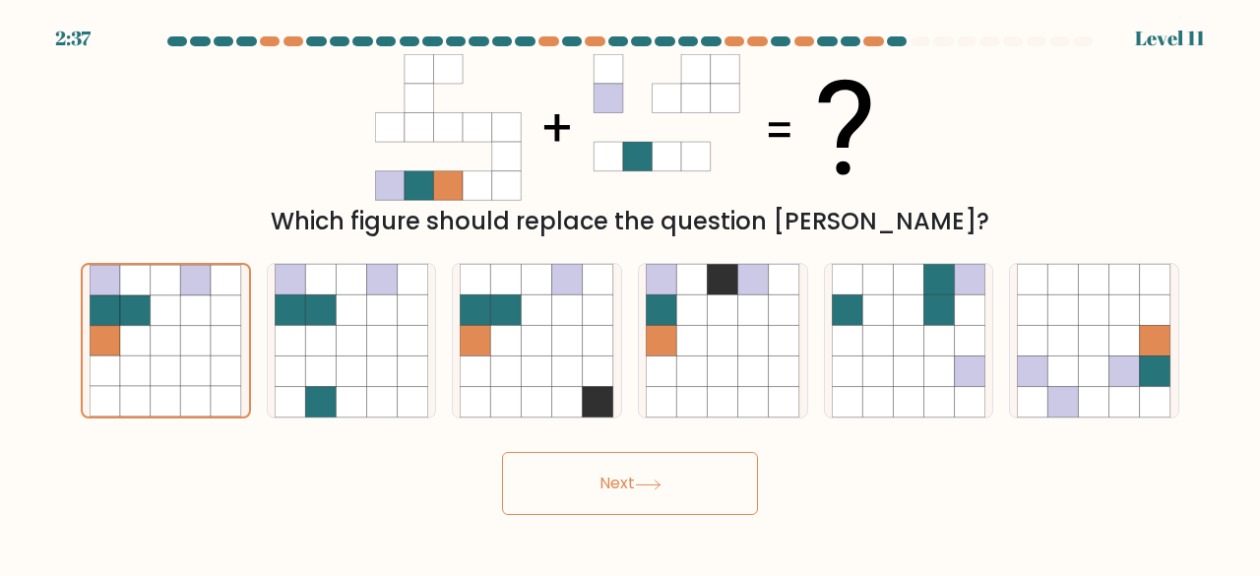
click at [670, 472] on button "Next" at bounding box center [630, 483] width 256 height 63
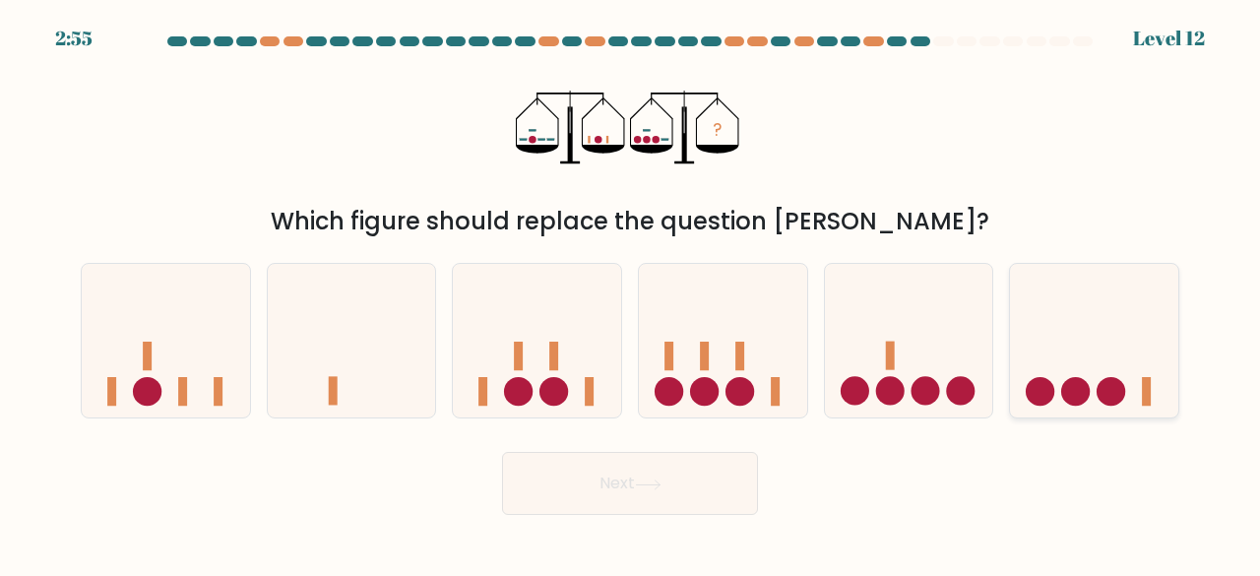
click at [1059, 370] on icon at bounding box center [1094, 340] width 168 height 139
click at [631, 293] on input "f." at bounding box center [630, 291] width 1 height 5
radio input "true"
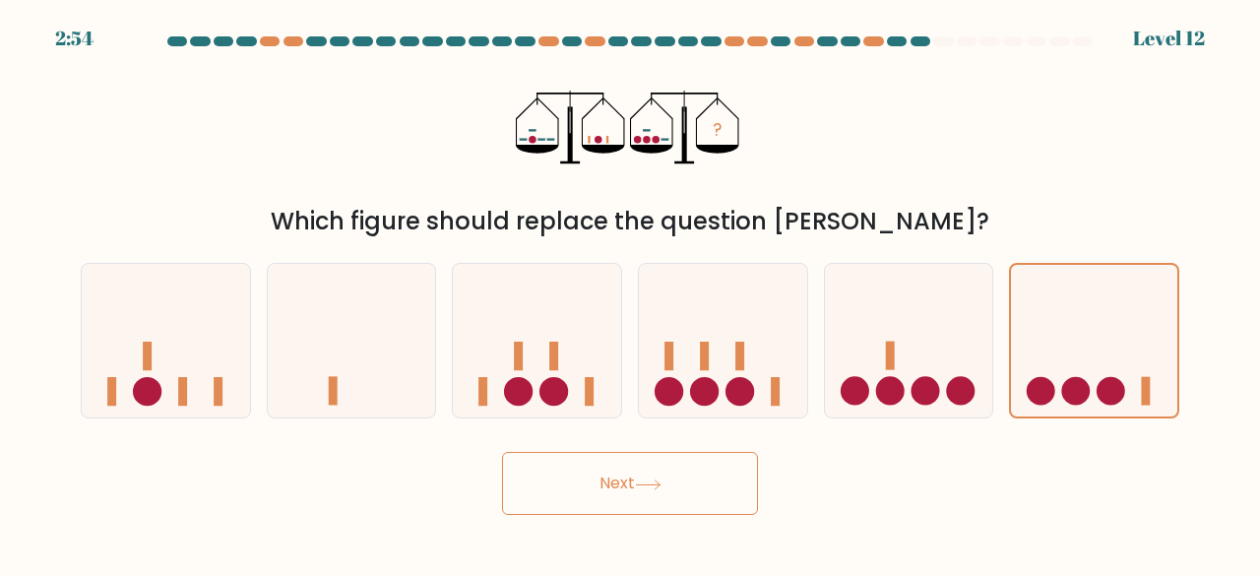
click at [683, 483] on button "Next" at bounding box center [630, 483] width 256 height 63
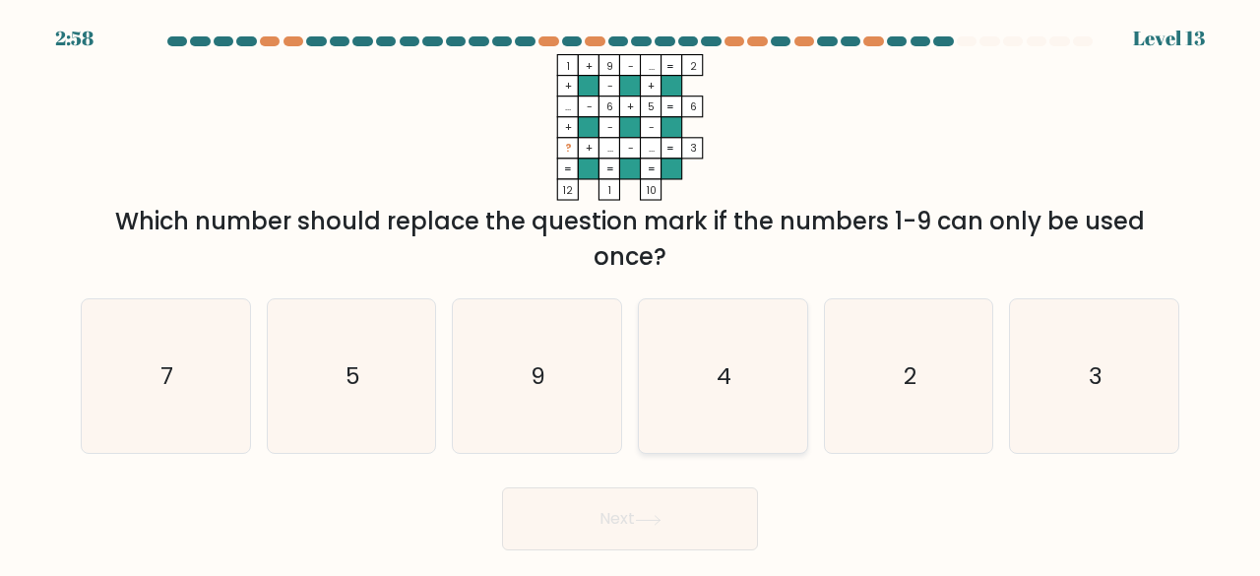
click at [727, 402] on icon "4" at bounding box center [723, 376] width 155 height 155
click at [631, 293] on input "d. 4" at bounding box center [630, 291] width 1 height 5
radio input "true"
click at [669, 543] on button "Next" at bounding box center [630, 518] width 256 height 63
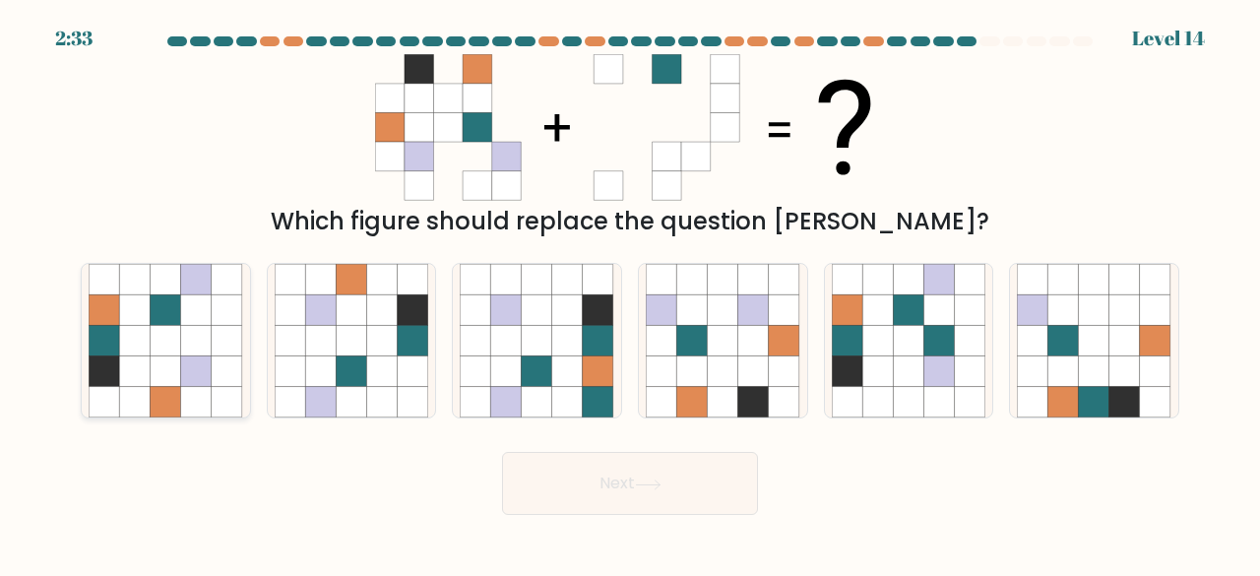
click at [219, 373] on icon at bounding box center [227, 371] width 31 height 31
click at [630, 293] on input "a." at bounding box center [630, 291] width 1 height 5
radio input "true"
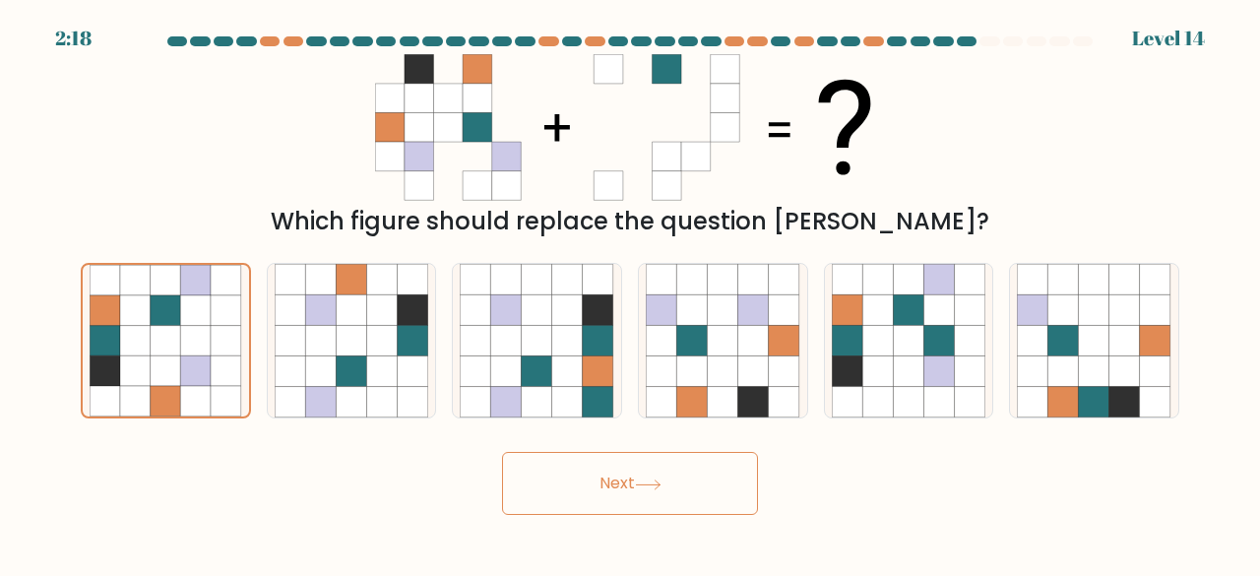
click at [648, 501] on button "Next" at bounding box center [630, 483] width 256 height 63
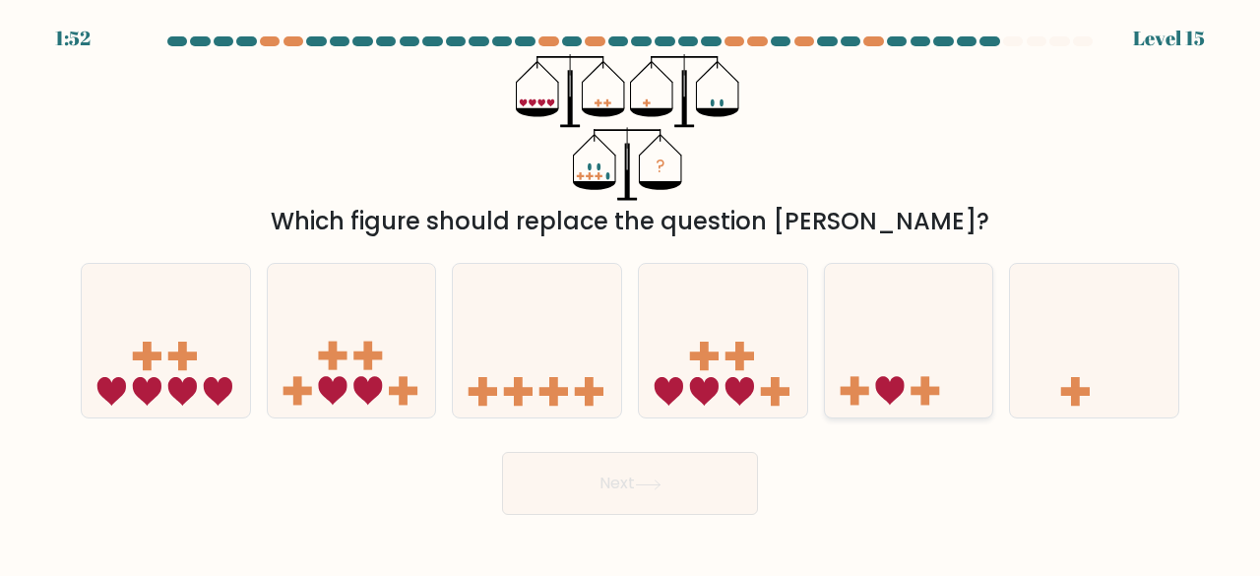
click at [874, 306] on icon at bounding box center [909, 340] width 168 height 139
click at [631, 293] on input "e." at bounding box center [630, 291] width 1 height 5
radio input "true"
click at [644, 390] on icon at bounding box center [723, 340] width 168 height 139
click at [631, 293] on input "d." at bounding box center [630, 291] width 1 height 5
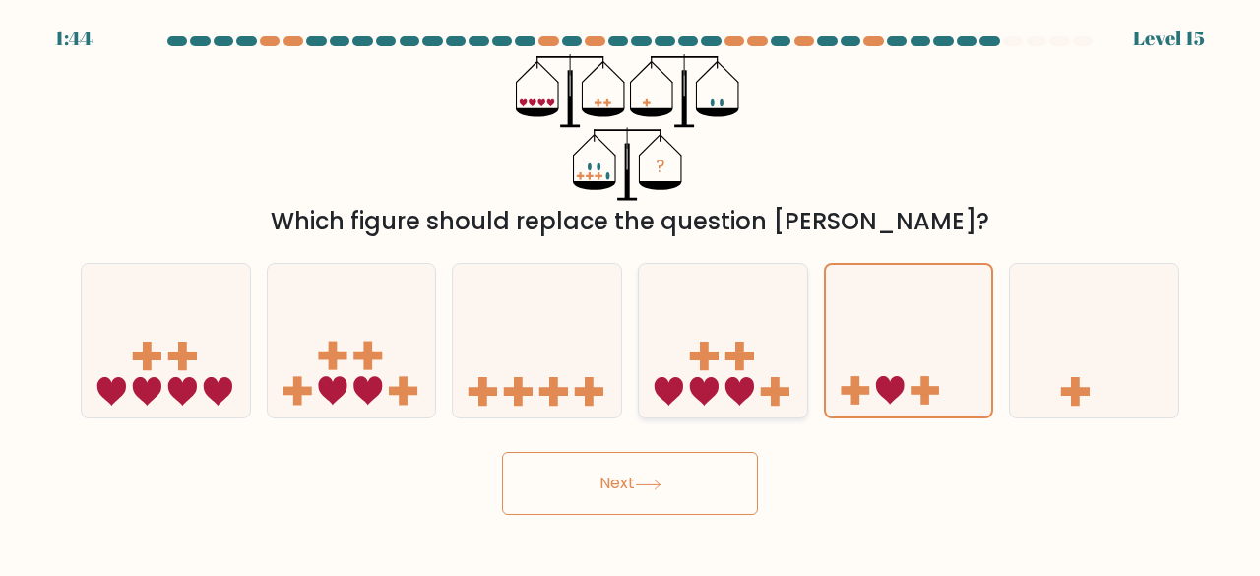
radio input "true"
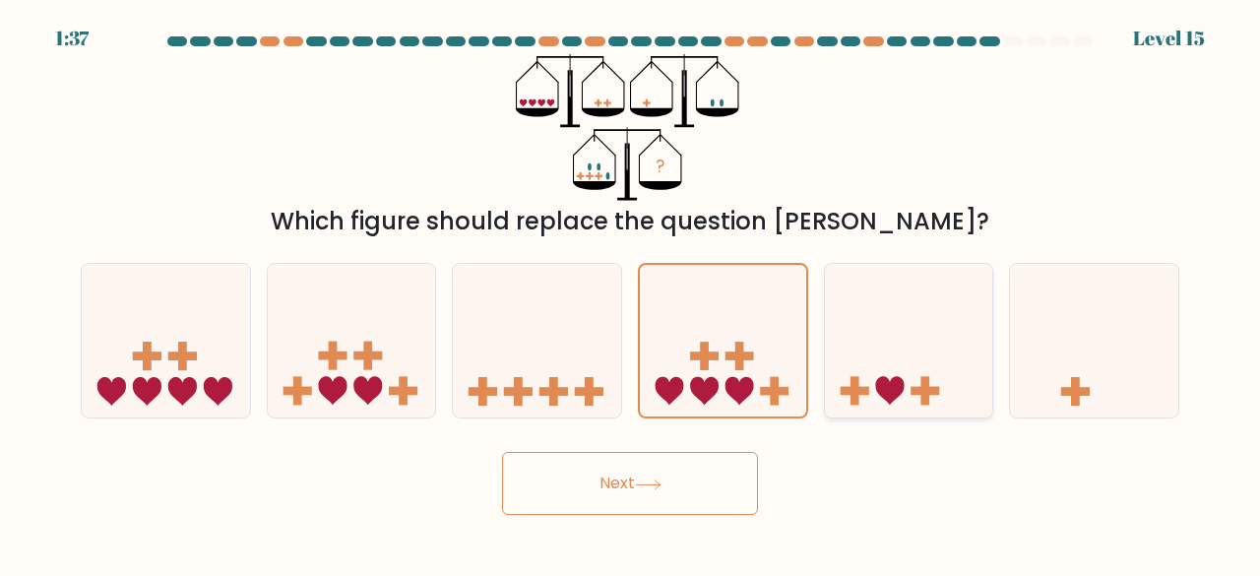
click at [872, 333] on icon at bounding box center [909, 340] width 168 height 139
click at [631, 293] on input "e." at bounding box center [630, 291] width 1 height 5
radio input "true"
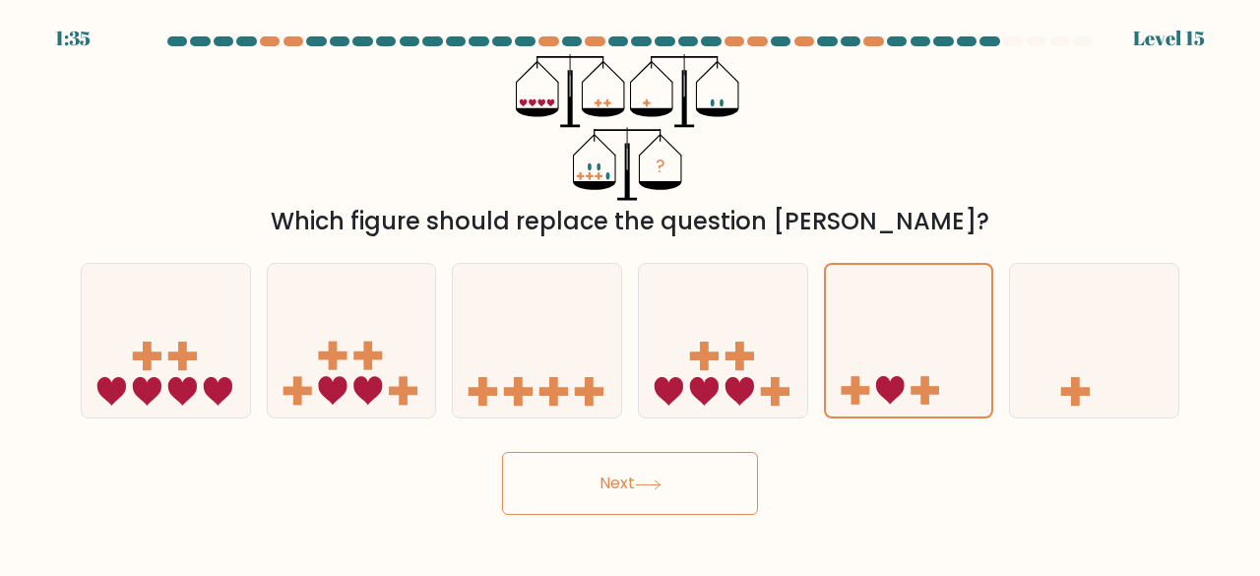
click at [622, 489] on button "Next" at bounding box center [630, 483] width 256 height 63
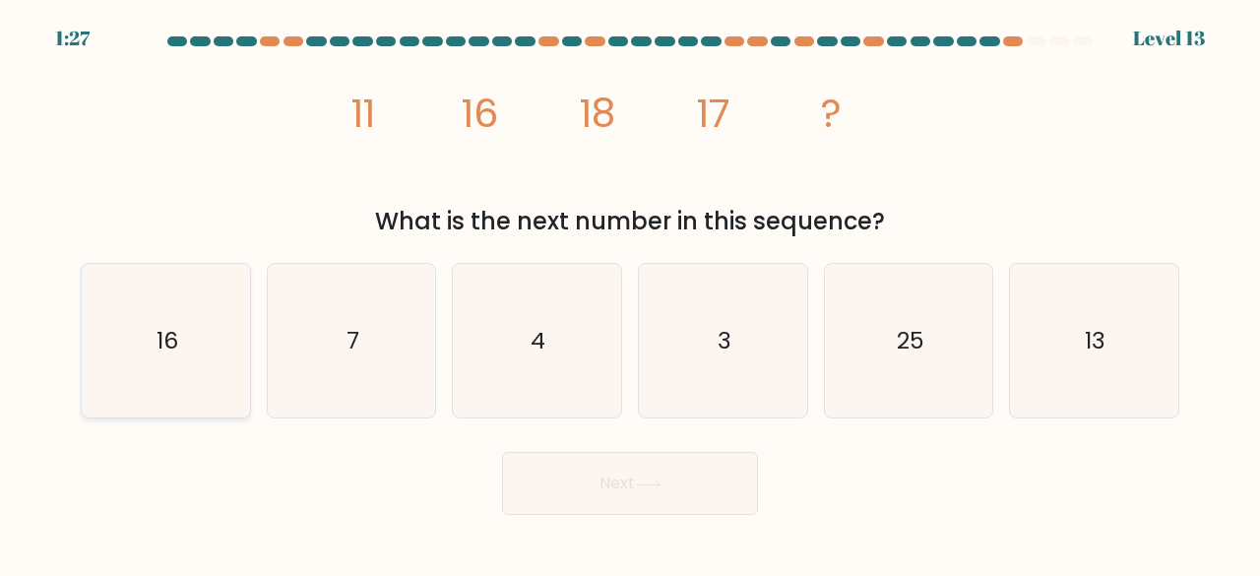
click at [218, 353] on icon "16" at bounding box center [166, 341] width 155 height 155
click at [630, 293] on input "a. 16" at bounding box center [630, 291] width 1 height 5
radio input "true"
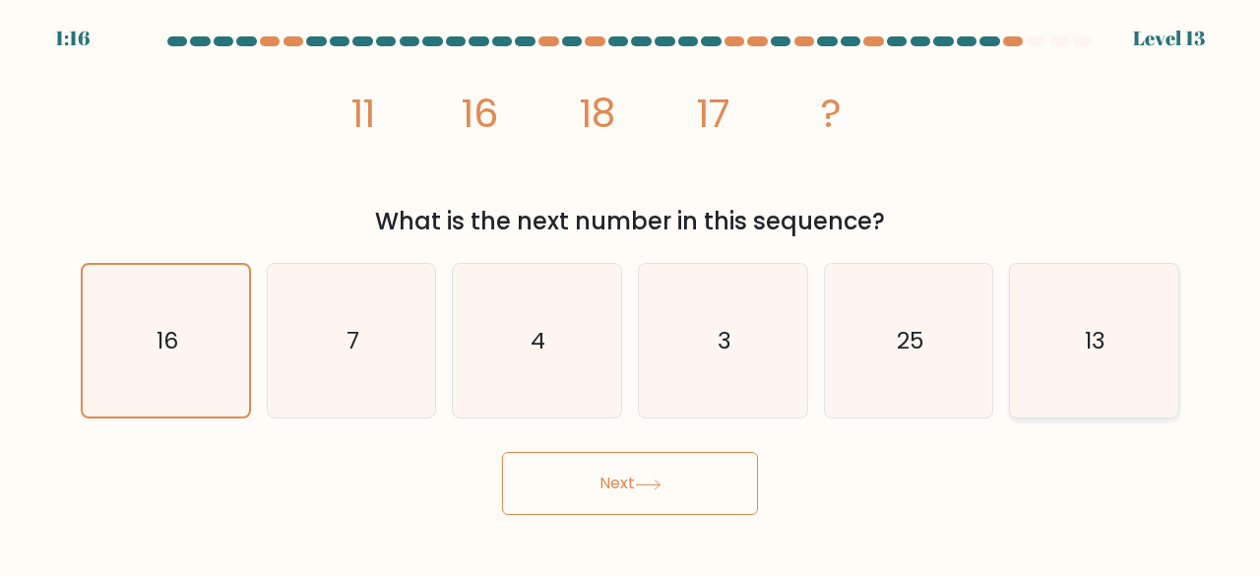
click at [1091, 353] on text "13" at bounding box center [1096, 340] width 21 height 32
click at [631, 293] on input "f. 13" at bounding box center [630, 291] width 1 height 5
radio input "true"
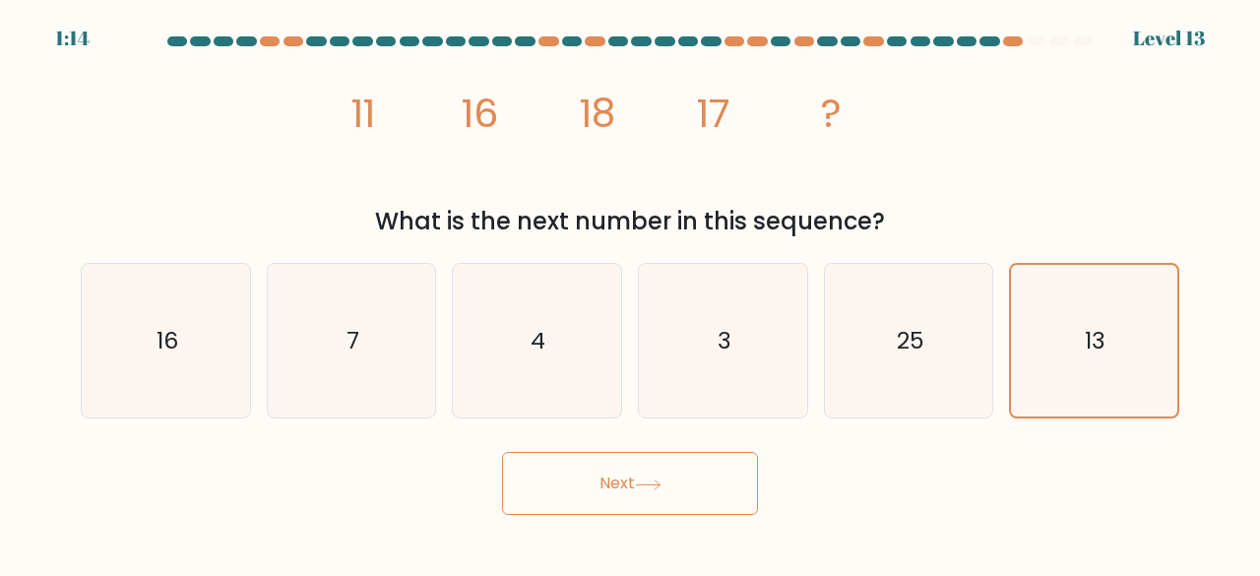
click at [623, 479] on button "Next" at bounding box center [630, 483] width 256 height 63
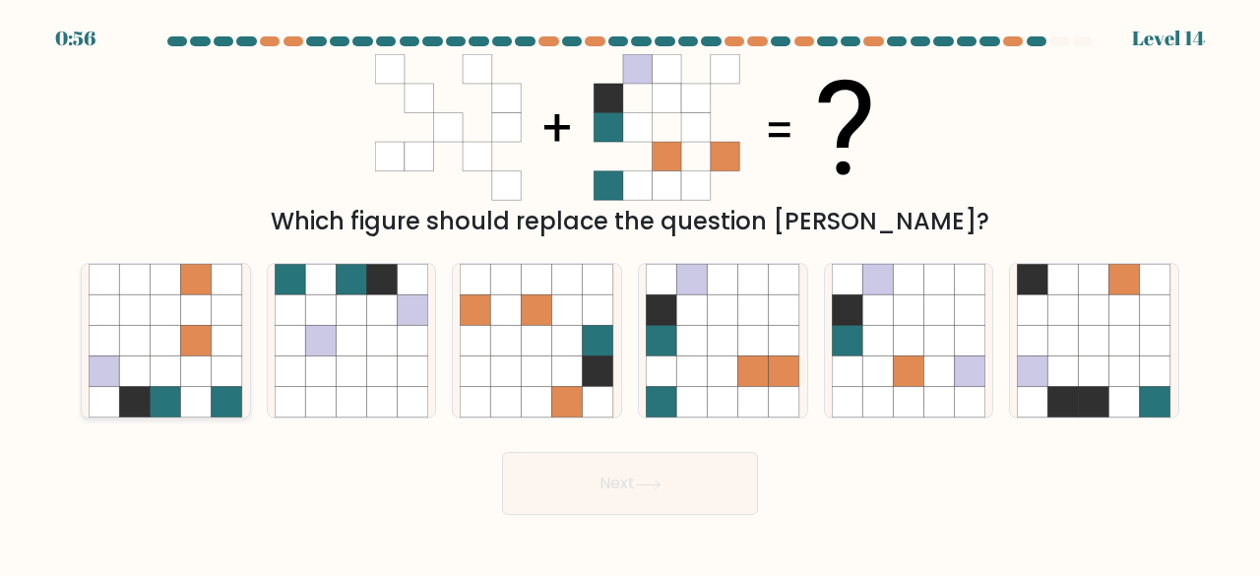
click at [211, 363] on icon at bounding box center [196, 371] width 31 height 31
click at [630, 293] on input "a." at bounding box center [630, 291] width 1 height 5
radio input "true"
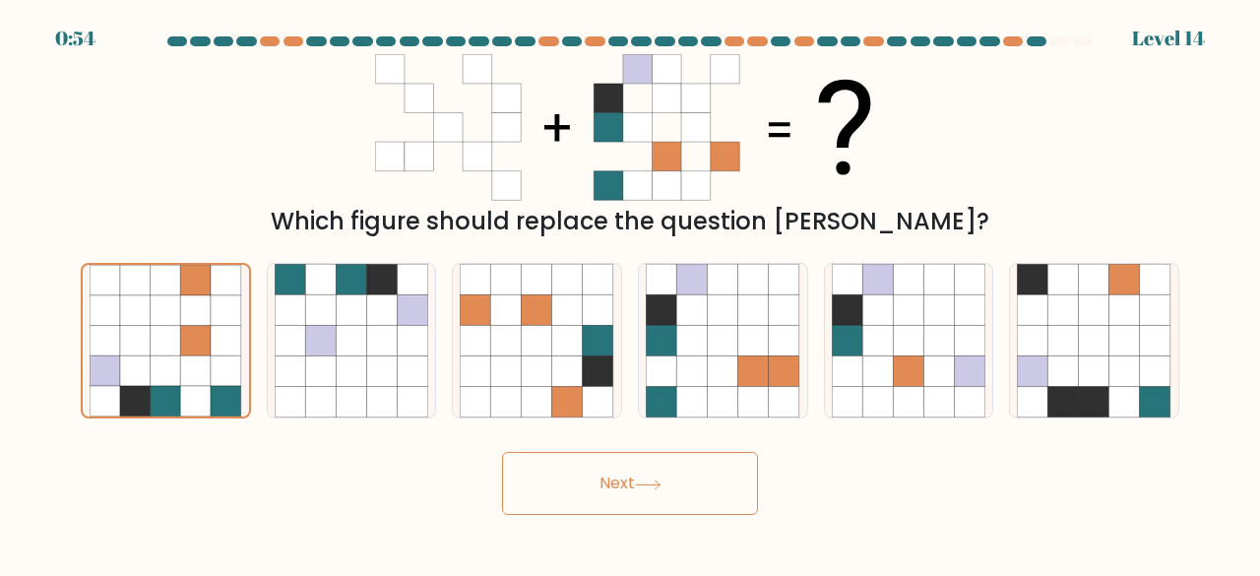
click at [634, 495] on button "Next" at bounding box center [630, 483] width 256 height 63
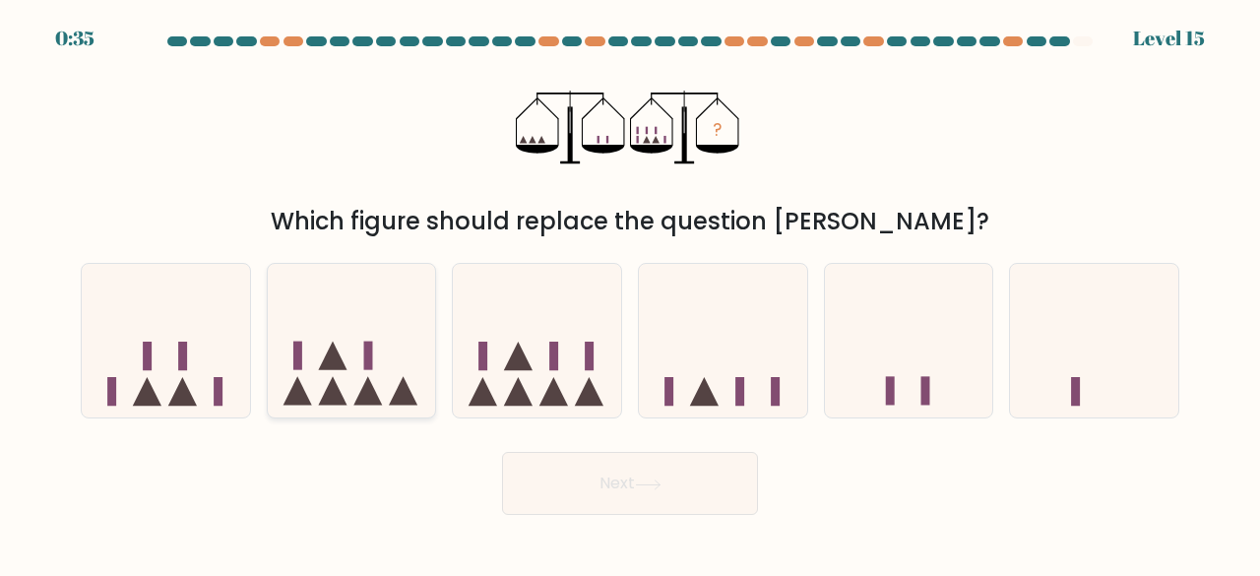
click at [412, 397] on icon at bounding box center [403, 391] width 29 height 29
click at [630, 293] on input "b." at bounding box center [630, 291] width 1 height 5
radio input "true"
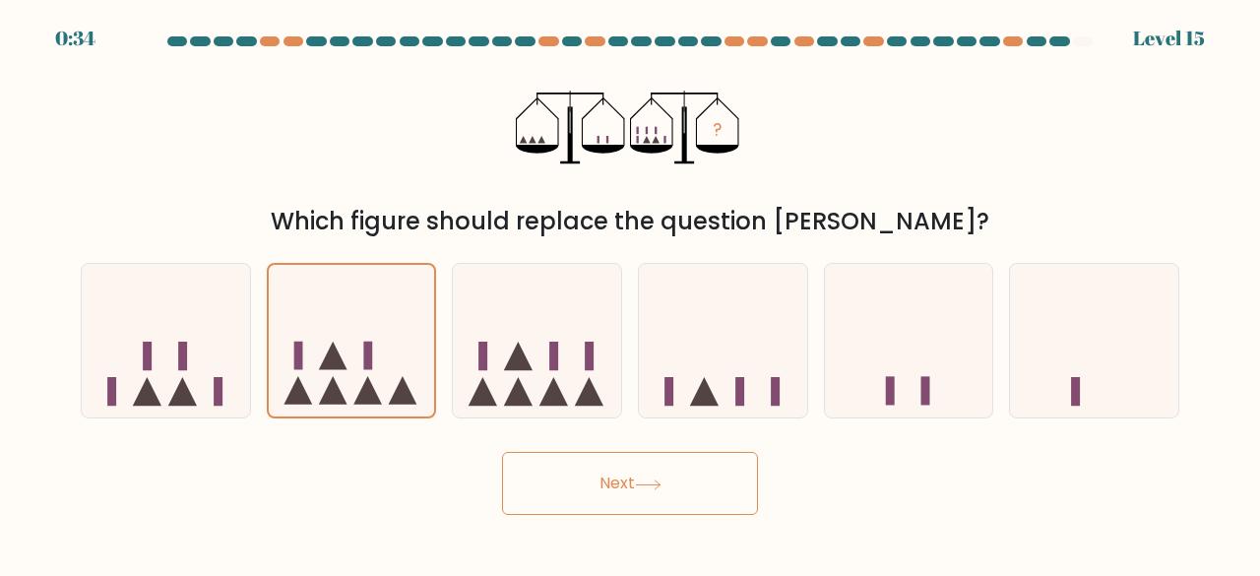
click at [587, 479] on button "Next" at bounding box center [630, 483] width 256 height 63
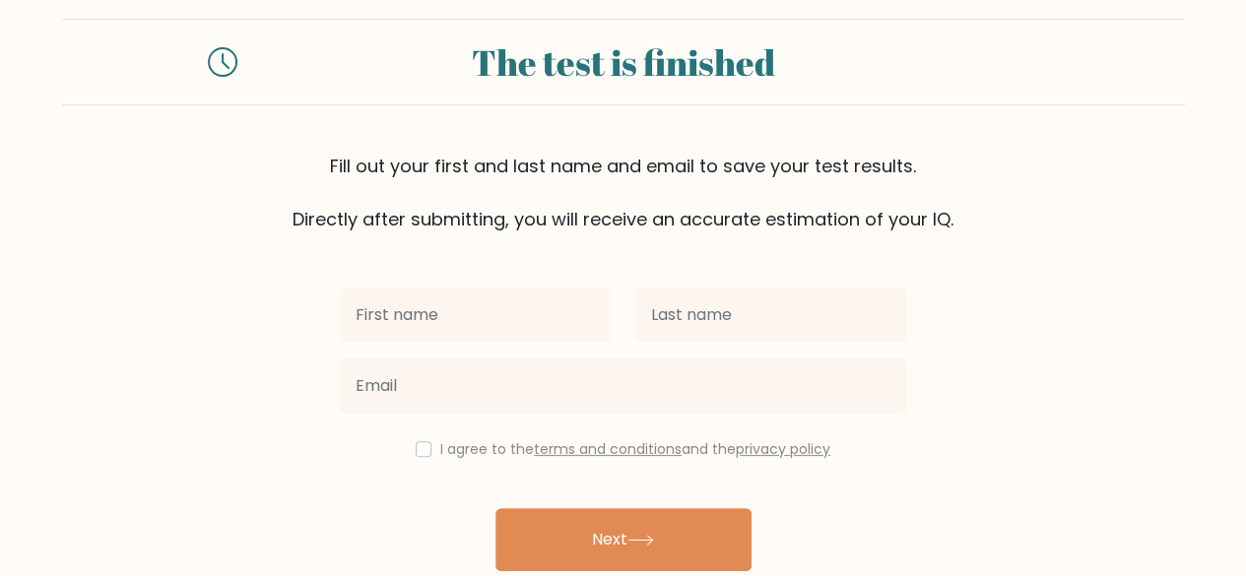
scroll to position [28, 0]
click at [574, 338] on input "text" at bounding box center [476, 316] width 272 height 55
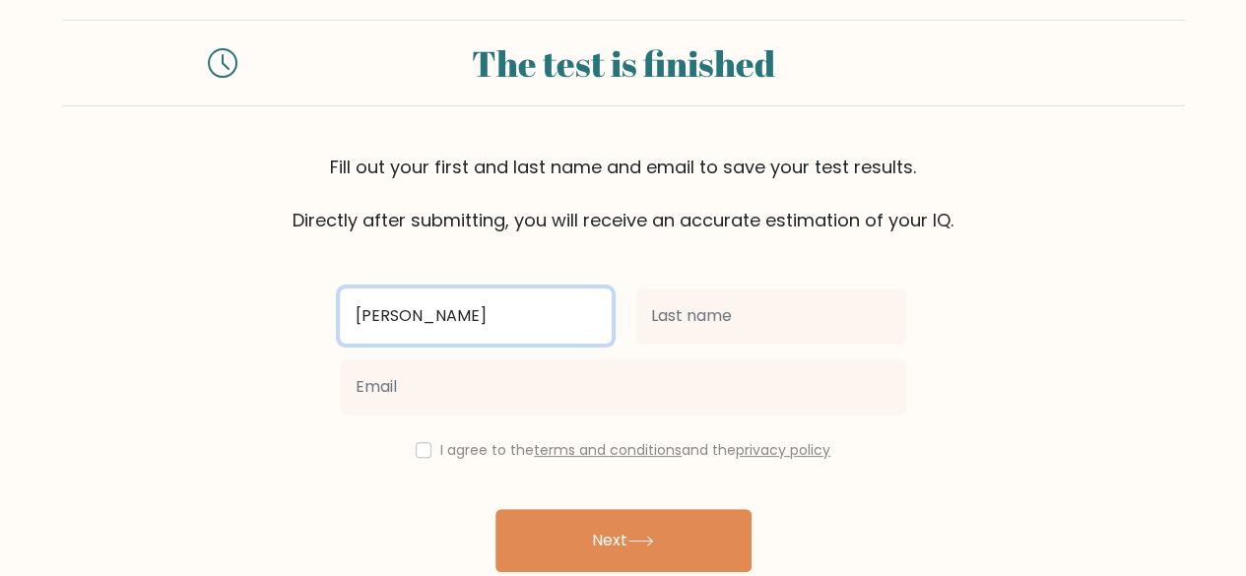
type input "[PERSON_NAME]"
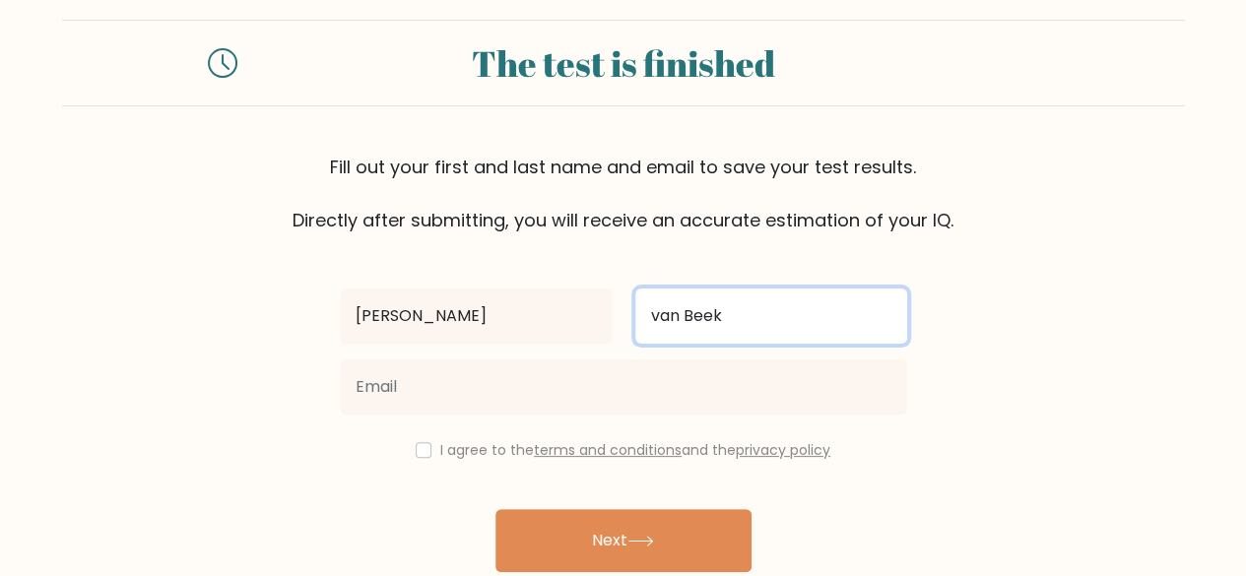
type input "van Beek"
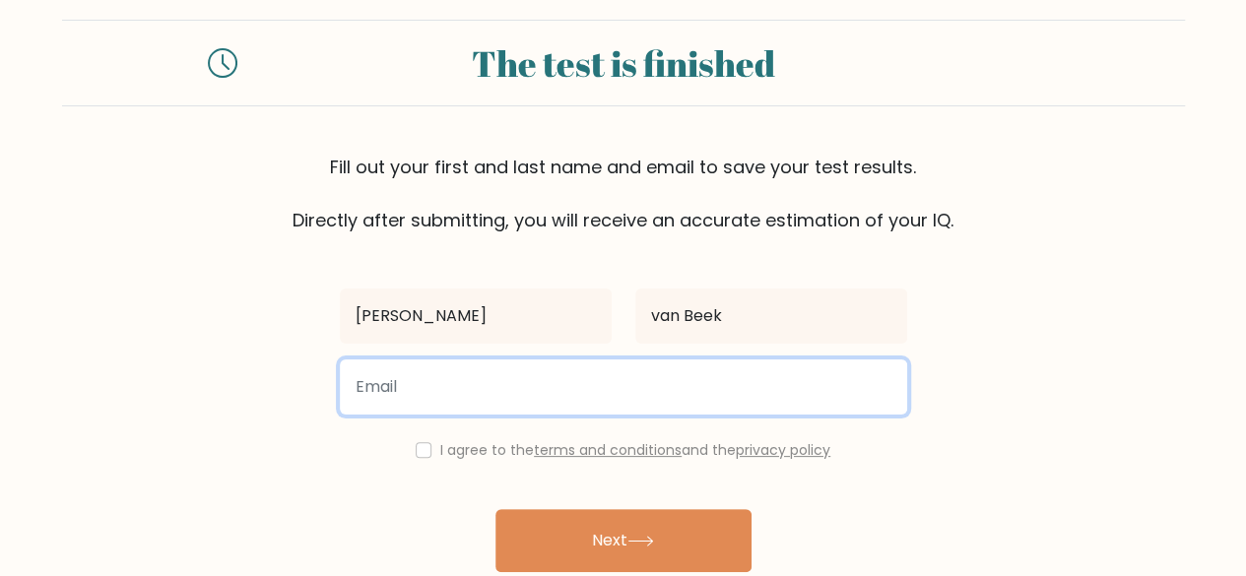
type input "j"
type input "[EMAIL_ADDRESS][DOMAIN_NAME]"
click at [495, 509] on button "Next" at bounding box center [623, 540] width 256 height 63
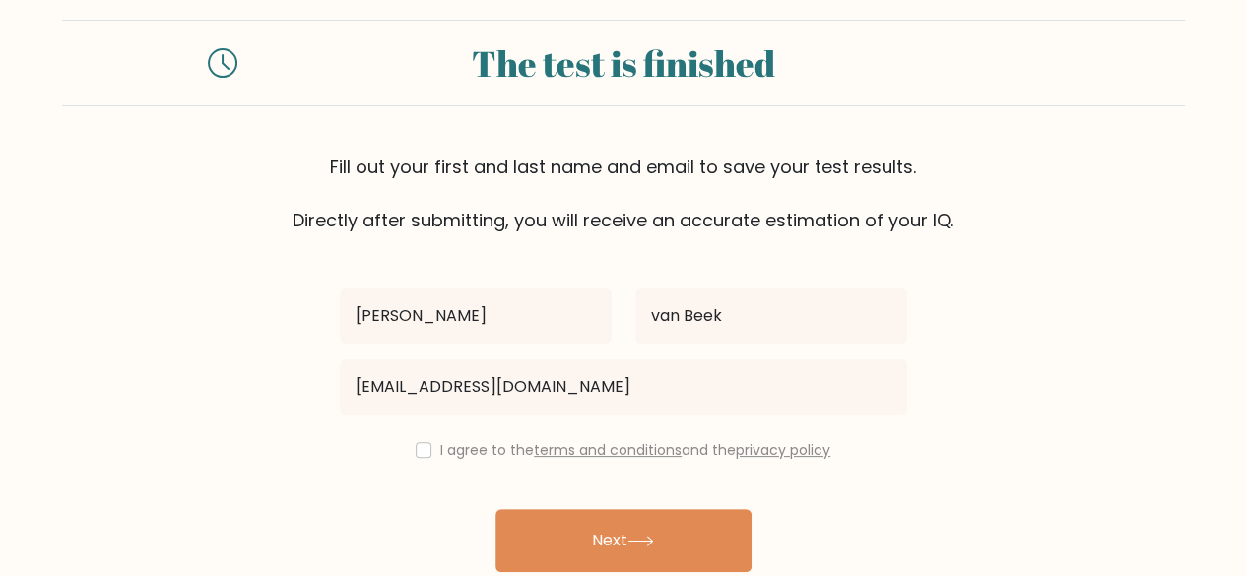
click at [420, 460] on div "I agree to the terms and conditions and the privacy policy" at bounding box center [623, 450] width 591 height 24
click at [417, 444] on input "checkbox" at bounding box center [424, 450] width 16 height 16
checkbox input "true"
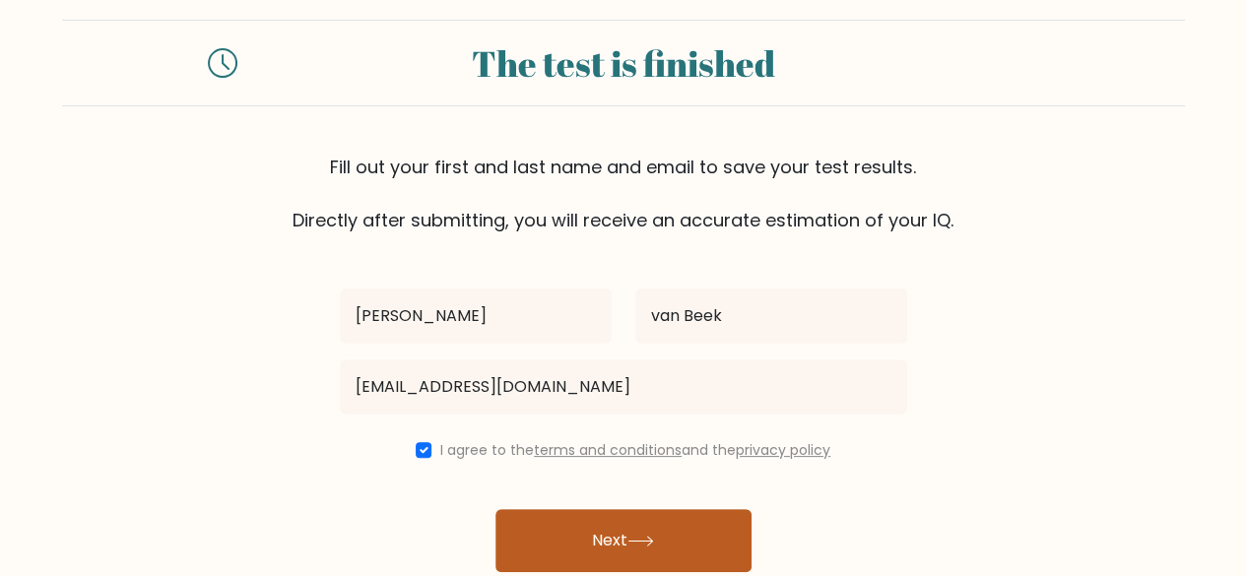
click at [553, 532] on button "Next" at bounding box center [623, 540] width 256 height 63
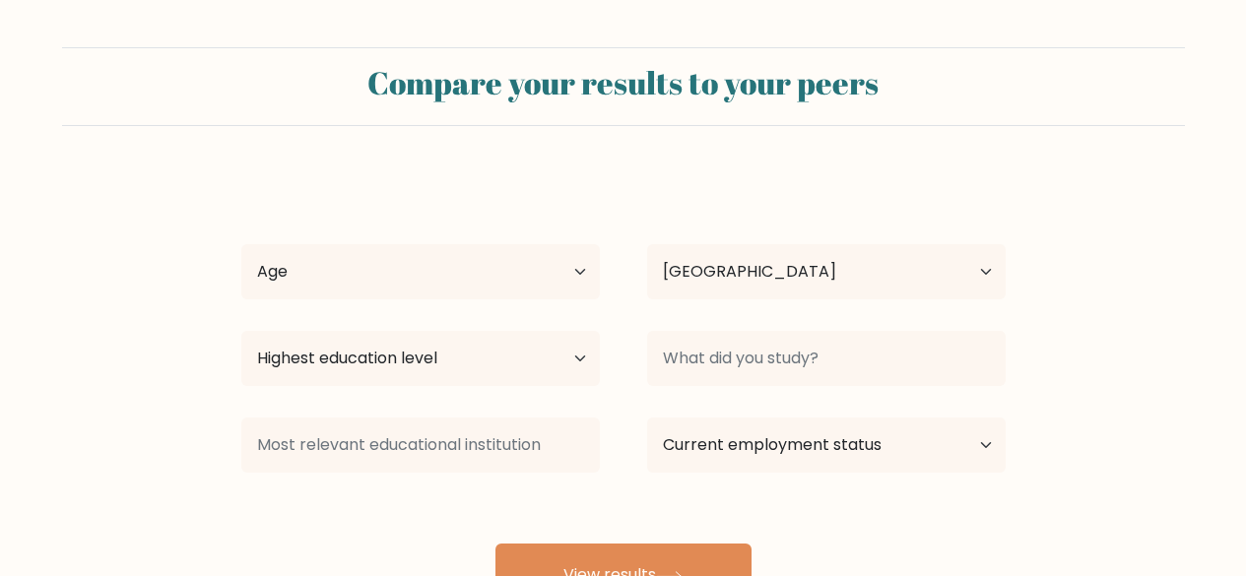
select select "BE"
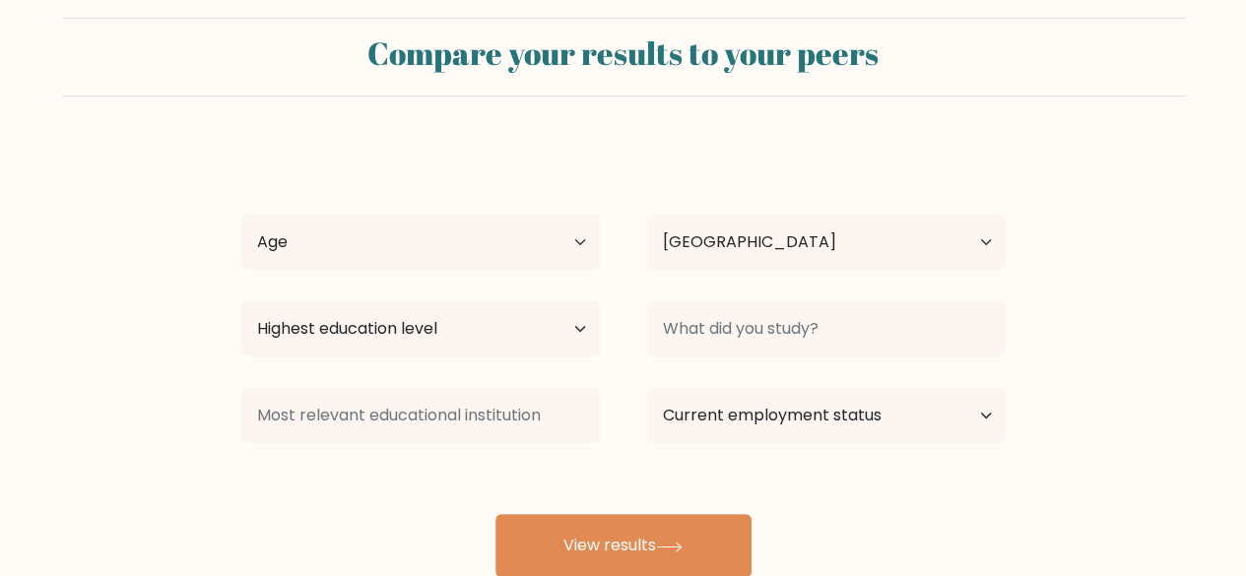
click at [535, 213] on div "Age Under 18 years old 18-24 years old 25-34 years old 35-44 years old 45-54 ye…" at bounding box center [421, 242] width 406 height 71
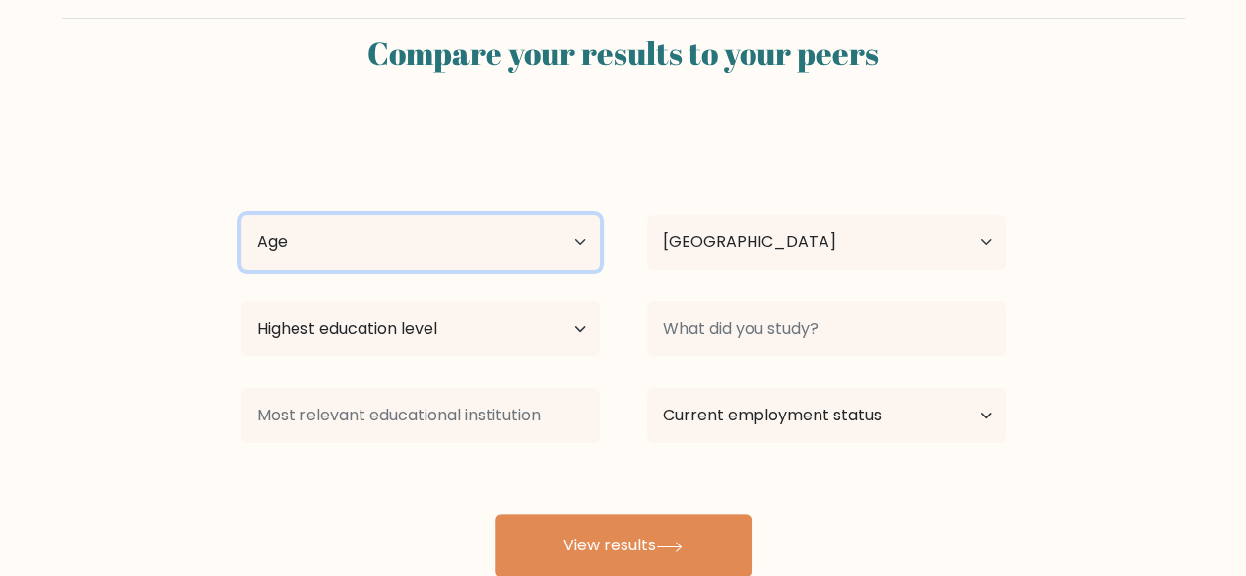
click at [510, 233] on select "Age Under 18 years old 18-24 years old 25-34 years old 35-44 years old 45-54 ye…" at bounding box center [420, 242] width 358 height 55
select select "25_34"
click at [241, 215] on select "Age Under 18 years old 18-24 years old 25-34 years old 35-44 years old 45-54 ye…" at bounding box center [420, 242] width 358 height 55
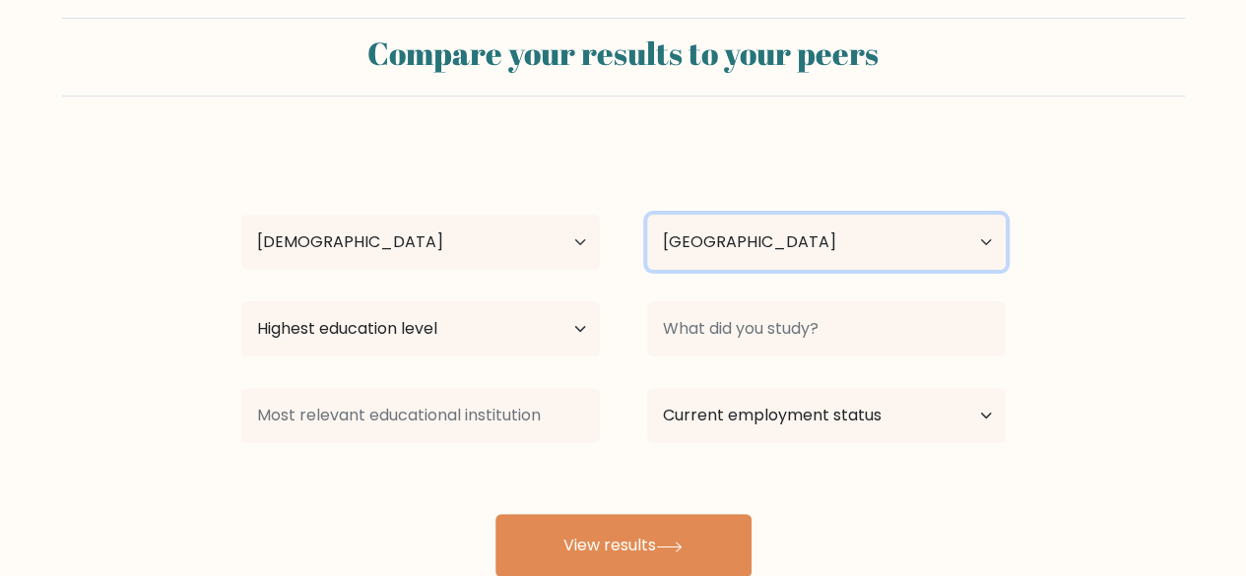
click at [727, 238] on select "Country Afghanistan Albania Algeria American Samoa Andorra Angola Anguilla Anta…" at bounding box center [826, 242] width 358 height 55
select select "NL"
click at [647, 215] on select "Country Afghanistan Albania Algeria American Samoa Andorra Angola Anguilla Anta…" at bounding box center [826, 242] width 358 height 55
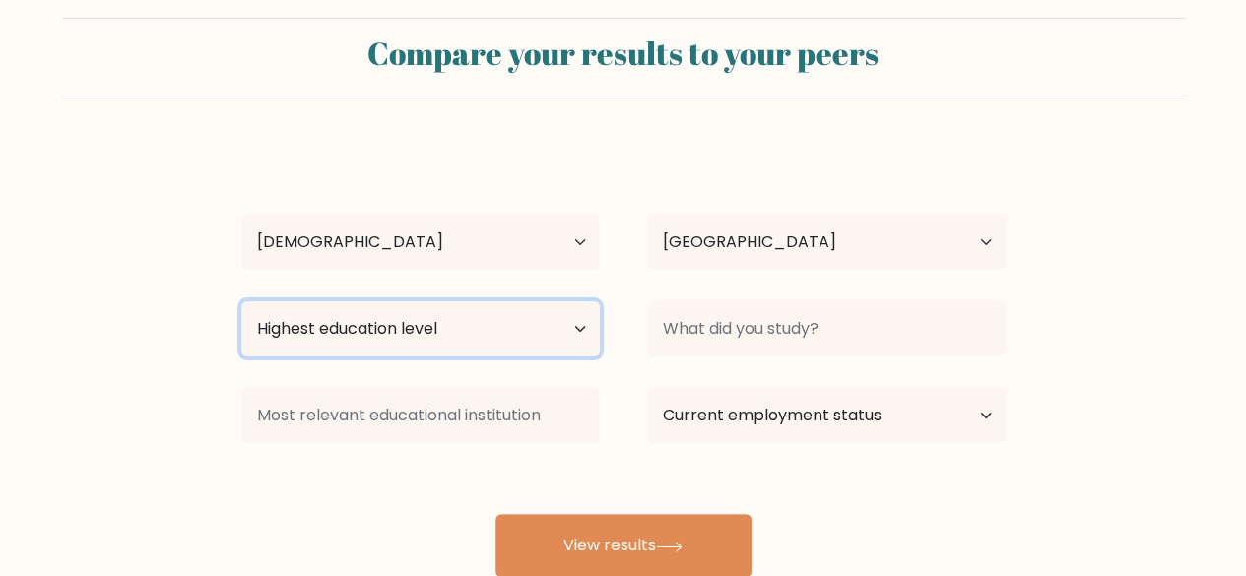
select select "masters_degree"
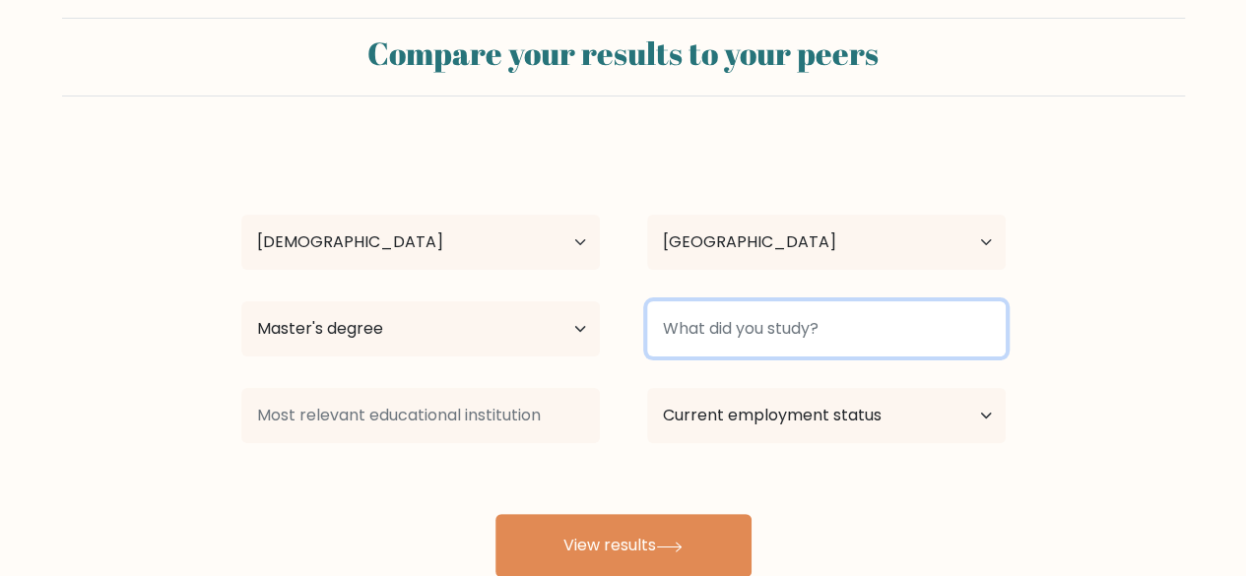
click at [734, 303] on input at bounding box center [826, 328] width 358 height 55
type input "M"
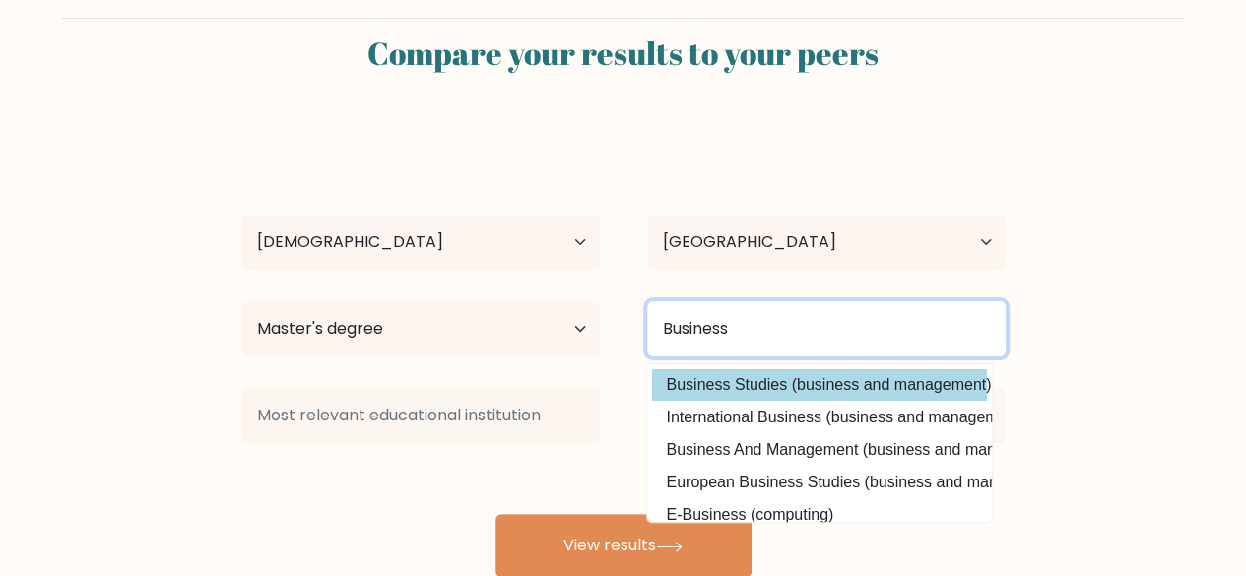
type input "Business"
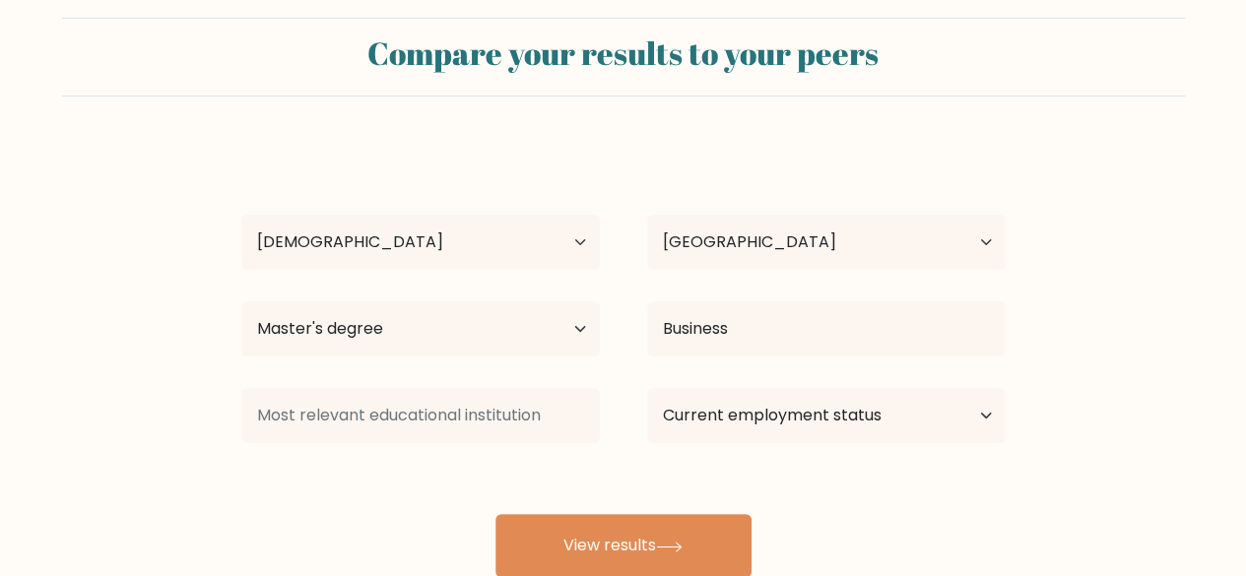
click at [731, 375] on div "James van Beek Age Under 18 years old 18-24 years old 25-34 years old 35-44 yea…" at bounding box center [623, 360] width 788 height 433
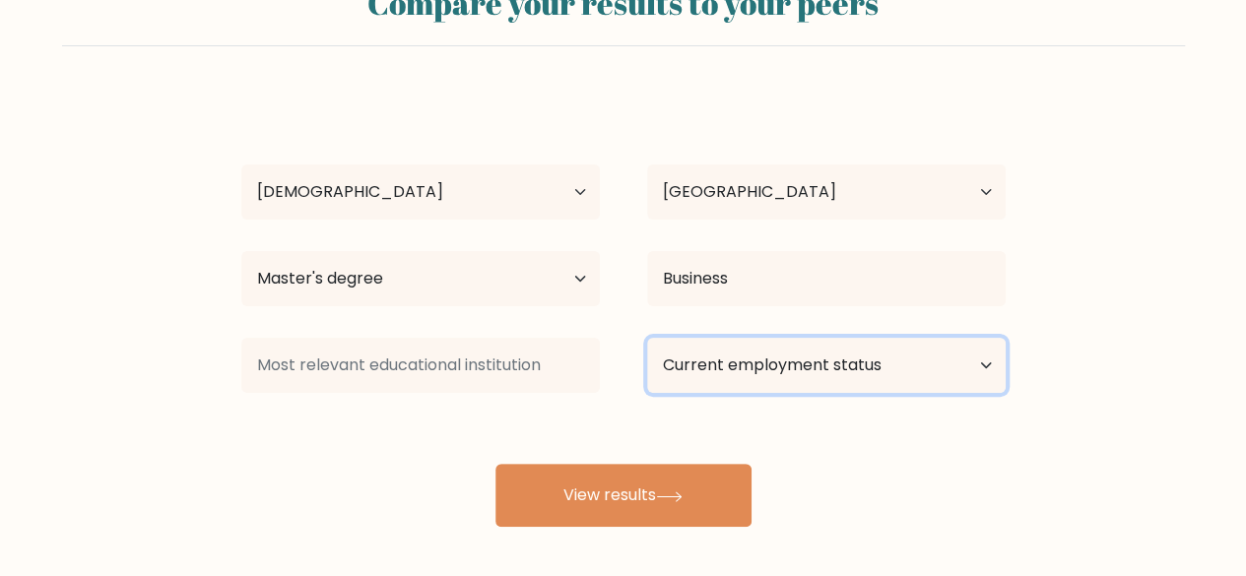
click at [751, 359] on select "Current employment status Employed Student Retired Other / prefer not to answer" at bounding box center [826, 365] width 358 height 55
click at [647, 338] on select "Current employment status Employed Student Retired Other / prefer not to answer" at bounding box center [826, 365] width 358 height 55
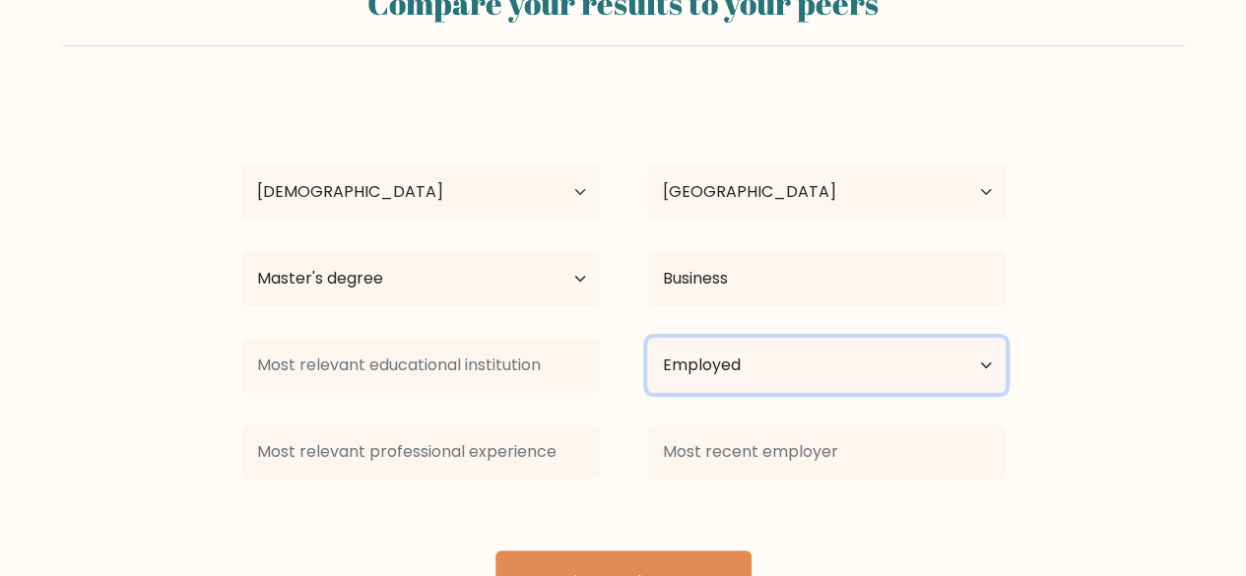
click at [738, 383] on select "Current employment status Employed Student Retired Other / prefer not to answer" at bounding box center [826, 365] width 358 height 55
select select "other"
click at [647, 338] on select "Current employment status Employed Student Retired Other / prefer not to answer" at bounding box center [826, 365] width 358 height 55
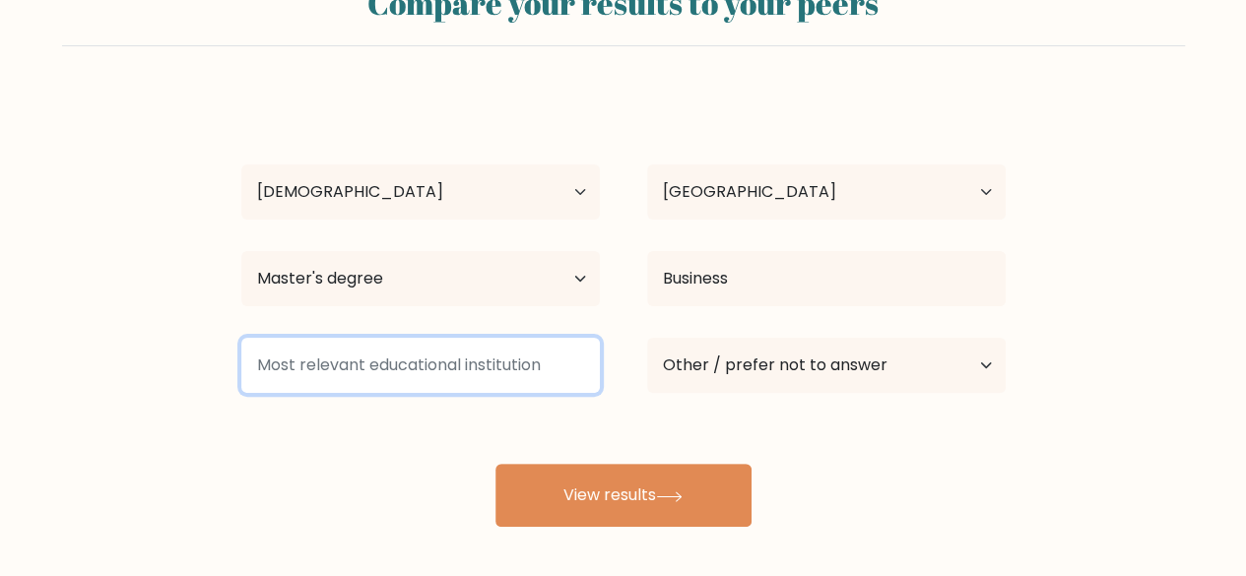
click at [553, 350] on input at bounding box center [420, 365] width 358 height 55
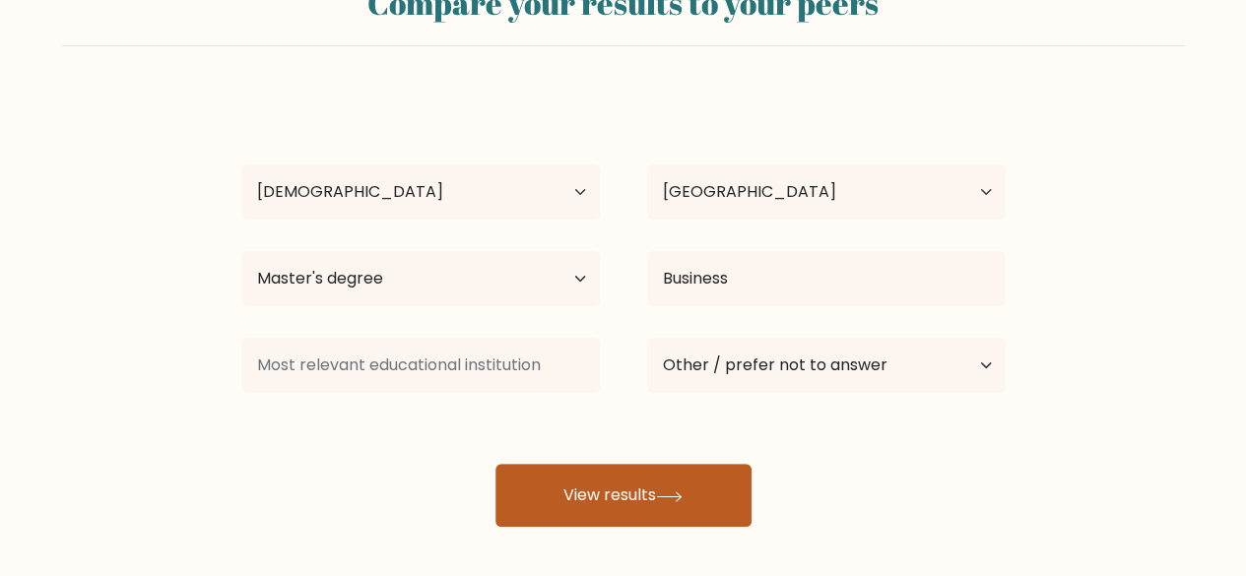
click at [601, 469] on button "View results" at bounding box center [623, 495] width 256 height 63
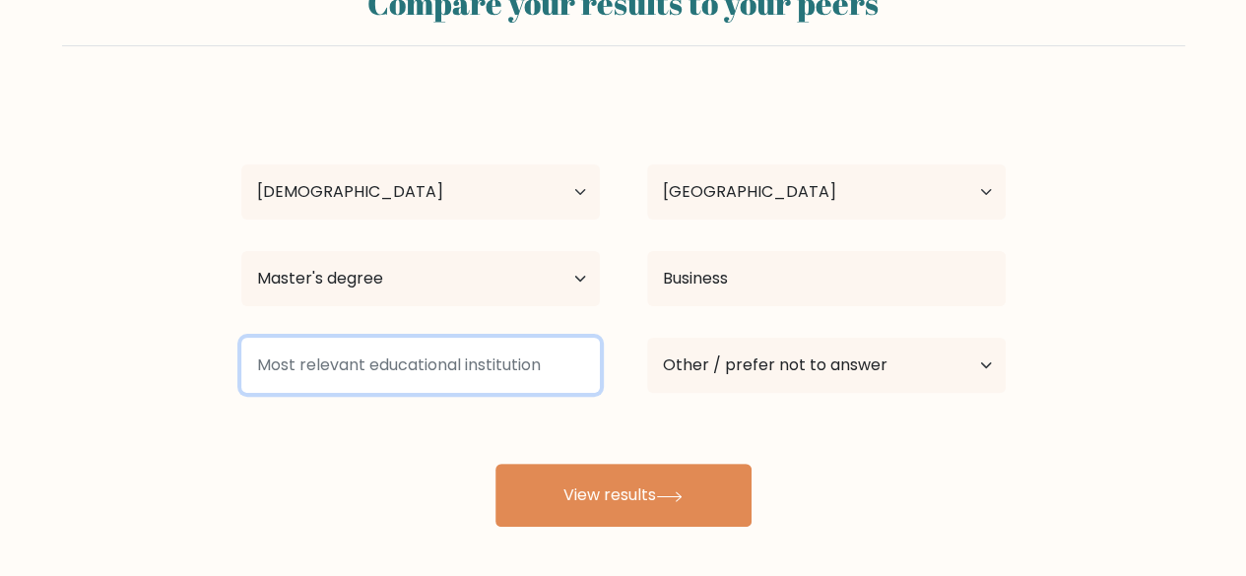
click at [533, 363] on input at bounding box center [420, 365] width 358 height 55
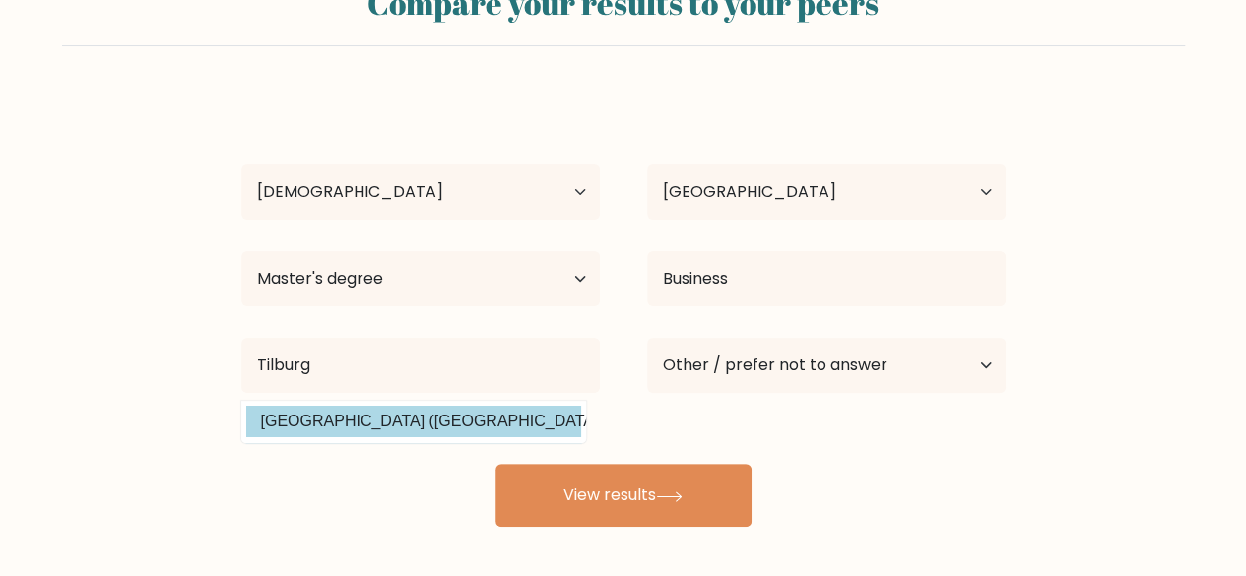
click at [436, 434] on div "James van Beek Age Under 18 years old 18-24 years old 25-34 years old 35-44 yea…" at bounding box center [623, 310] width 788 height 433
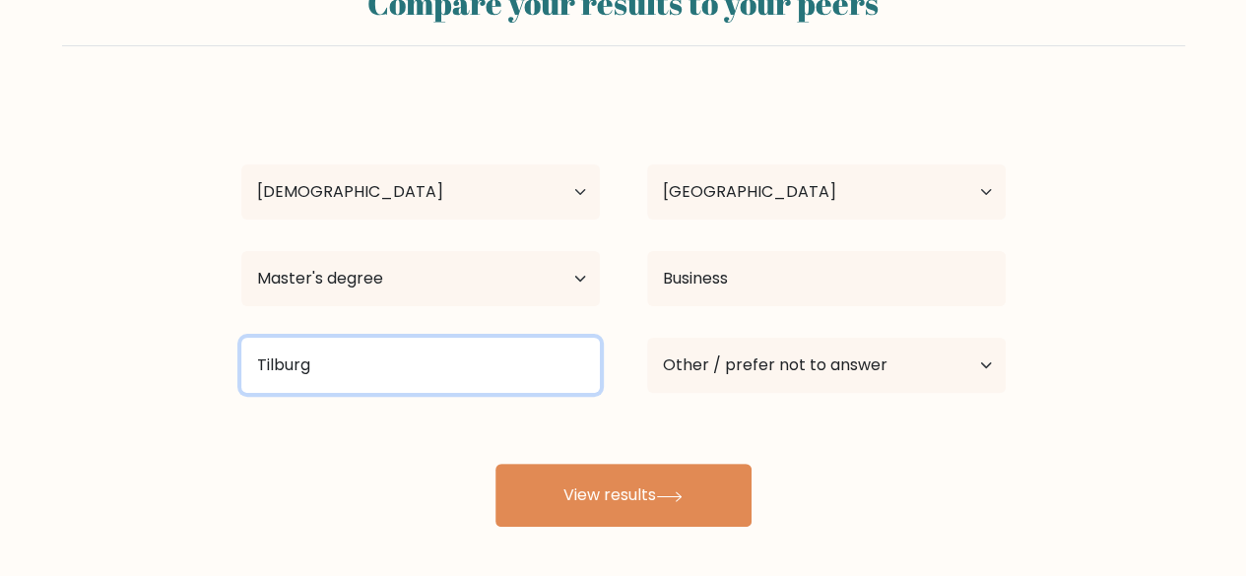
click at [441, 359] on input "Tilburg" at bounding box center [420, 365] width 358 height 55
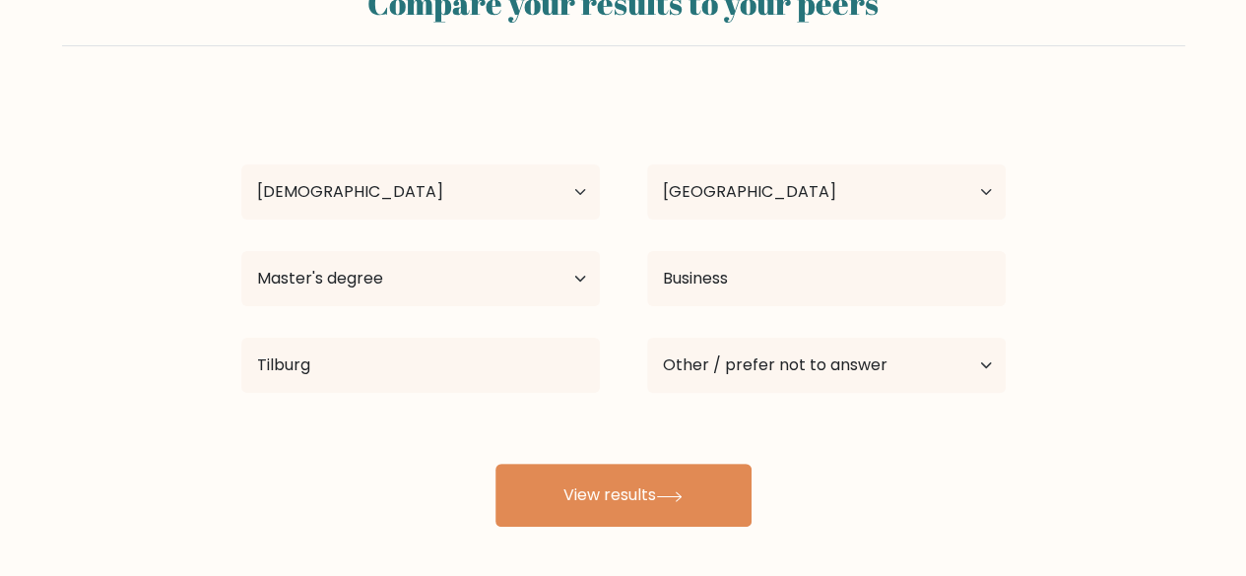
click at [422, 416] on div "James van Beek Age Under 18 years old 18-24 years old 25-34 years old 35-44 yea…" at bounding box center [623, 310] width 788 height 433
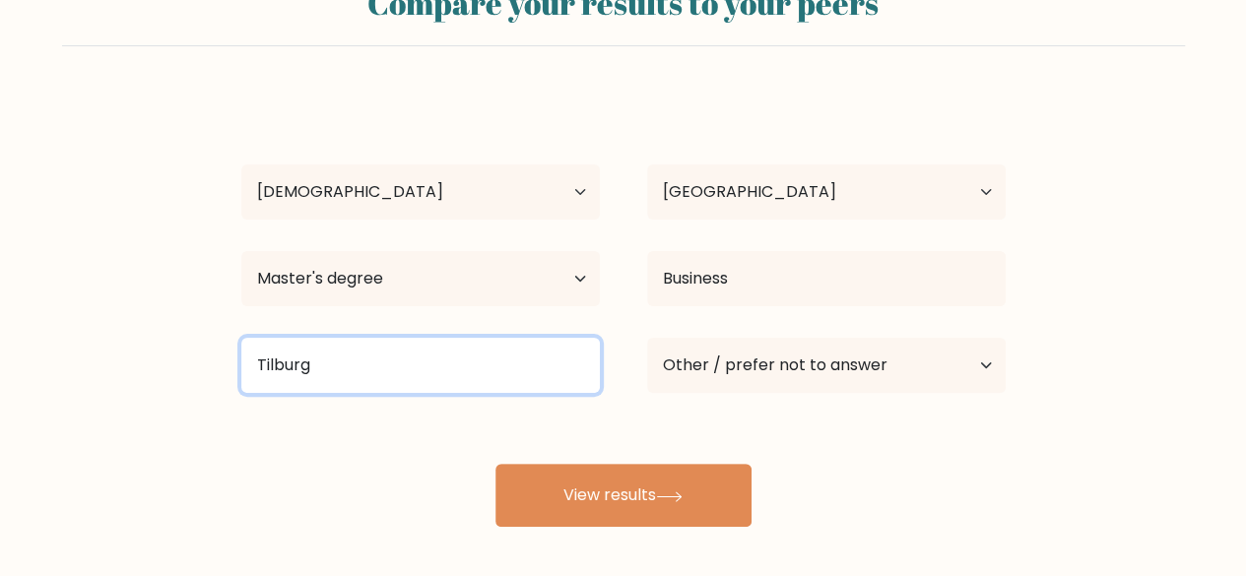
click at [441, 366] on input "Tilburg" at bounding box center [420, 365] width 358 height 55
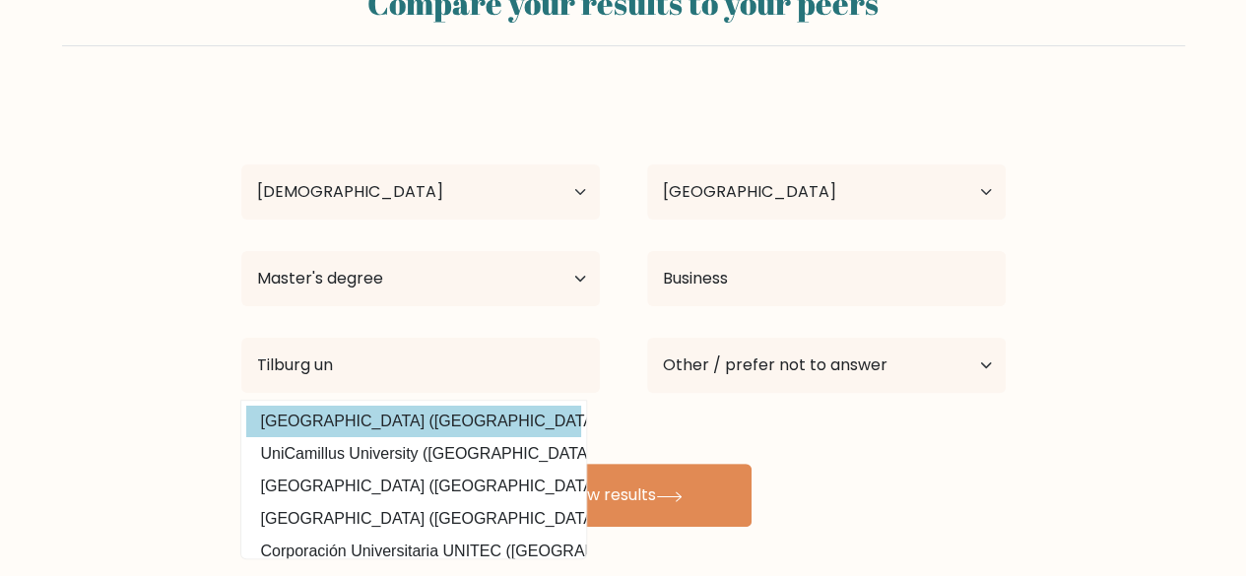
click at [360, 424] on div "James van Beek Age Under 18 years old 18-24 years old 25-34 years old 35-44 yea…" at bounding box center [623, 310] width 788 height 433
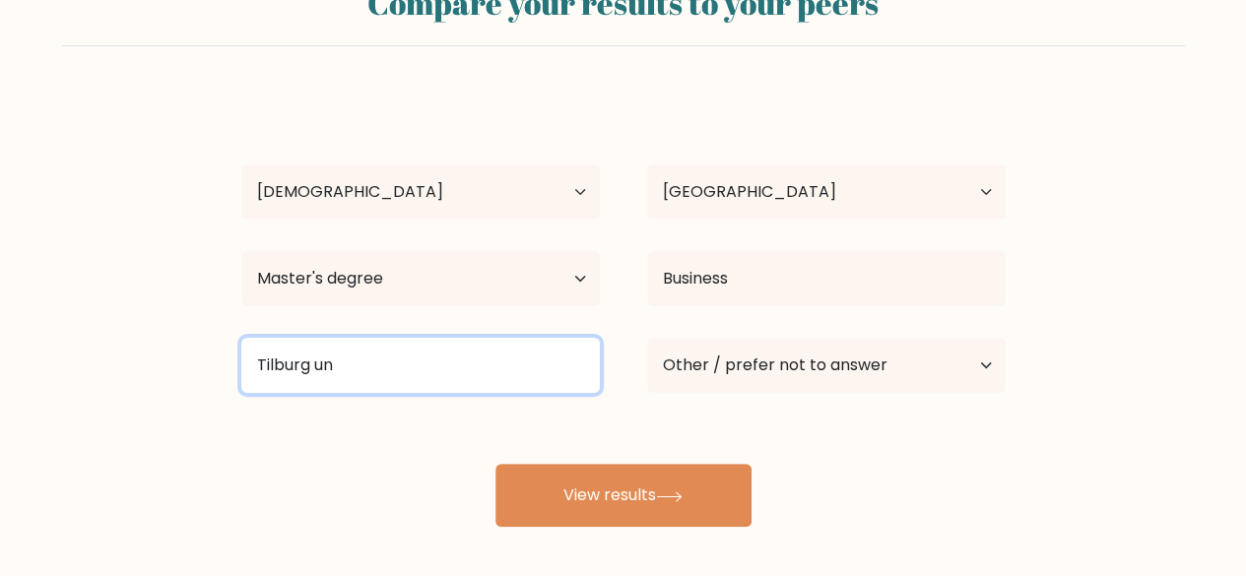
click at [345, 387] on input "Tilburg un" at bounding box center [420, 365] width 358 height 55
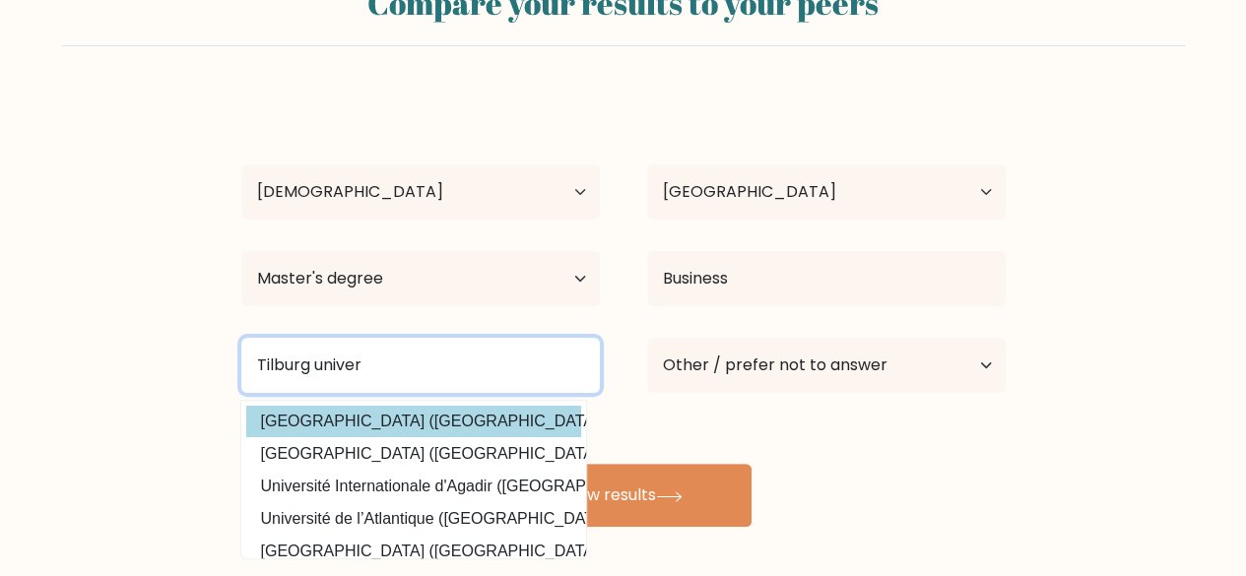
type input "Tilburg univer"
click at [495, 464] on button "View results" at bounding box center [623, 495] width 256 height 63
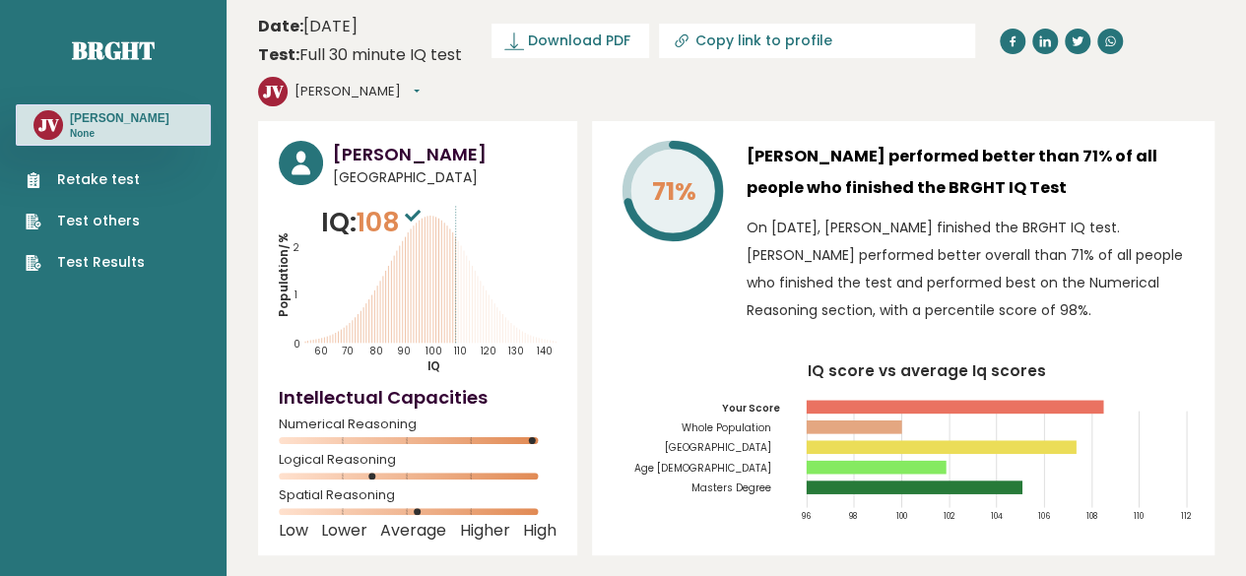
click at [416, 210] on icon at bounding box center [413, 216] width 16 height 12
click at [89, 180] on link "Retake test" at bounding box center [85, 179] width 119 height 21
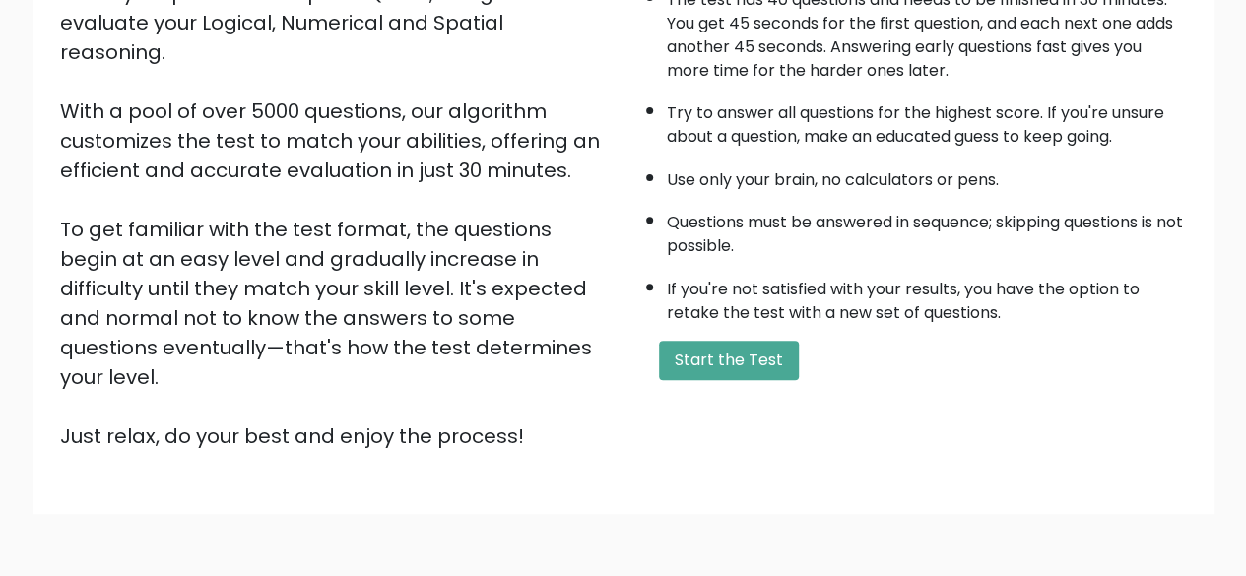
scroll to position [265, 0]
click at [730, 351] on button "Start the Test" at bounding box center [729, 359] width 140 height 39
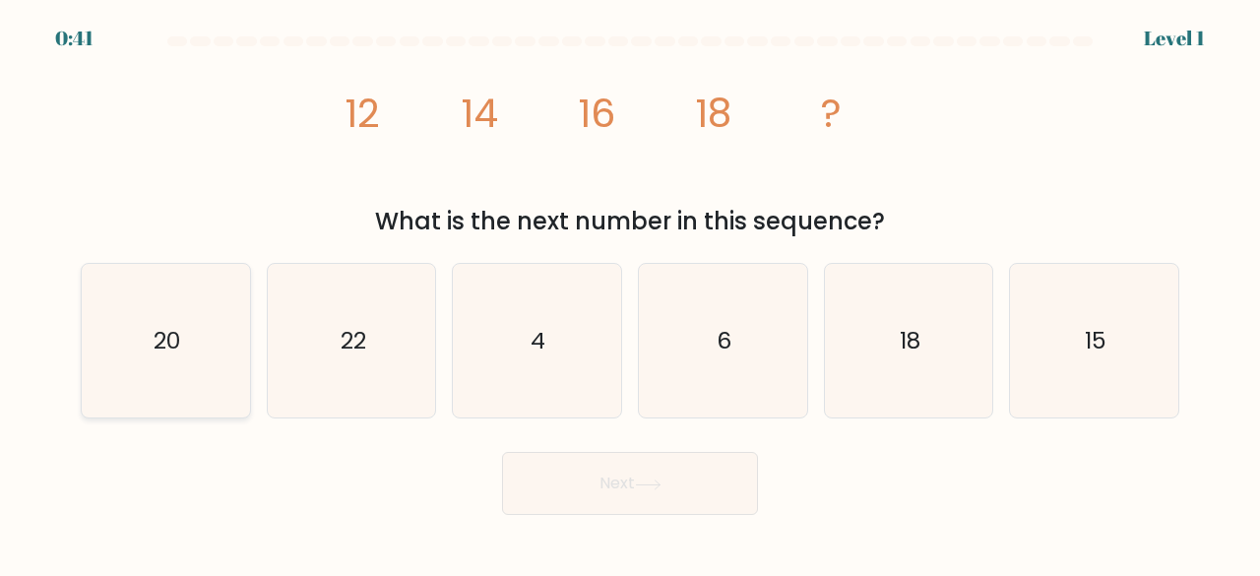
click at [156, 373] on icon "20" at bounding box center [166, 341] width 155 height 155
click at [630, 293] on input "a. 20" at bounding box center [630, 291] width 1 height 5
radio input "true"
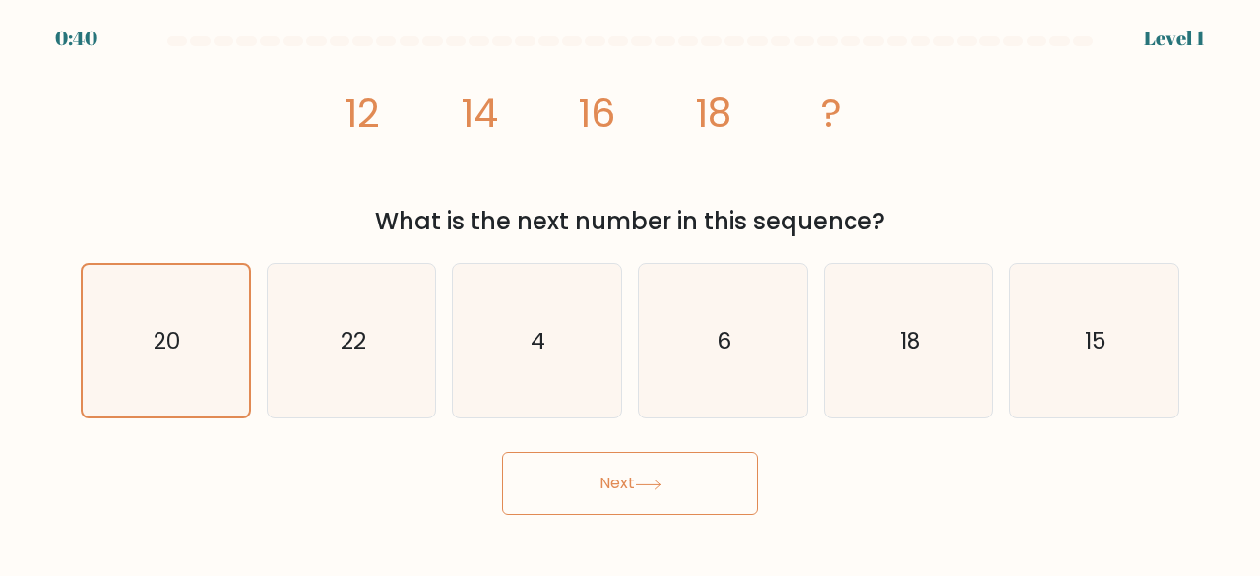
click at [689, 491] on button "Next" at bounding box center [630, 483] width 256 height 63
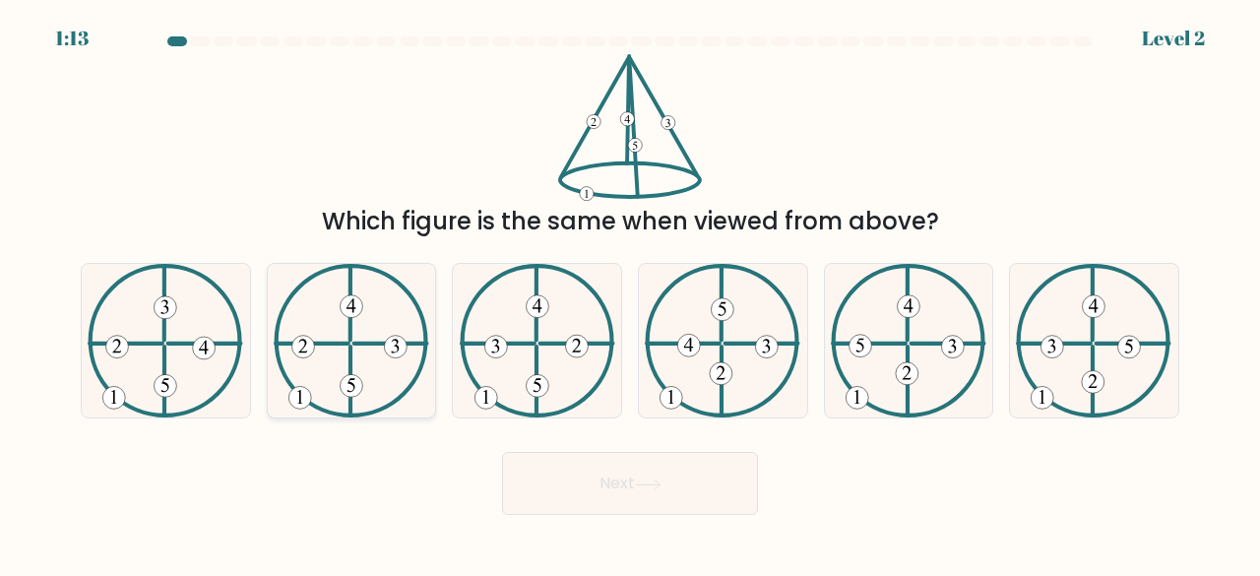
click at [380, 340] on icon at bounding box center [352, 341] width 156 height 155
click at [630, 293] on input "b." at bounding box center [630, 291] width 1 height 5
radio input "true"
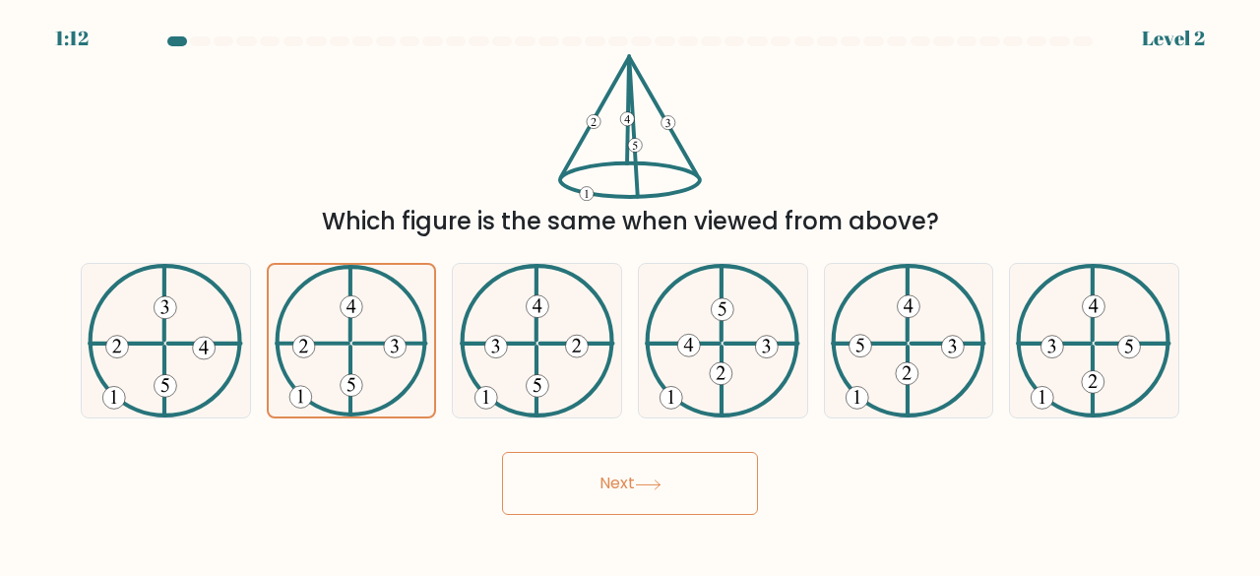
click at [664, 511] on button "Next" at bounding box center [630, 483] width 256 height 63
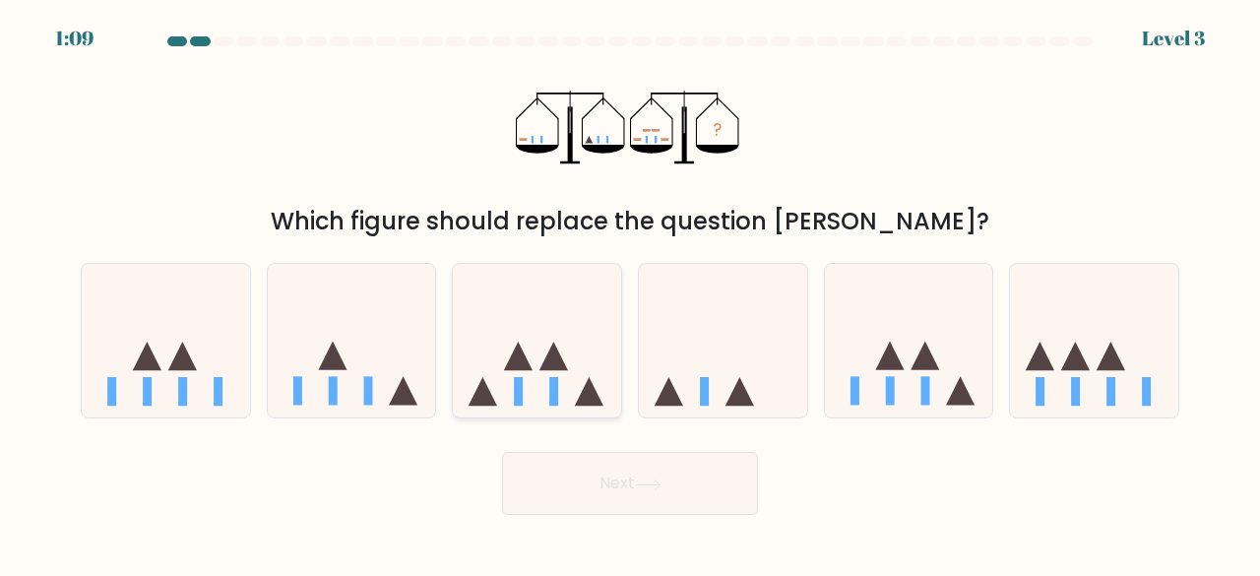
click at [540, 367] on icon at bounding box center [537, 340] width 168 height 139
click at [630, 293] on input "c." at bounding box center [630, 291] width 1 height 5
radio input "true"
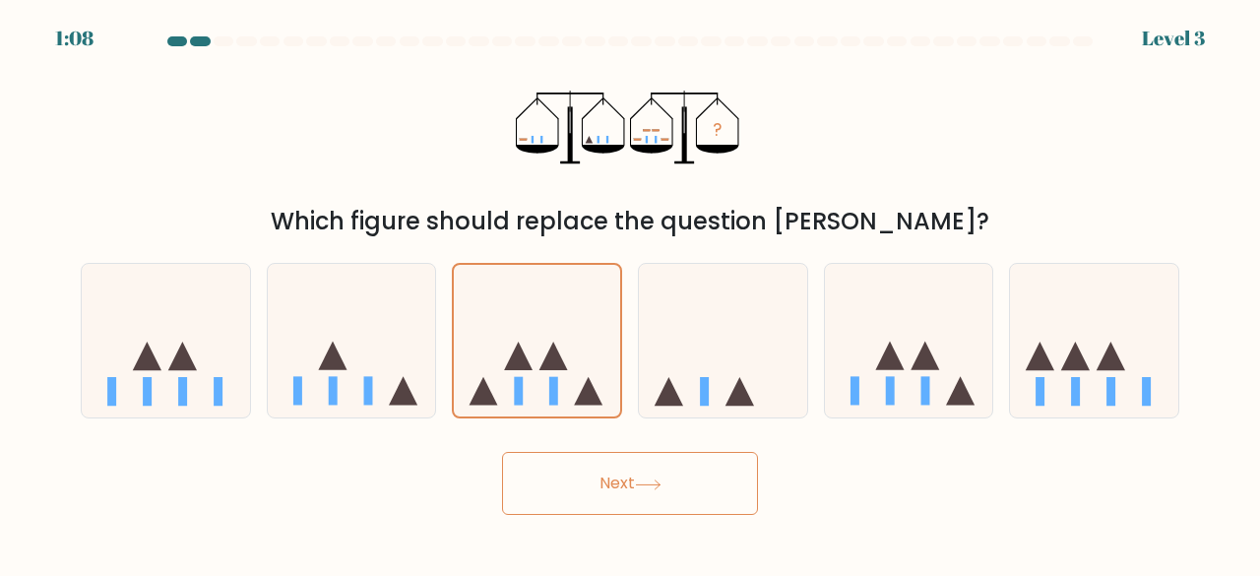
click at [644, 464] on button "Next" at bounding box center [630, 483] width 256 height 63
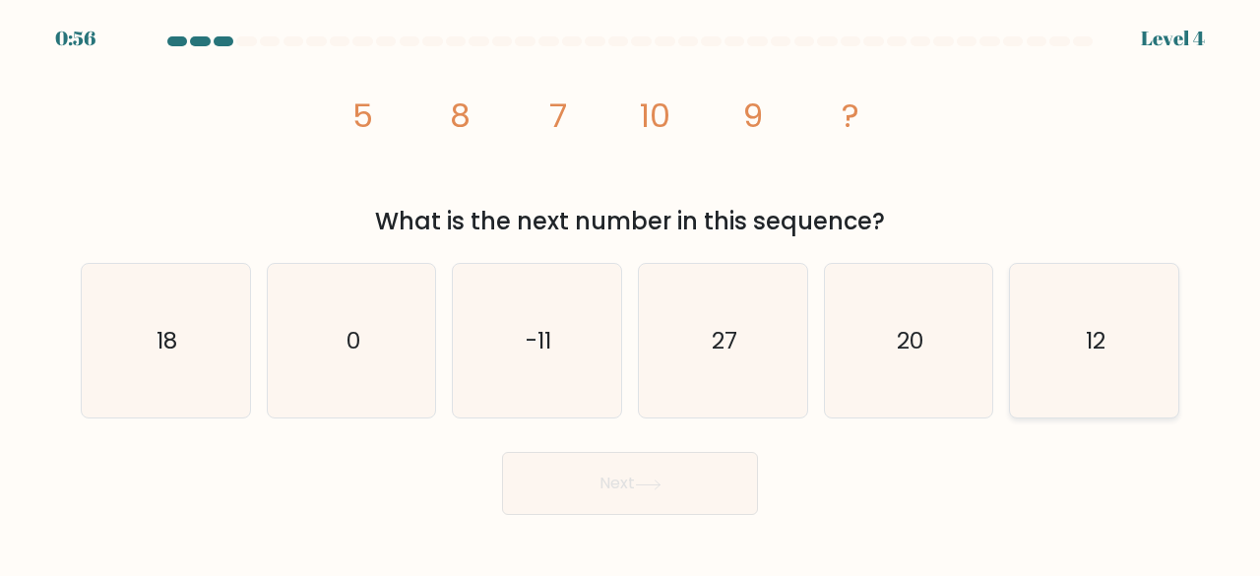
click at [1056, 315] on icon "12" at bounding box center [1094, 341] width 155 height 155
click at [631, 293] on input "f. 12" at bounding box center [630, 291] width 1 height 5
radio input "true"
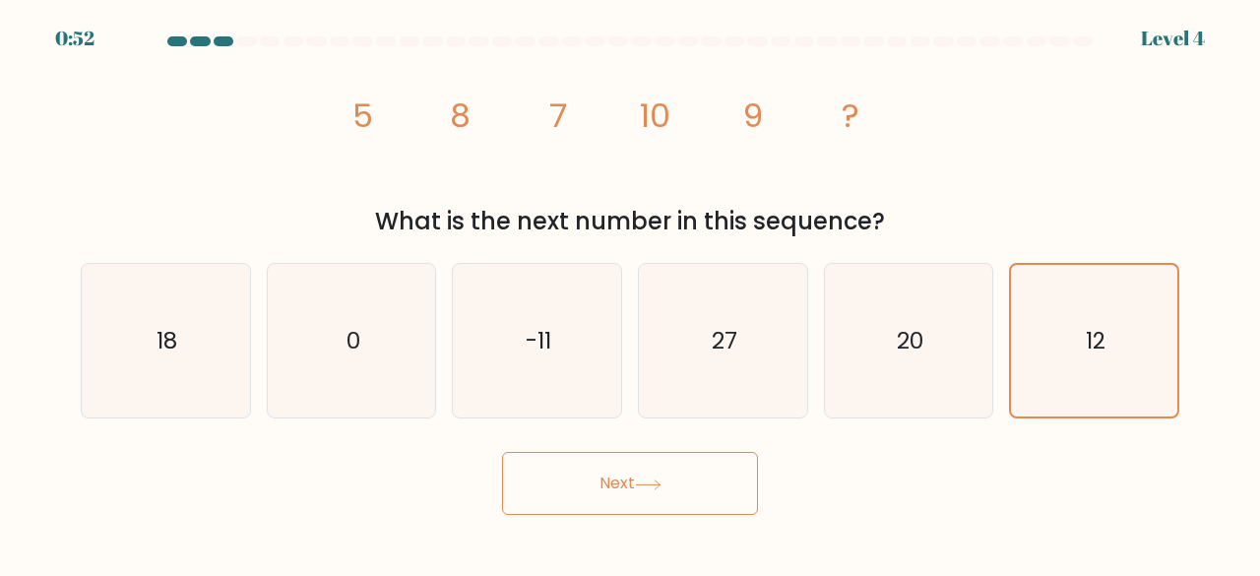
click at [796, 474] on div "Next" at bounding box center [630, 478] width 1123 height 73
click at [725, 475] on button "Next" at bounding box center [630, 483] width 256 height 63
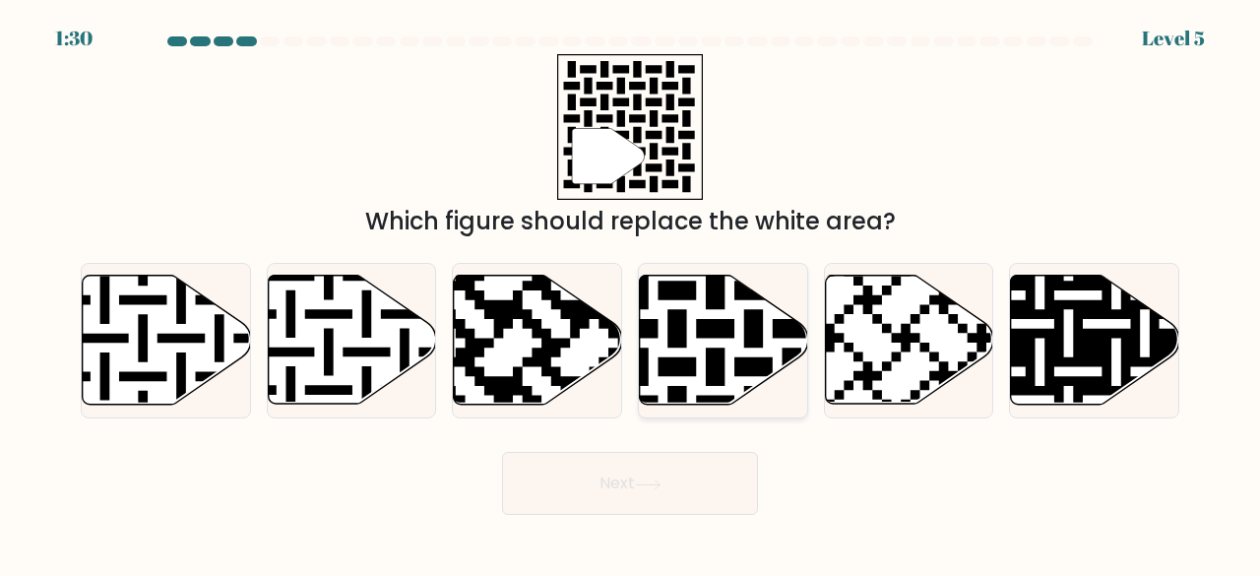
click at [663, 351] on icon at bounding box center [724, 340] width 168 height 129
click at [631, 293] on input "d." at bounding box center [630, 291] width 1 height 5
radio input "true"
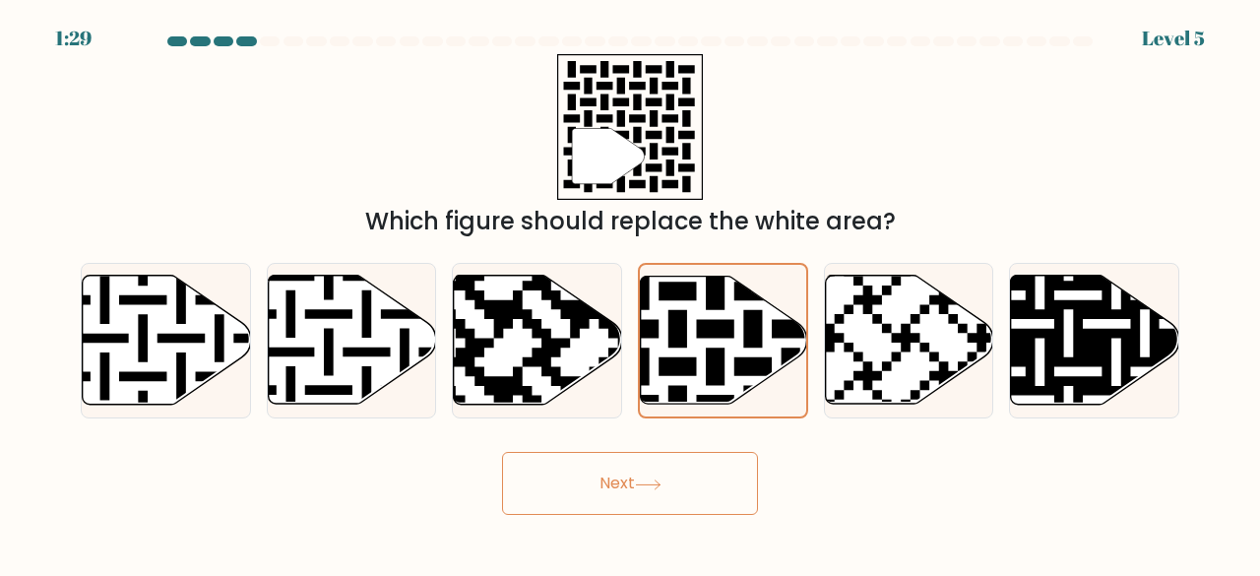
click at [639, 483] on button "Next" at bounding box center [630, 483] width 256 height 63
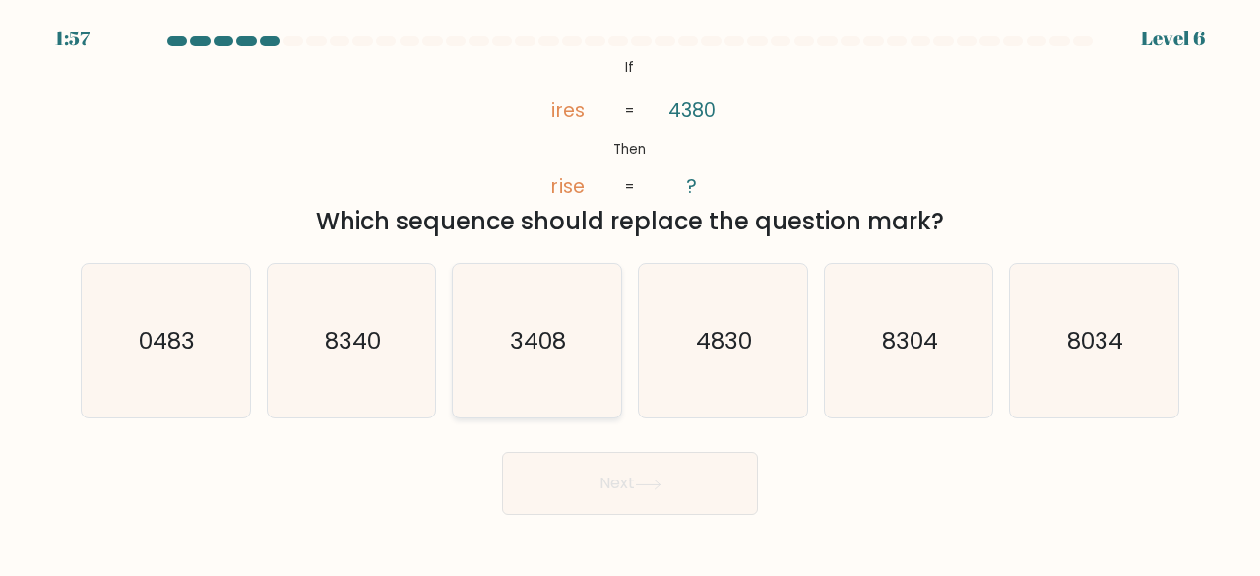
click at [534, 348] on text "3408" at bounding box center [539, 340] width 56 height 32
click at [630, 293] on input "c. 3408" at bounding box center [630, 291] width 1 height 5
radio input "true"
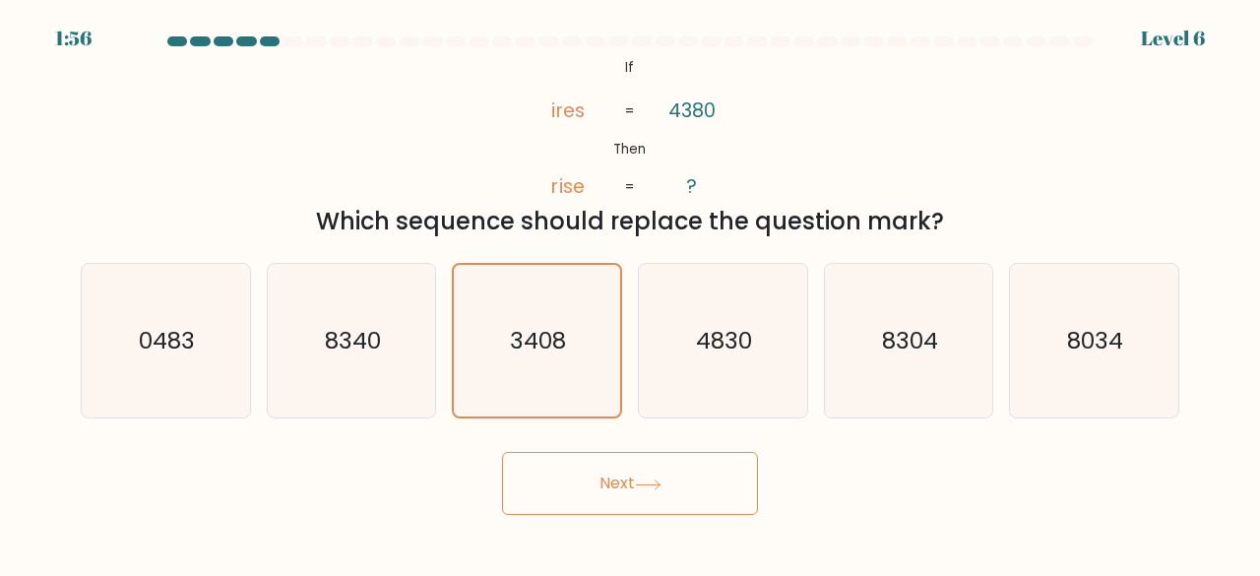
click at [620, 480] on button "Next" at bounding box center [630, 483] width 256 height 63
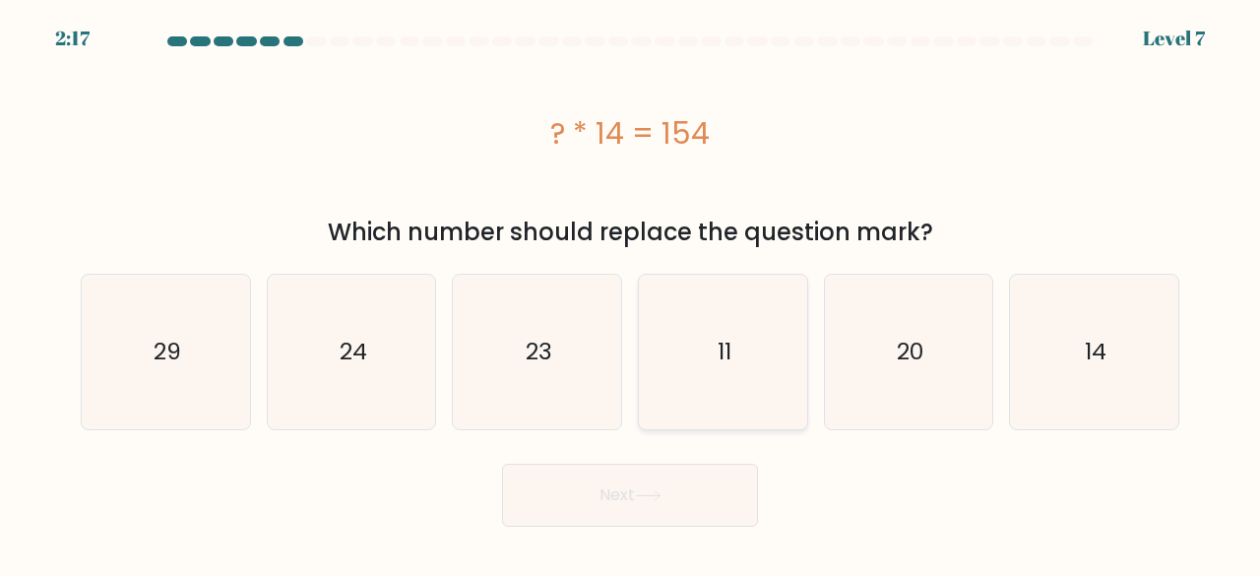
click at [739, 324] on icon "11" at bounding box center [723, 352] width 155 height 155
click at [631, 293] on input "d. 11" at bounding box center [630, 291] width 1 height 5
radio input "true"
click at [667, 487] on button "Next" at bounding box center [630, 495] width 256 height 63
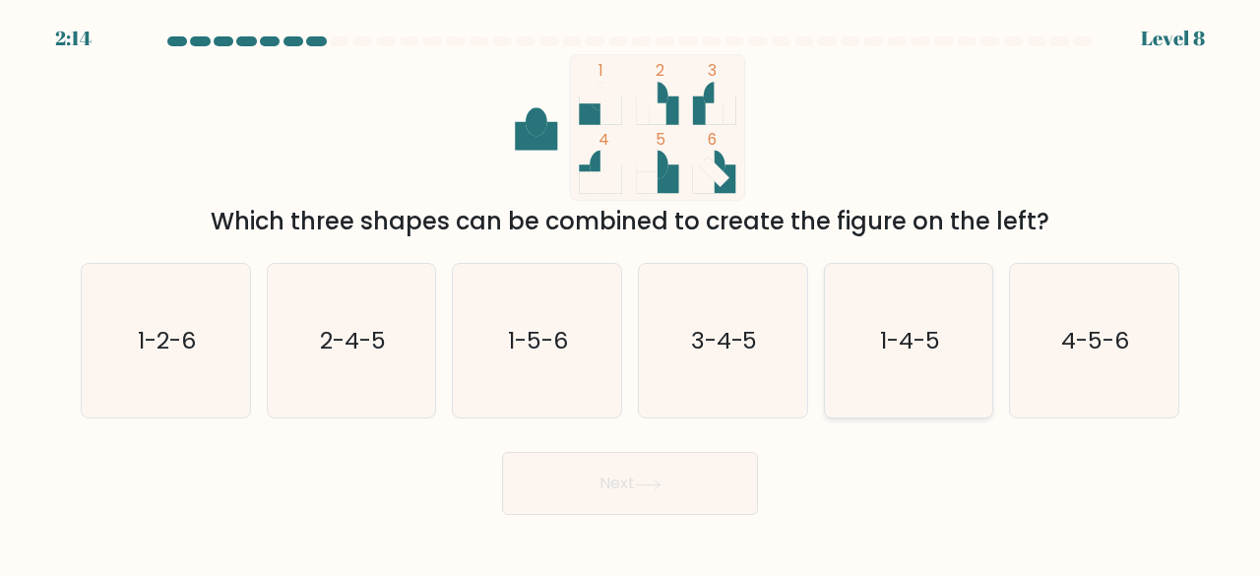
click at [873, 351] on icon "1-4-5" at bounding box center [909, 341] width 155 height 155
click at [631, 293] on input "e. 1-4-5" at bounding box center [630, 291] width 1 height 5
radio input "true"
click at [679, 492] on button "Next" at bounding box center [630, 483] width 256 height 63
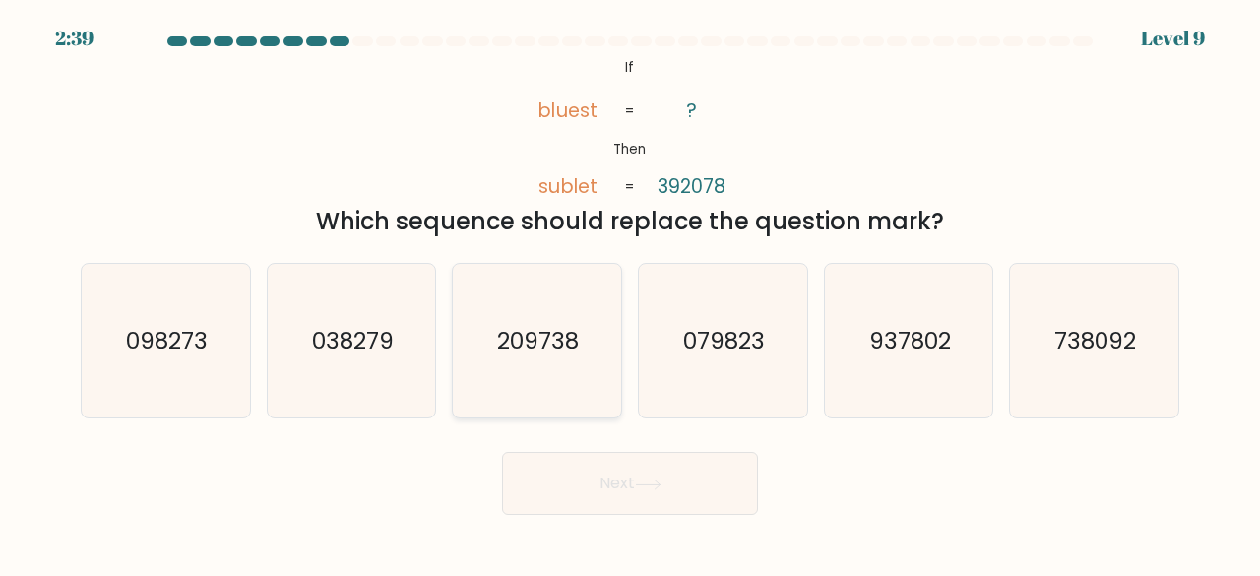
click at [539, 338] on text "209738" at bounding box center [539, 340] width 82 height 32
click at [630, 293] on input "c. 209738" at bounding box center [630, 291] width 1 height 5
radio input "true"
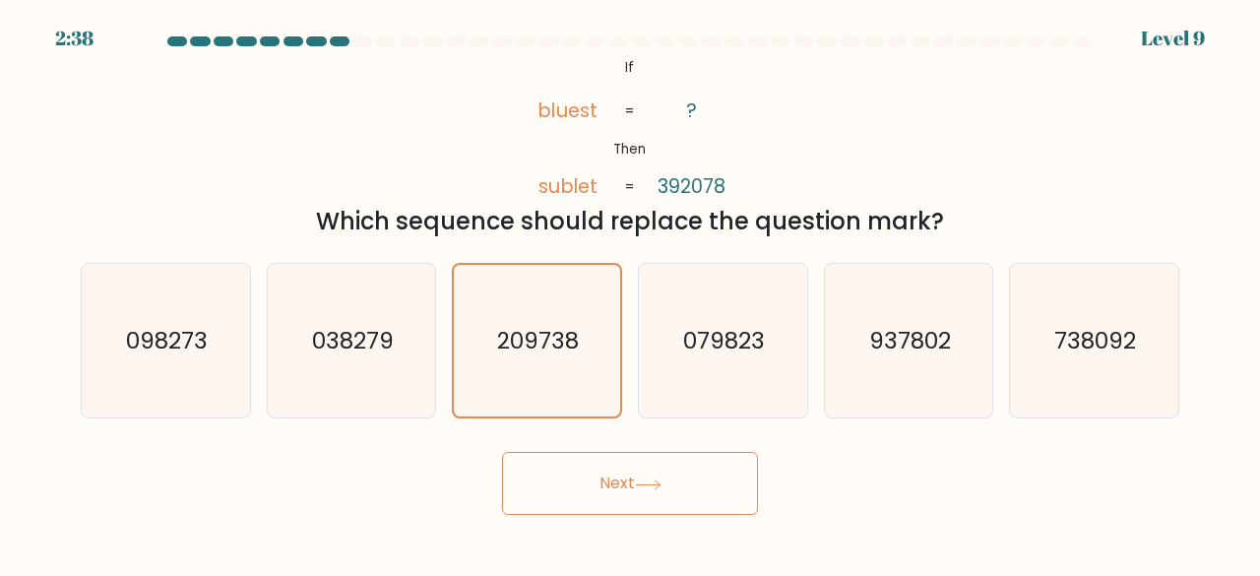
click at [599, 468] on button "Next" at bounding box center [630, 483] width 256 height 63
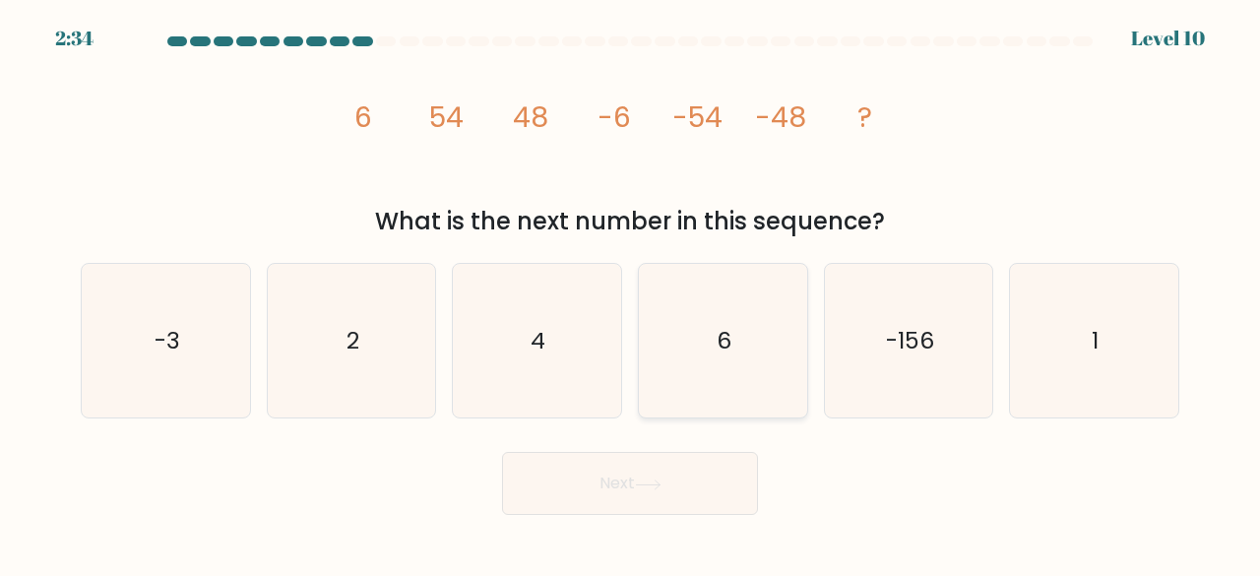
click at [738, 320] on icon "6" at bounding box center [723, 341] width 155 height 155
click at [631, 293] on input "d. 6" at bounding box center [630, 291] width 1 height 5
radio input "true"
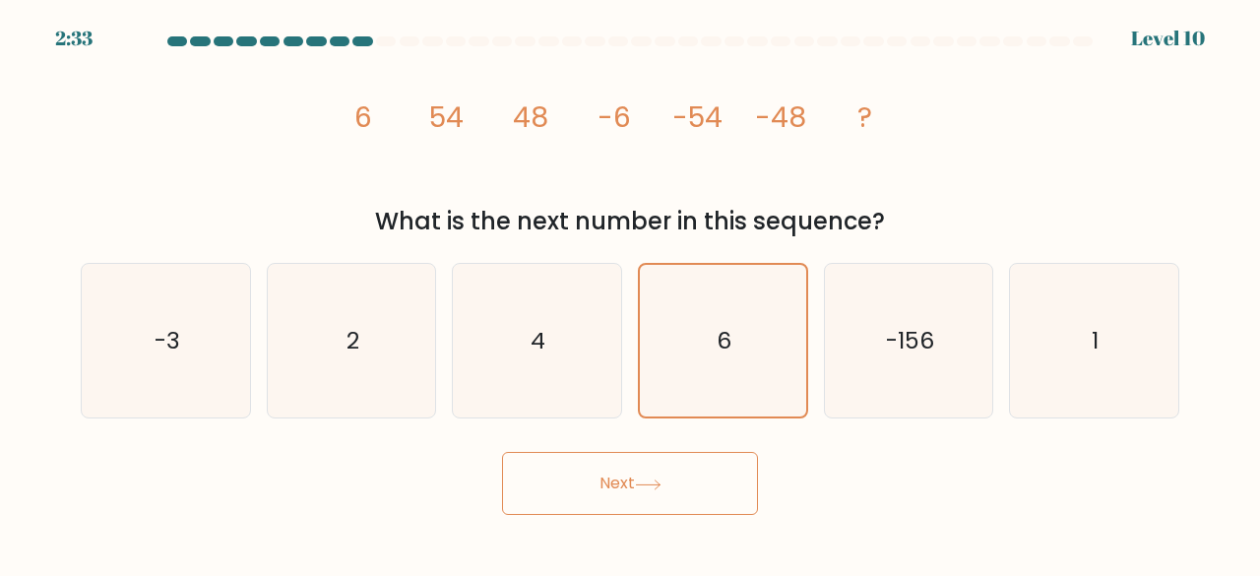
click at [666, 477] on button "Next" at bounding box center [630, 483] width 256 height 63
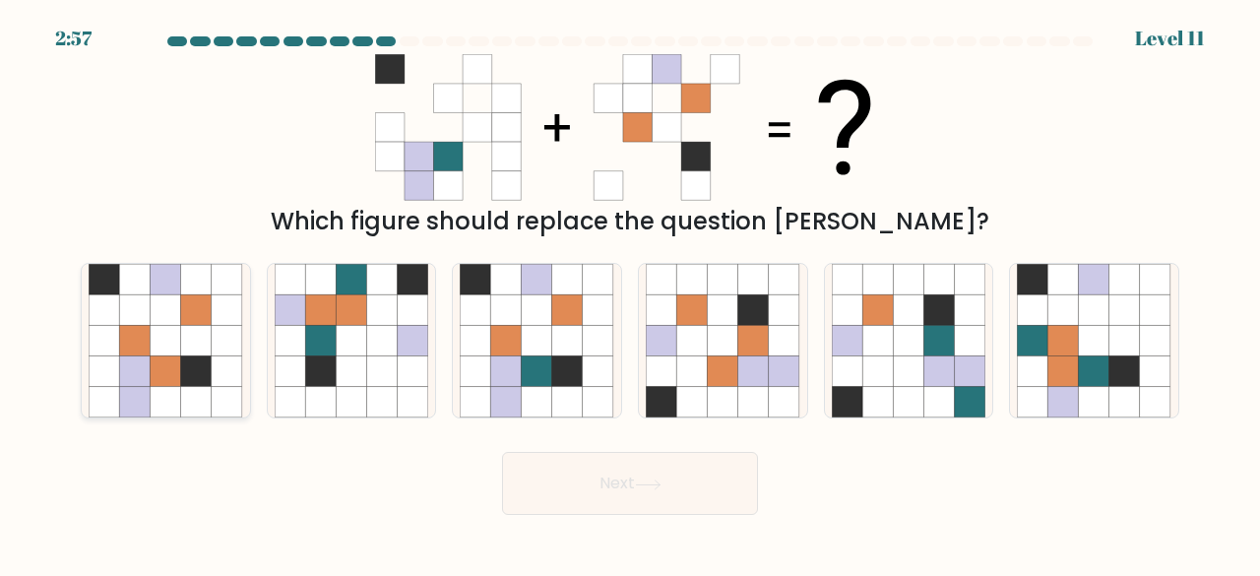
click at [230, 338] on icon at bounding box center [227, 341] width 31 height 31
click at [630, 293] on input "a." at bounding box center [630, 291] width 1 height 5
radio input "true"
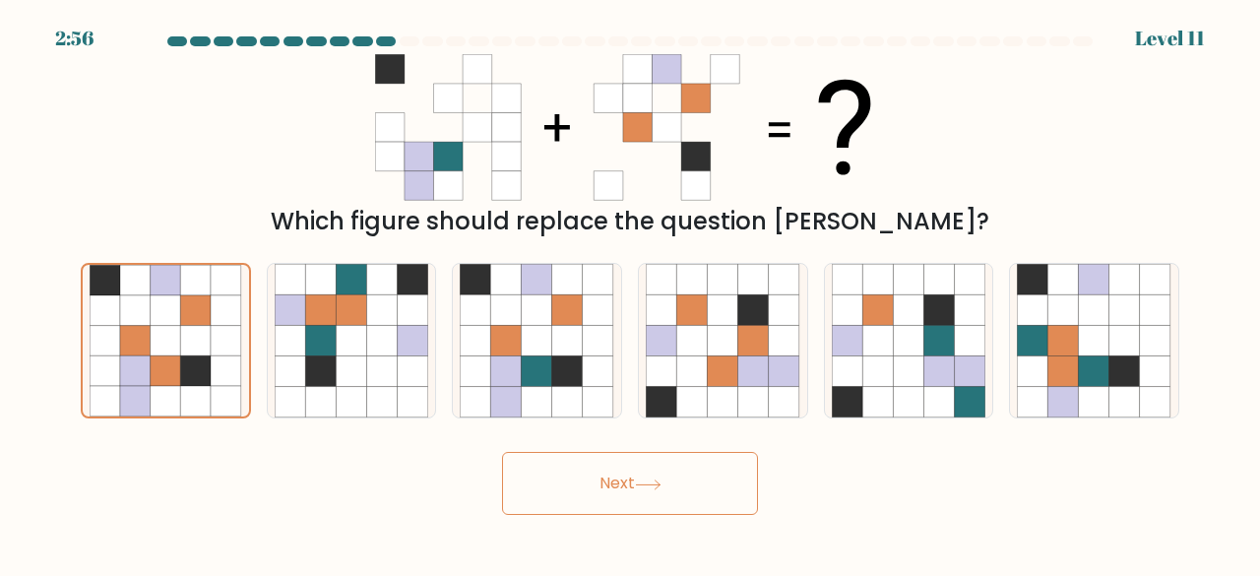
click at [561, 486] on button "Next" at bounding box center [630, 483] width 256 height 63
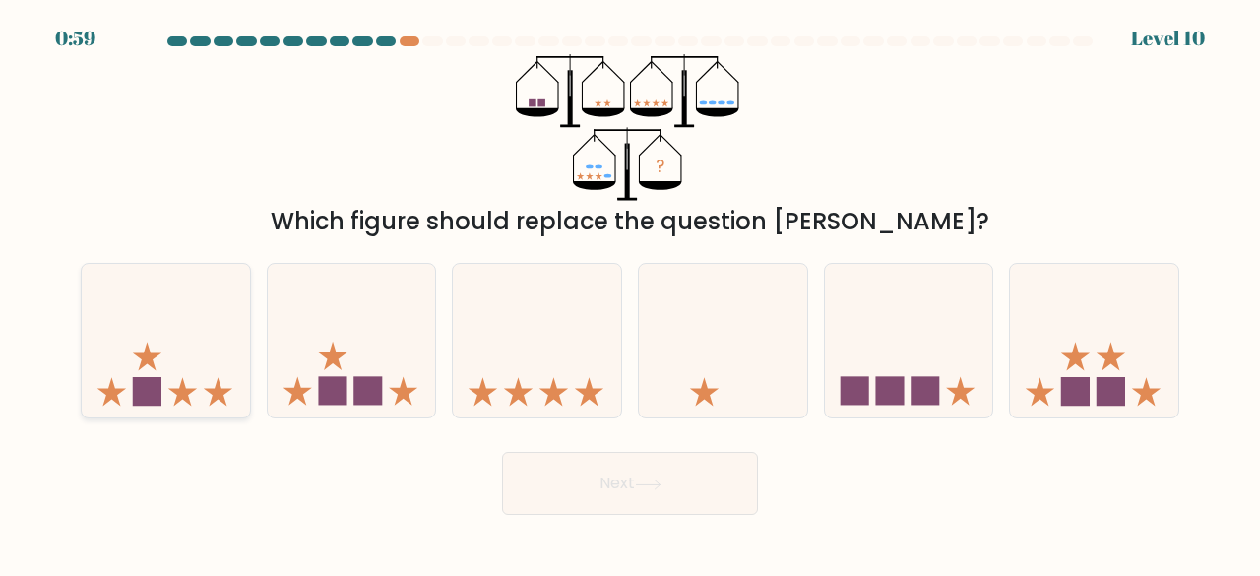
click at [240, 355] on icon at bounding box center [166, 340] width 168 height 139
click at [630, 293] on input "a." at bounding box center [630, 291] width 1 height 5
radio input "true"
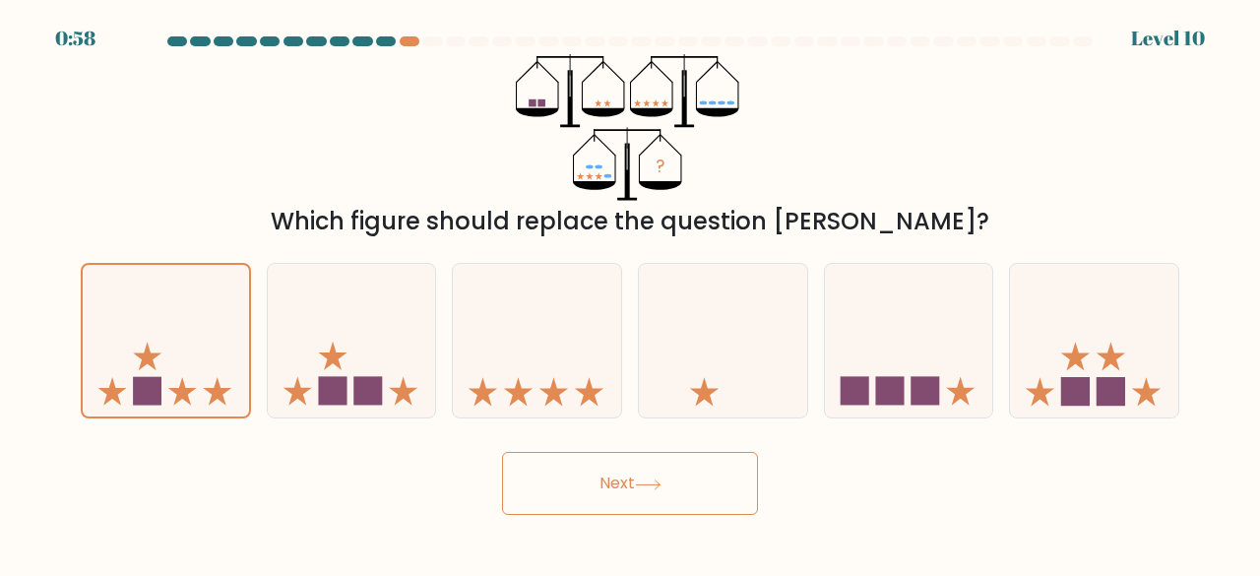
drag, startPoint x: 702, startPoint y: 529, endPoint x: 655, endPoint y: 458, distance: 85.2
click at [655, 458] on body "0:58 Level 10" at bounding box center [630, 288] width 1260 height 576
click at [655, 458] on button "Next" at bounding box center [630, 483] width 256 height 63
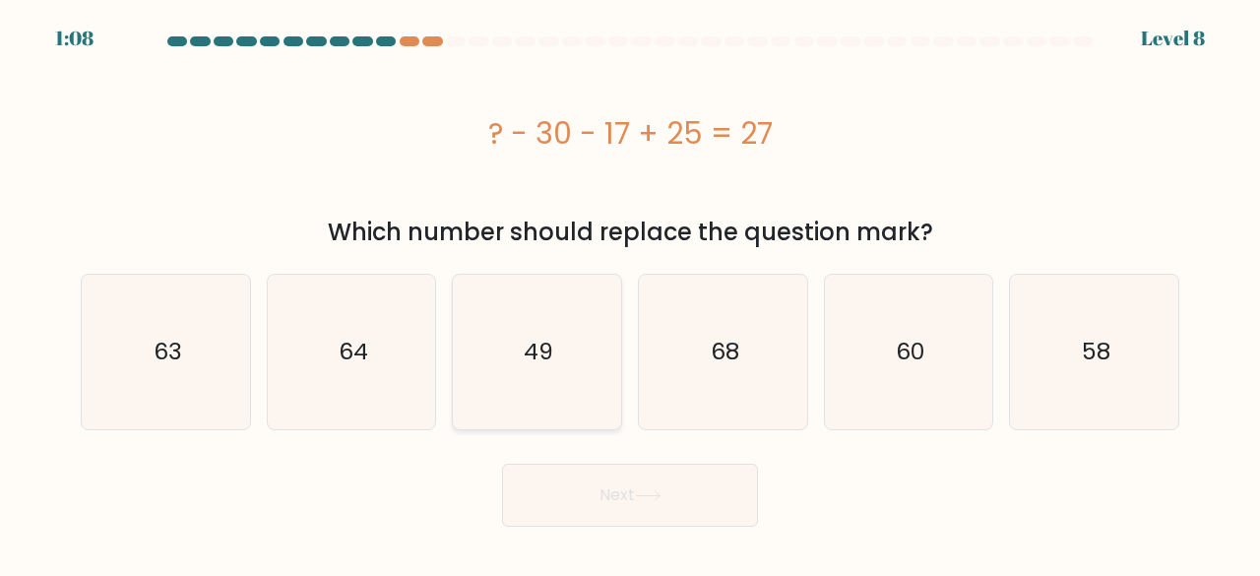
click at [534, 357] on text "49" at bounding box center [539, 352] width 30 height 32
click at [630, 293] on input "c. 49" at bounding box center [630, 291] width 1 height 5
radio input "true"
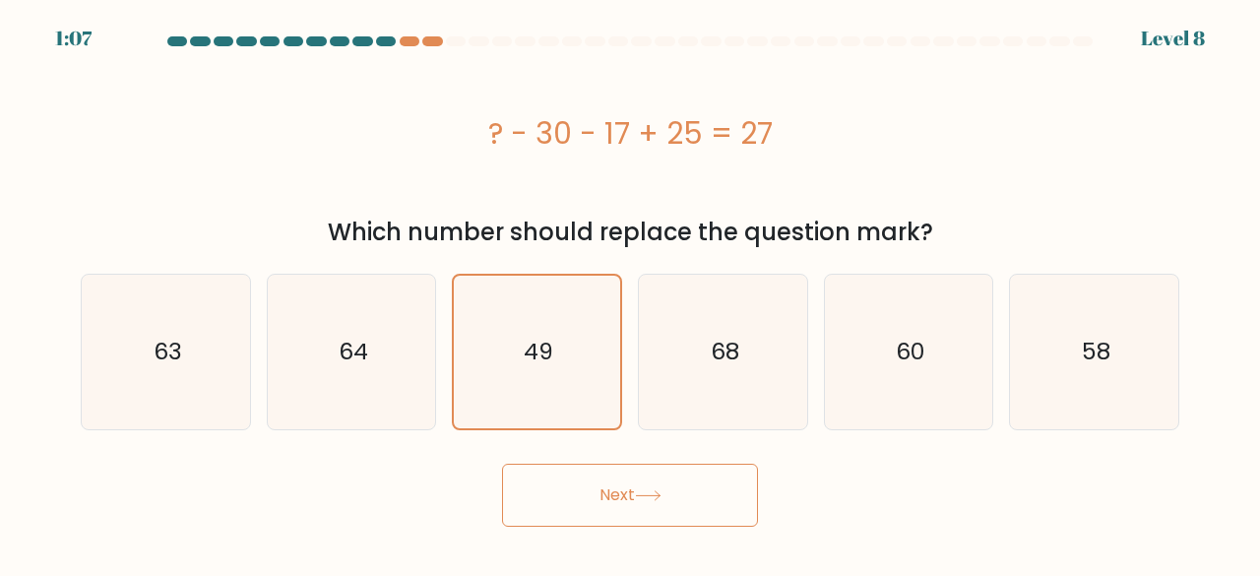
click at [685, 523] on button "Next" at bounding box center [630, 495] width 256 height 63
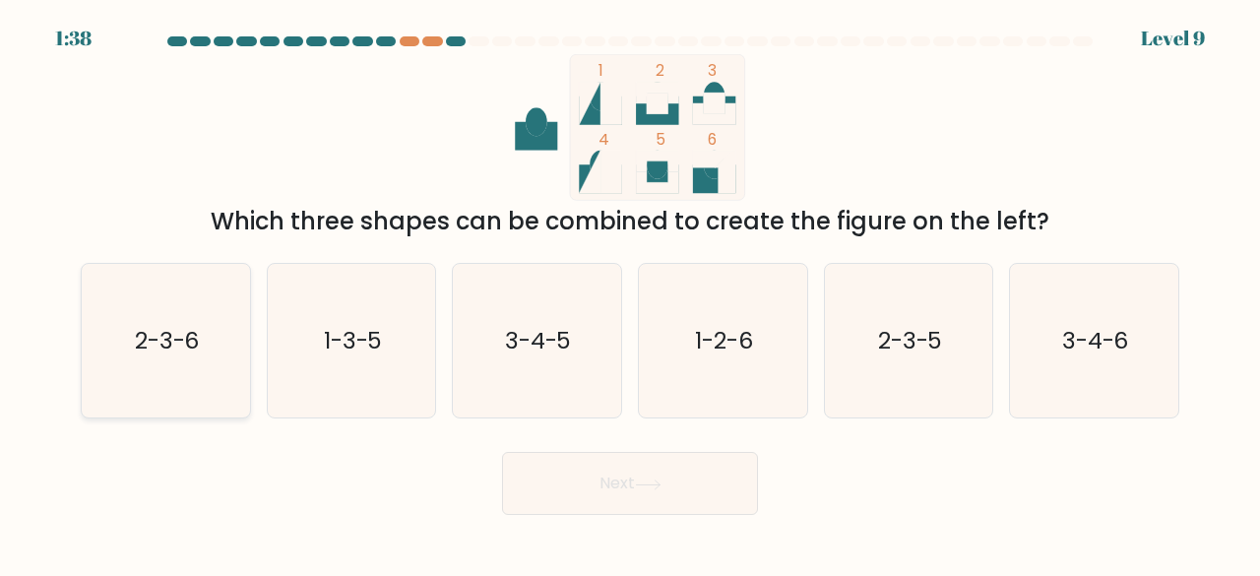
click at [118, 332] on icon "2-3-6" at bounding box center [166, 341] width 155 height 155
click at [630, 293] on input "a. 2-3-6" at bounding box center [630, 291] width 1 height 5
radio input "true"
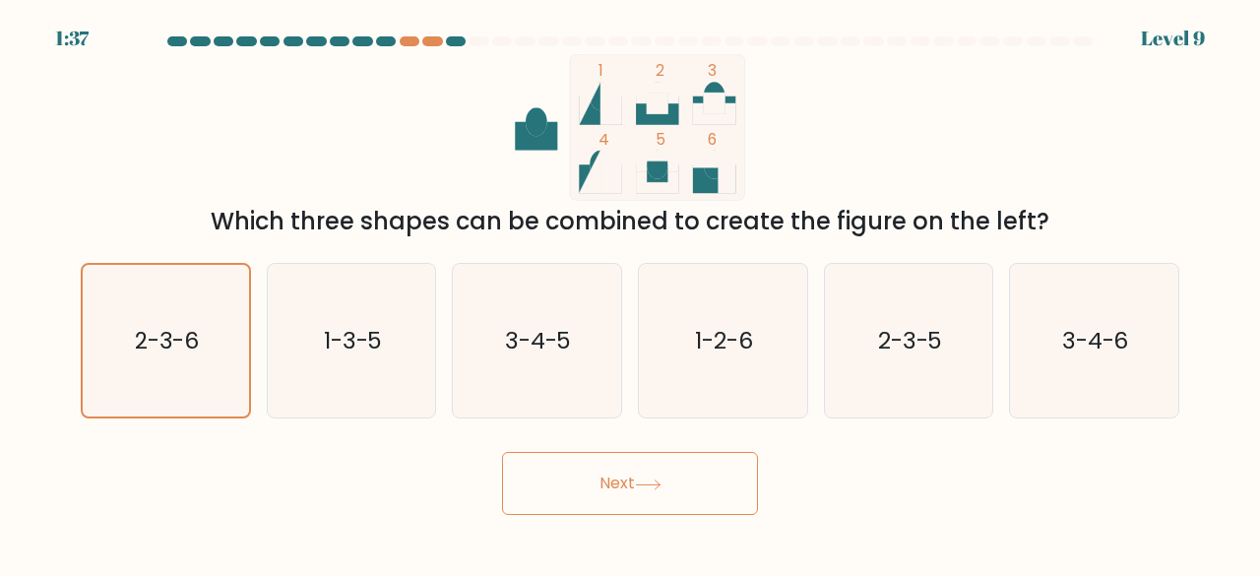
click at [653, 468] on button "Next" at bounding box center [630, 483] width 256 height 63
